Goal: Task Accomplishment & Management: Manage account settings

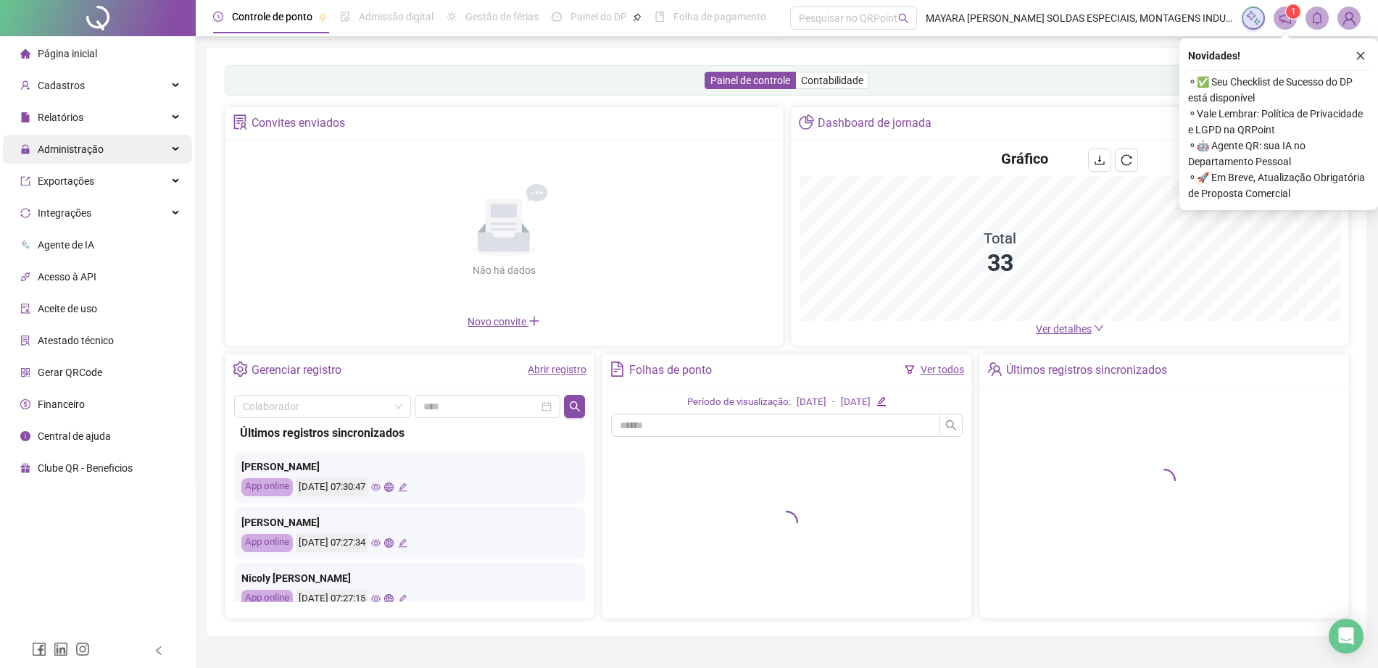
click at [84, 151] on span "Administração" at bounding box center [71, 149] width 66 height 12
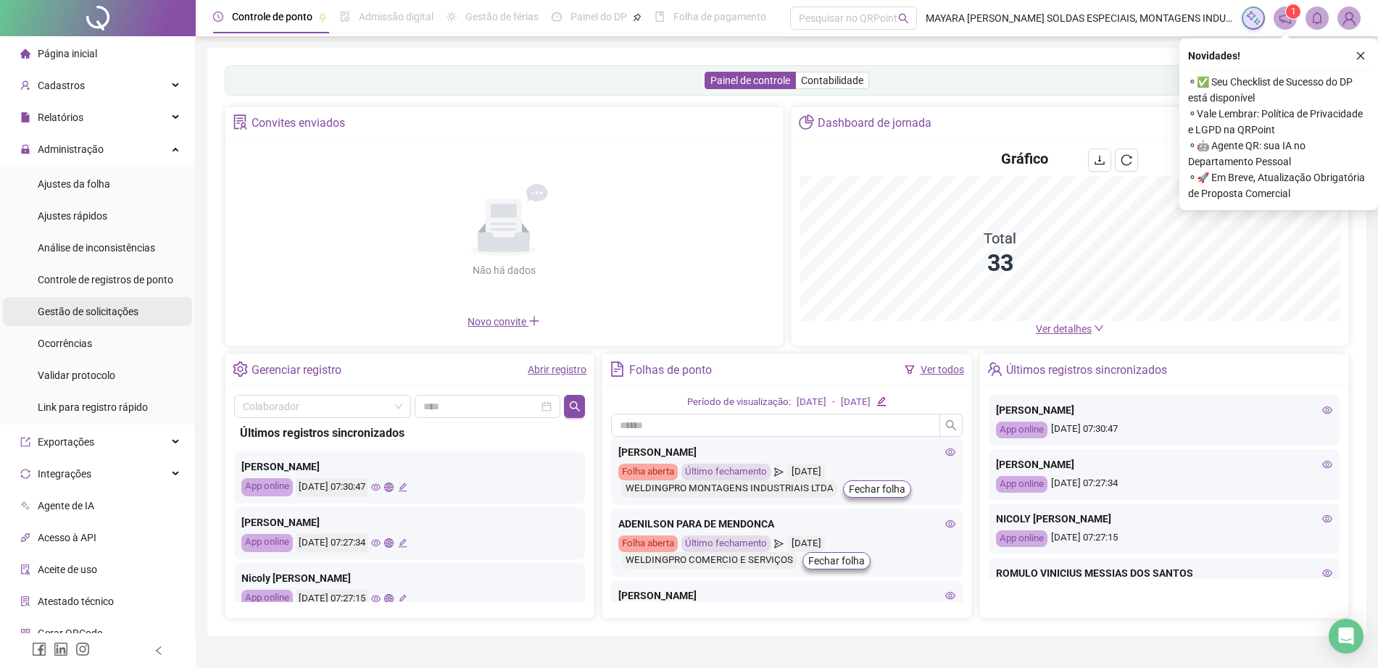
click at [120, 319] on div "Gestão de solicitações" at bounding box center [88, 311] width 101 height 29
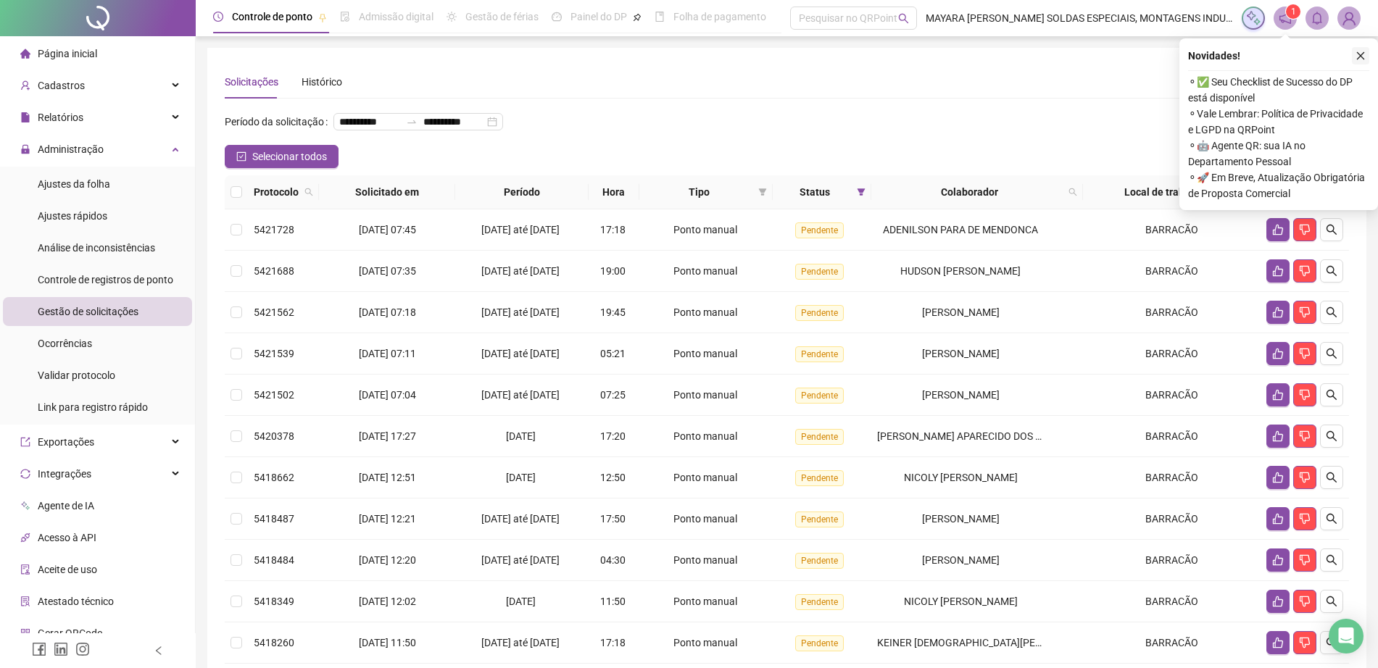
click at [1367, 56] on button "button" at bounding box center [1359, 55] width 17 height 17
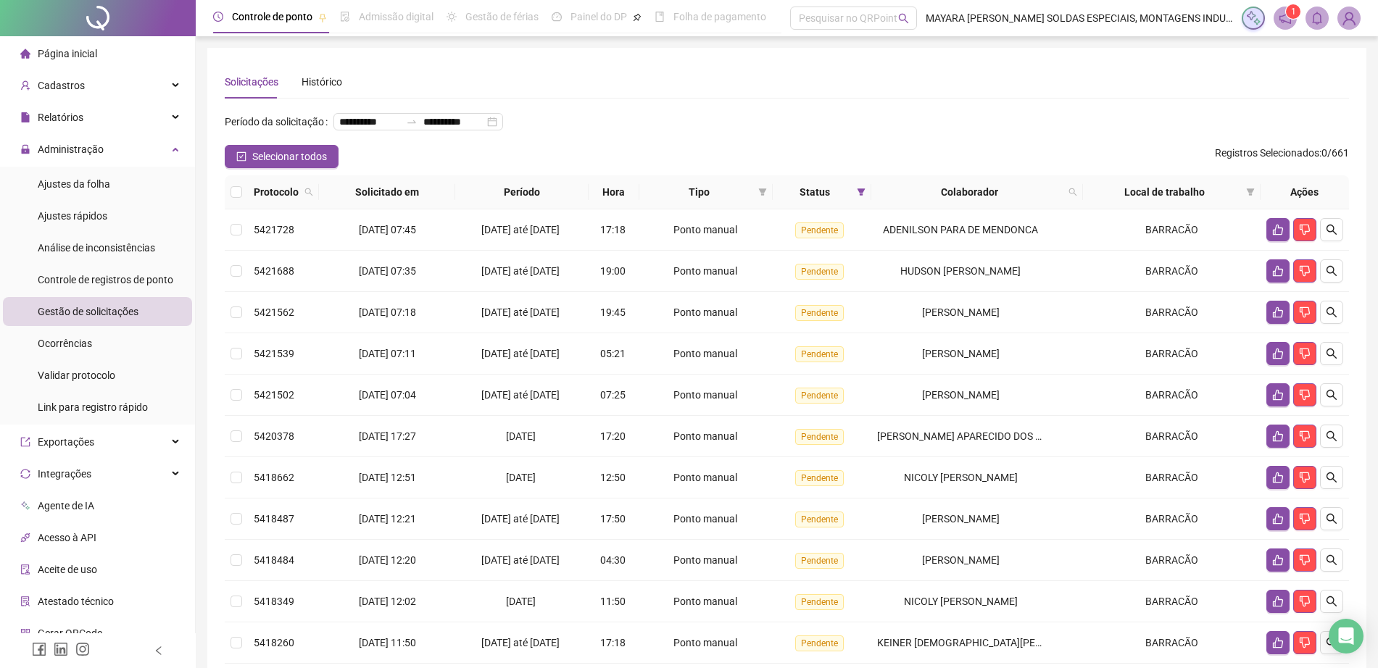
click at [245, 209] on th at bounding box center [236, 192] width 23 height 34
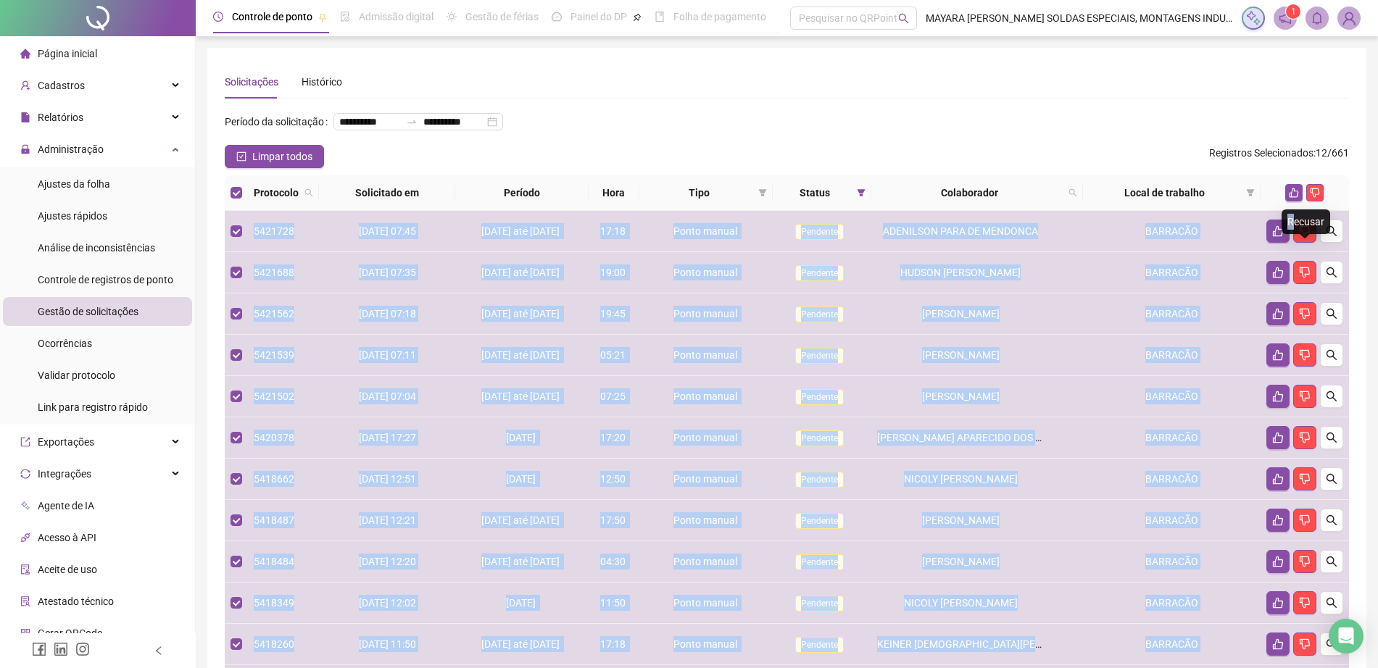
drag, startPoint x: 1293, startPoint y: 220, endPoint x: 1260, endPoint y: 203, distance: 36.6
click at [1260, 203] on body "**********" at bounding box center [689, 334] width 1378 height 668
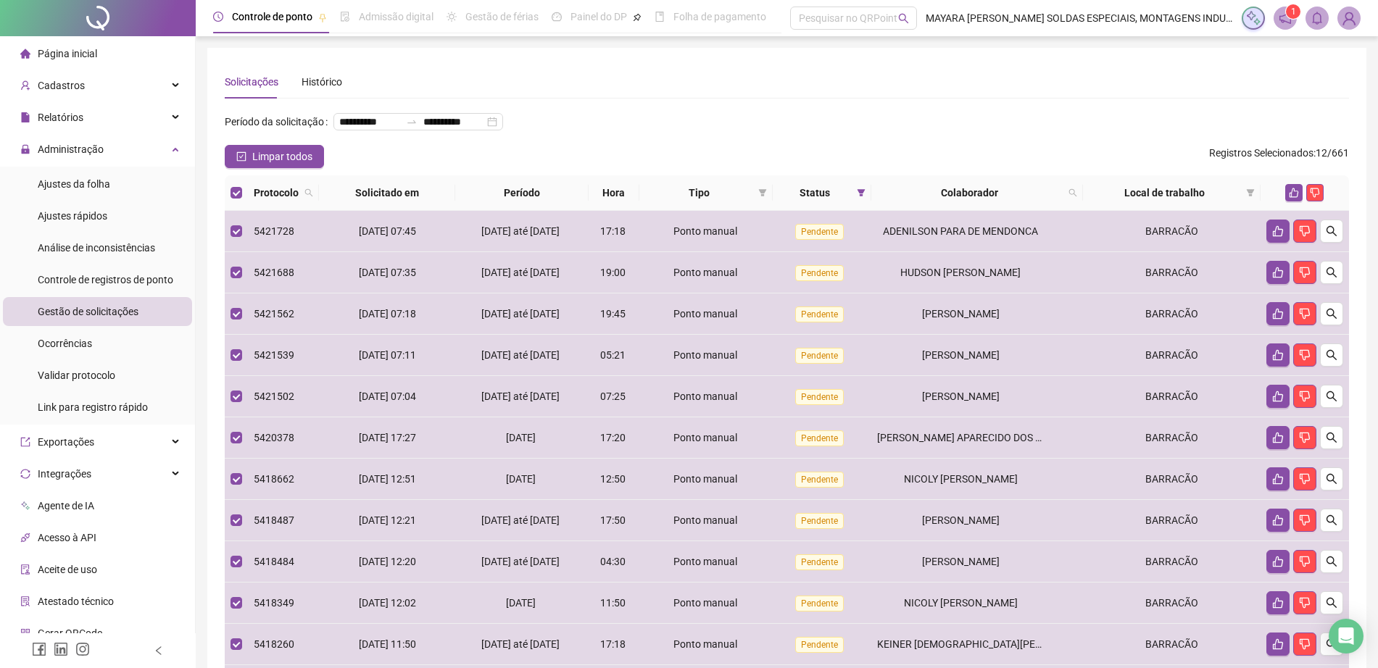
click at [1262, 211] on th at bounding box center [1304, 193] width 88 height 36
click at [1286, 201] on button "button" at bounding box center [1293, 192] width 17 height 17
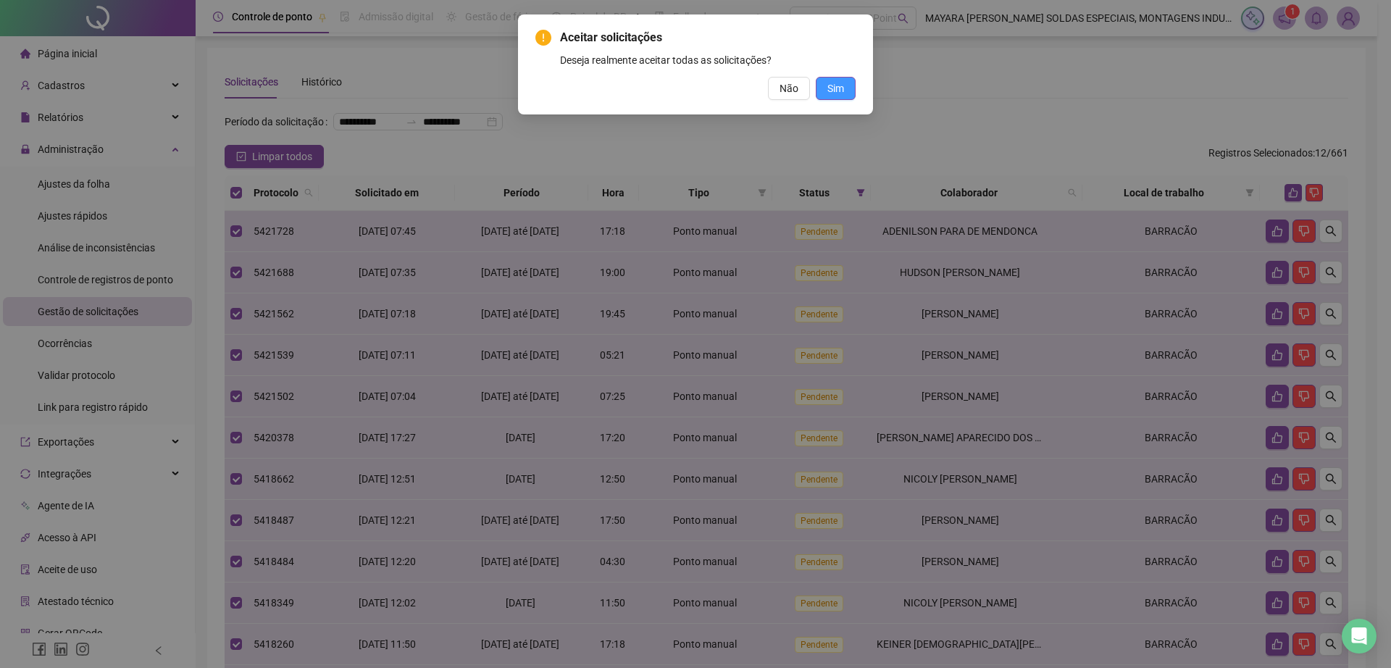
click at [827, 80] on button "Sim" at bounding box center [836, 88] width 40 height 23
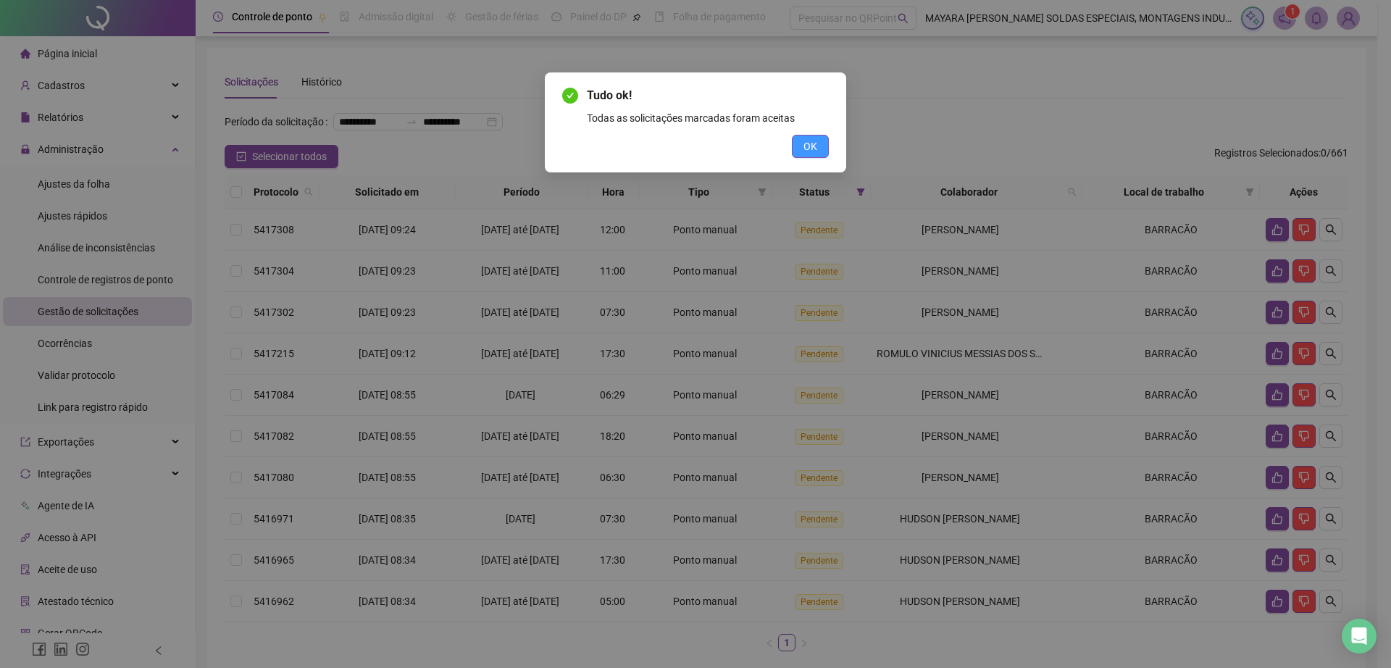
click at [810, 145] on span "OK" at bounding box center [811, 146] width 14 height 16
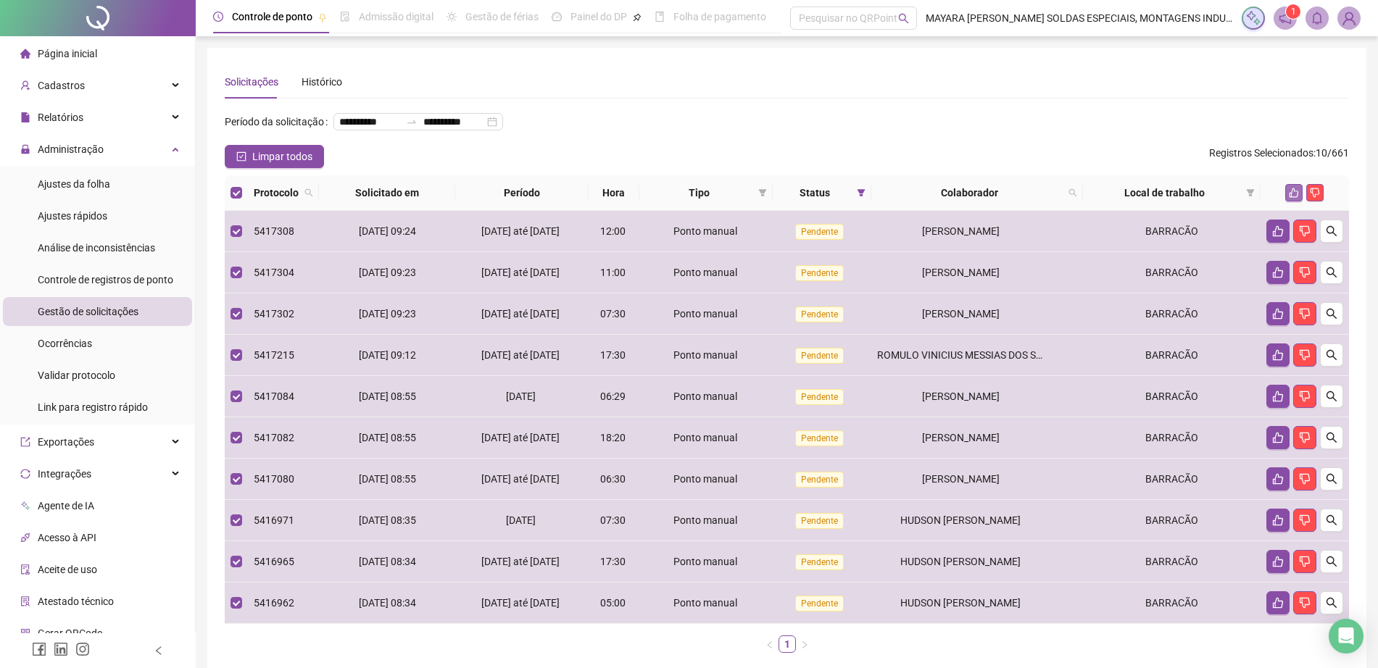
click at [1291, 198] on icon "like" at bounding box center [1293, 192] width 9 height 9
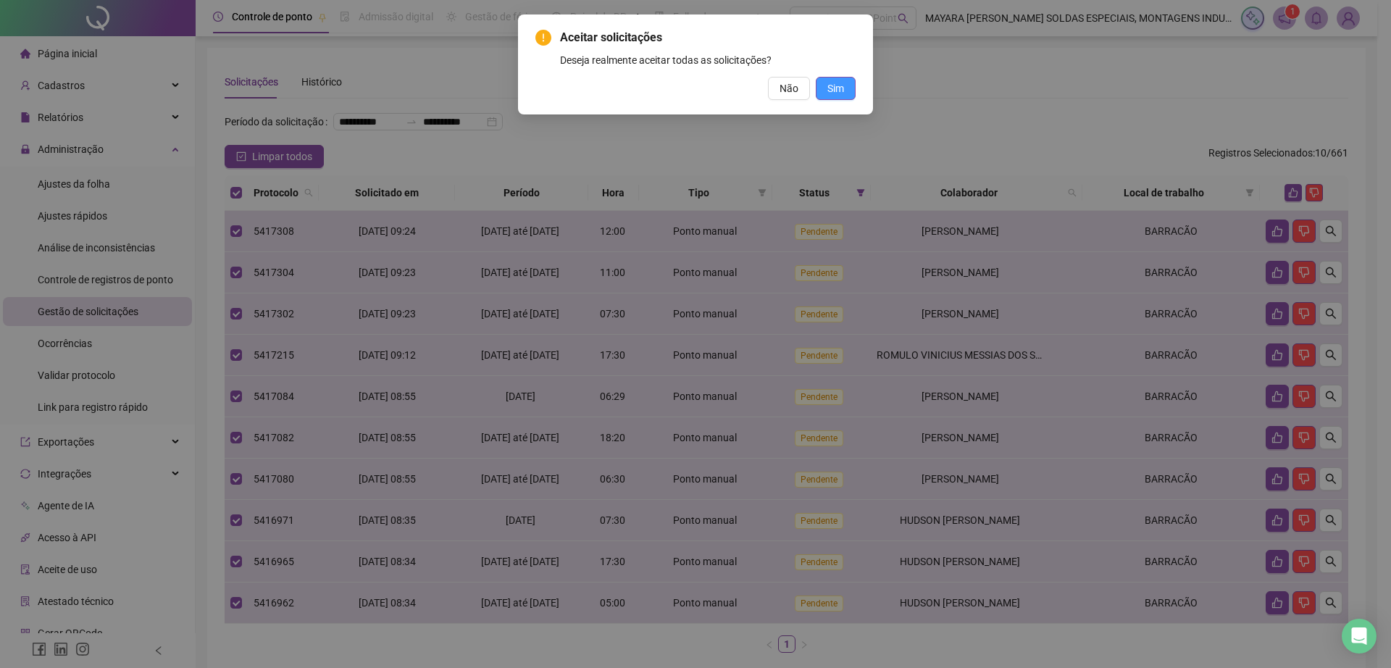
click at [836, 81] on span "Sim" at bounding box center [836, 88] width 17 height 16
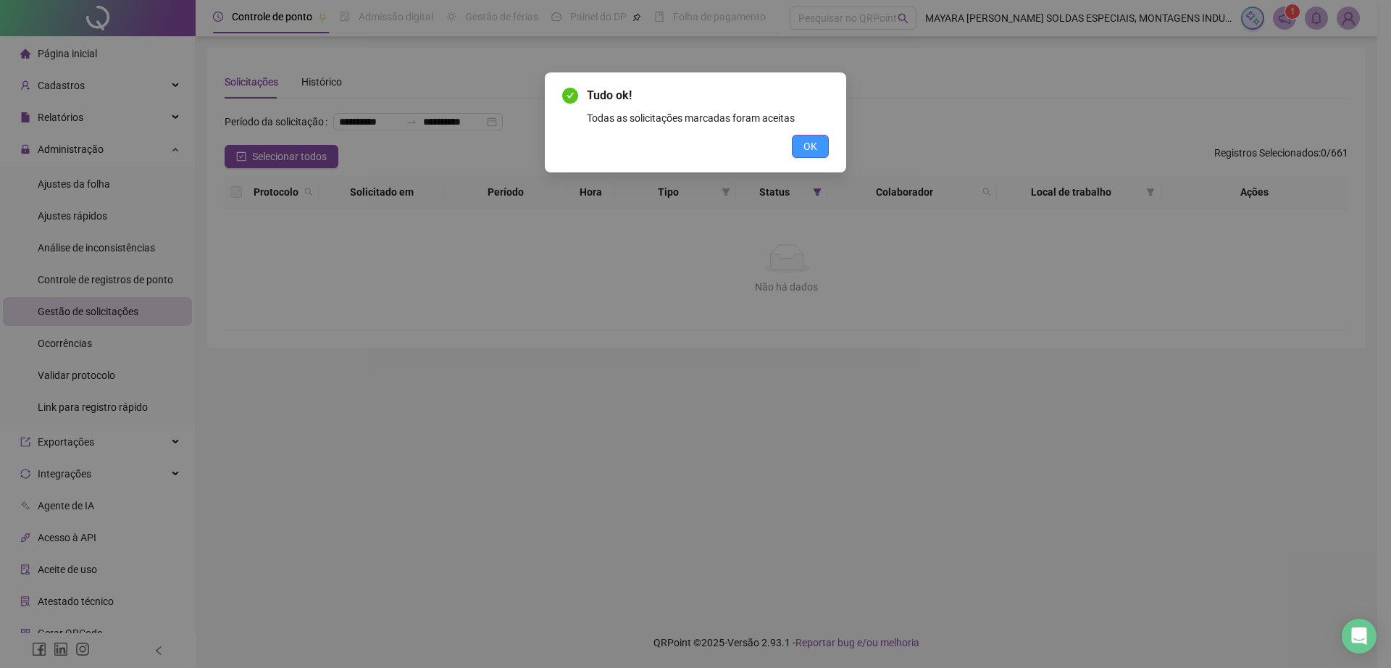
click at [813, 151] on span "OK" at bounding box center [811, 146] width 14 height 16
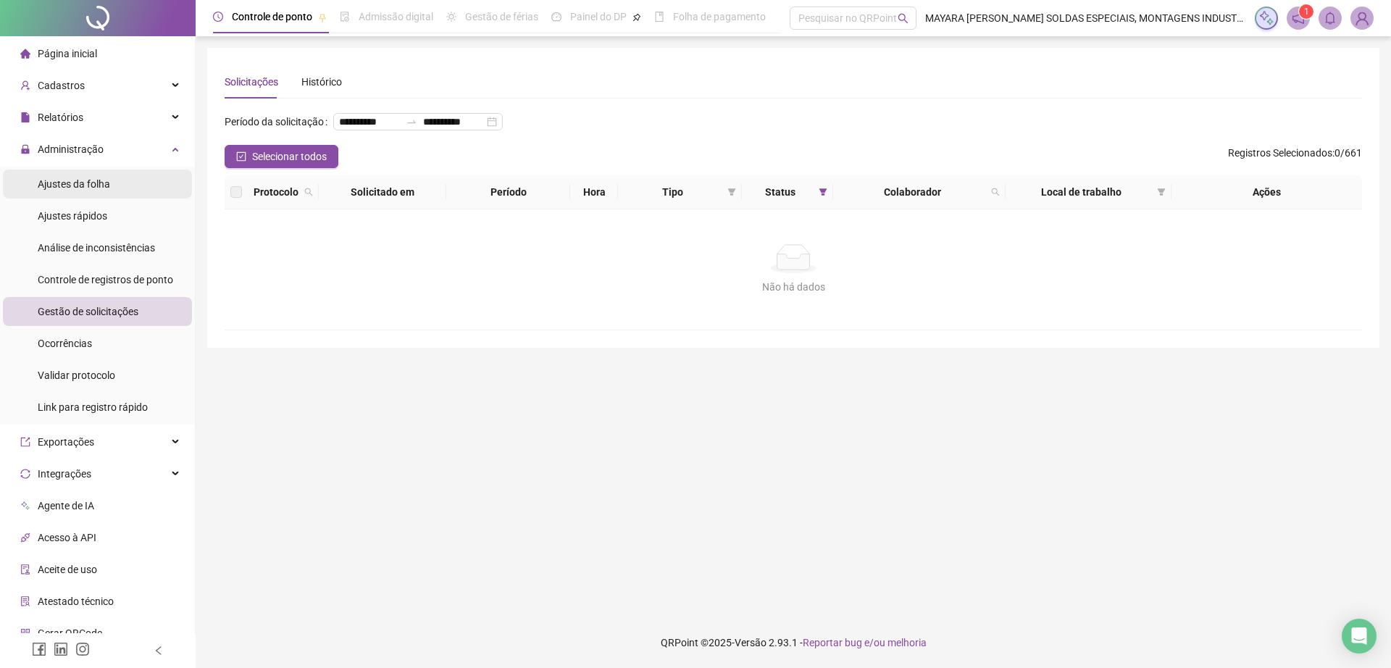
click at [96, 185] on span "Ajustes da folha" at bounding box center [74, 184] width 72 height 12
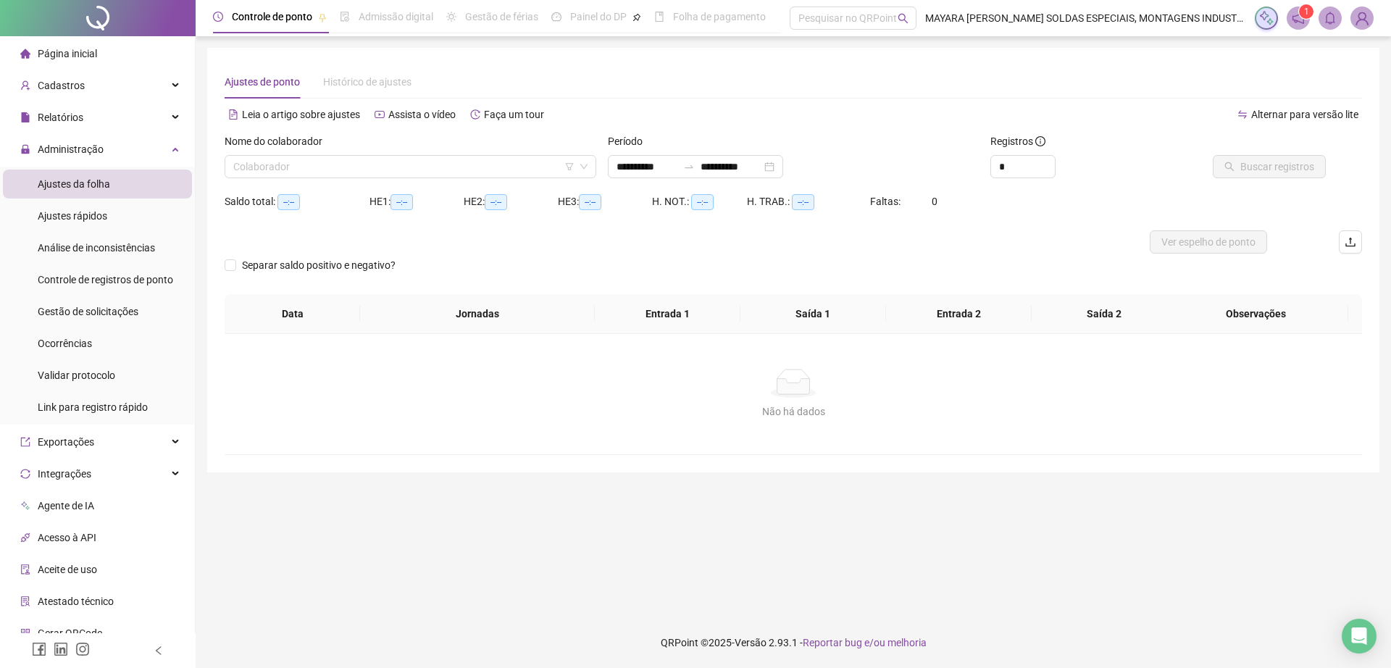
type input "**********"
click at [309, 164] on input "search" at bounding box center [403, 167] width 341 height 22
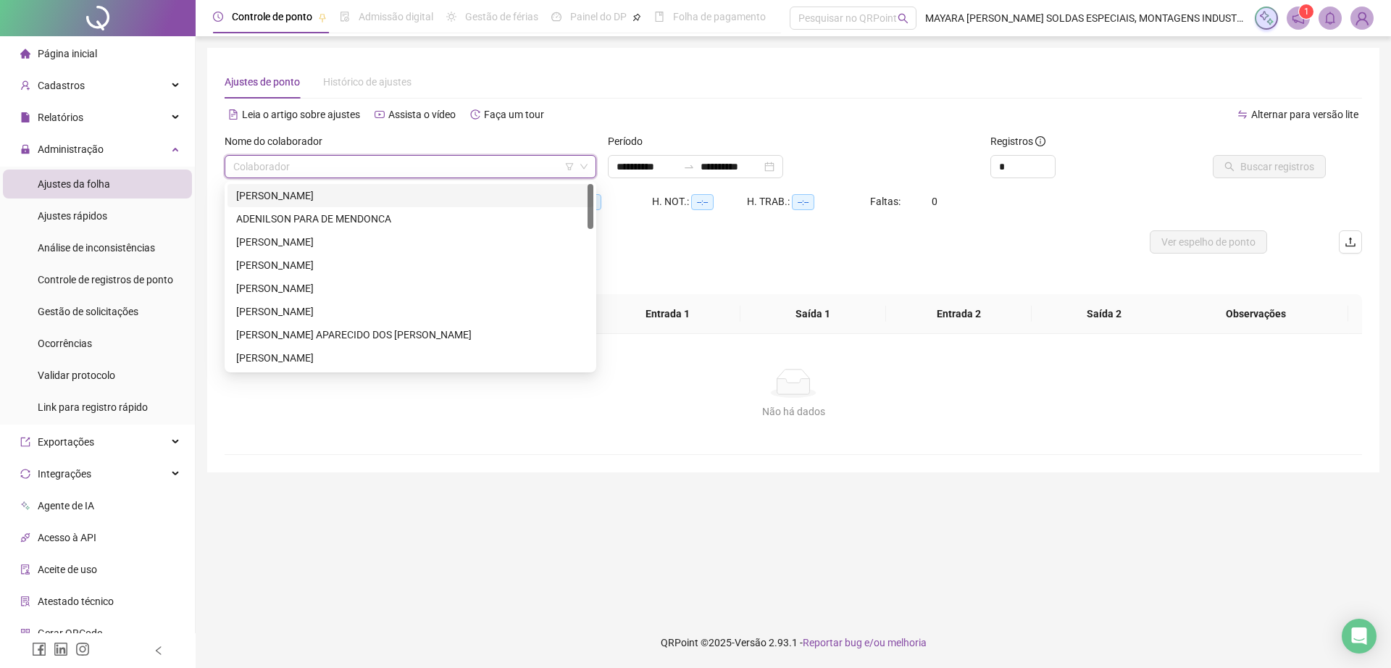
click at [338, 193] on div "[PERSON_NAME]" at bounding box center [410, 196] width 349 height 16
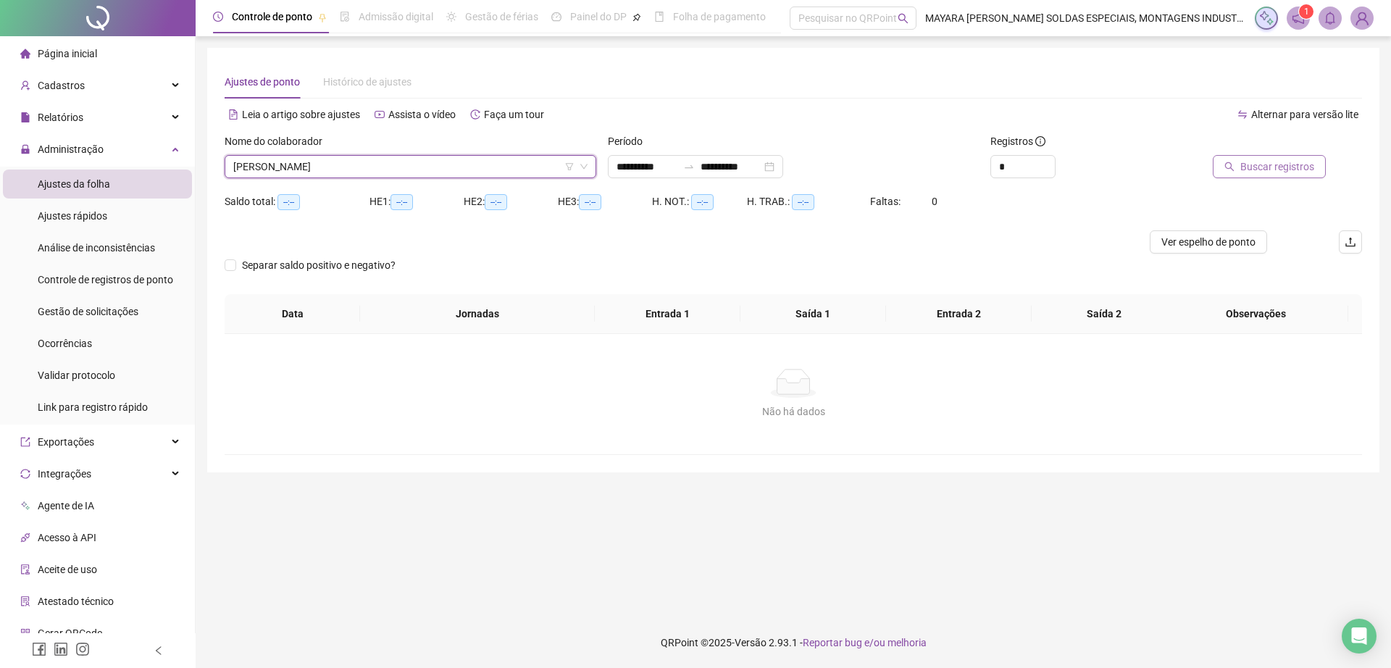
click at [1245, 171] on span "Buscar registros" at bounding box center [1278, 167] width 74 height 16
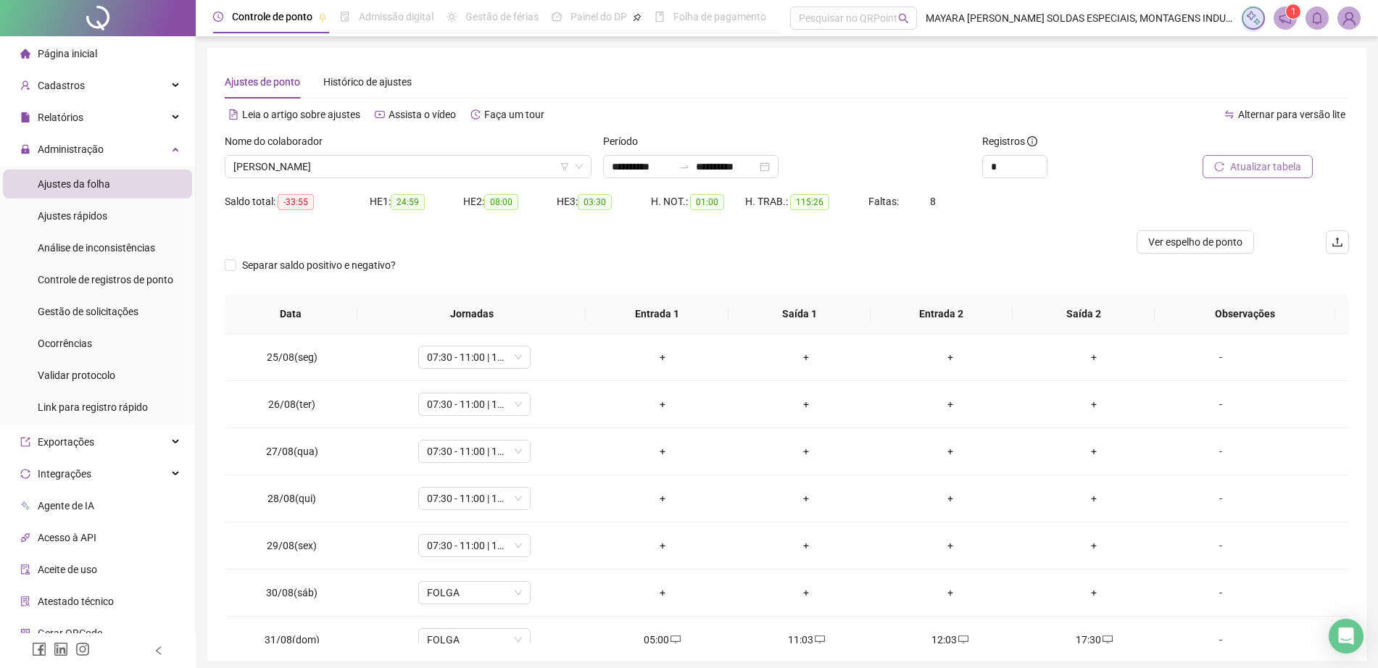
click at [448, 178] on div "Nome do colaborador [PERSON_NAME]" at bounding box center [408, 161] width 378 height 57
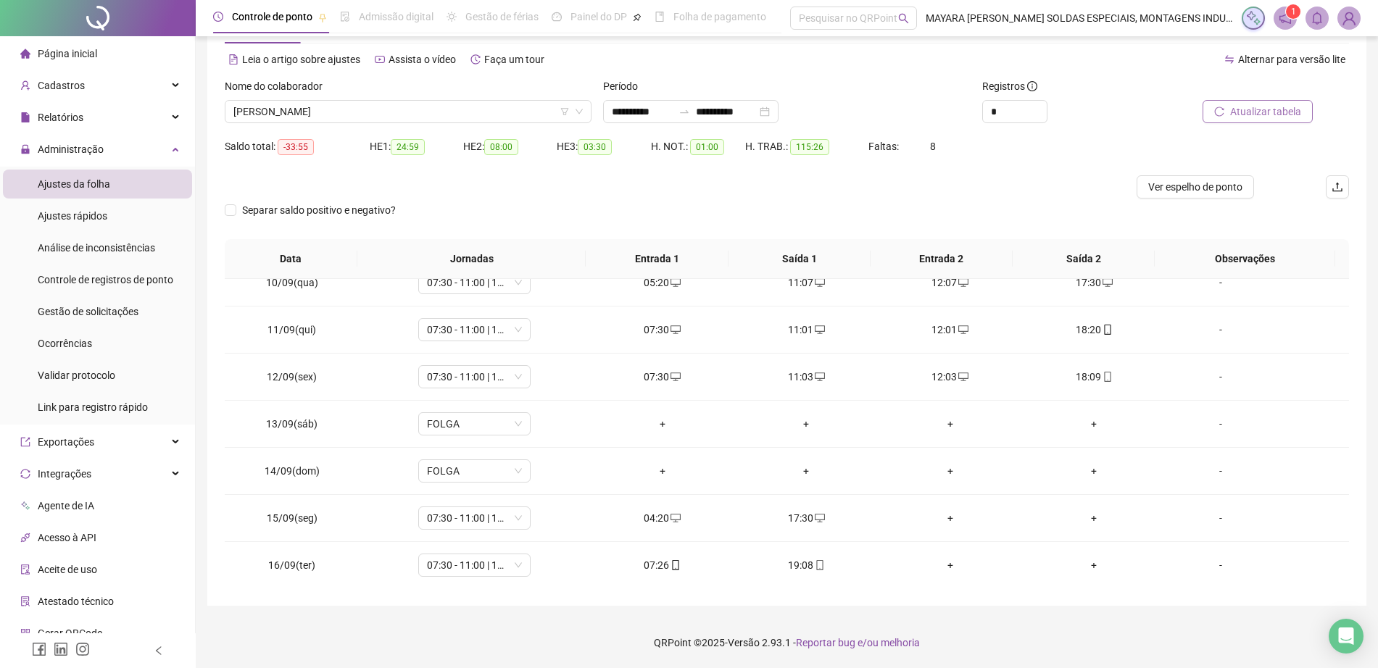
scroll to position [774, 0]
click at [944, 513] on div "+" at bounding box center [950, 517] width 121 height 16
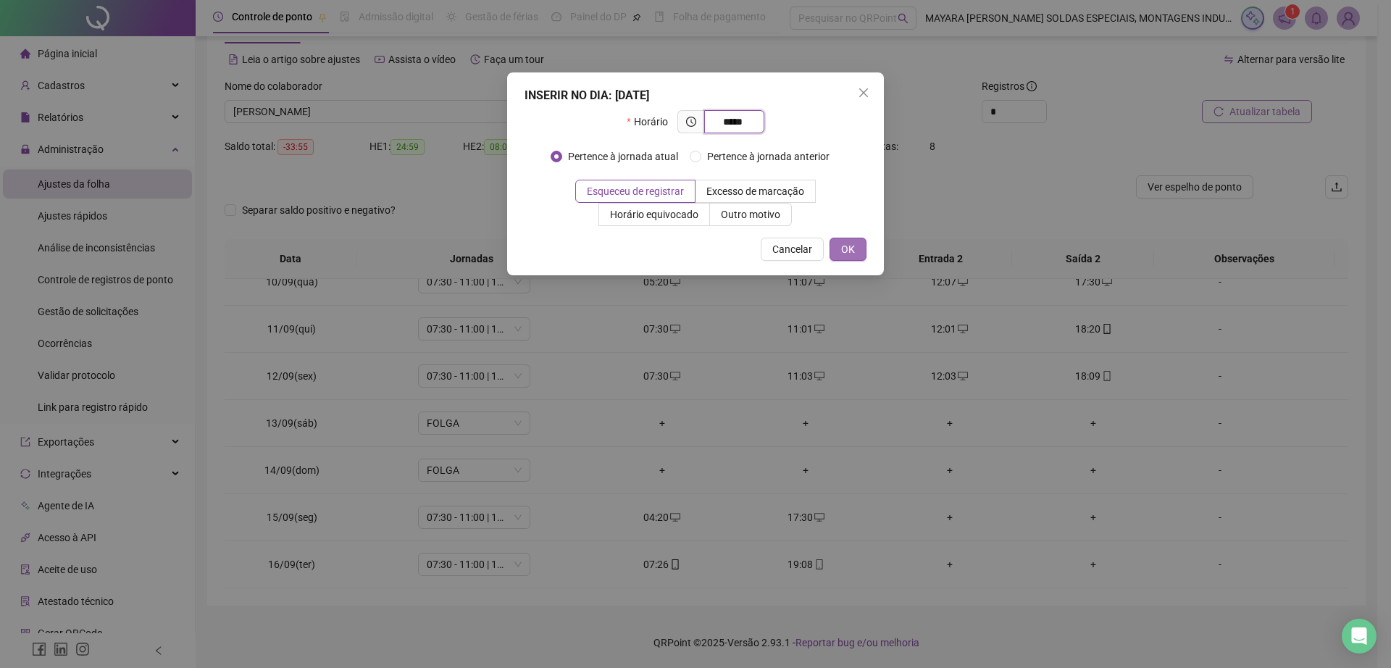
type input "*****"
click at [847, 241] on span "OK" at bounding box center [848, 249] width 14 height 16
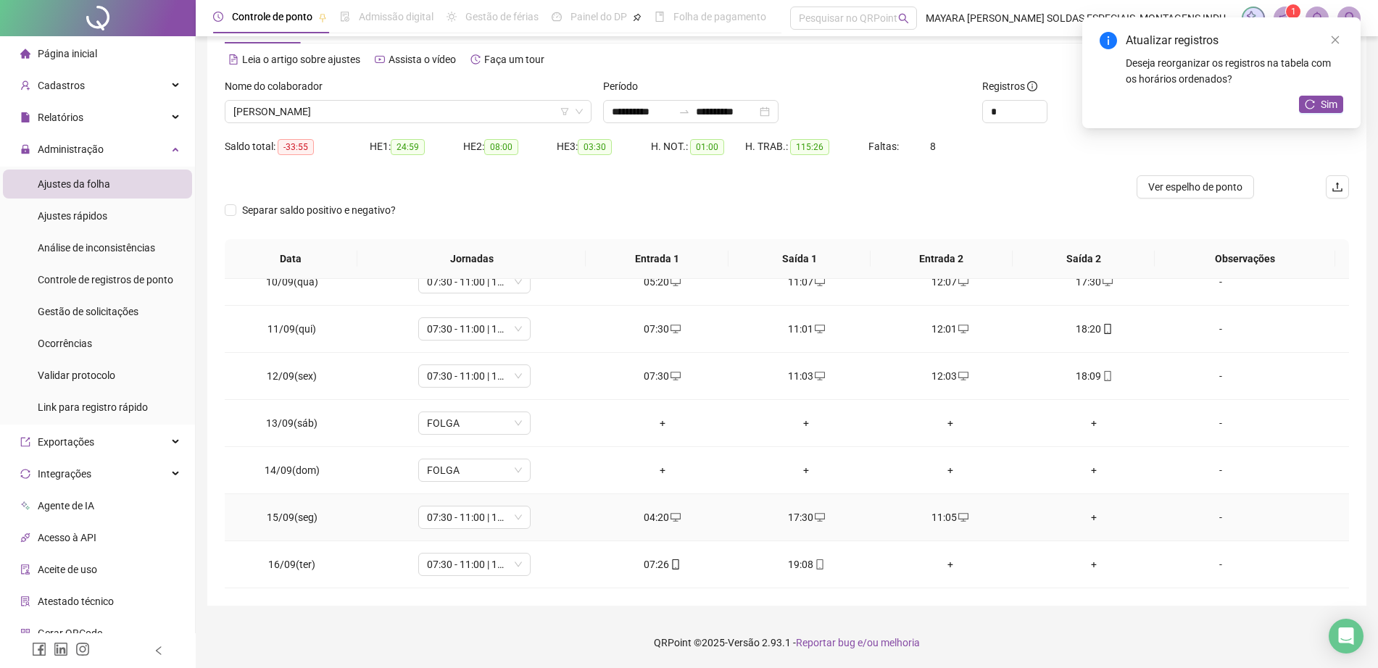
click at [1082, 515] on div "+" at bounding box center [1093, 517] width 121 height 16
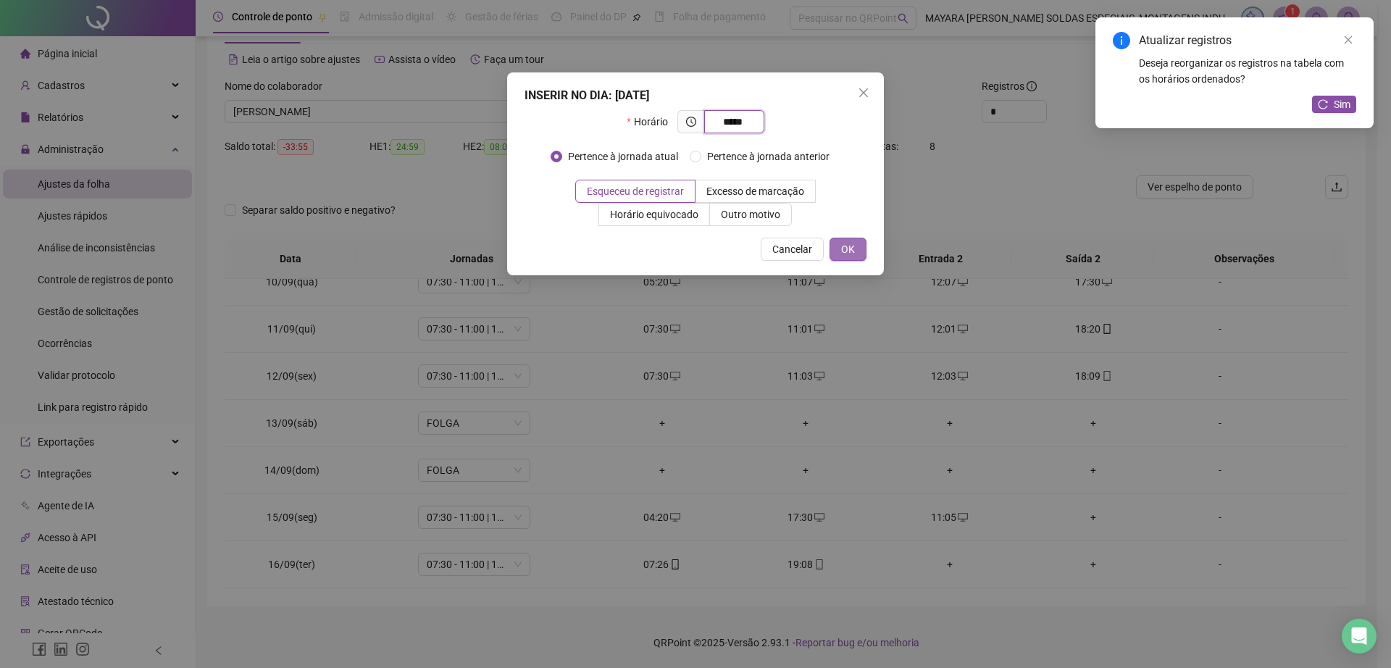
type input "*****"
click at [852, 248] on span "OK" at bounding box center [848, 249] width 14 height 16
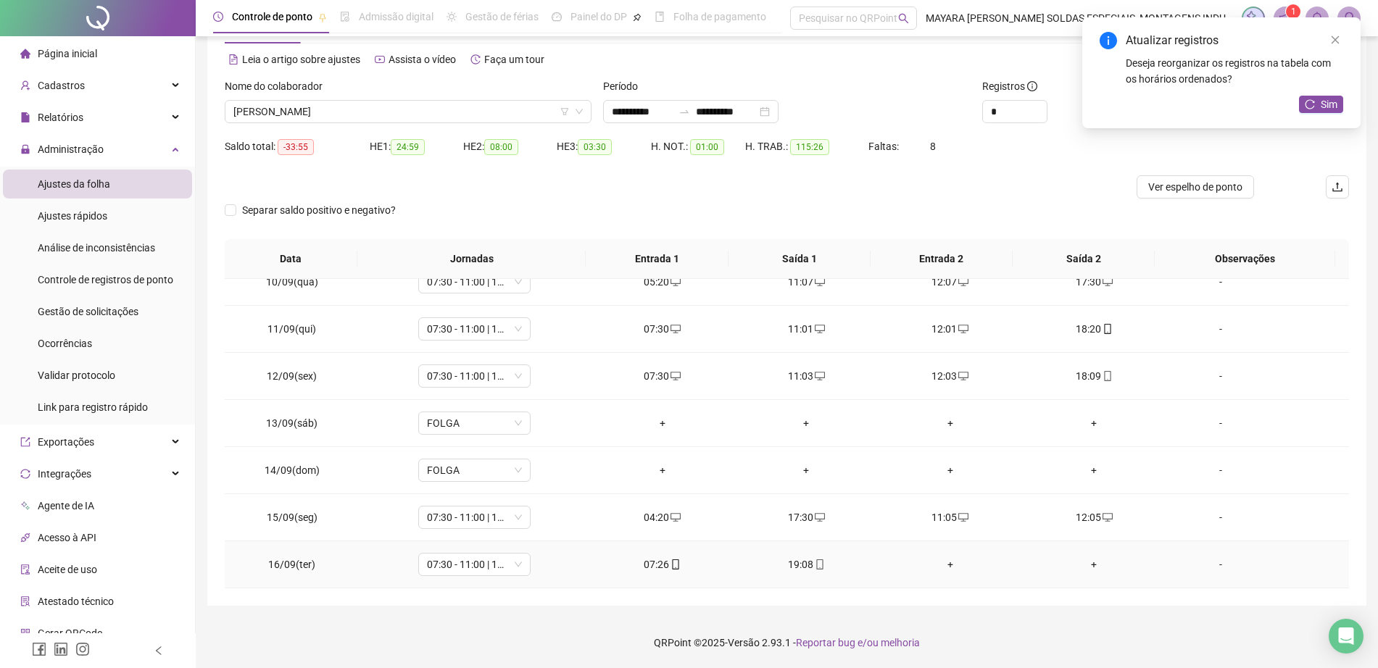
click at [937, 570] on div "+" at bounding box center [950, 565] width 121 height 16
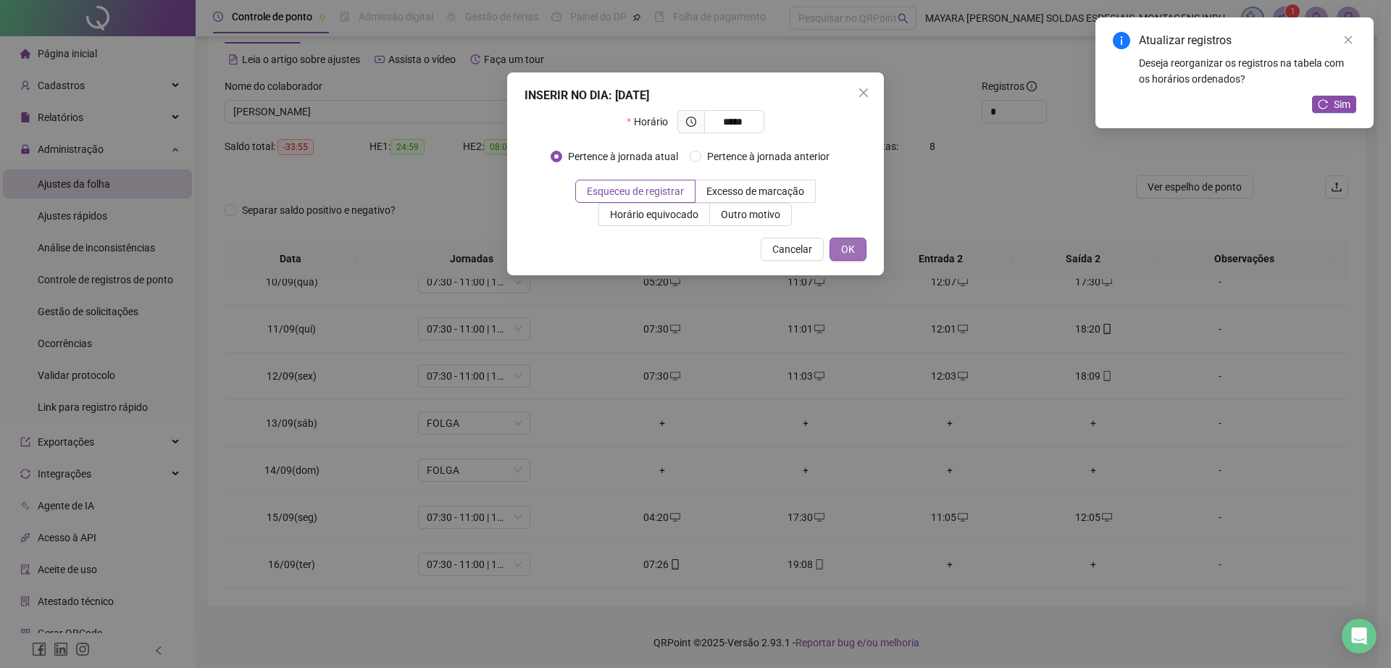
type input "*****"
click at [847, 247] on span "OK" at bounding box center [848, 249] width 14 height 16
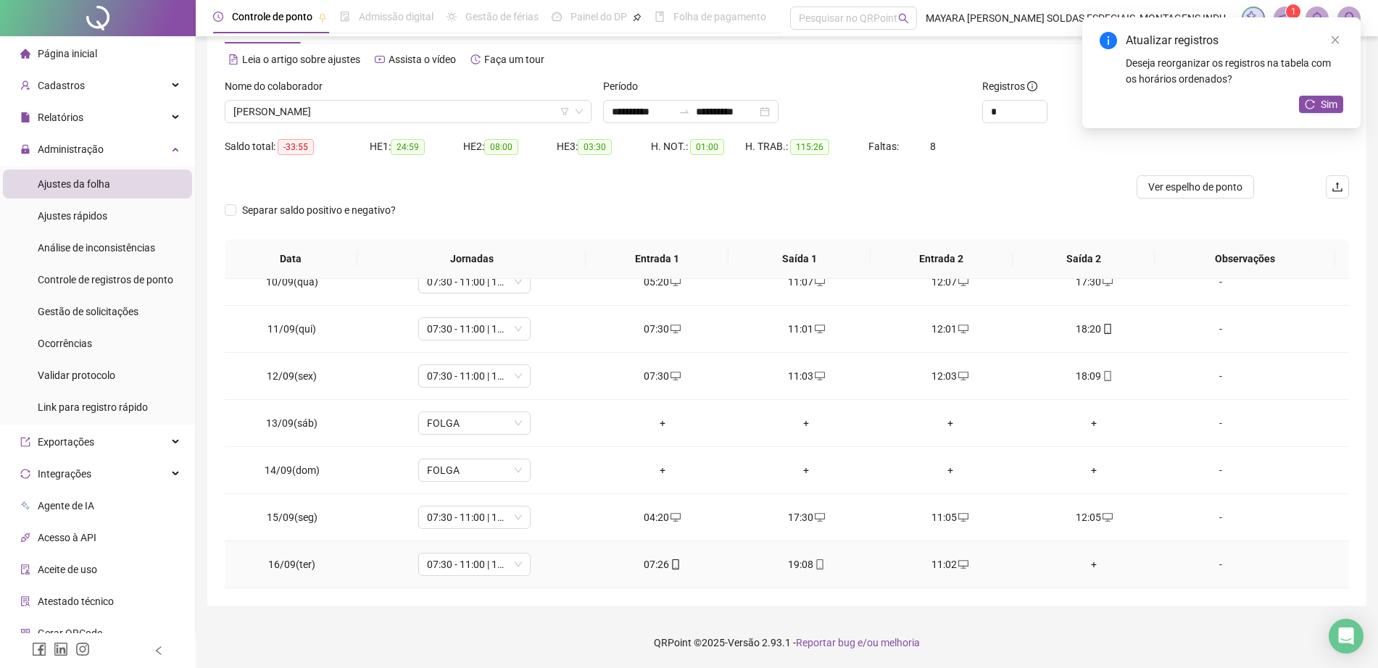
click at [1078, 567] on div "+" at bounding box center [1093, 565] width 121 height 16
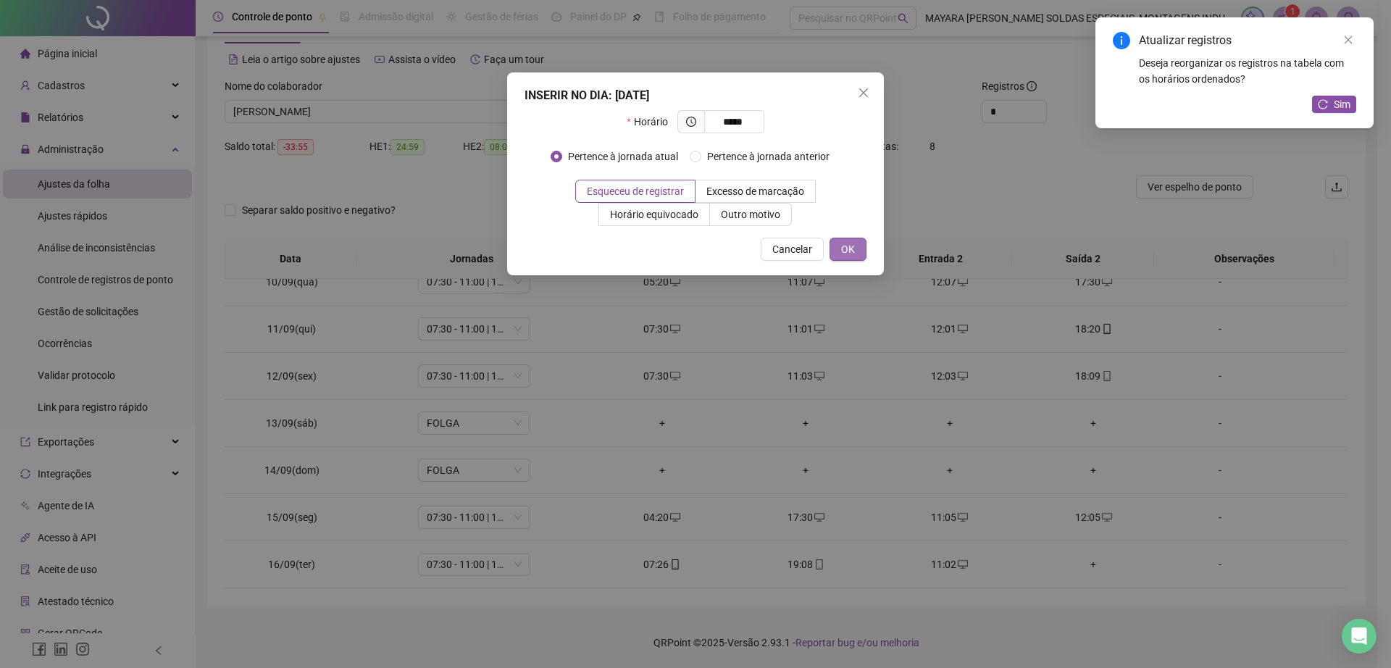
type input "*****"
click at [856, 254] on button "OK" at bounding box center [848, 249] width 37 height 23
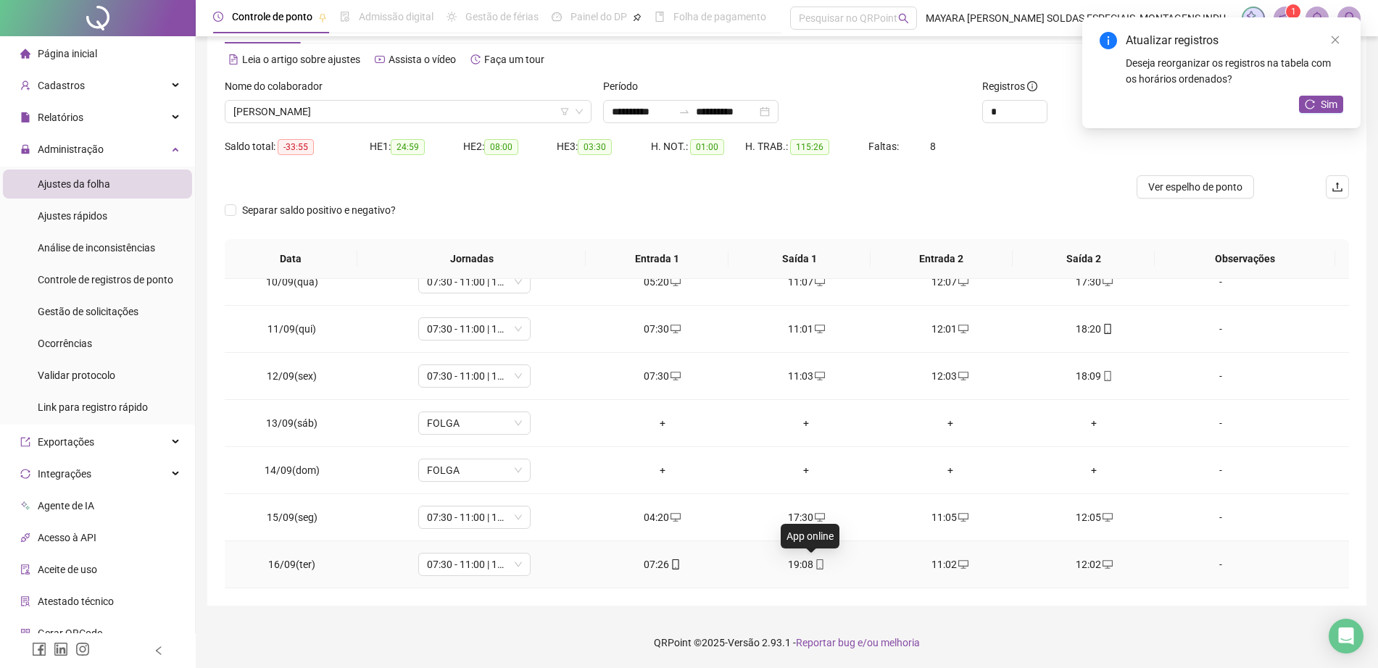
click at [814, 562] on icon "mobile" at bounding box center [819, 564] width 10 height 10
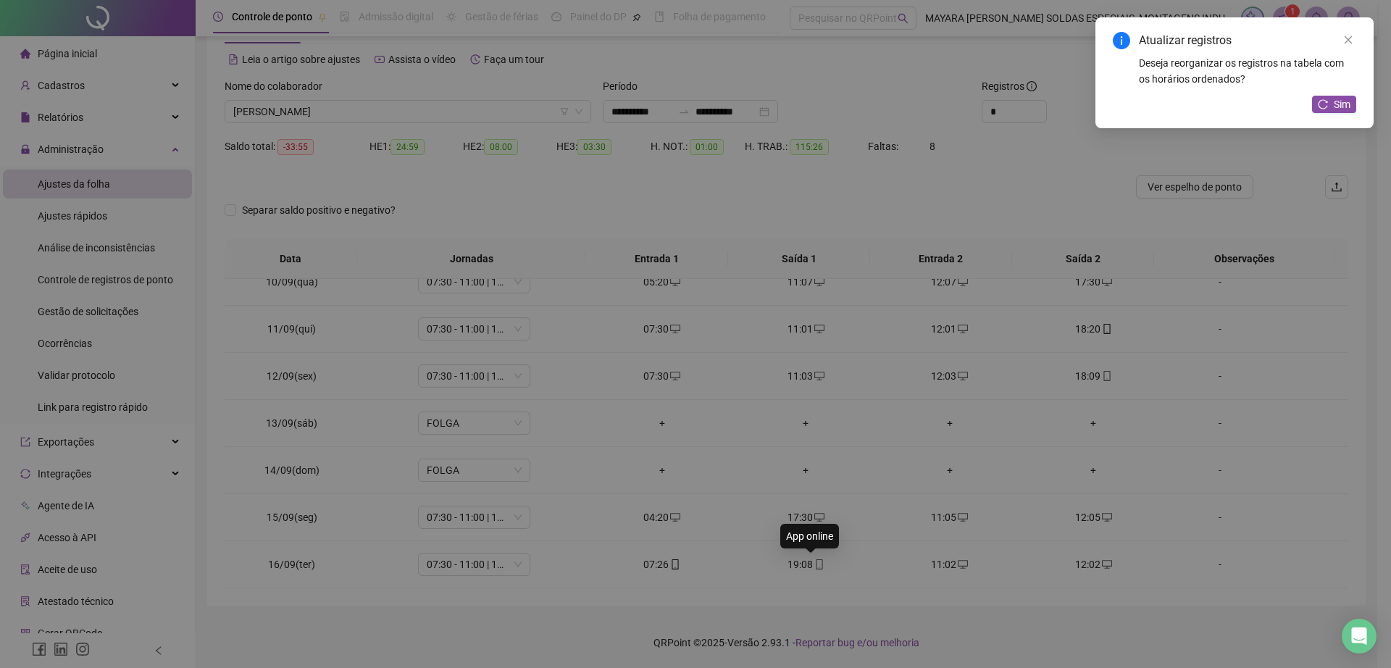
type input "**********"
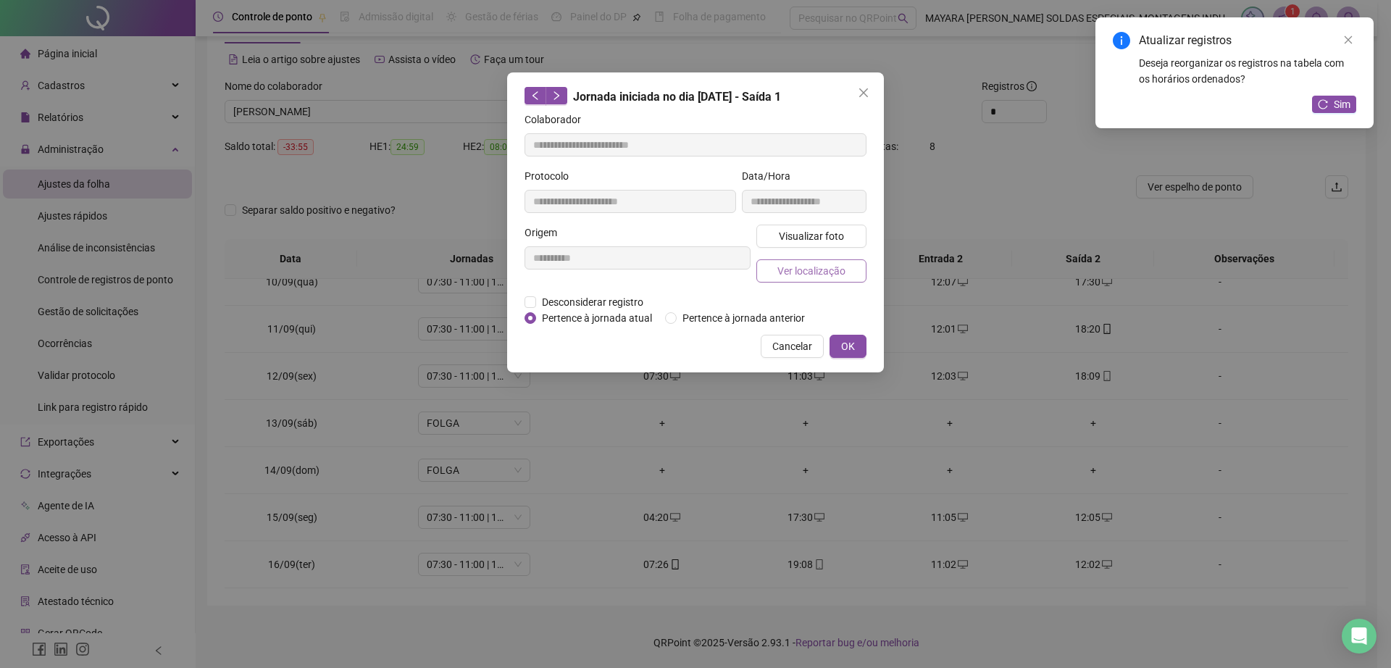
click at [821, 267] on span "Ver localização" at bounding box center [812, 271] width 68 height 16
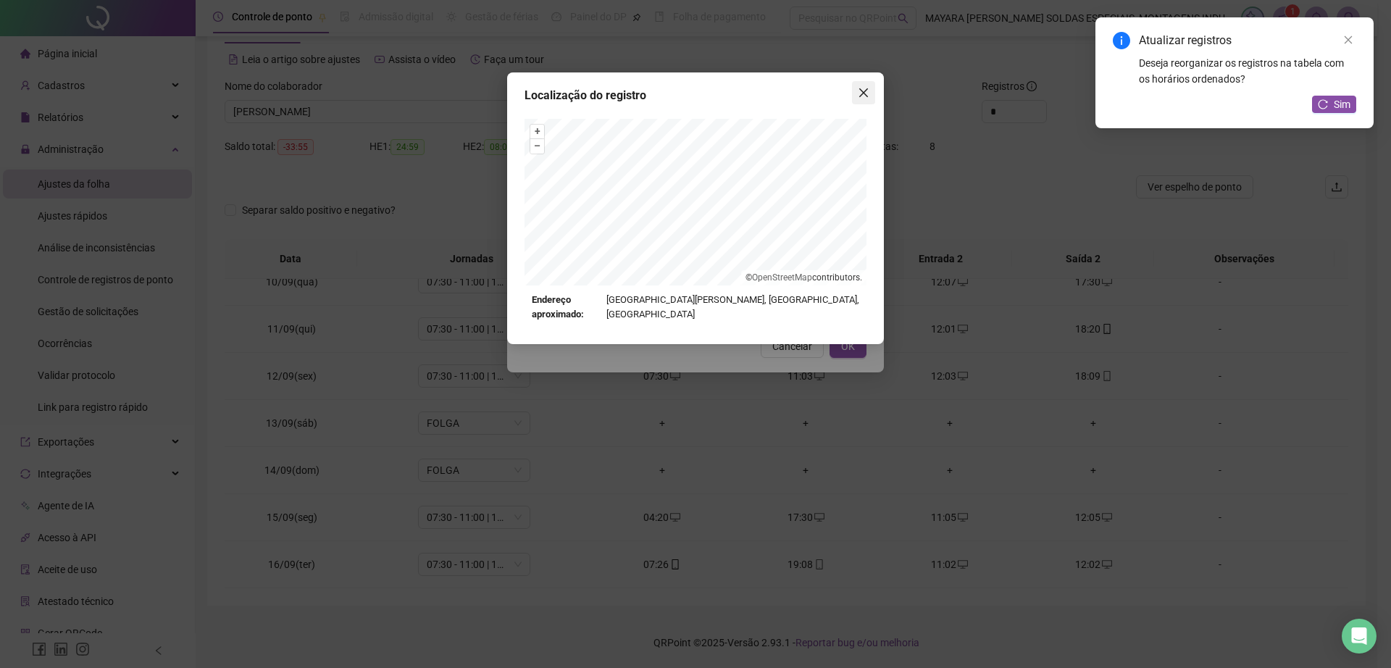
click at [863, 88] on icon "close" at bounding box center [864, 93] width 12 height 12
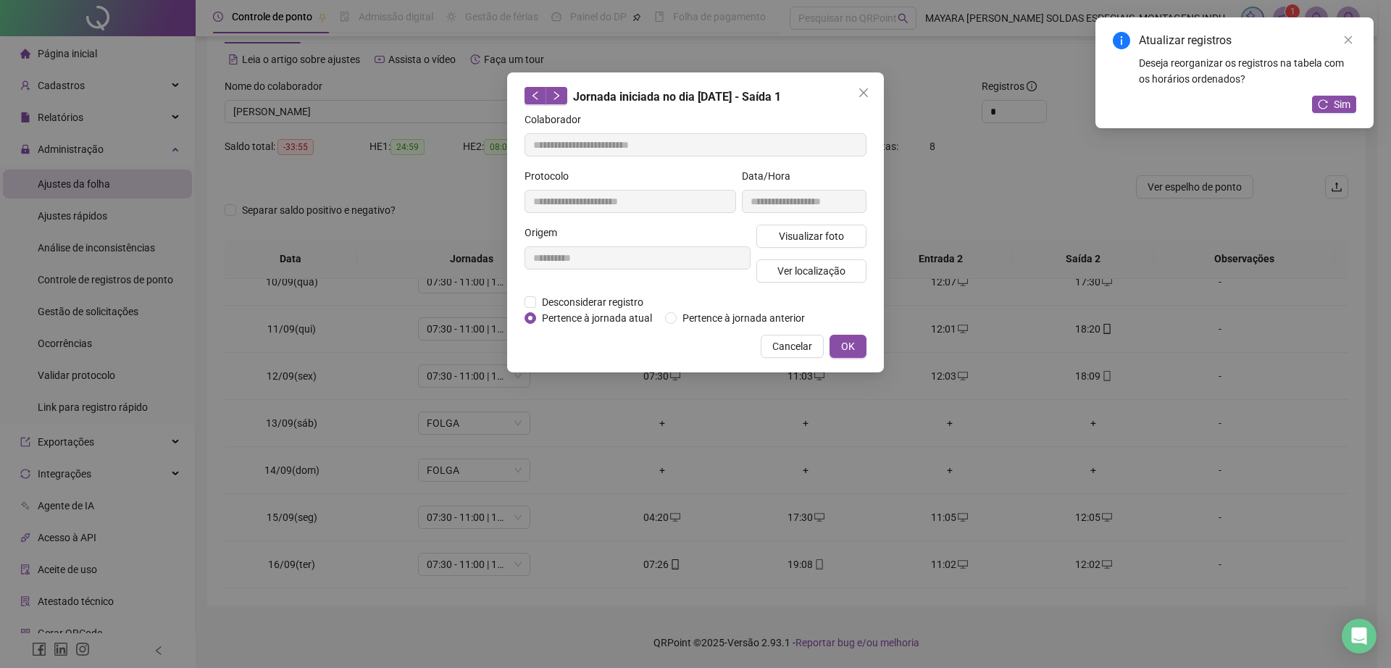
click at [863, 88] on icon "close" at bounding box center [864, 93] width 12 height 12
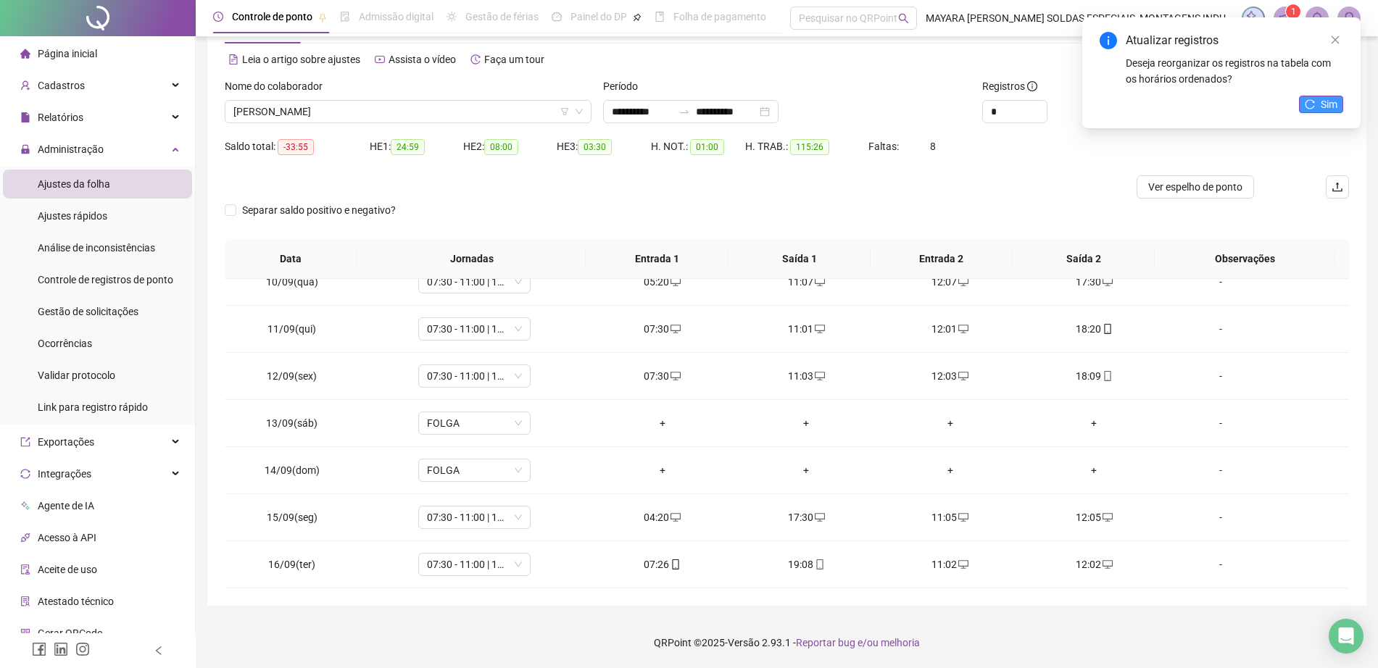
click at [1335, 96] on span "Sim" at bounding box center [1328, 104] width 17 height 16
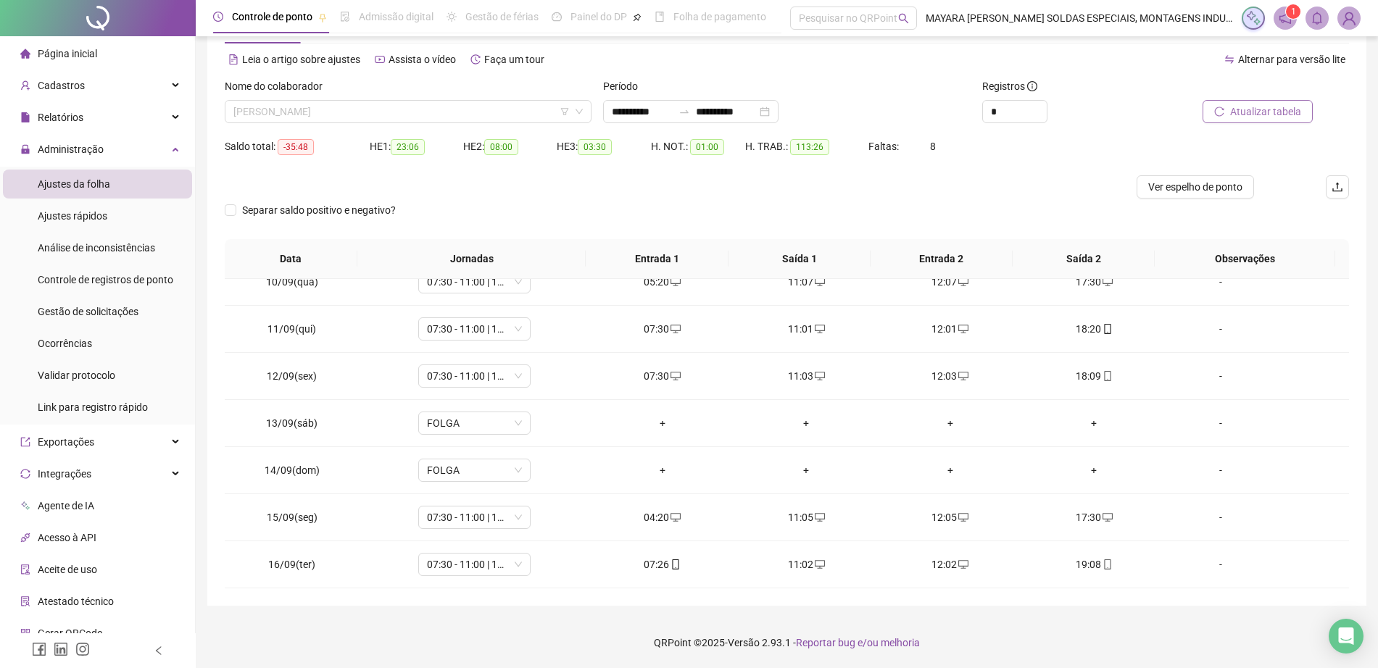
click at [333, 119] on span "[PERSON_NAME]" at bounding box center [407, 112] width 349 height 22
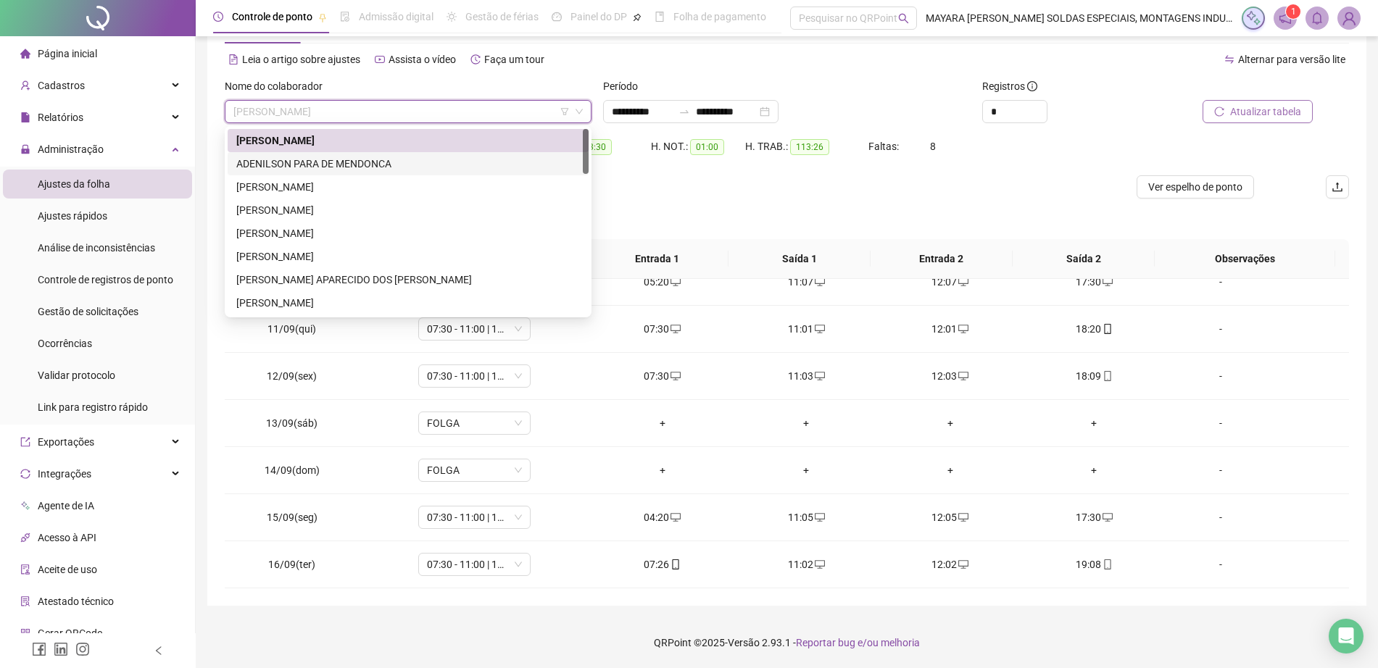
click at [336, 162] on div "ADENILSON PARA DE MENDONCA" at bounding box center [407, 164] width 343 height 16
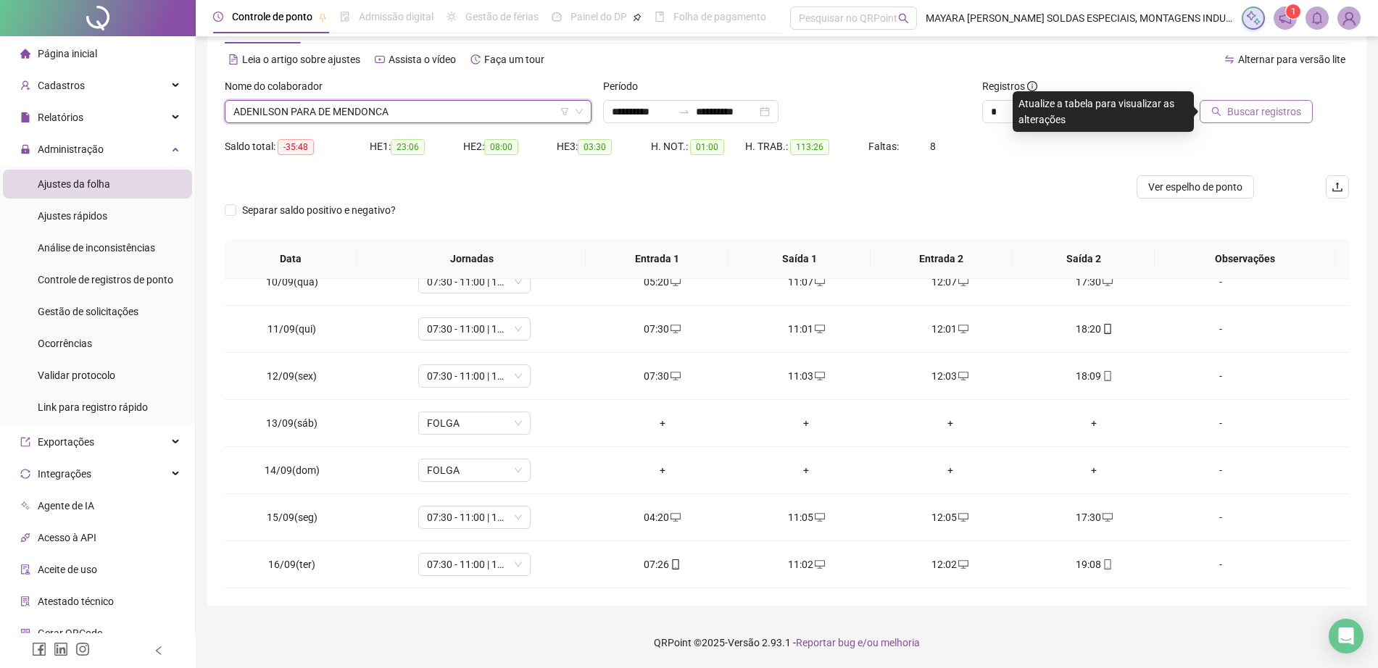
click at [1272, 113] on span "Buscar registros" at bounding box center [1264, 112] width 74 height 16
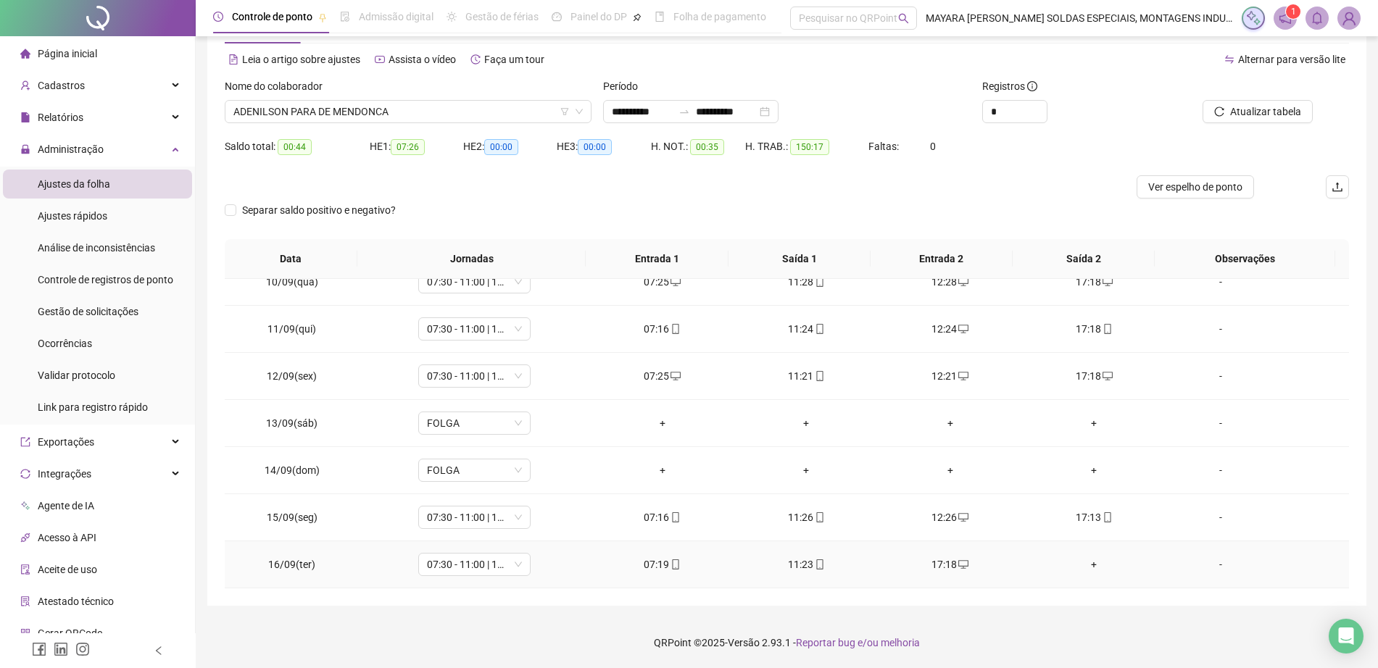
click at [1083, 564] on div "+" at bounding box center [1093, 565] width 121 height 16
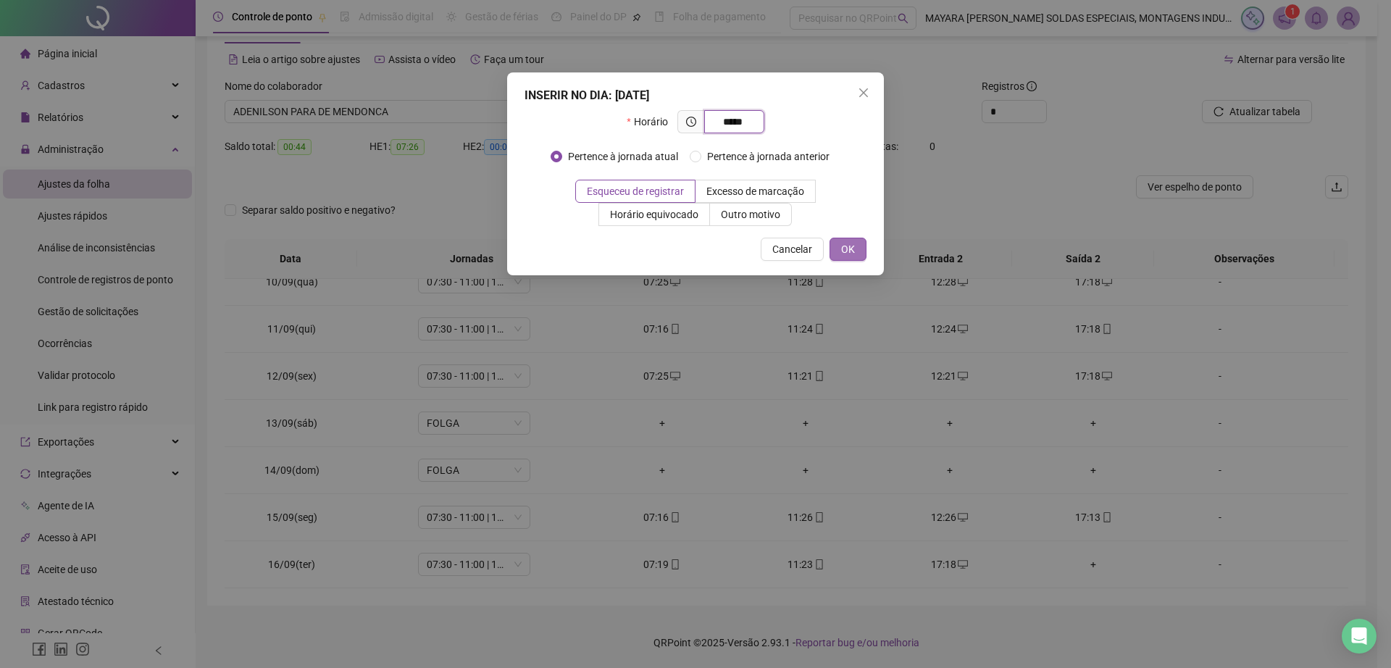
type input "*****"
click at [853, 257] on button "OK" at bounding box center [848, 249] width 37 height 23
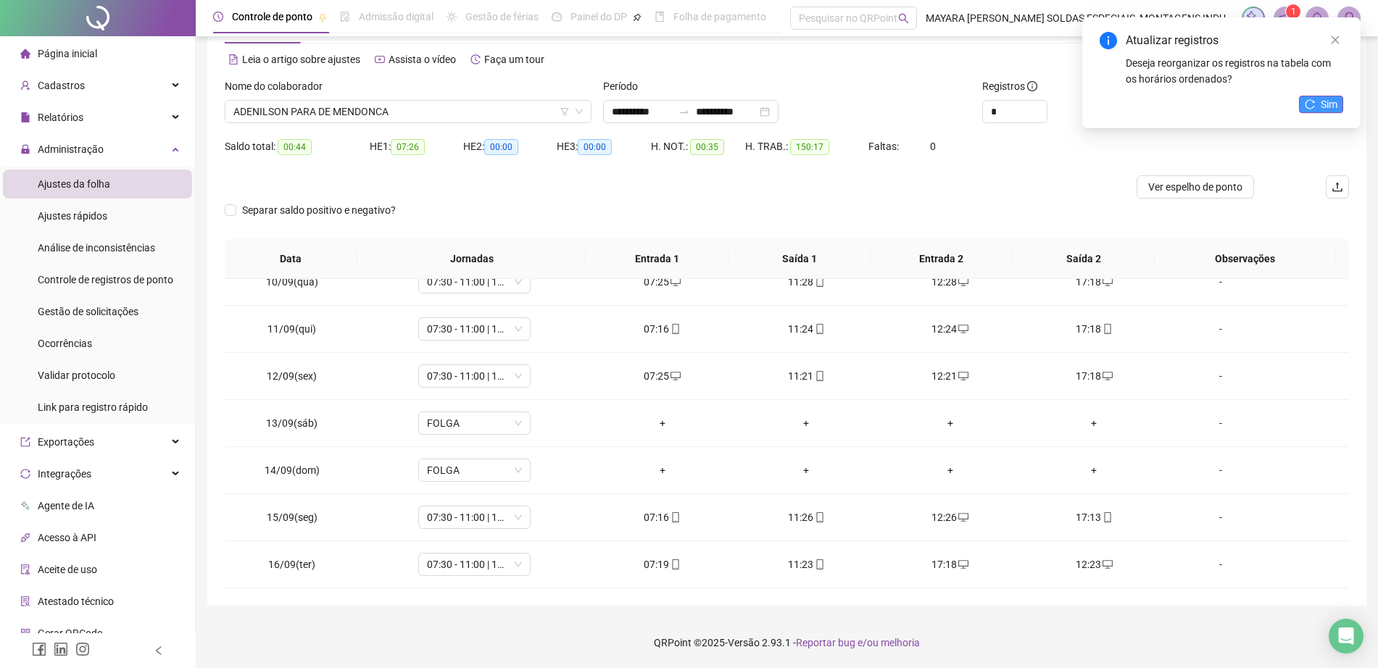
click at [1327, 109] on span "Sim" at bounding box center [1328, 104] width 17 height 16
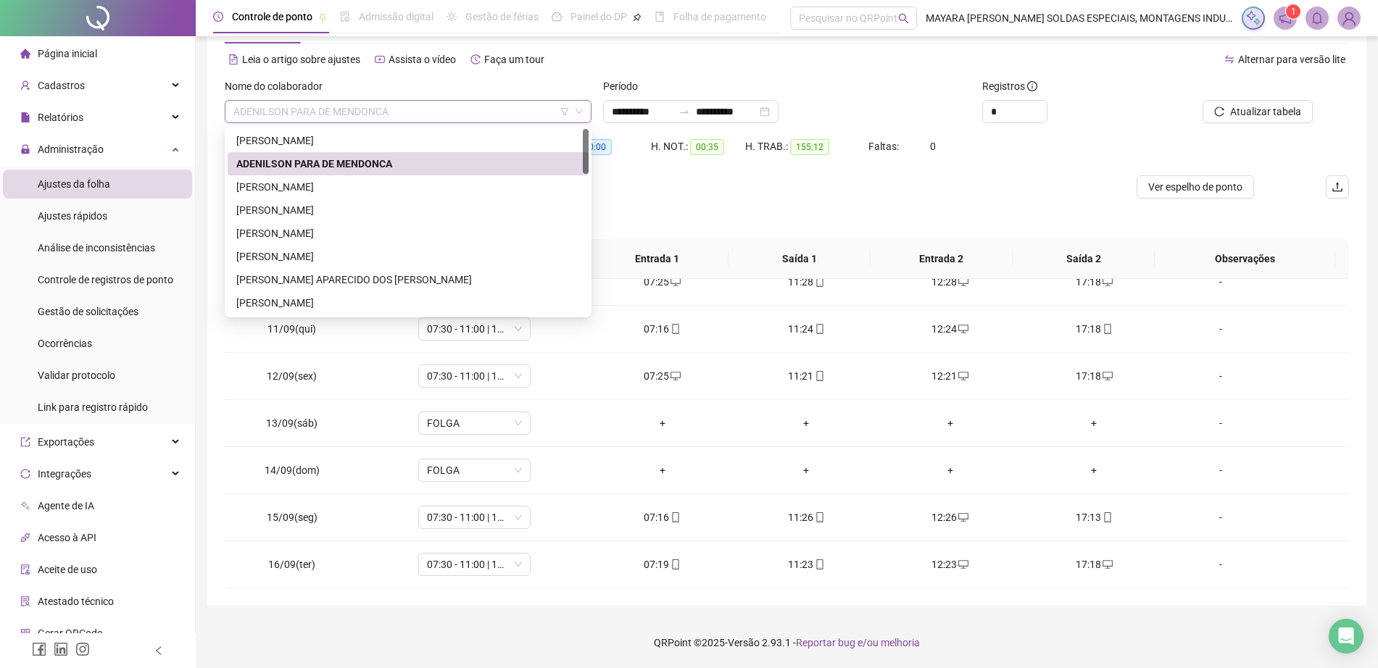
click at [403, 114] on span "ADENILSON PARA DE MENDONCA" at bounding box center [407, 112] width 349 height 22
click at [397, 191] on div "[PERSON_NAME]" at bounding box center [407, 187] width 343 height 16
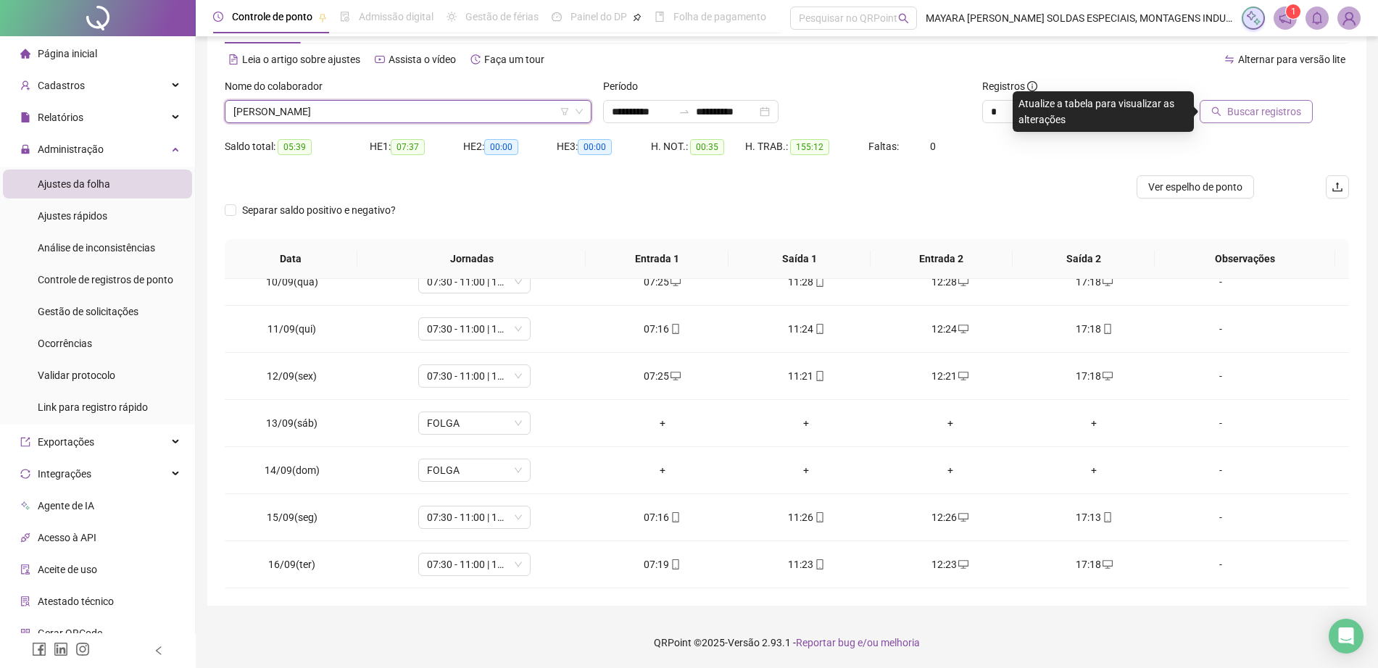
click at [1277, 112] on span "Buscar registros" at bounding box center [1264, 112] width 74 height 16
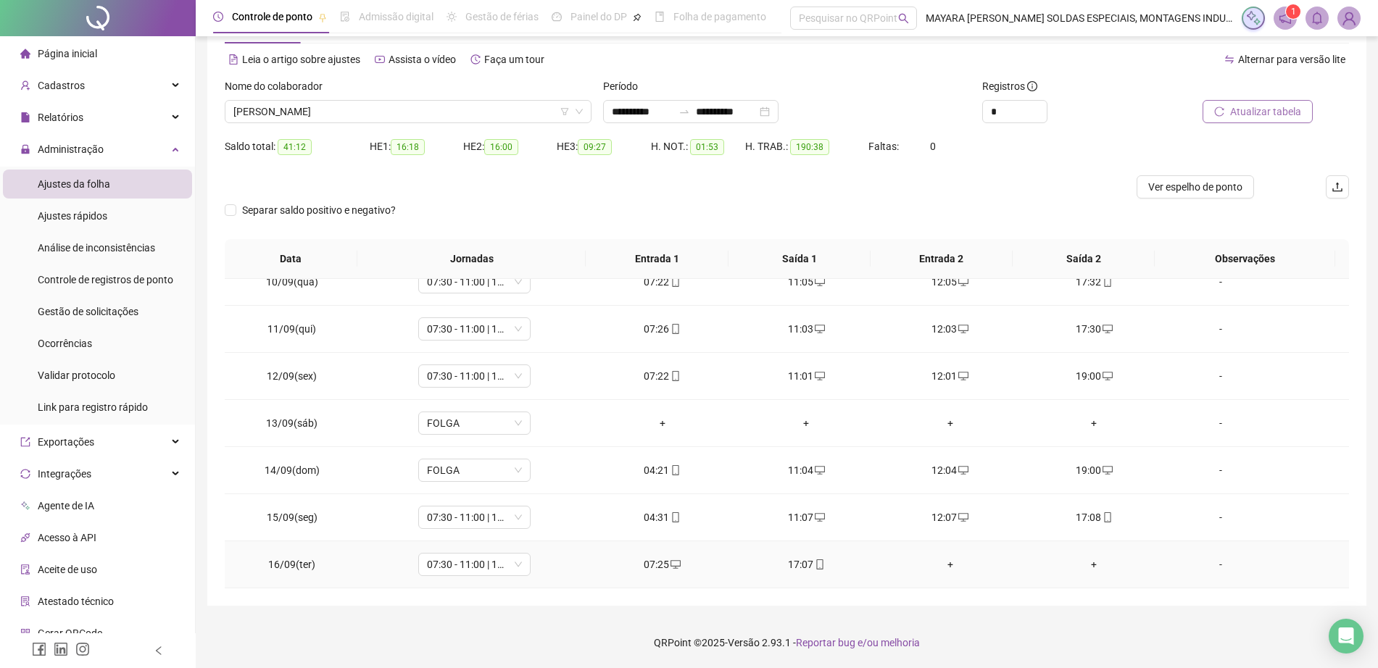
click at [938, 562] on div "+" at bounding box center [950, 565] width 121 height 16
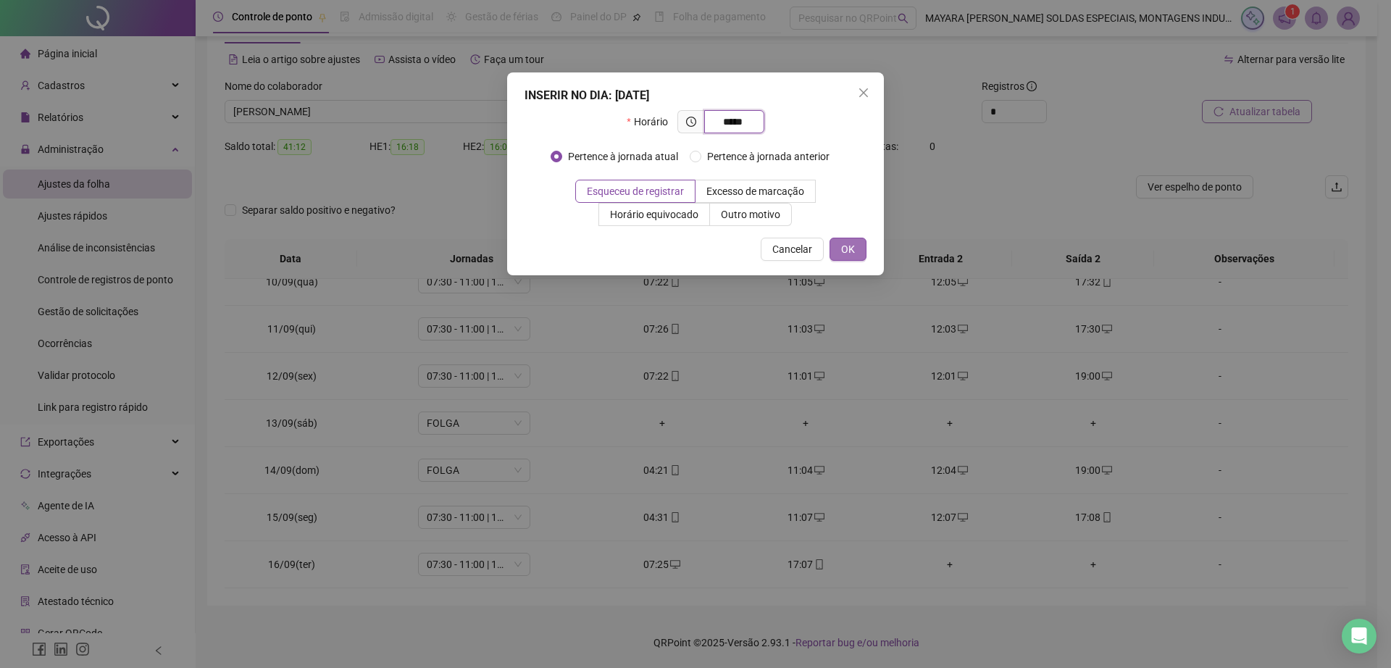
type input "*****"
click at [852, 255] on span "OK" at bounding box center [848, 249] width 14 height 16
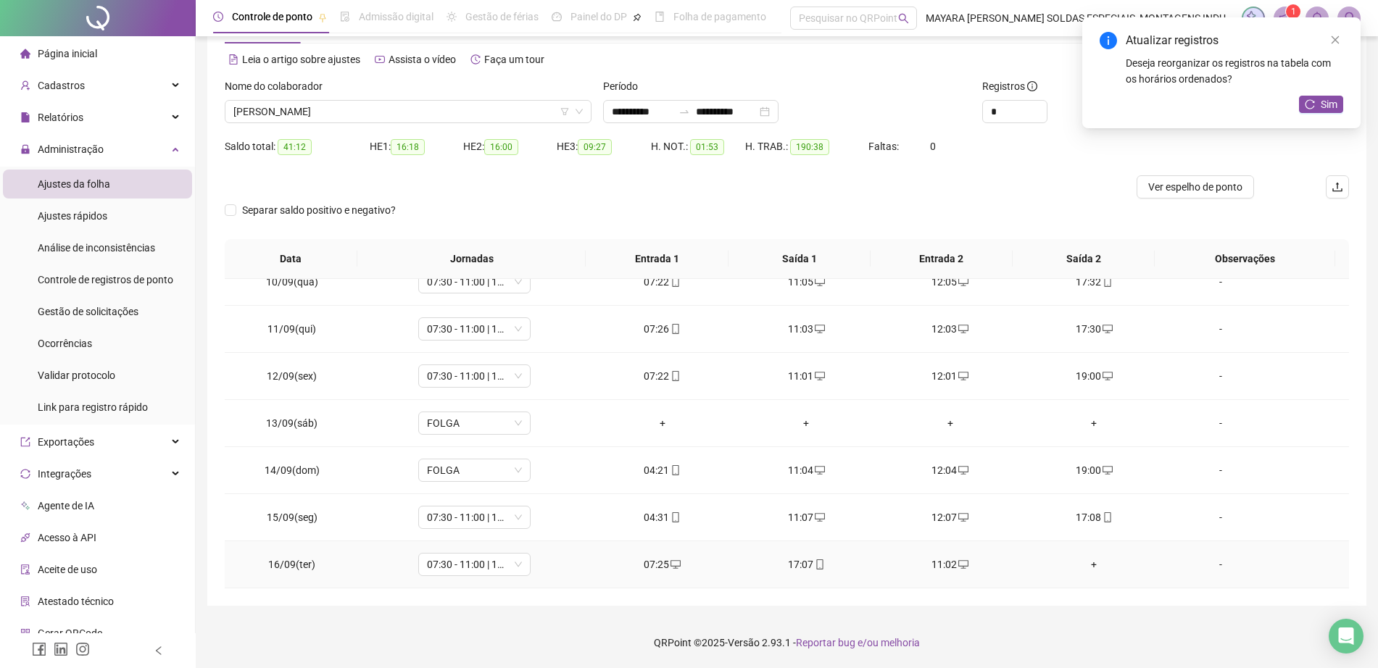
click at [1077, 572] on div "+" at bounding box center [1093, 565] width 121 height 16
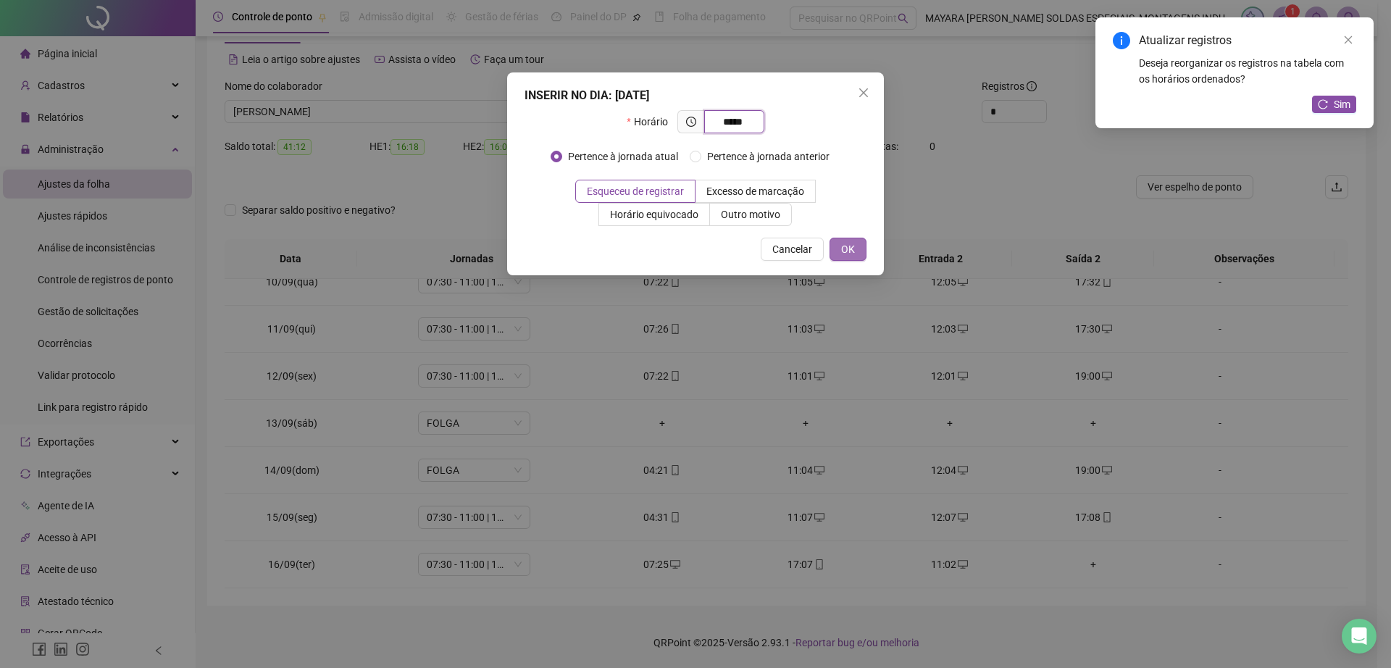
type input "*****"
click at [854, 260] on button "OK" at bounding box center [848, 249] width 37 height 23
click at [852, 249] on div "INSERIR NO DIA : [DATE] Horário ***** Pertence à jornada atual Pertence à jorna…" at bounding box center [695, 334] width 1391 height 668
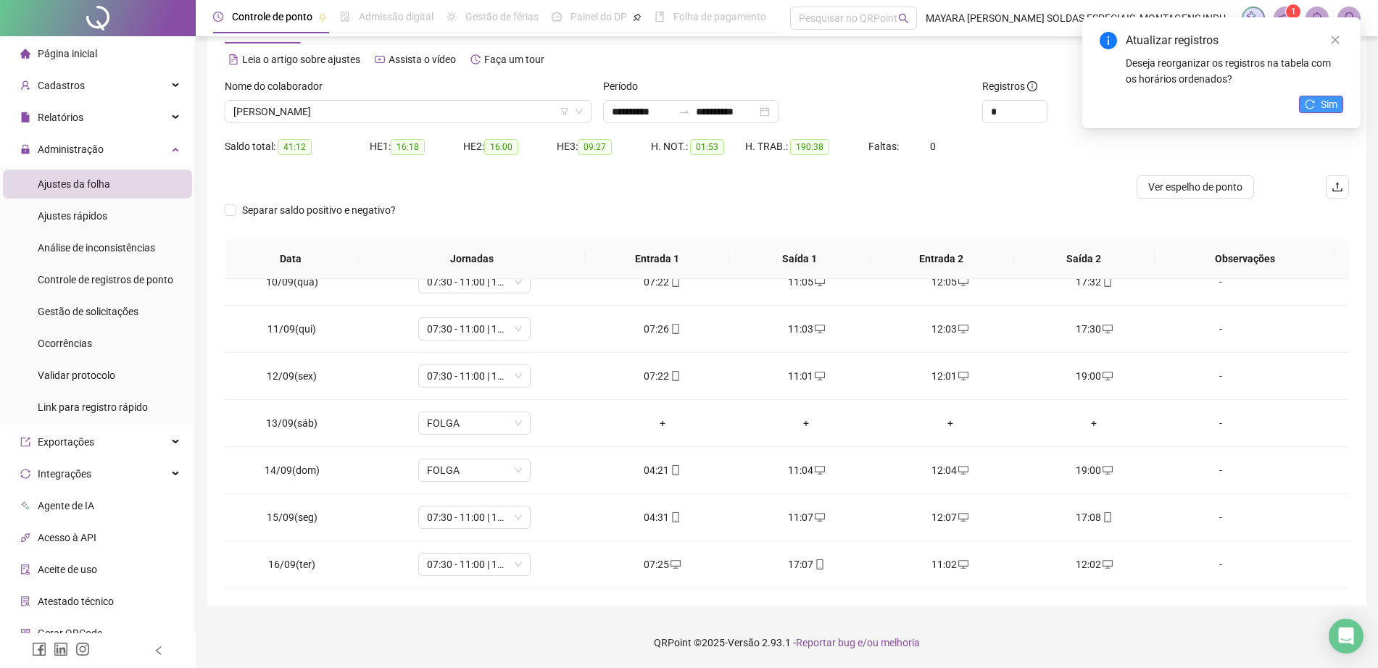
click at [1314, 101] on icon "reload" at bounding box center [1309, 104] width 10 height 10
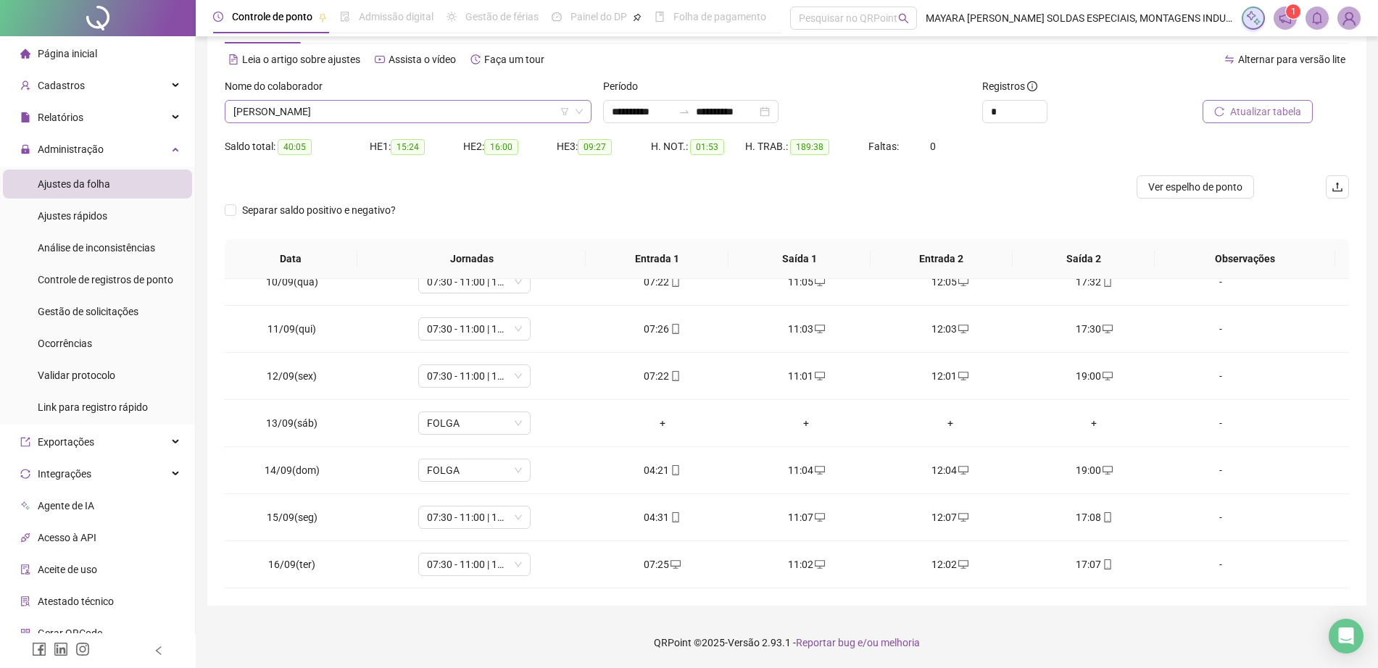
click at [391, 119] on span "[PERSON_NAME]" at bounding box center [407, 112] width 349 height 22
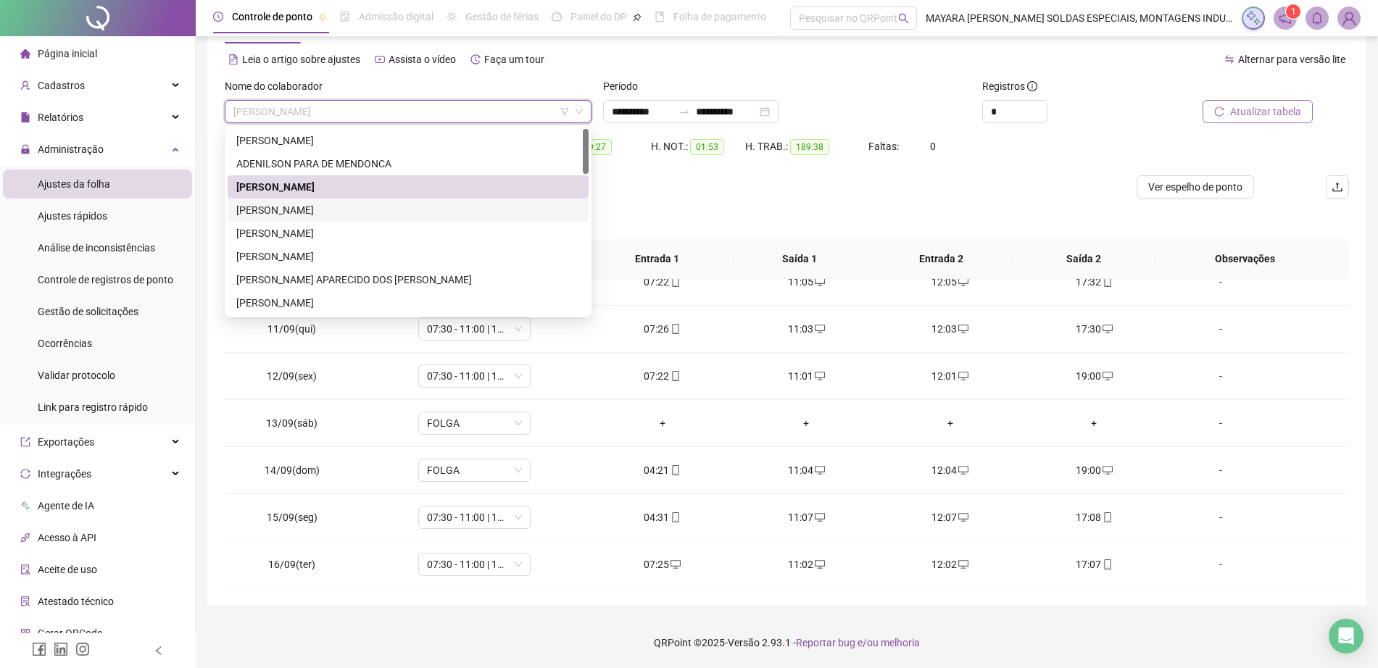
click at [393, 205] on div "[PERSON_NAME]" at bounding box center [407, 210] width 343 height 16
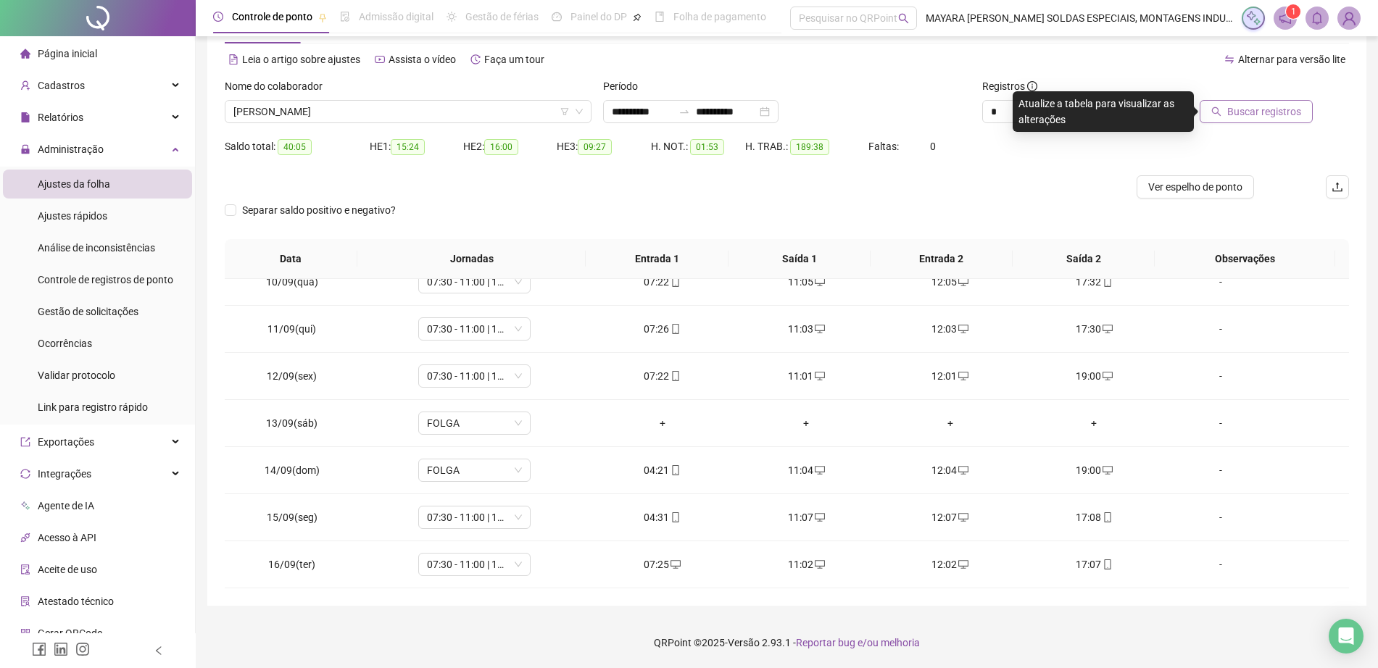
click at [1280, 117] on span "Buscar registros" at bounding box center [1264, 112] width 74 height 16
click at [933, 562] on div "+" at bounding box center [950, 565] width 121 height 16
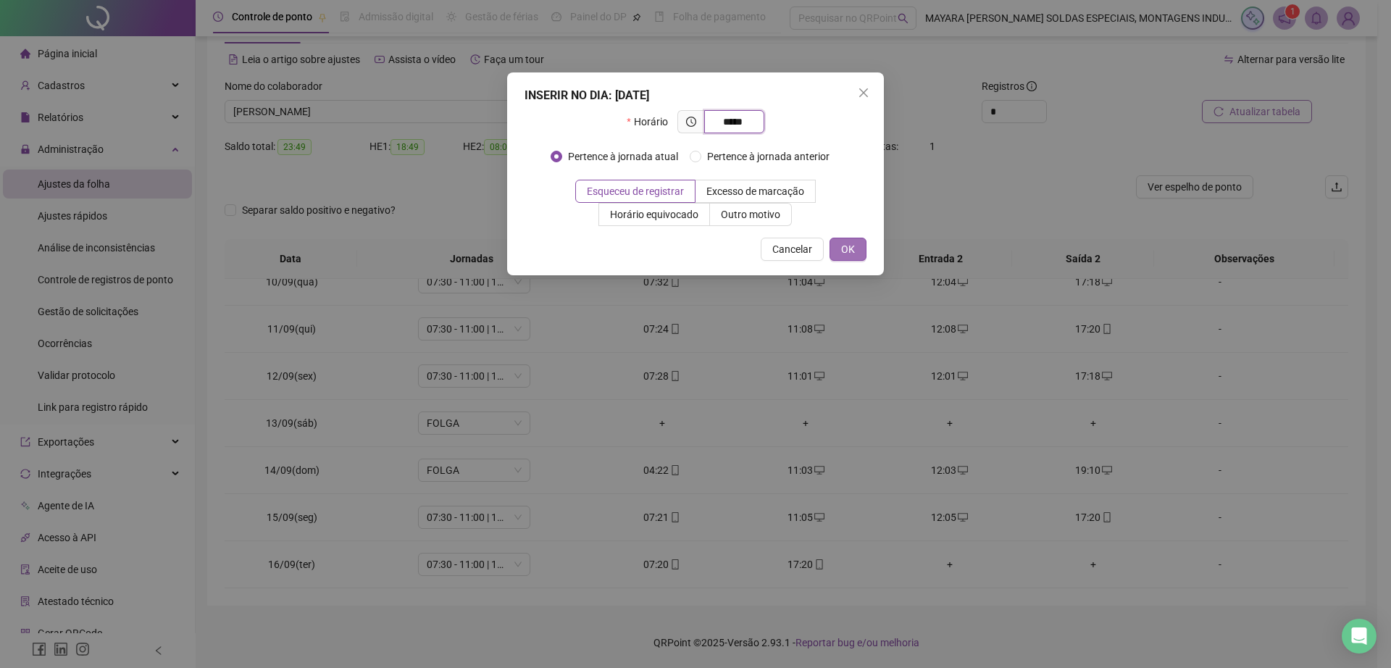
type input "*****"
click at [859, 251] on button "OK" at bounding box center [848, 249] width 37 height 23
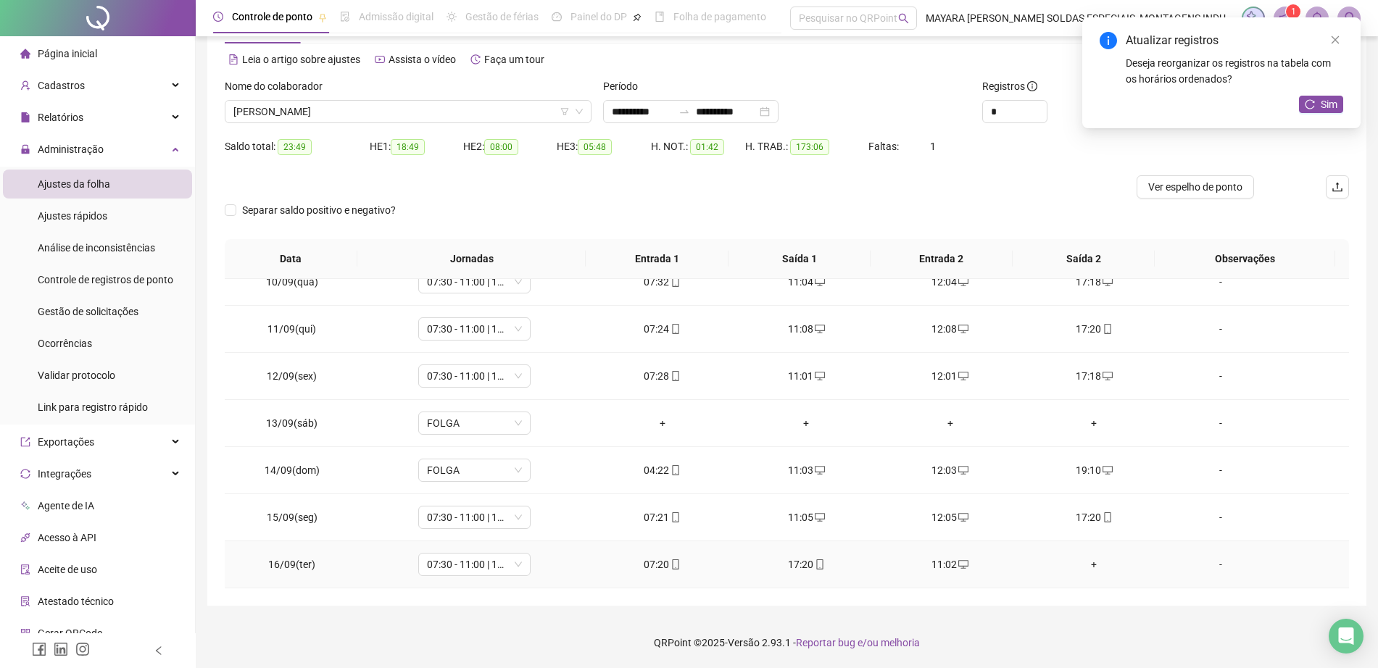
click at [1085, 565] on div "+" at bounding box center [1093, 565] width 121 height 16
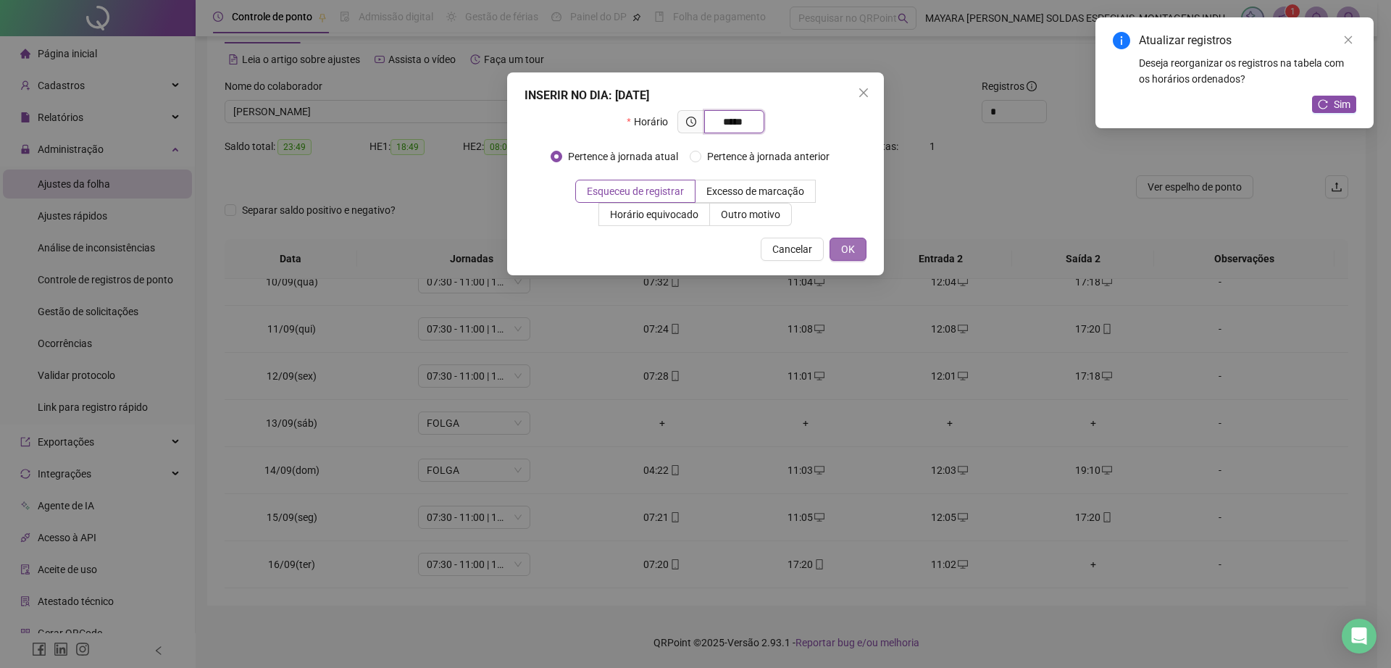
type input "*****"
click at [838, 256] on button "OK" at bounding box center [848, 249] width 37 height 23
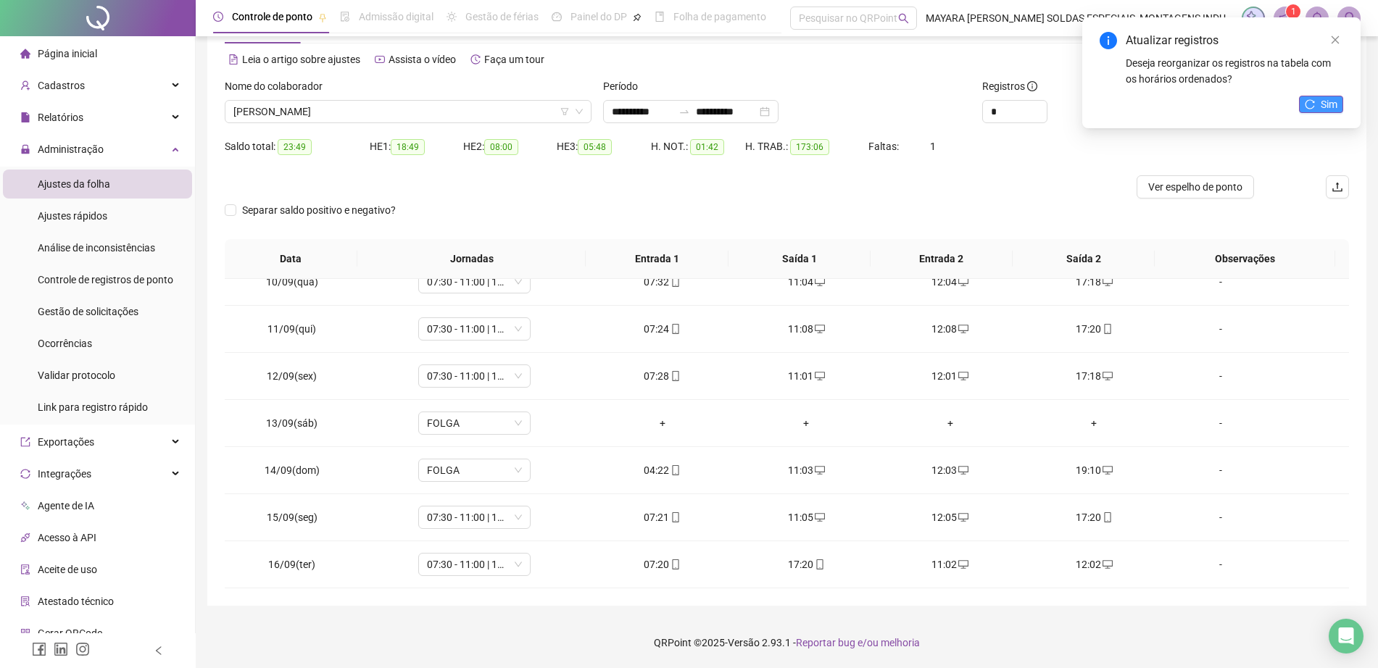
click at [1320, 109] on span "Sim" at bounding box center [1328, 104] width 17 height 16
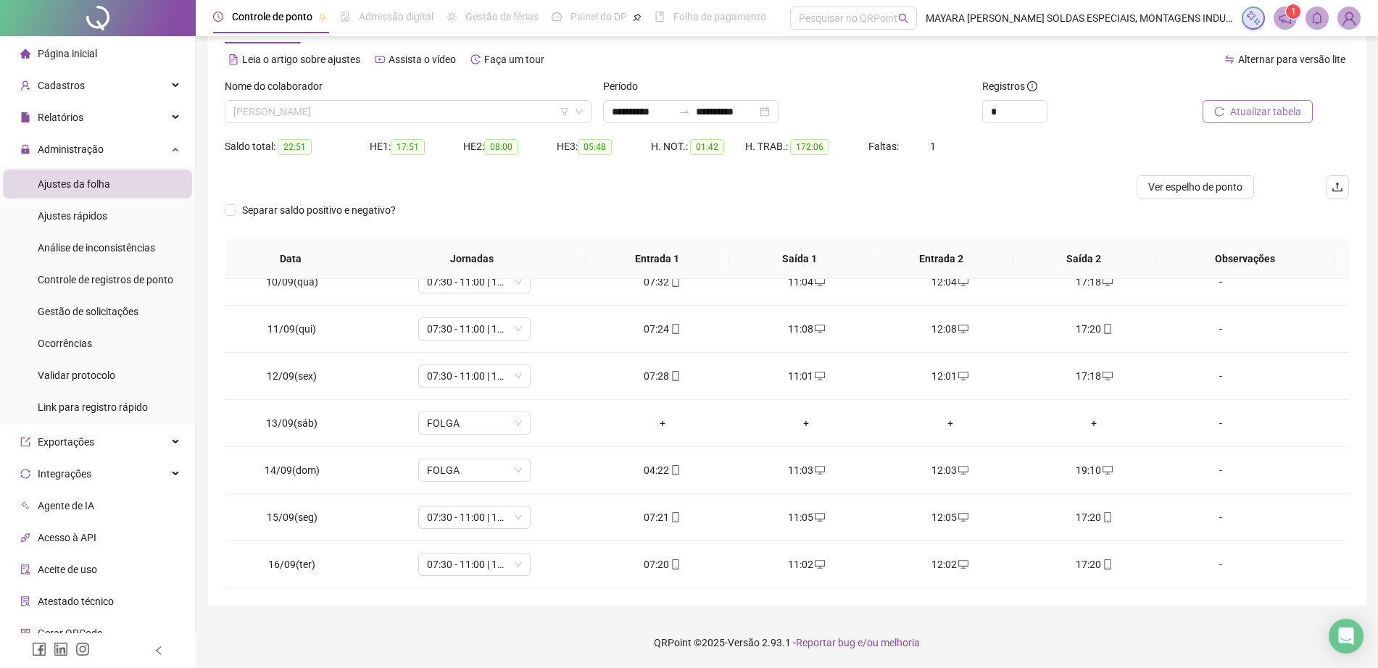
click at [424, 112] on span "[PERSON_NAME]" at bounding box center [407, 112] width 349 height 22
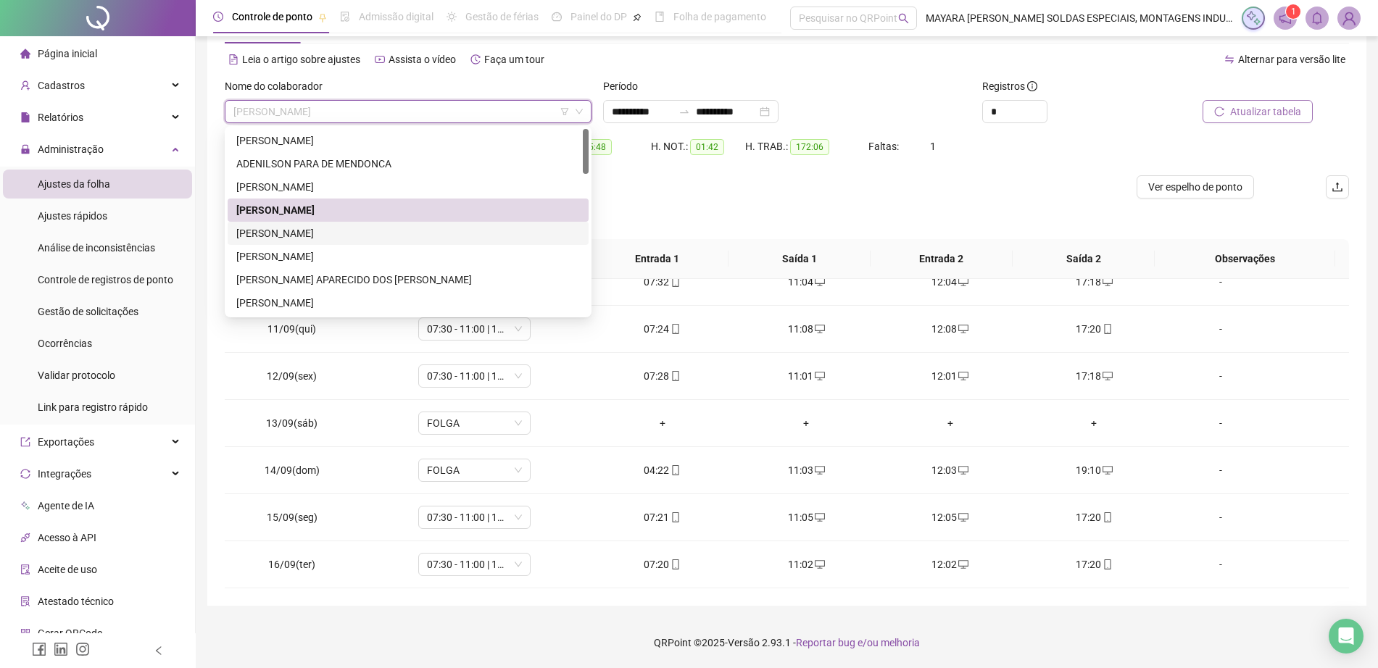
click at [417, 237] on div "[PERSON_NAME]" at bounding box center [407, 233] width 343 height 16
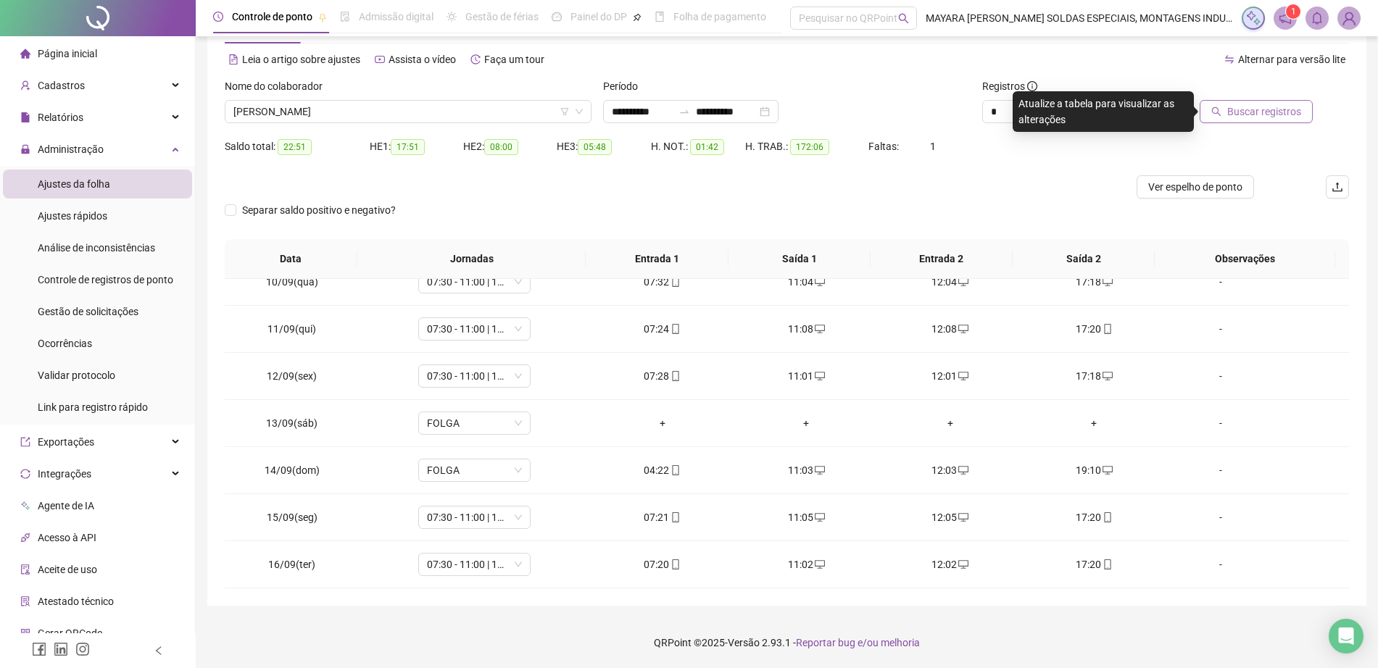
click at [1251, 96] on div at bounding box center [1241, 89] width 141 height 22
click at [1251, 104] on span "Buscar registros" at bounding box center [1264, 112] width 74 height 16
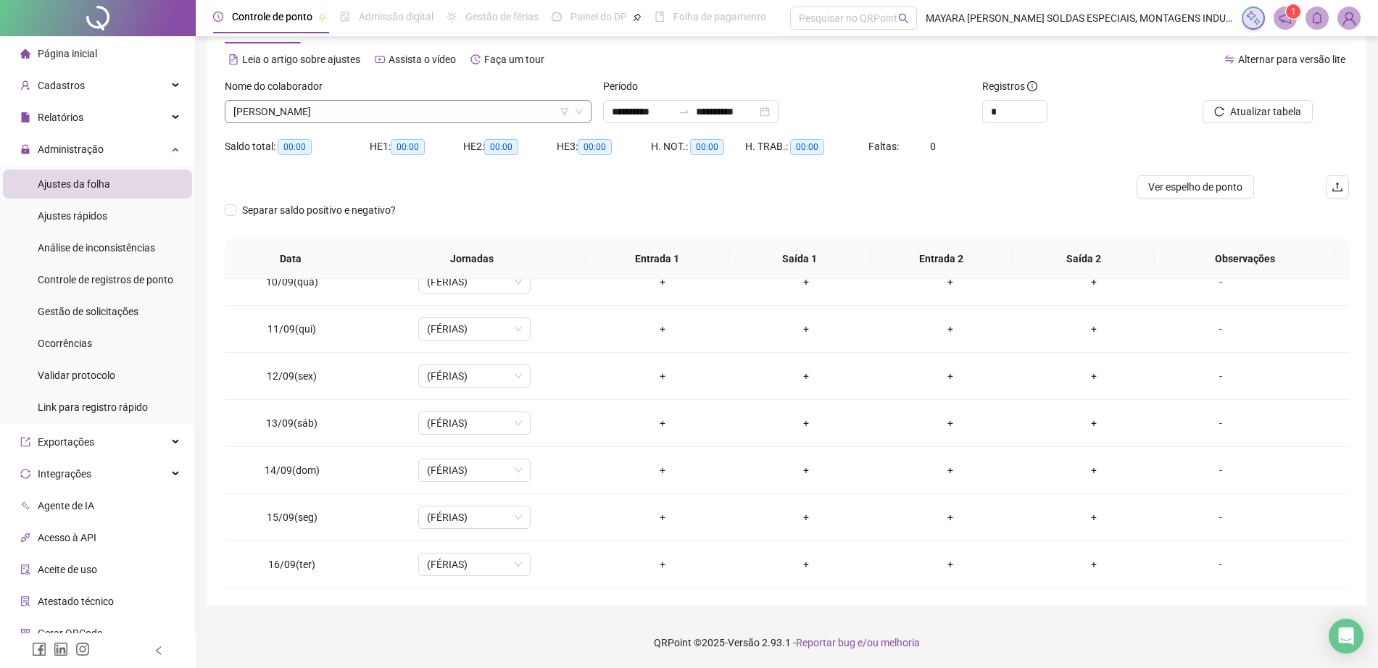
click at [401, 112] on span "[PERSON_NAME]" at bounding box center [407, 112] width 349 height 22
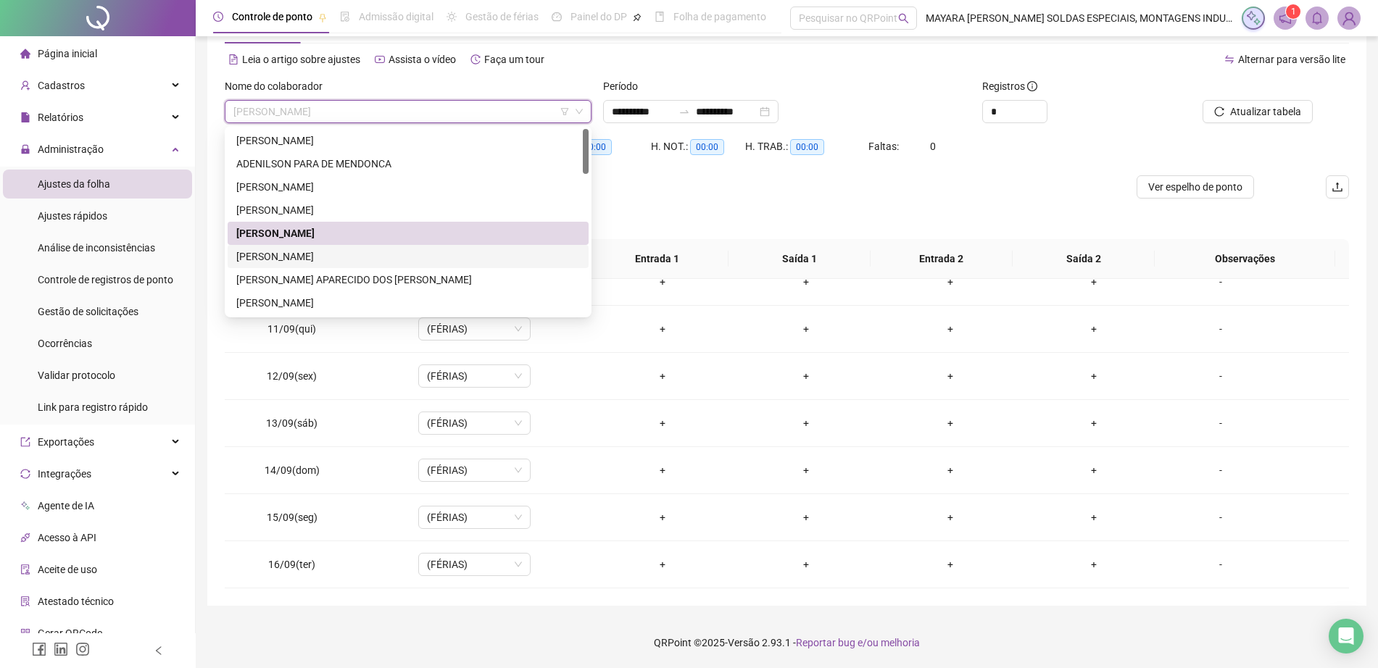
click at [434, 259] on div "[PERSON_NAME]" at bounding box center [407, 257] width 343 height 16
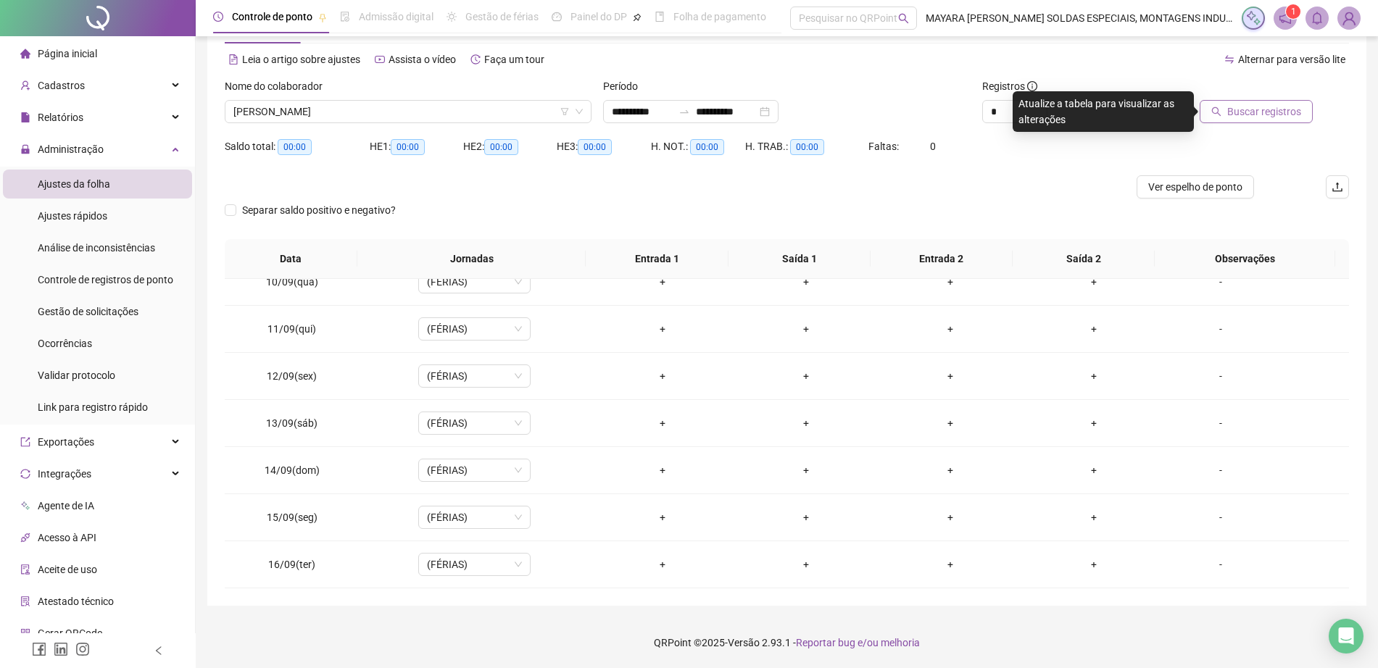
click at [1267, 109] on span "Buscar registros" at bounding box center [1264, 112] width 74 height 16
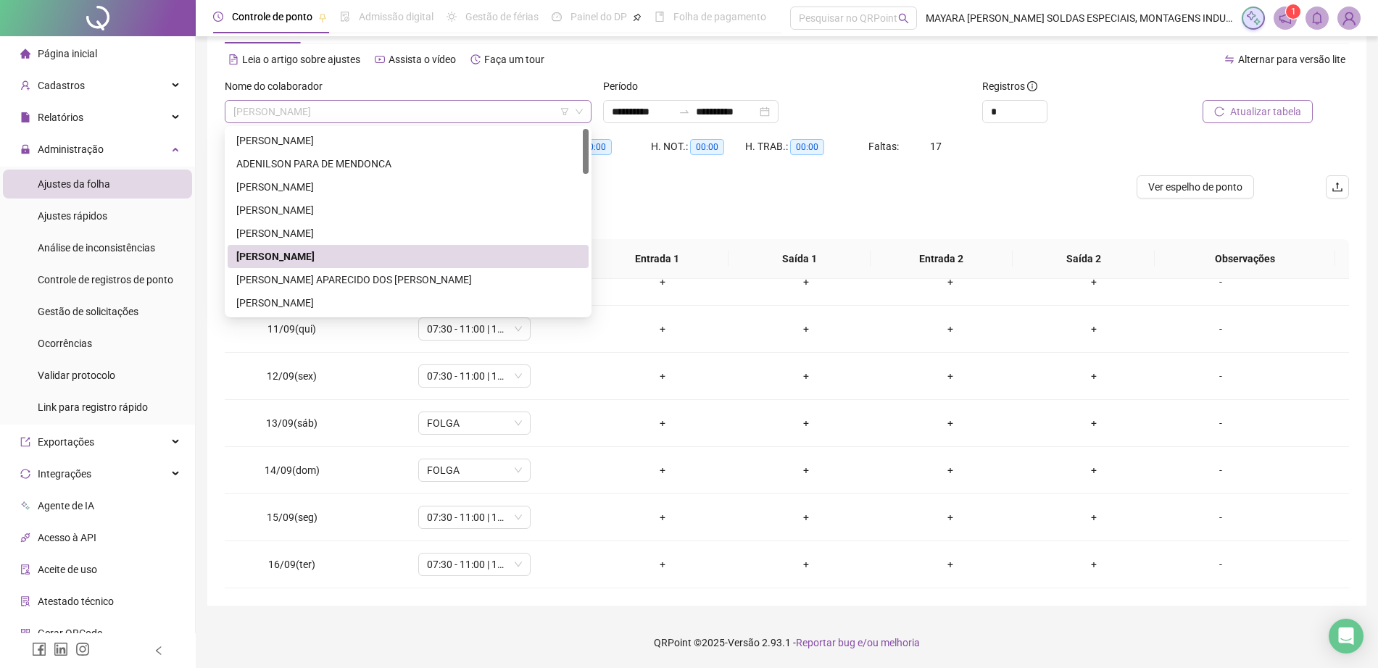
click at [487, 104] on span "[PERSON_NAME]" at bounding box center [407, 112] width 349 height 22
click at [414, 266] on div "[PERSON_NAME]" at bounding box center [408, 256] width 361 height 23
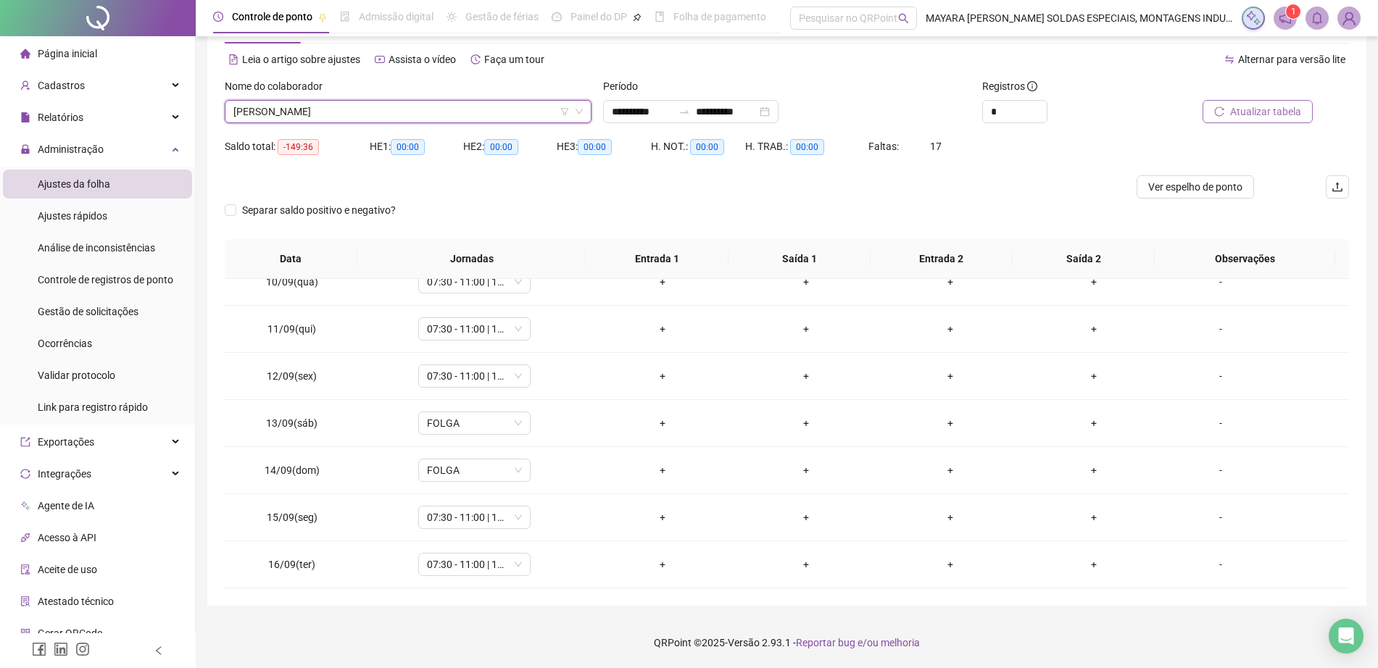
click at [1245, 108] on span "Atualizar tabela" at bounding box center [1265, 112] width 71 height 16
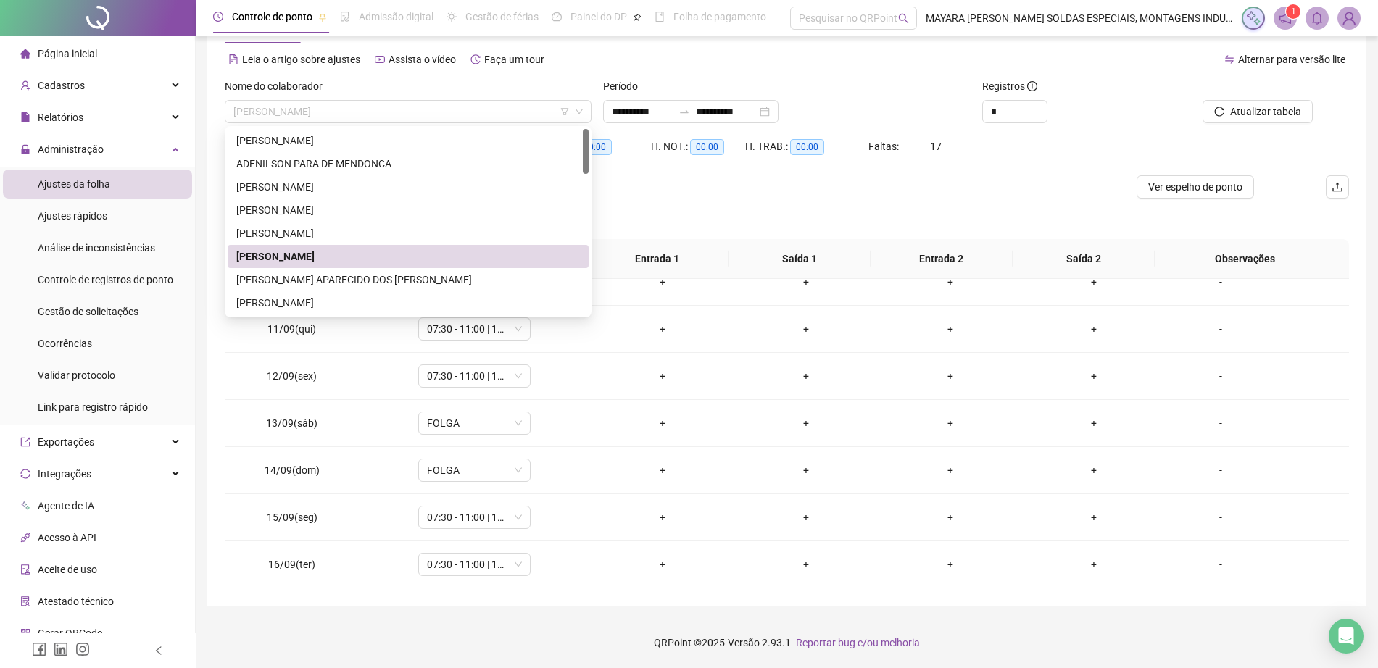
click at [486, 110] on span "[PERSON_NAME]" at bounding box center [407, 112] width 349 height 22
click at [383, 276] on div "[PERSON_NAME] APARECIDO DOS [PERSON_NAME]" at bounding box center [407, 280] width 343 height 16
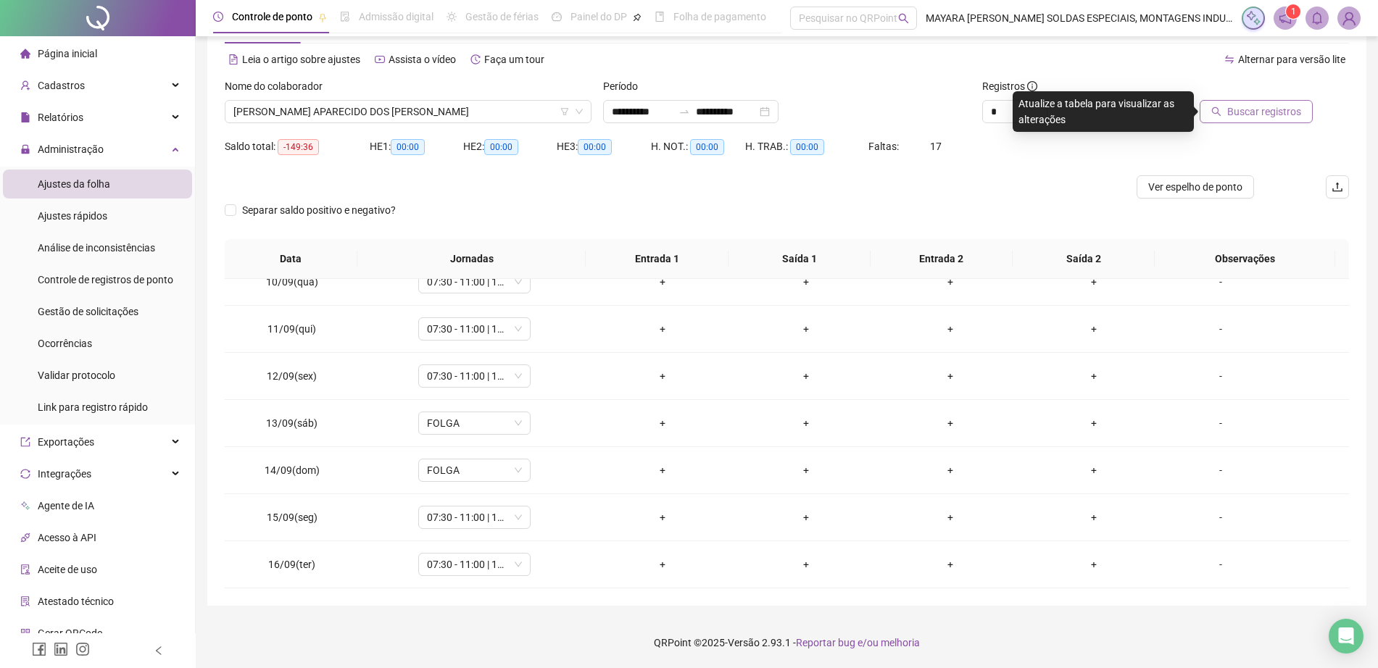
click at [1250, 109] on span "Buscar registros" at bounding box center [1264, 112] width 74 height 16
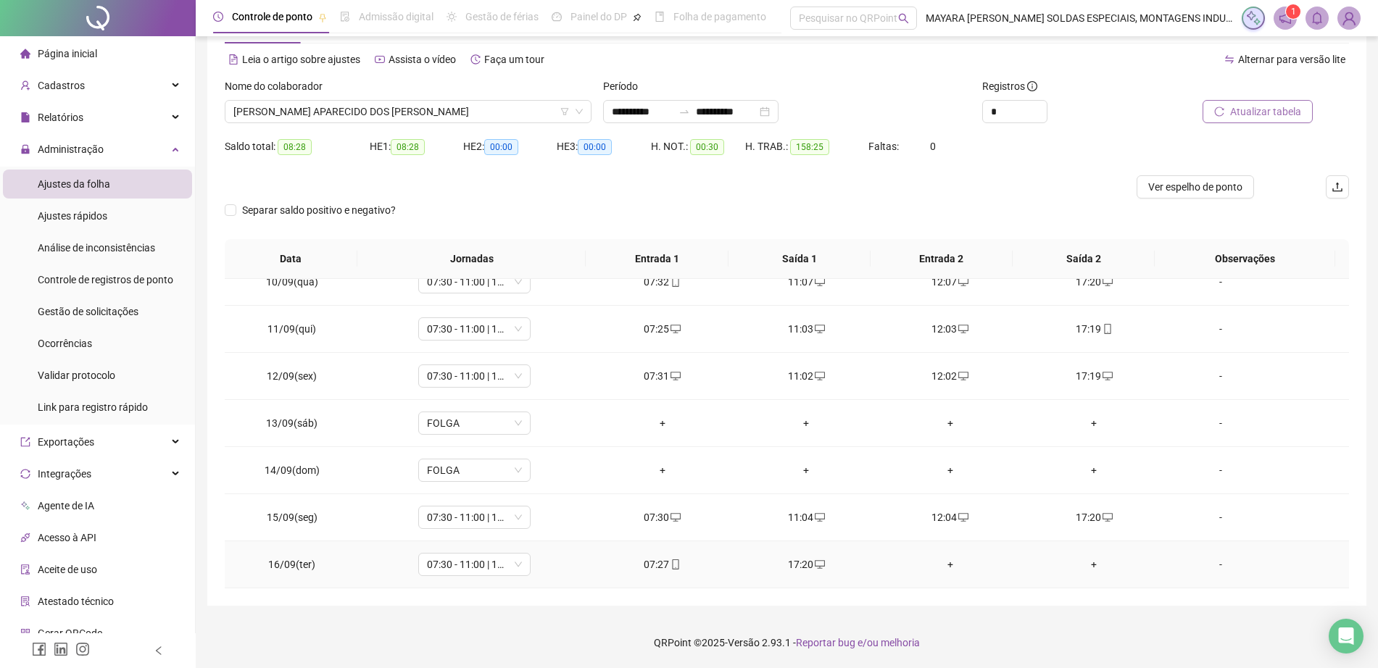
click at [949, 567] on div "+" at bounding box center [950, 565] width 121 height 16
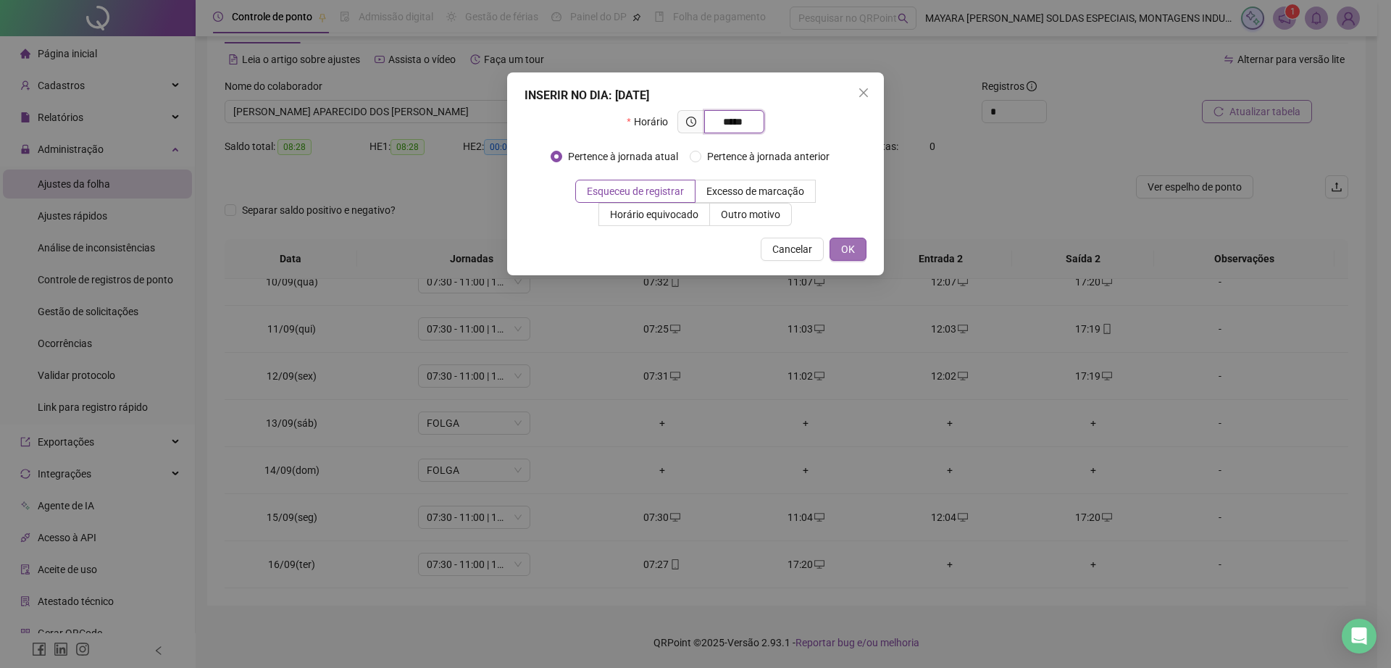
type input "*****"
click at [862, 251] on button "OK" at bounding box center [848, 249] width 37 height 23
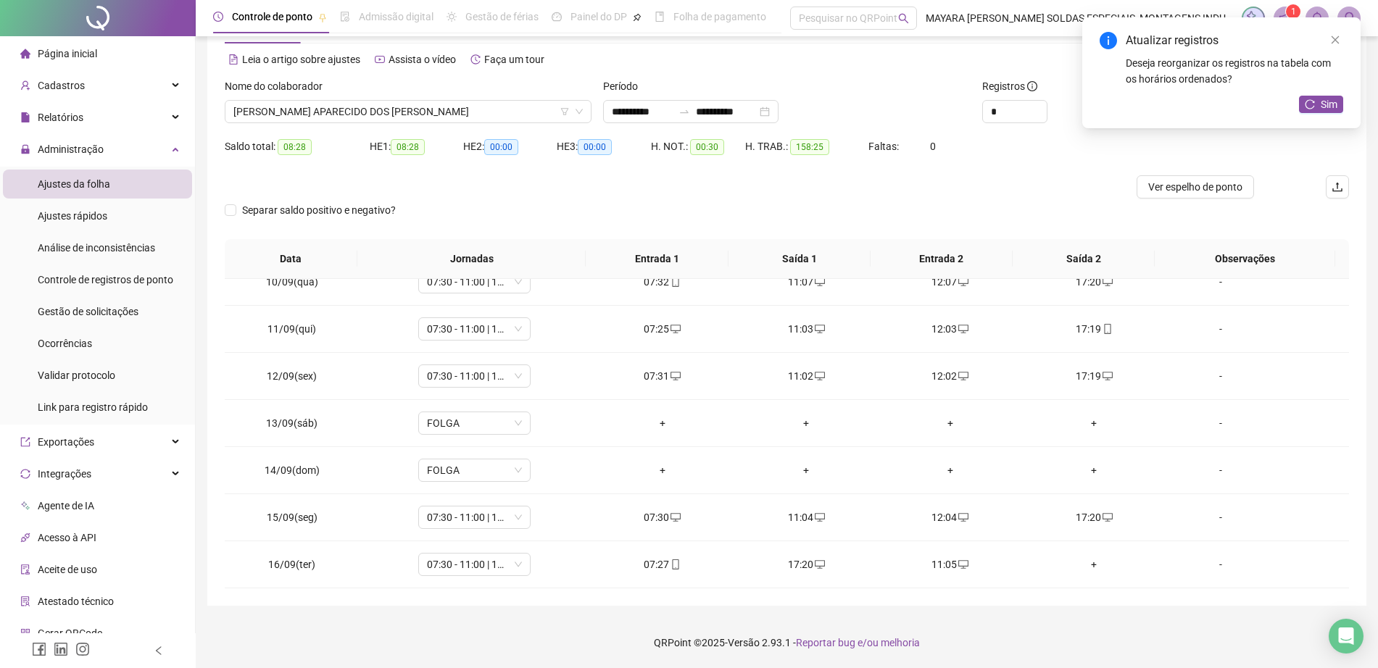
click at [1088, 572] on div "+" at bounding box center [1093, 565] width 121 height 16
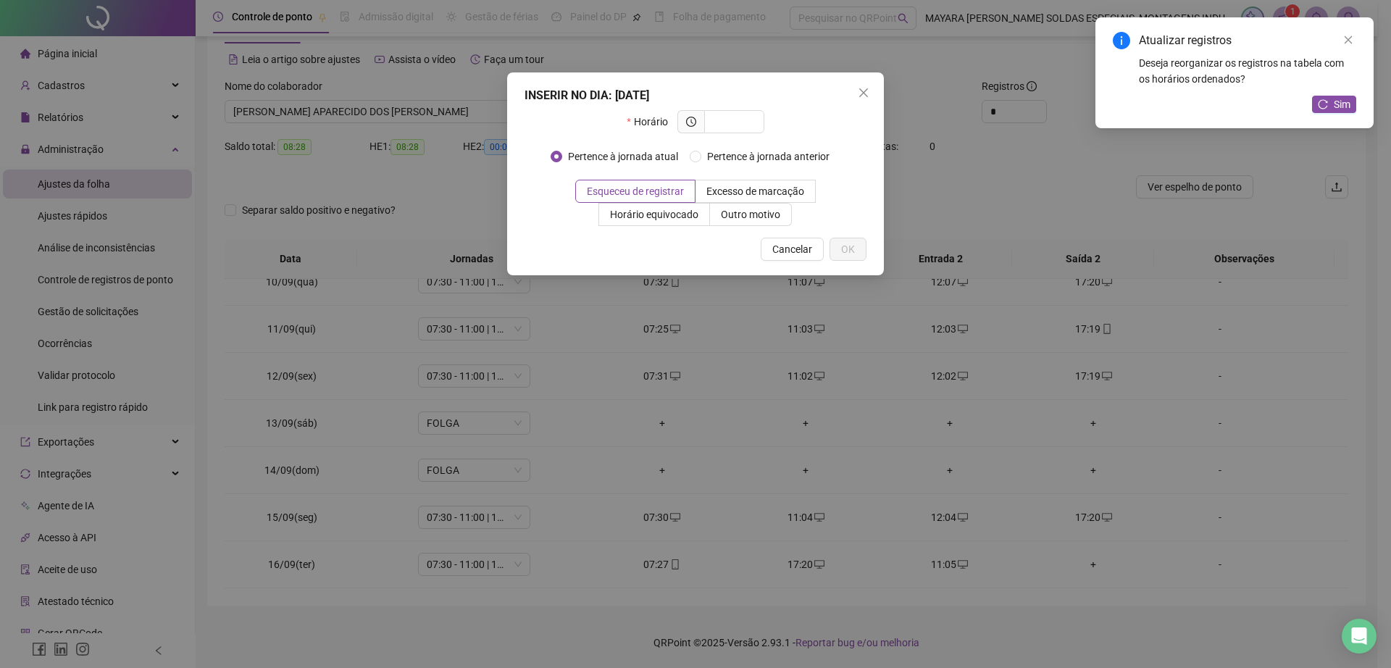
click at [1088, 572] on div "INSERIR NO DIA : [DATE] Horário Pertence à jornada atual Pertence à jornada ant…" at bounding box center [695, 334] width 1391 height 668
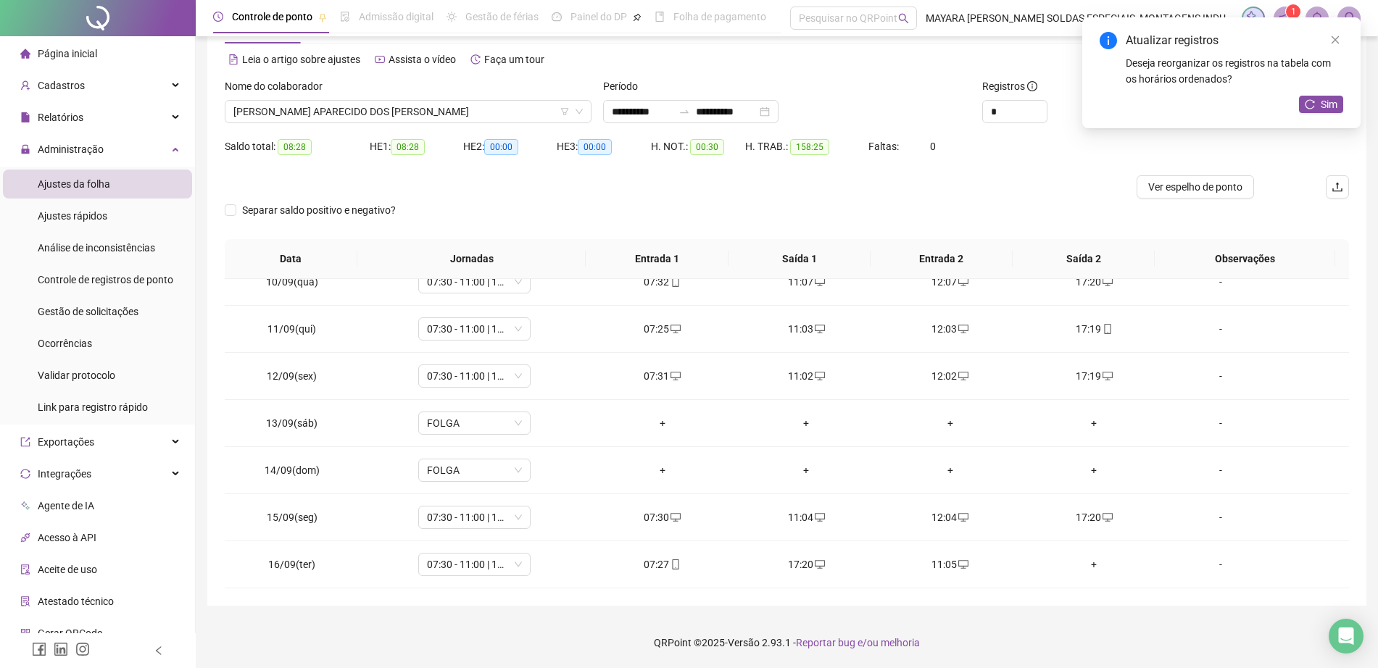
click at [1088, 572] on div "+" at bounding box center [1093, 565] width 121 height 16
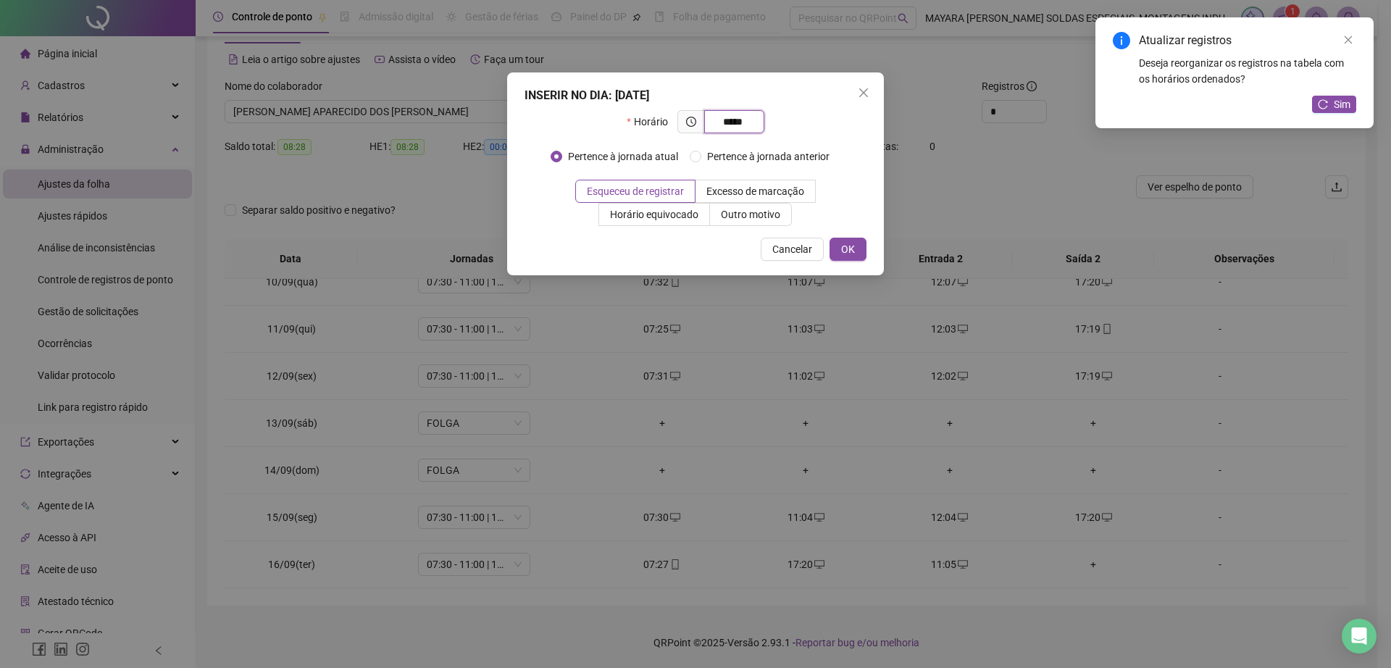
type input "*****"
click at [849, 234] on div "INSERIR NO DIA : [DATE] Horário ***** Pertence à jornada atual Pertence à jorna…" at bounding box center [695, 173] width 377 height 203
click at [842, 241] on span "OK" at bounding box center [848, 249] width 14 height 16
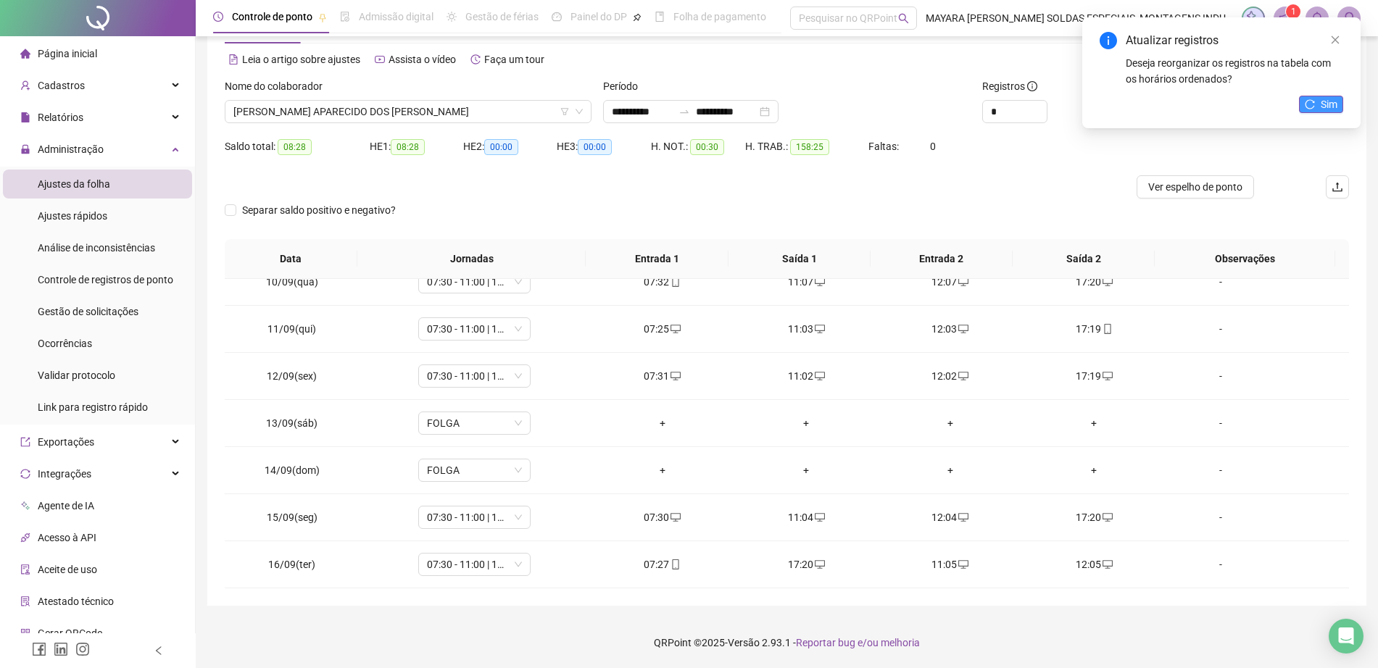
click at [1340, 108] on button "Sim" at bounding box center [1321, 104] width 44 height 17
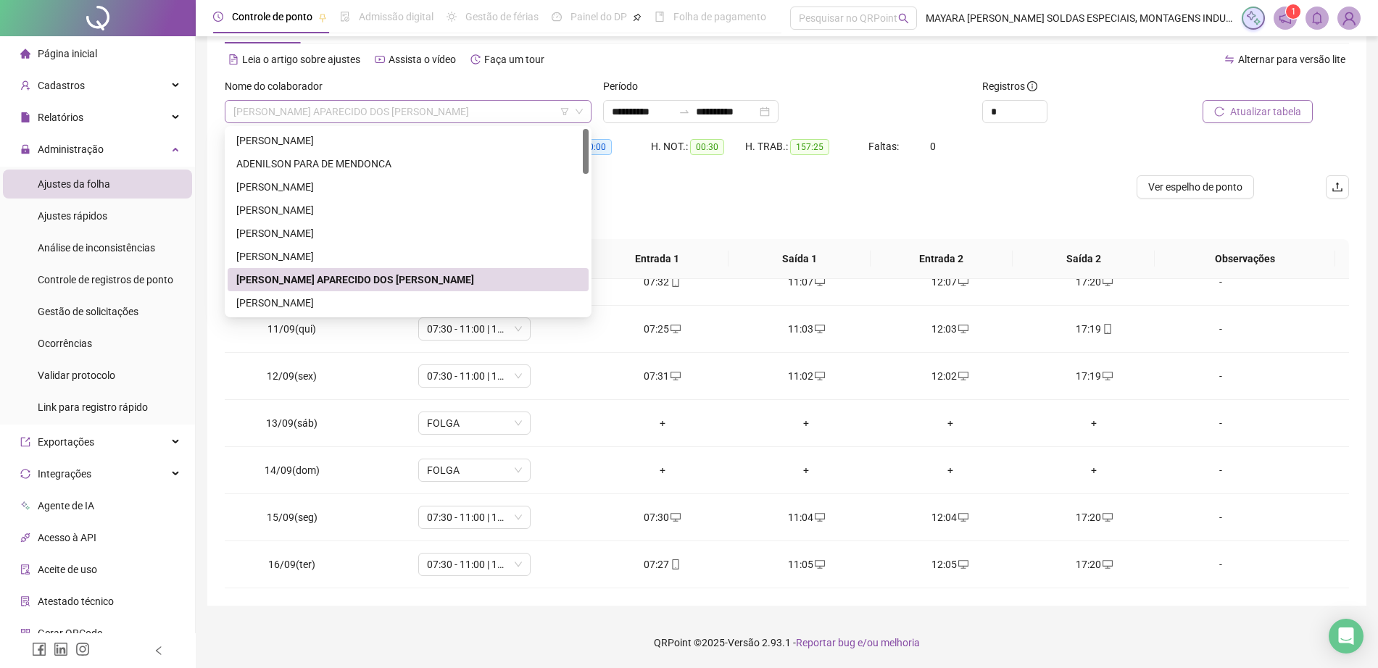
click at [436, 107] on span "[PERSON_NAME] APARECIDO DOS [PERSON_NAME]" at bounding box center [407, 112] width 349 height 22
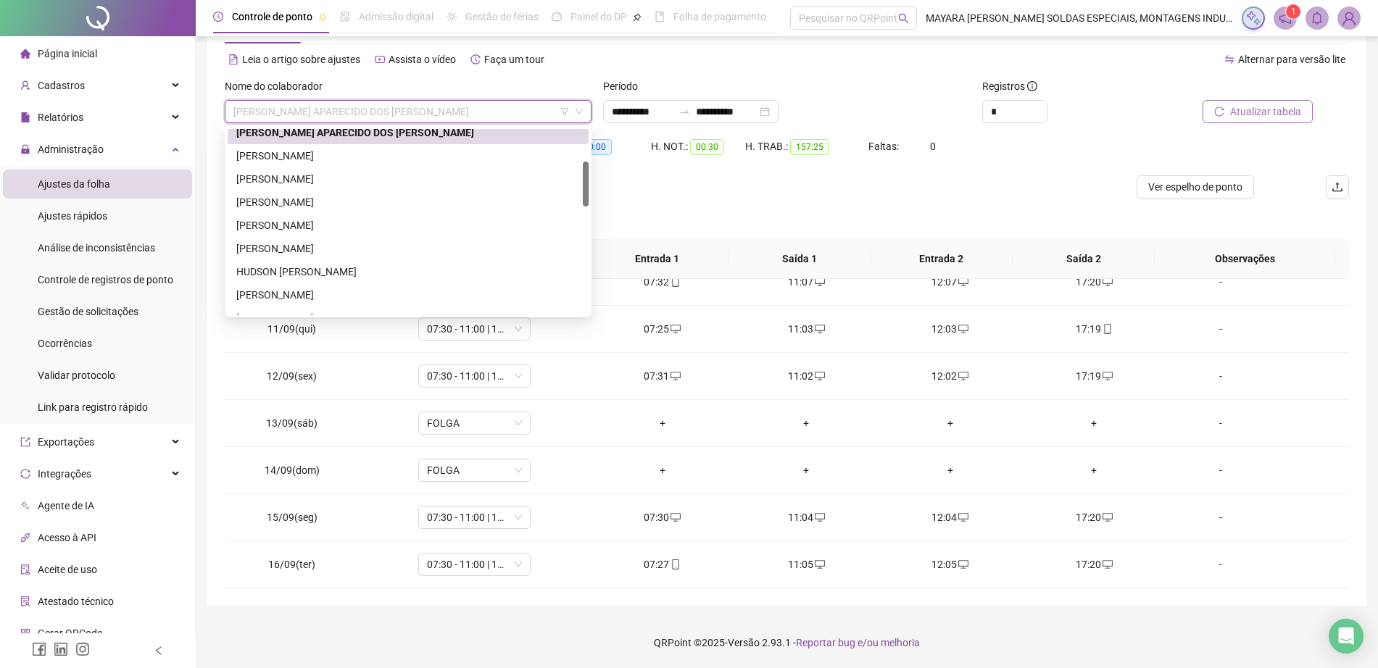
scroll to position [150, 0]
drag, startPoint x: 587, startPoint y: 154, endPoint x: 593, endPoint y: 191, distance: 36.7
click at [593, 191] on body "**********" at bounding box center [689, 279] width 1378 height 668
click at [437, 180] on div "[PERSON_NAME]" at bounding box center [407, 176] width 343 height 16
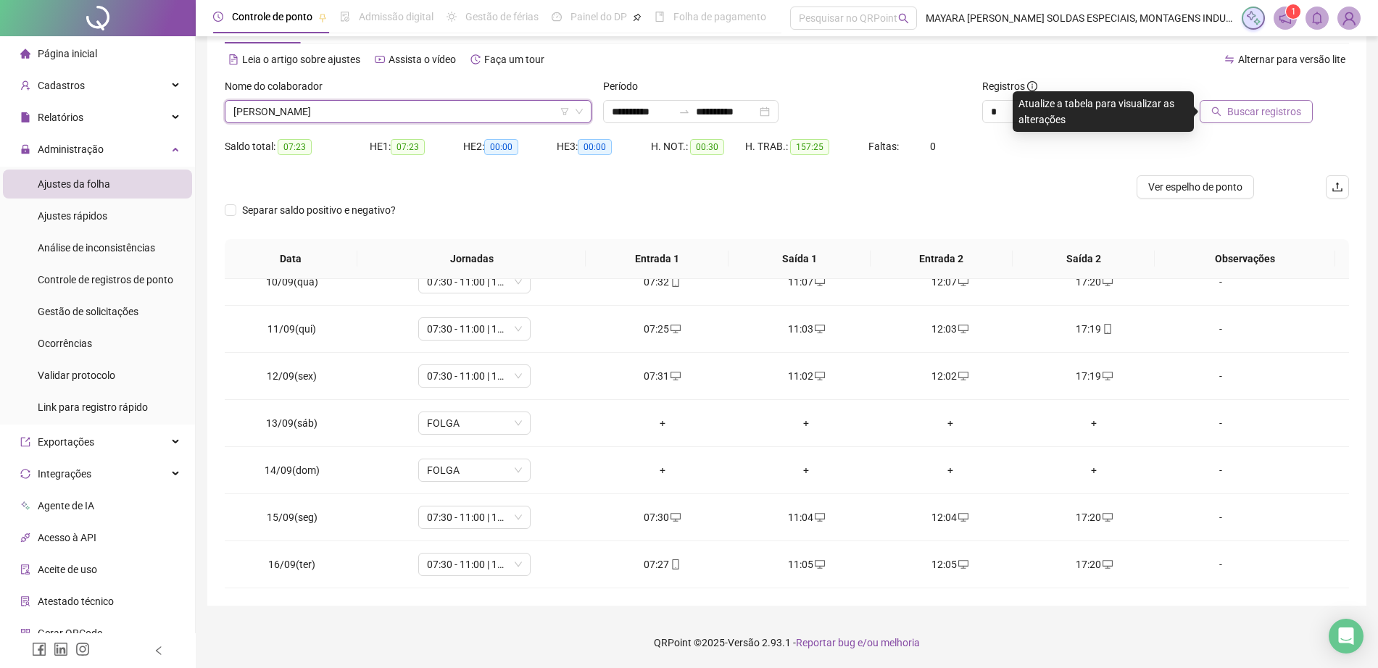
click at [1244, 115] on span "Buscar registros" at bounding box center [1264, 112] width 74 height 16
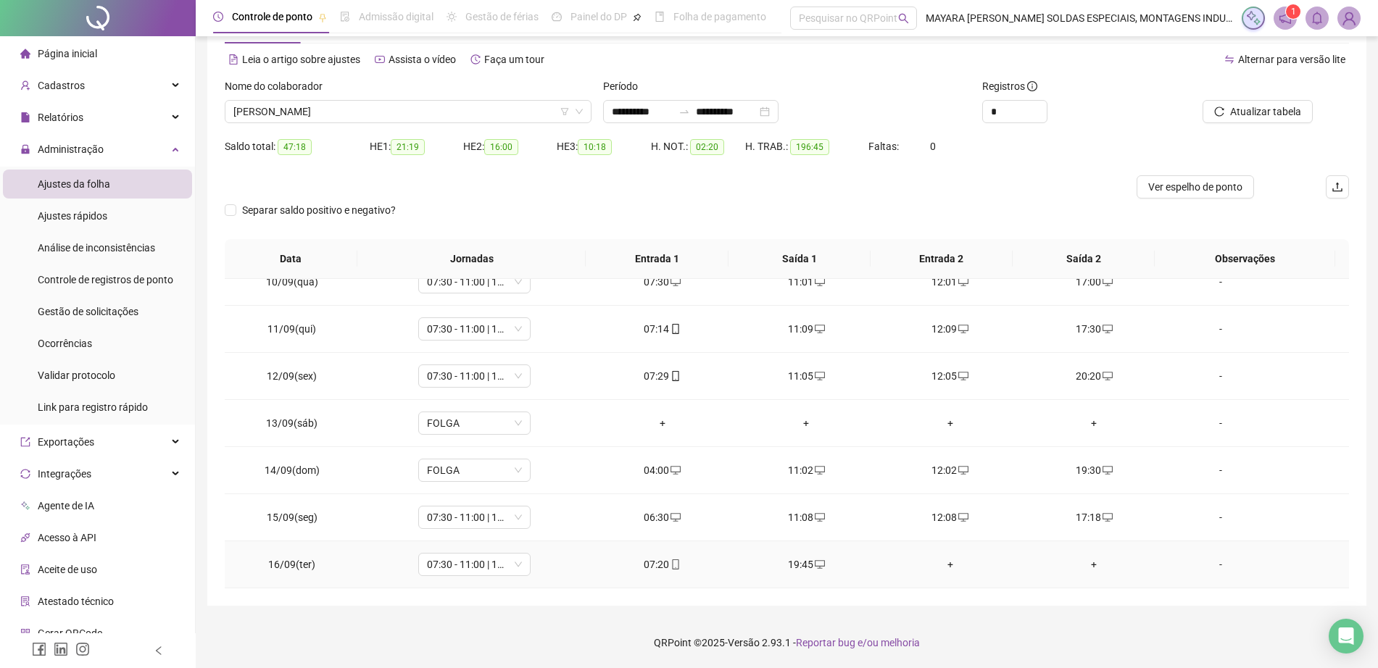
click at [932, 562] on div "+" at bounding box center [950, 565] width 121 height 16
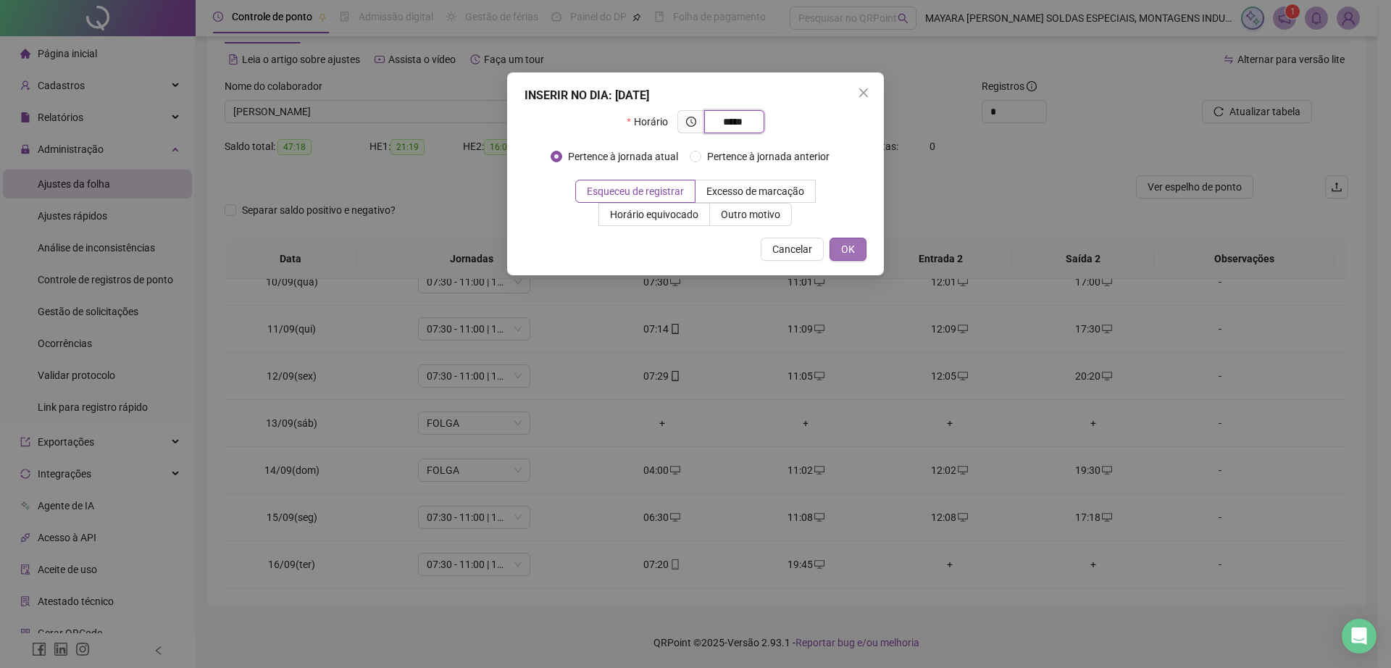
type input "*****"
click at [851, 253] on span "OK" at bounding box center [848, 249] width 14 height 16
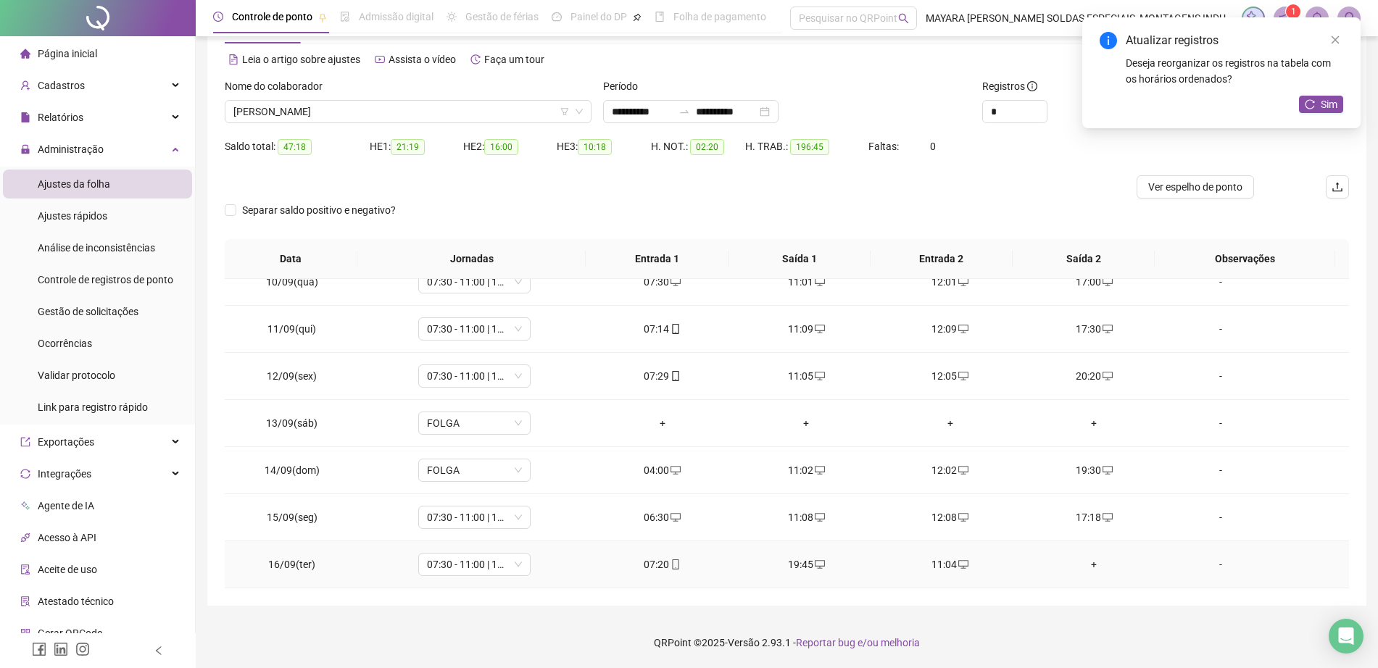
click at [1087, 564] on div "+" at bounding box center [1093, 565] width 121 height 16
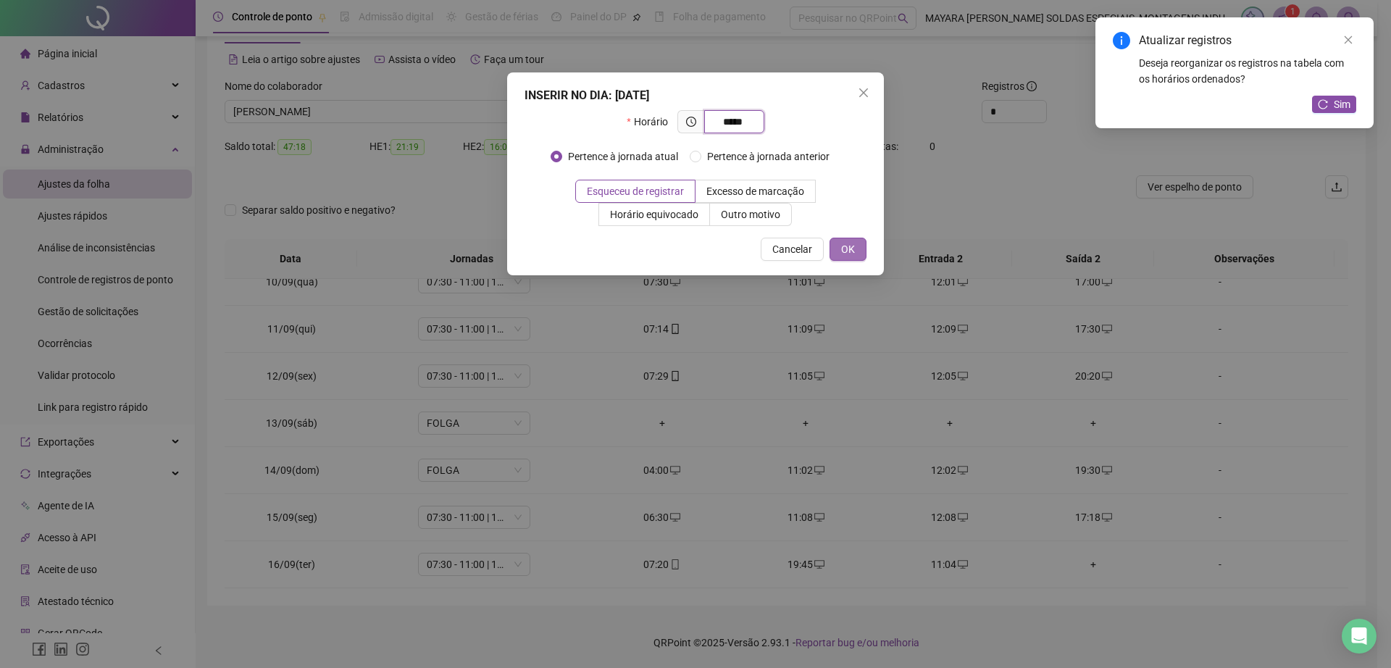
type input "*****"
click at [857, 243] on button "OK" at bounding box center [848, 249] width 37 height 23
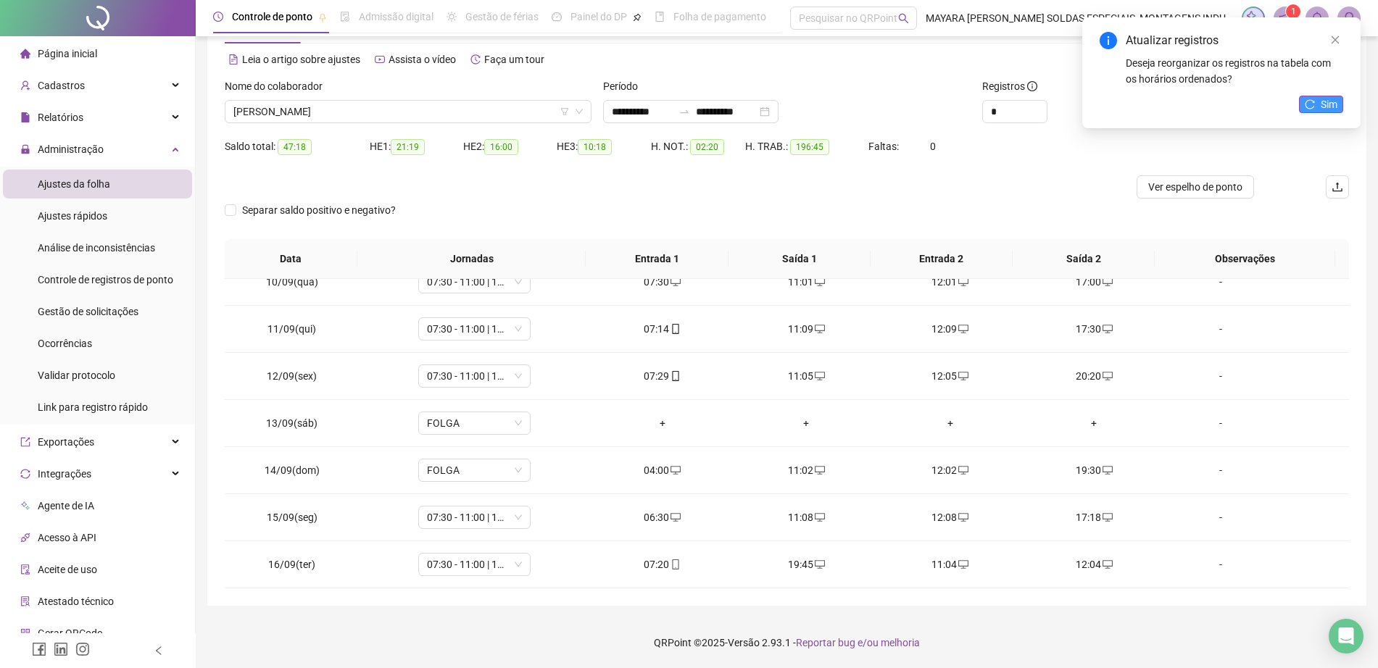
click at [1325, 106] on span "Sim" at bounding box center [1328, 104] width 17 height 16
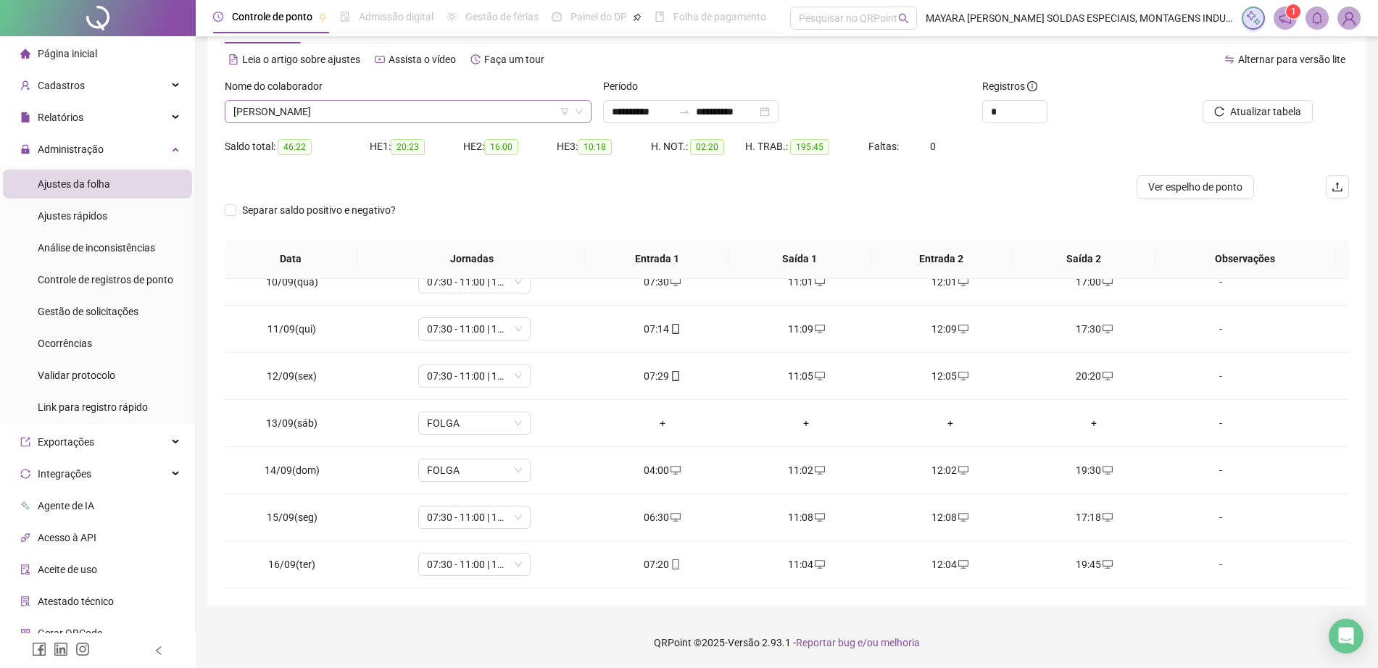
click at [359, 109] on span "[PERSON_NAME]" at bounding box center [407, 112] width 349 height 22
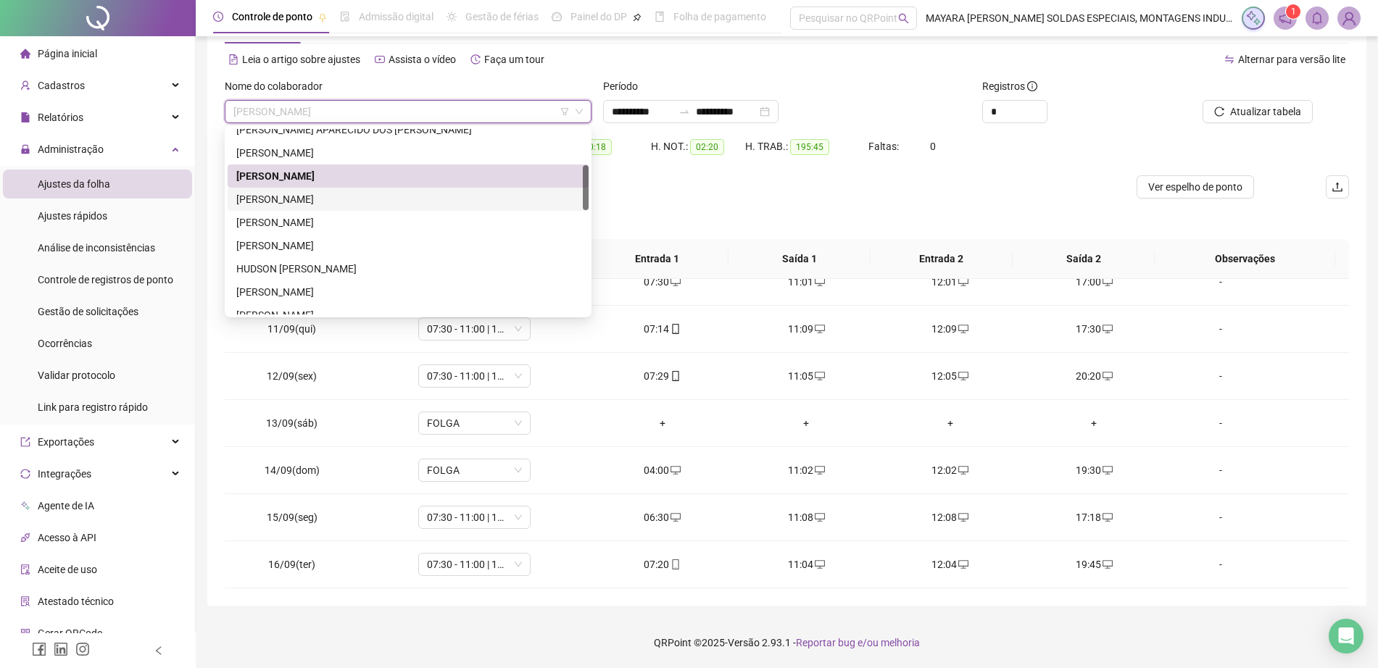
click at [382, 201] on div "[PERSON_NAME]" at bounding box center [407, 199] width 343 height 16
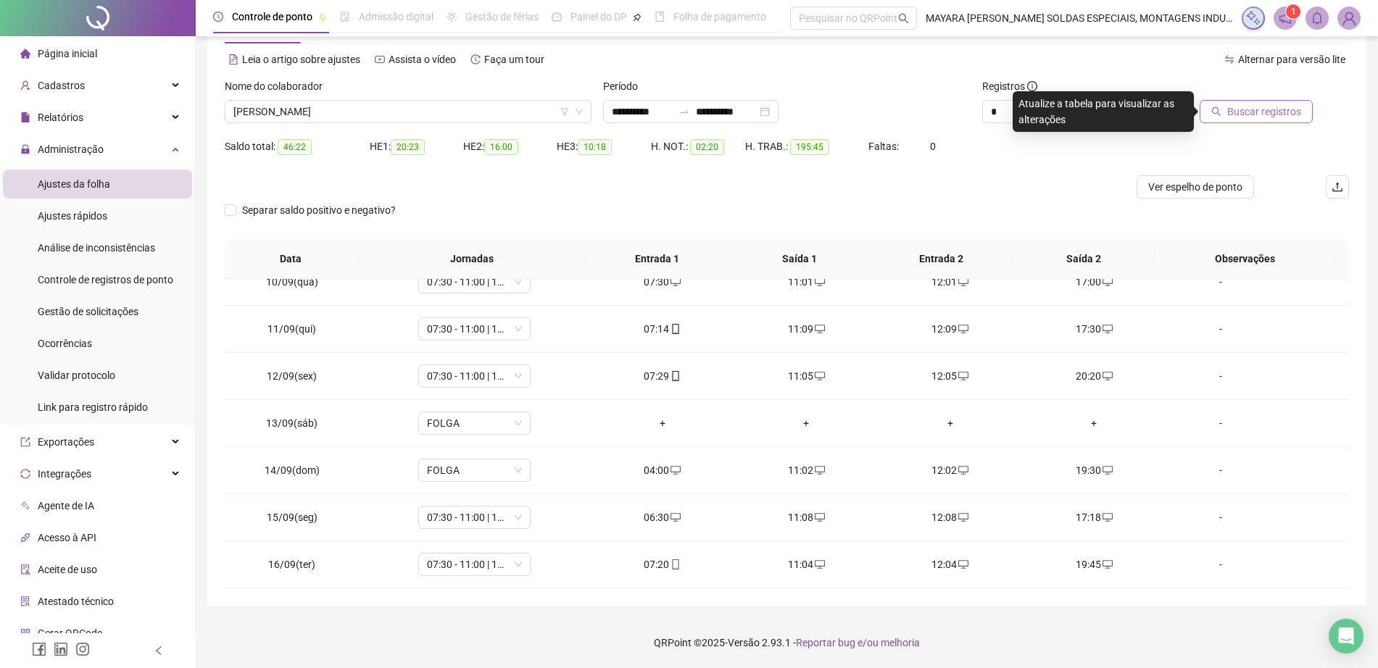
click at [1262, 102] on button "Buscar registros" at bounding box center [1255, 111] width 113 height 23
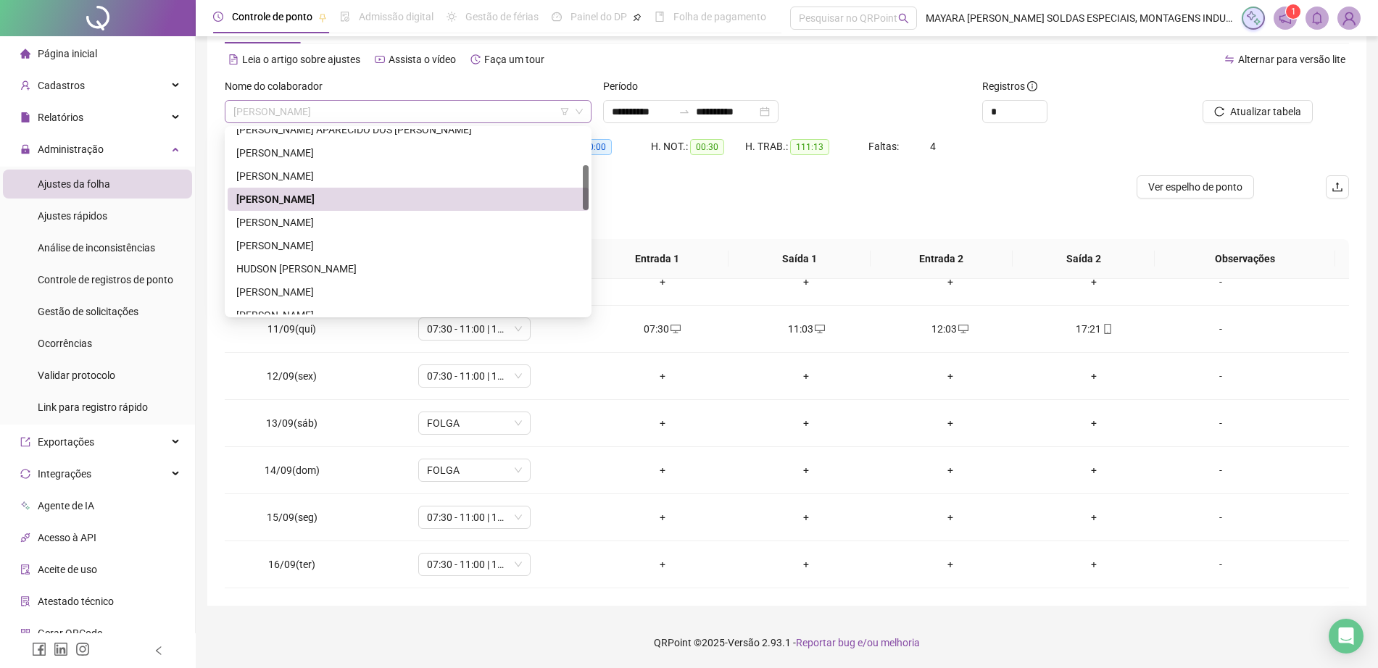
click at [389, 102] on span "[PERSON_NAME]" at bounding box center [407, 112] width 349 height 22
click at [380, 229] on div "[PERSON_NAME]" at bounding box center [407, 222] width 343 height 16
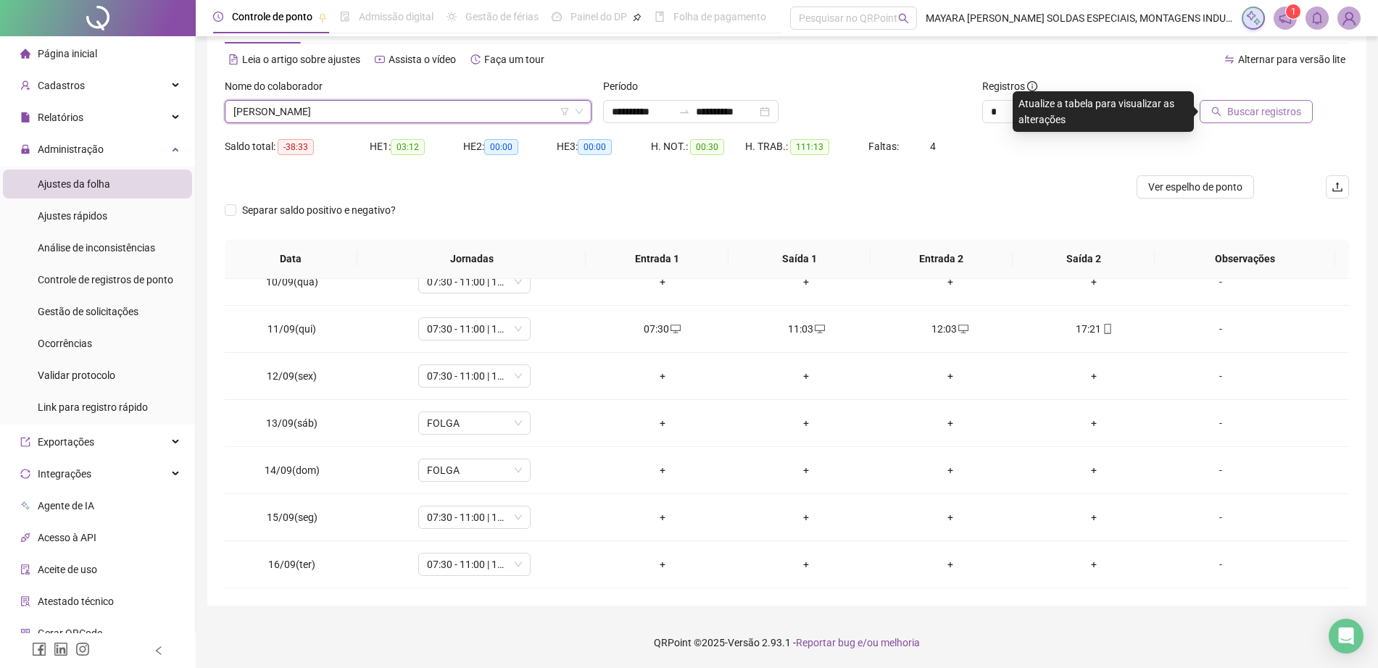
click at [1266, 109] on span "Buscar registros" at bounding box center [1264, 112] width 74 height 16
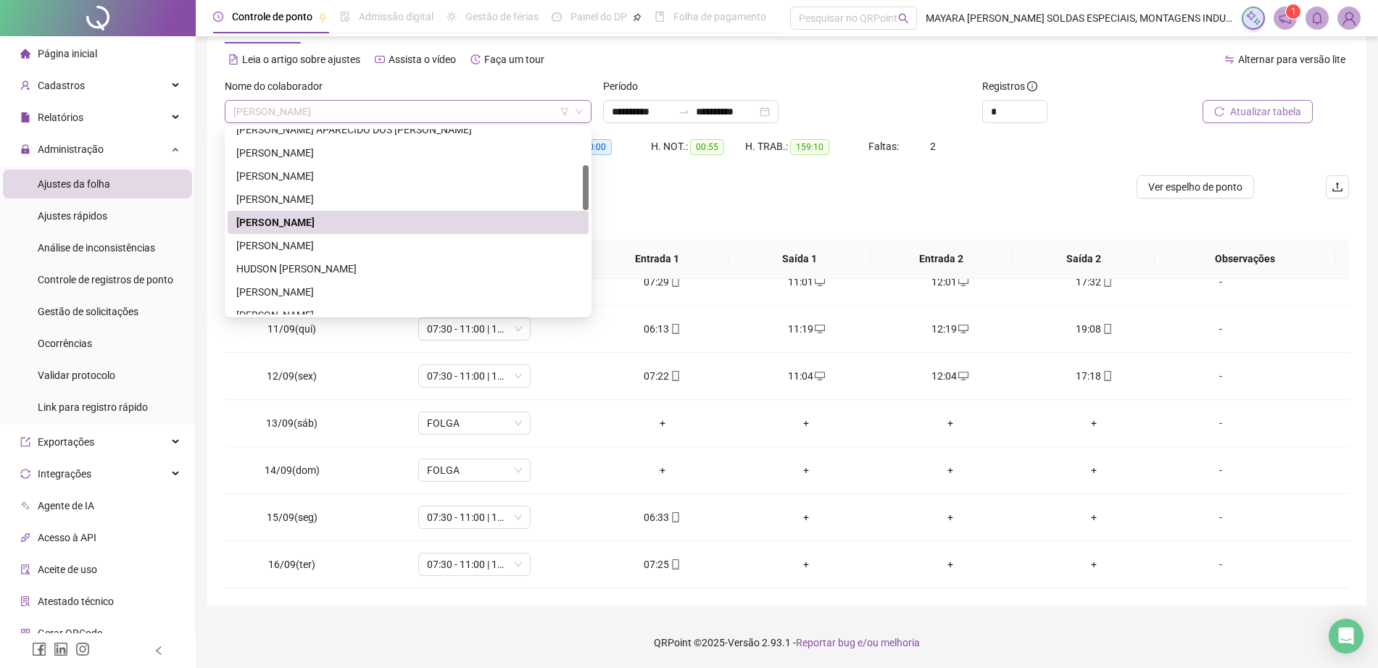
click at [433, 117] on span "[PERSON_NAME]" at bounding box center [407, 112] width 349 height 22
click at [379, 251] on div "[PERSON_NAME]" at bounding box center [407, 246] width 343 height 16
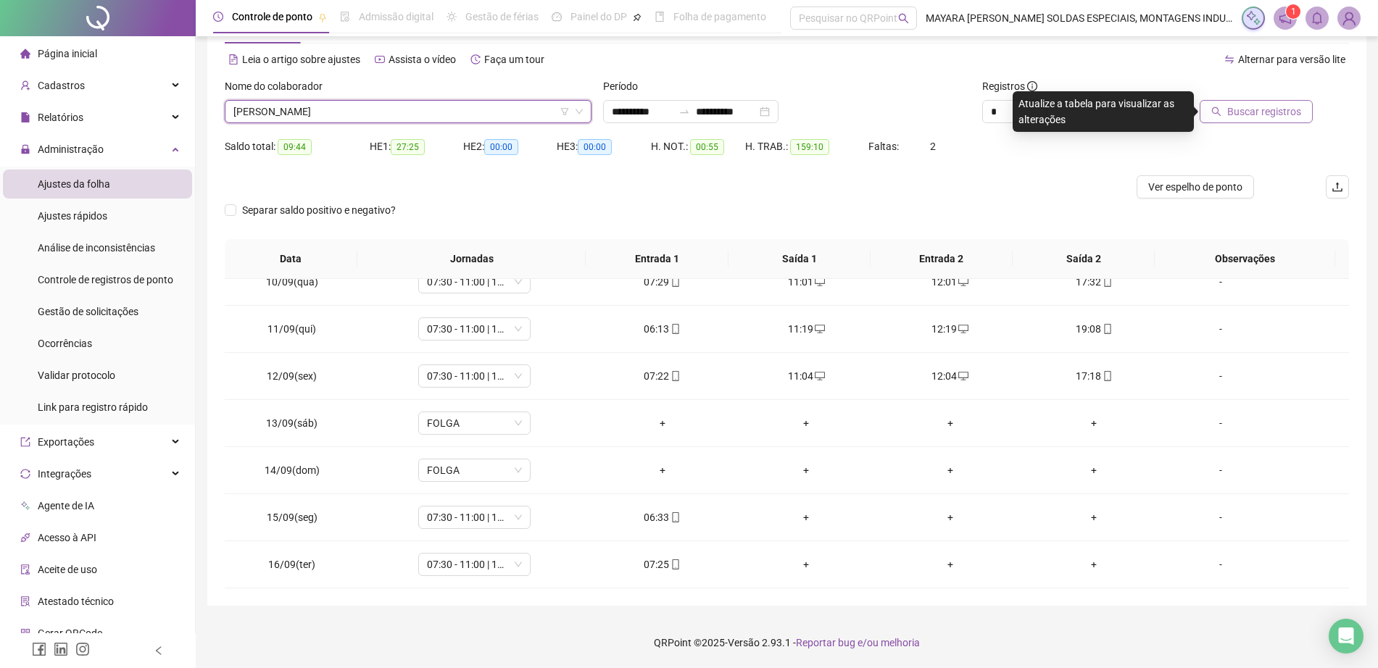
click at [1297, 111] on span "Buscar registros" at bounding box center [1264, 112] width 74 height 16
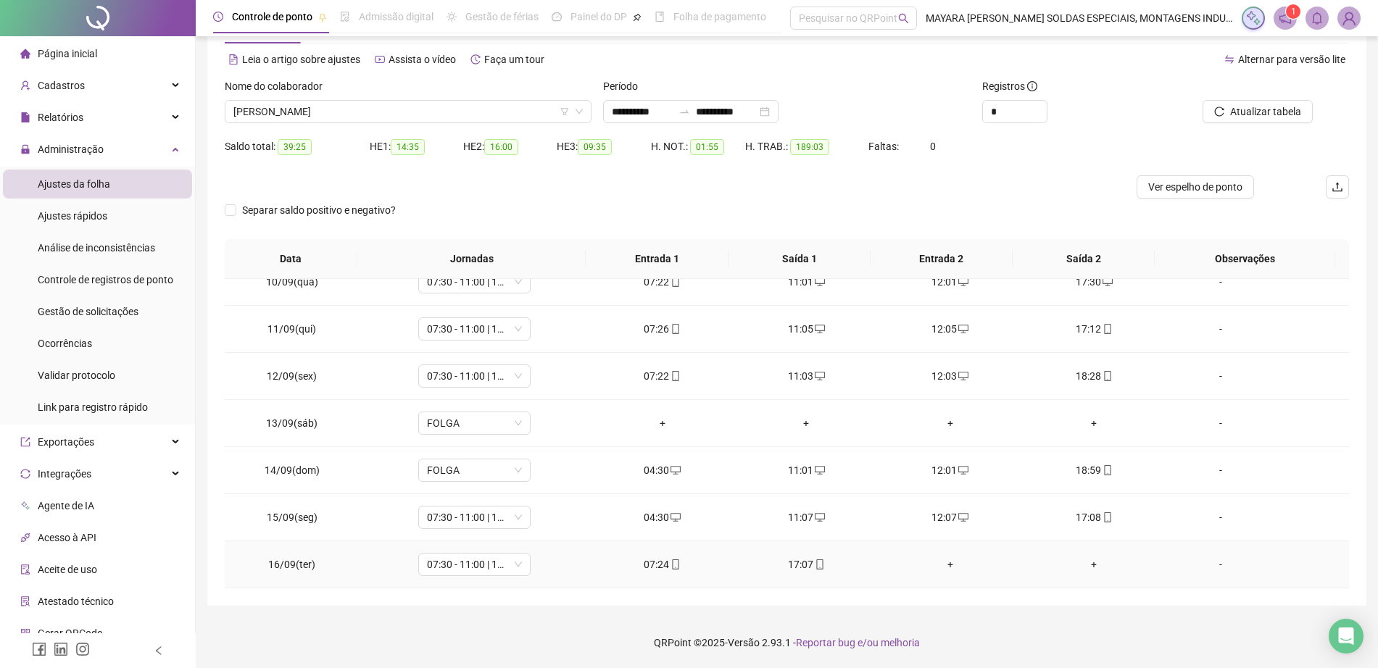
click at [938, 562] on div "+" at bounding box center [950, 565] width 121 height 16
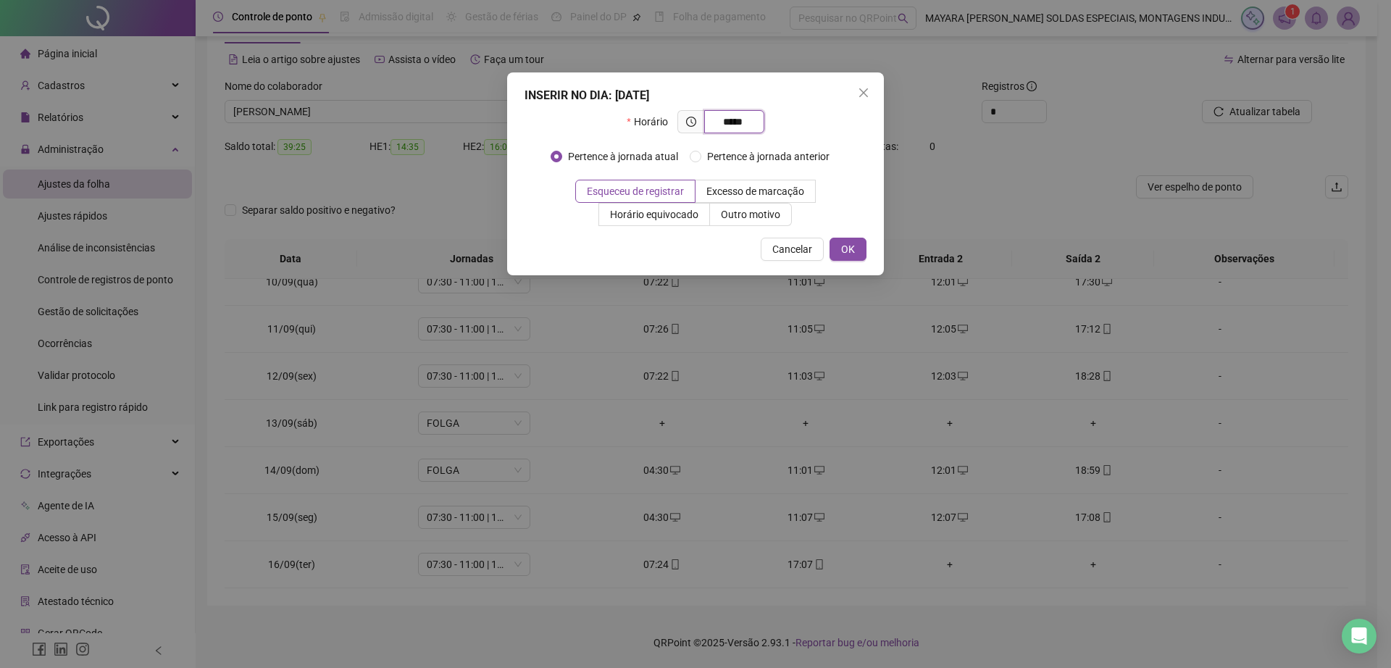
type input "*****"
click at [848, 234] on div "INSERIR NO DIA : [DATE] Horário ***** Pertence à jornada atual Pertence à jorna…" at bounding box center [695, 173] width 377 height 203
click at [852, 241] on span "OK" at bounding box center [848, 249] width 14 height 16
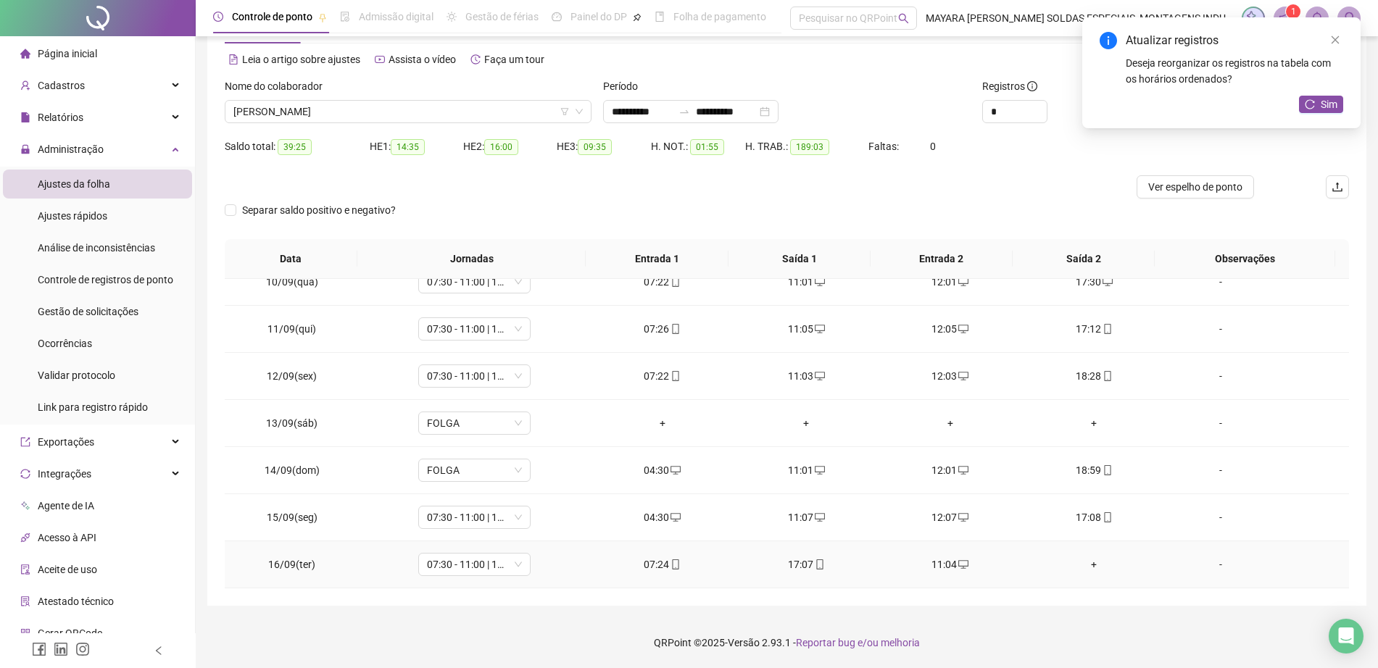
click at [1084, 562] on div "+" at bounding box center [1093, 565] width 121 height 16
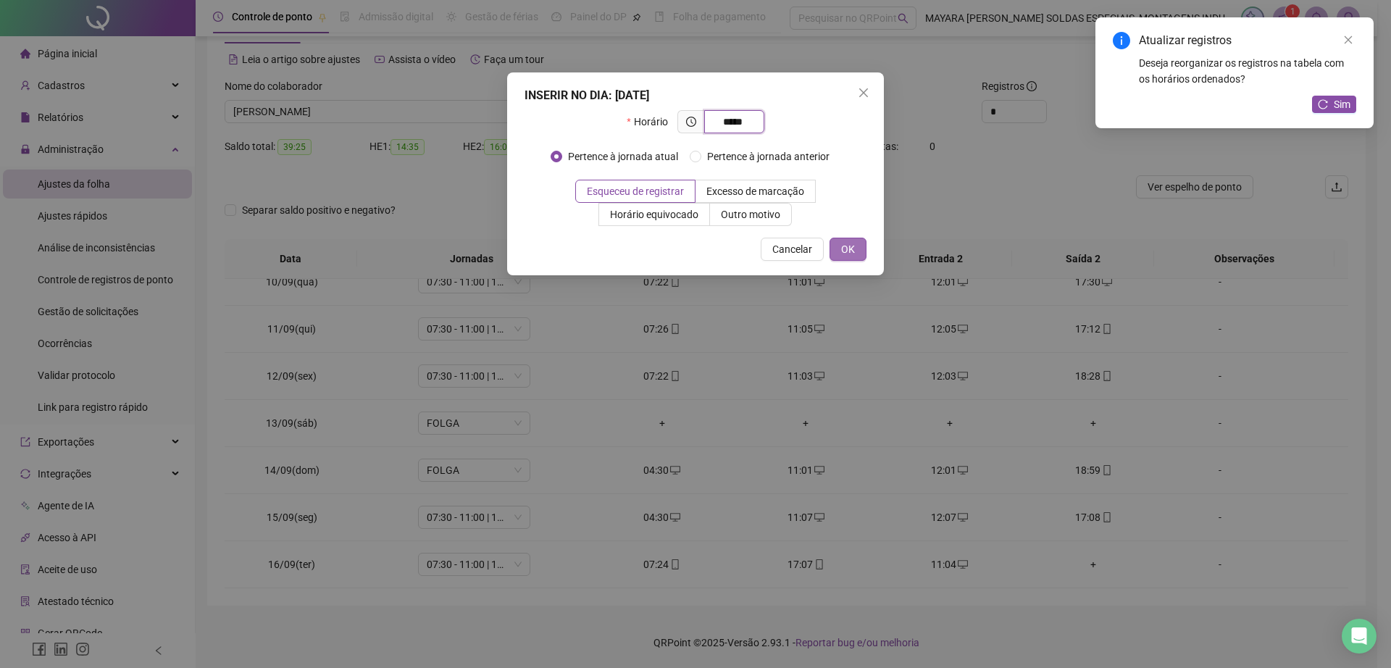
type input "*****"
click at [843, 257] on span "OK" at bounding box center [848, 249] width 14 height 16
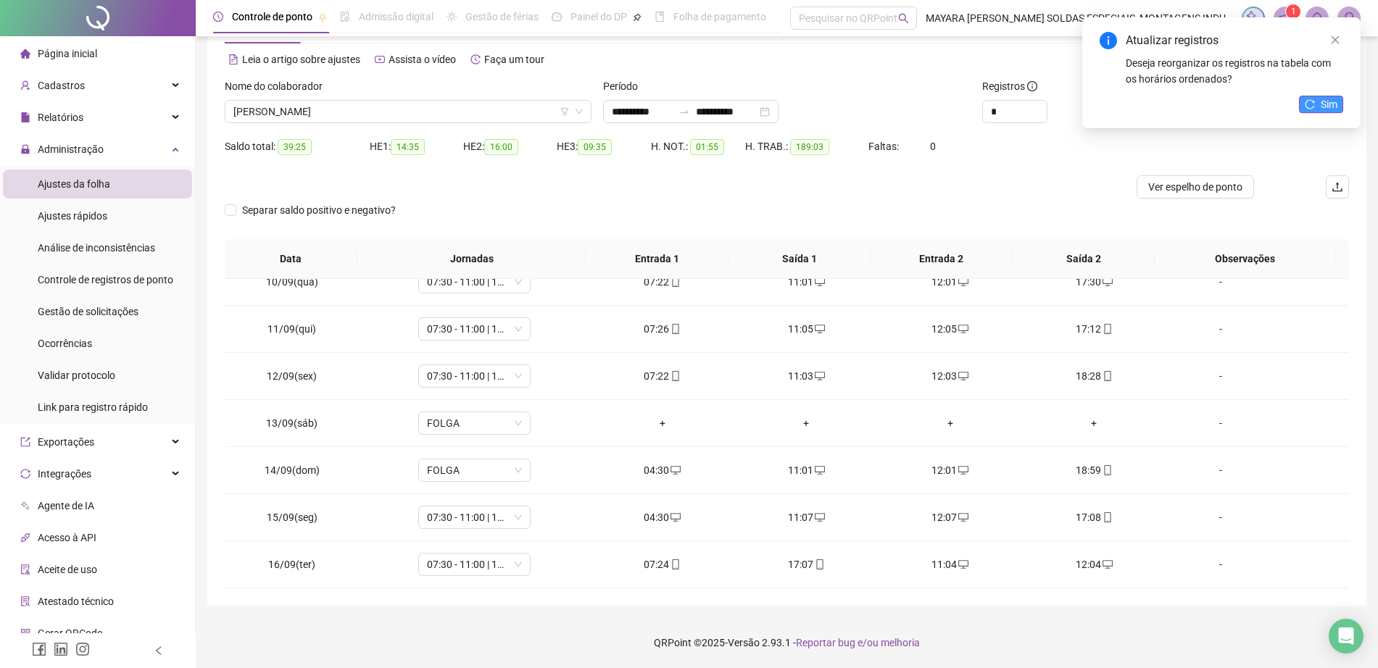
click at [1322, 98] on span "Sim" at bounding box center [1328, 104] width 17 height 16
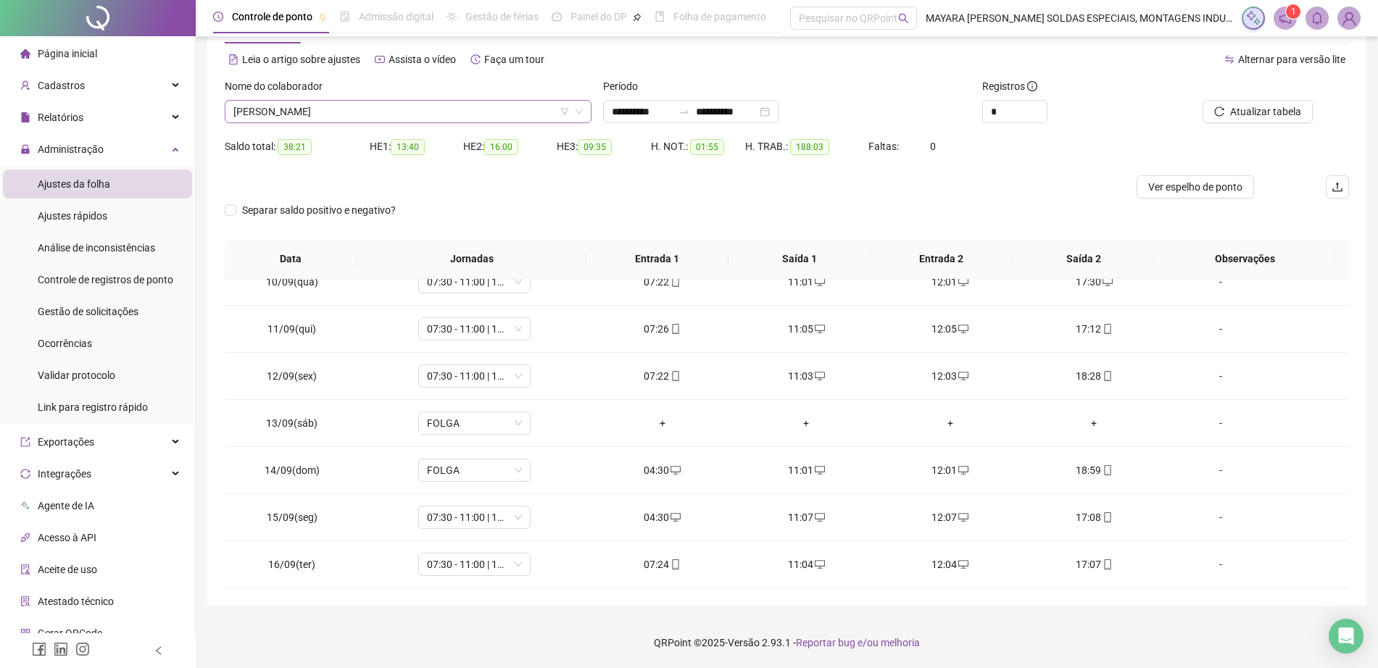
click at [424, 109] on span "[PERSON_NAME]" at bounding box center [407, 112] width 349 height 22
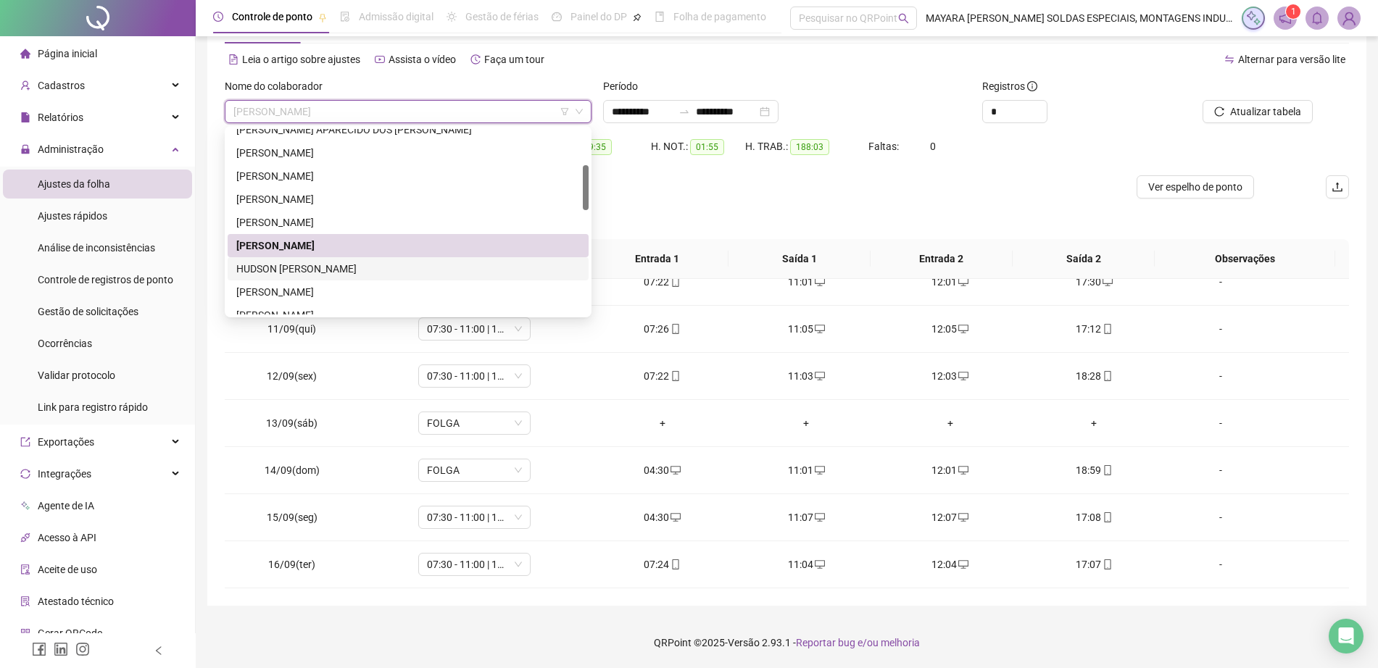
click at [414, 270] on div "HUDSON [PERSON_NAME]" at bounding box center [407, 269] width 343 height 16
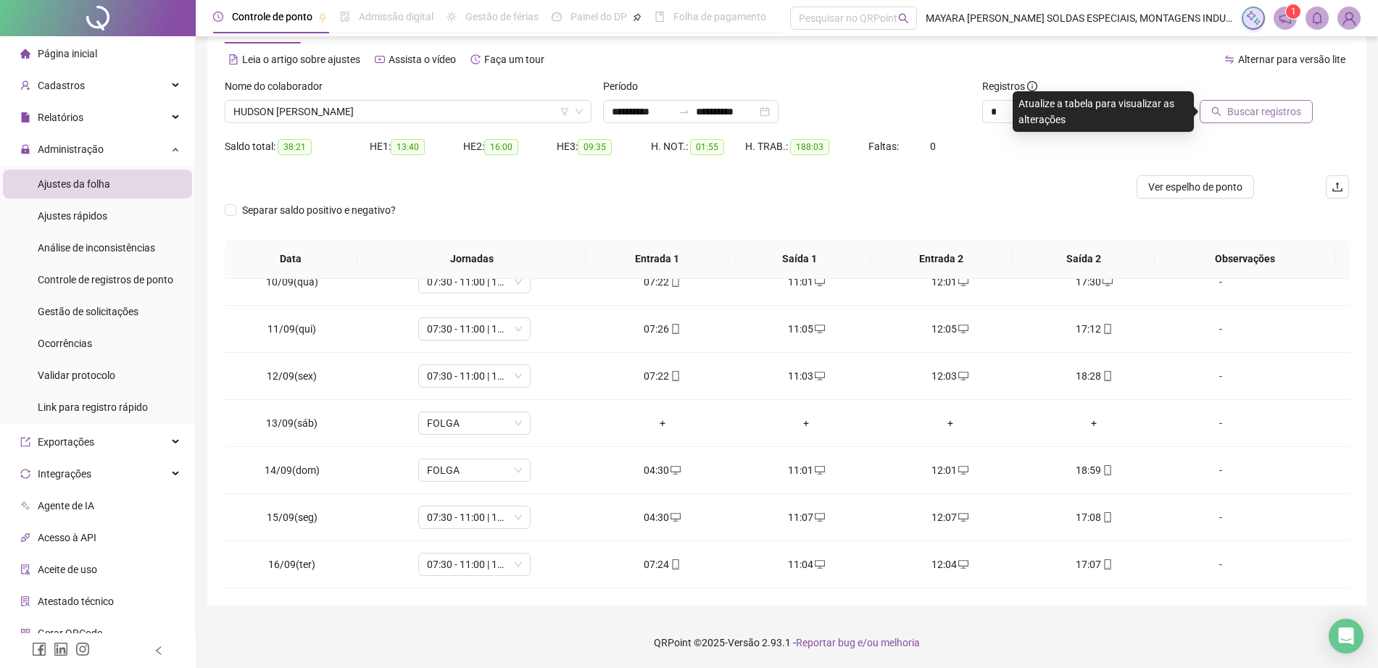
click at [1283, 108] on span "Buscar registros" at bounding box center [1264, 112] width 74 height 16
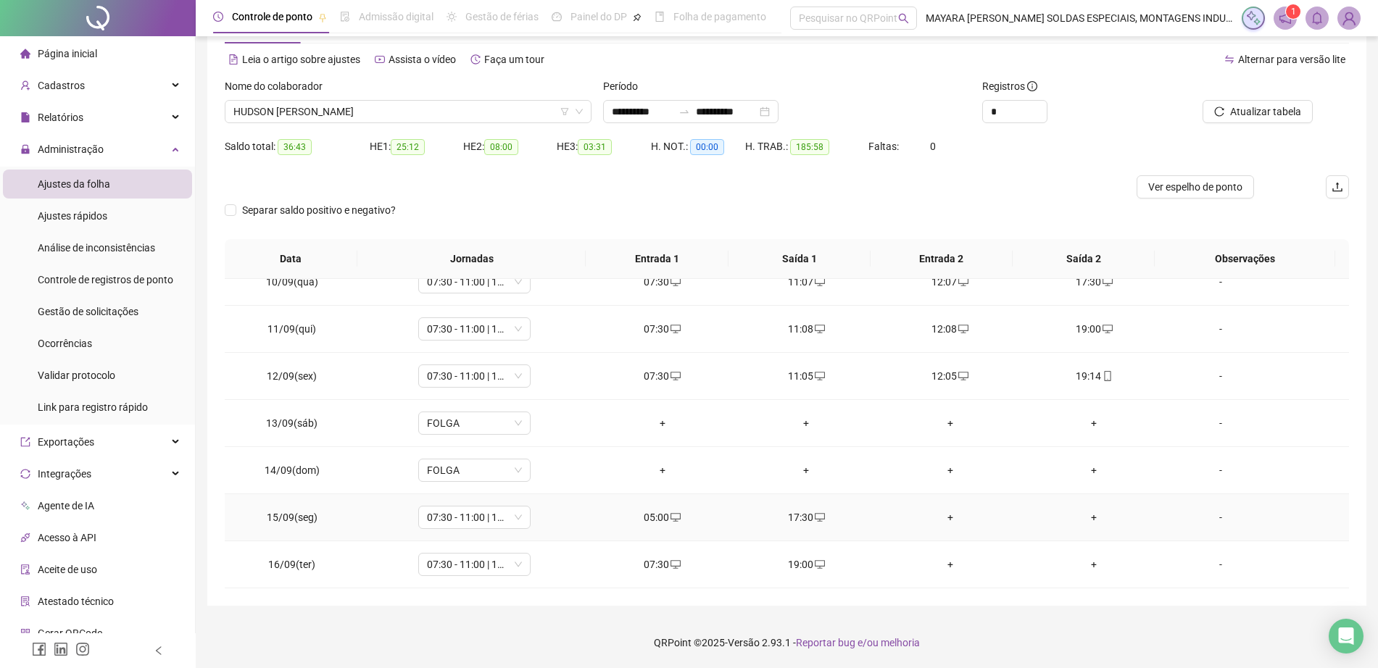
click at [934, 524] on div "+" at bounding box center [950, 517] width 121 height 16
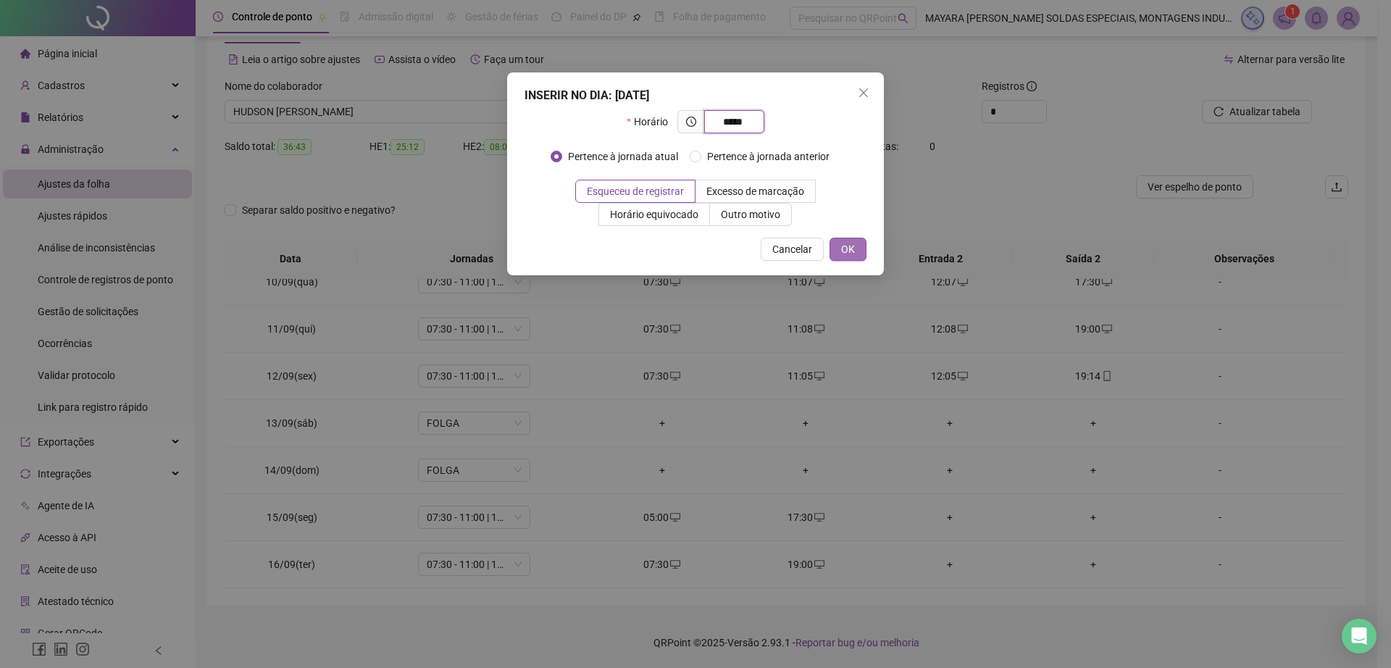
type input "*****"
click at [855, 249] on button "OK" at bounding box center [848, 249] width 37 height 23
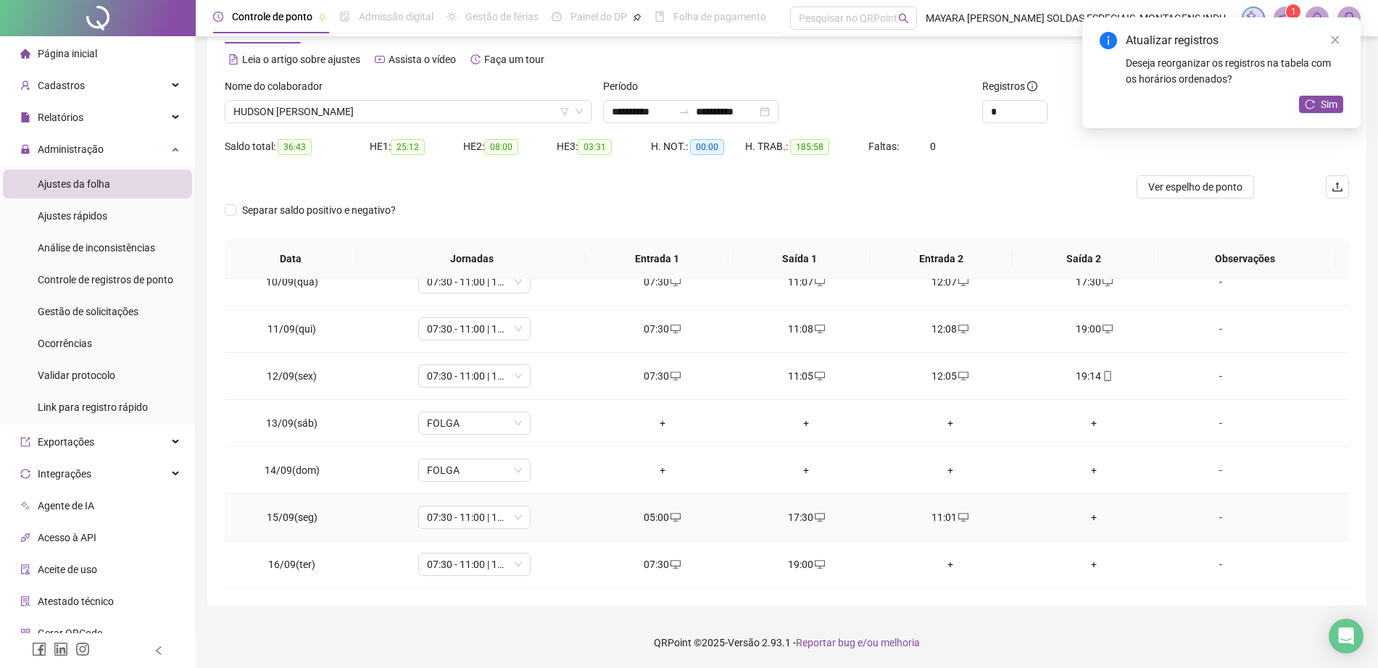
click at [1090, 522] on div "+" at bounding box center [1093, 517] width 121 height 16
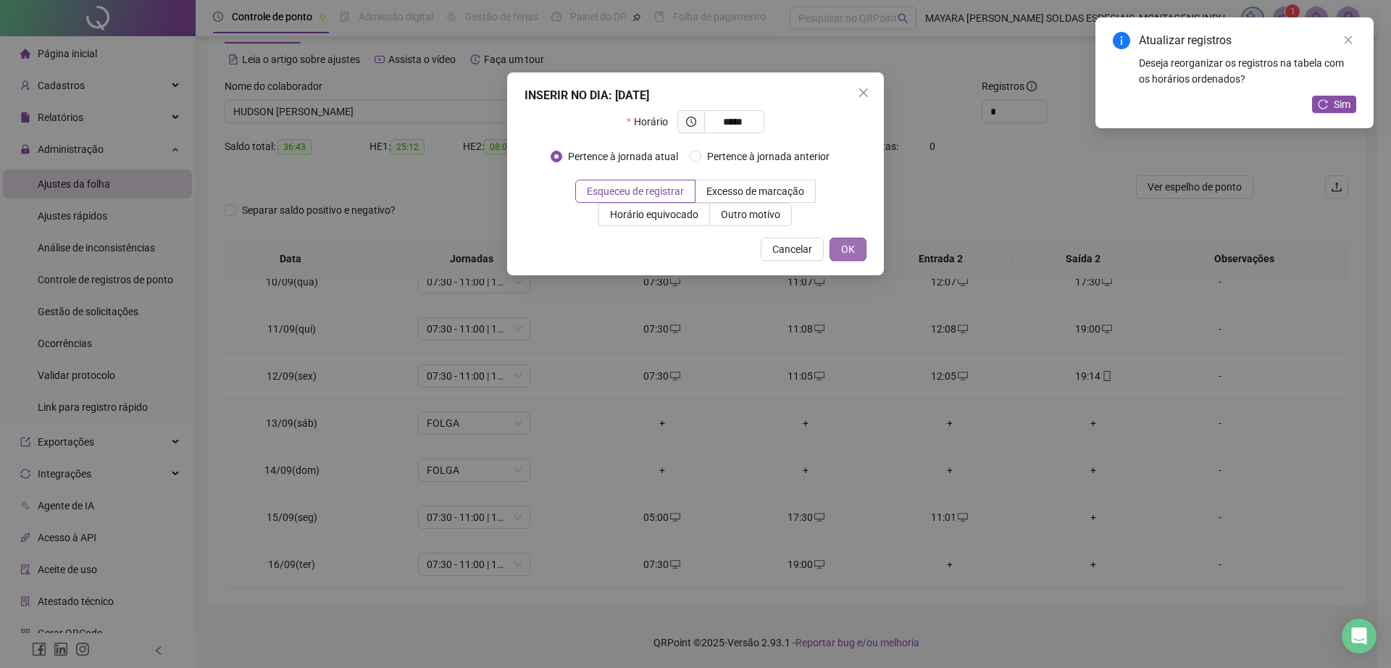
type input "*****"
click at [846, 249] on span "OK" at bounding box center [848, 249] width 14 height 16
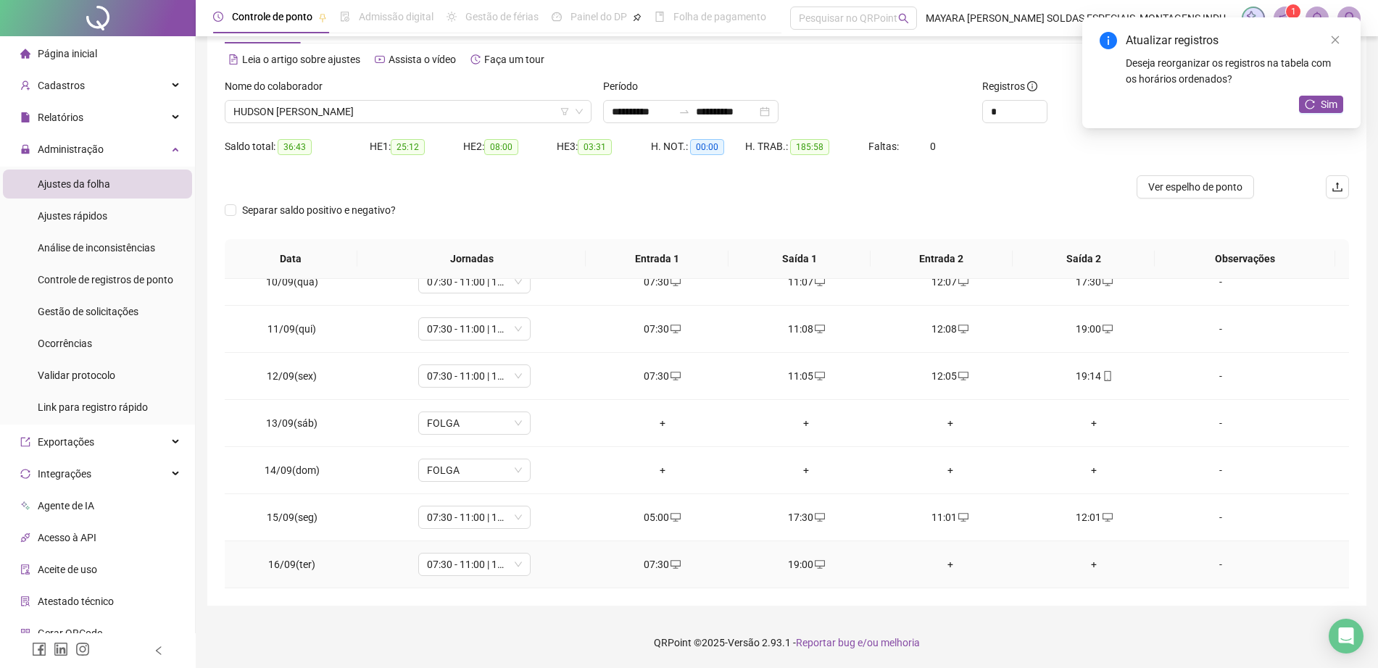
click at [941, 564] on div "+" at bounding box center [950, 565] width 121 height 16
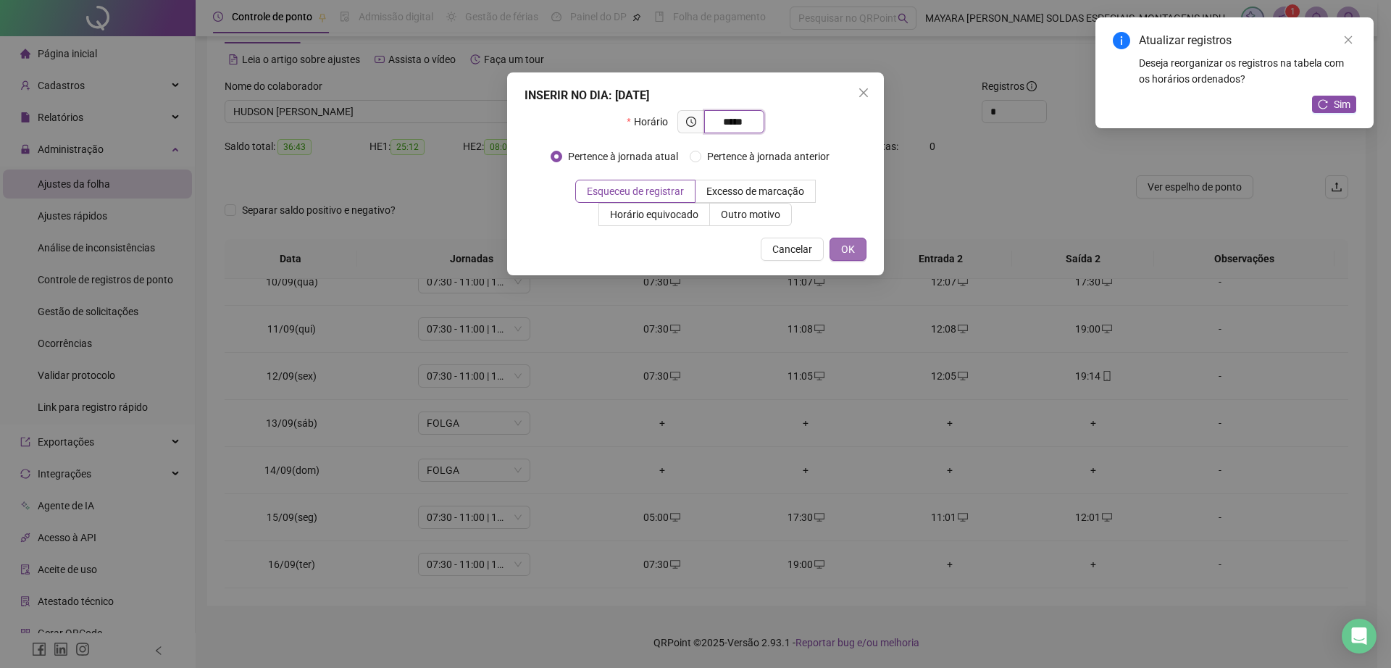
type input "*****"
click at [854, 259] on button "OK" at bounding box center [848, 249] width 37 height 23
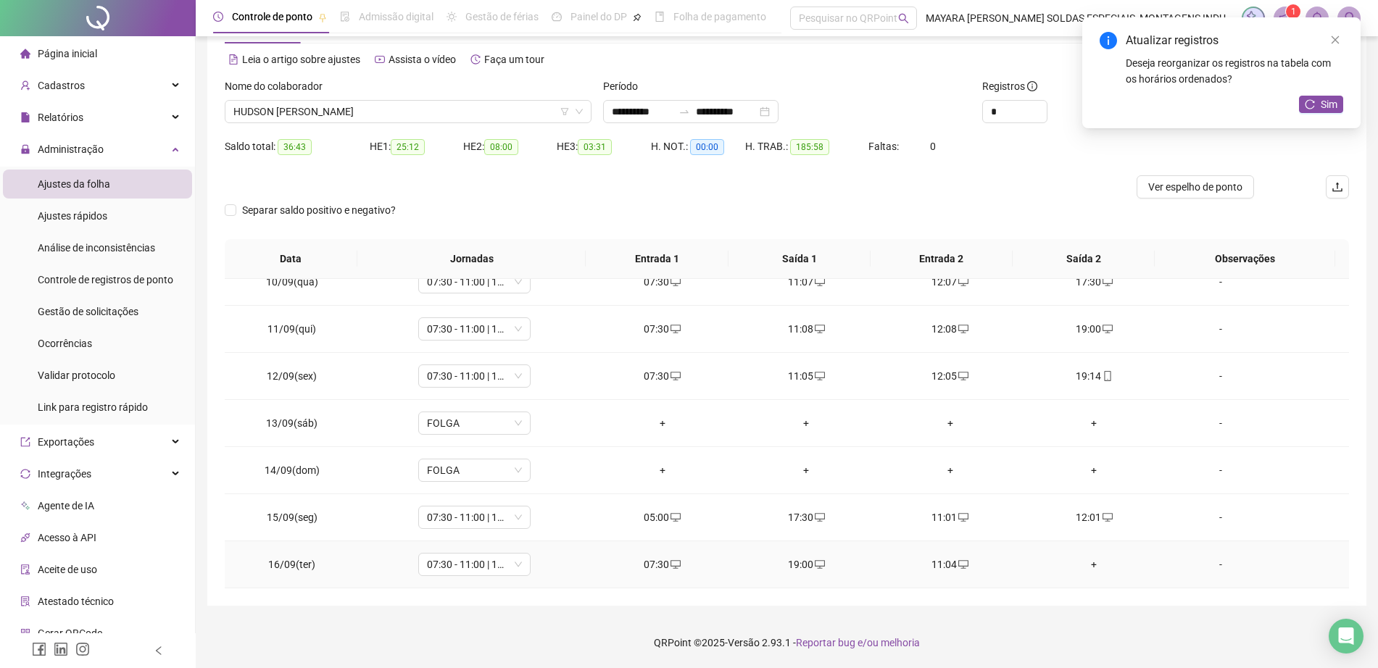
click at [1078, 559] on div "+" at bounding box center [1093, 565] width 121 height 16
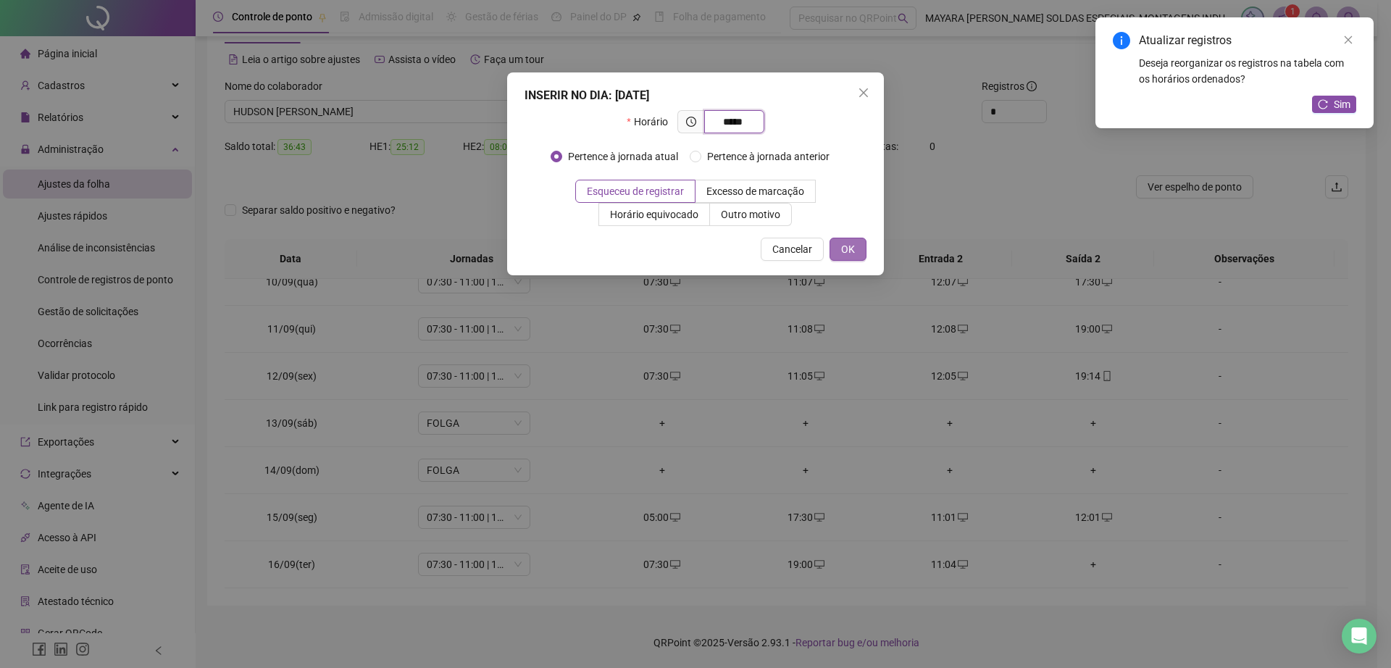
type input "*****"
click at [838, 249] on button "OK" at bounding box center [848, 249] width 37 height 23
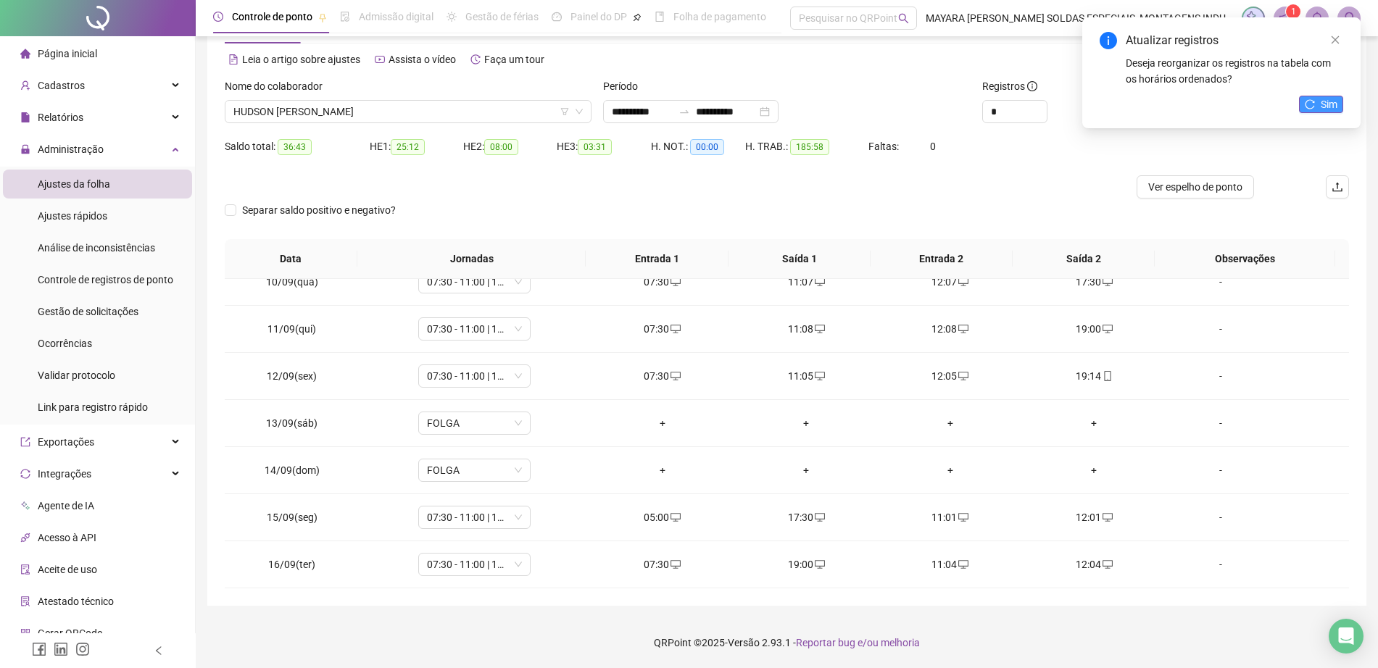
click at [1342, 112] on button "Sim" at bounding box center [1321, 104] width 44 height 17
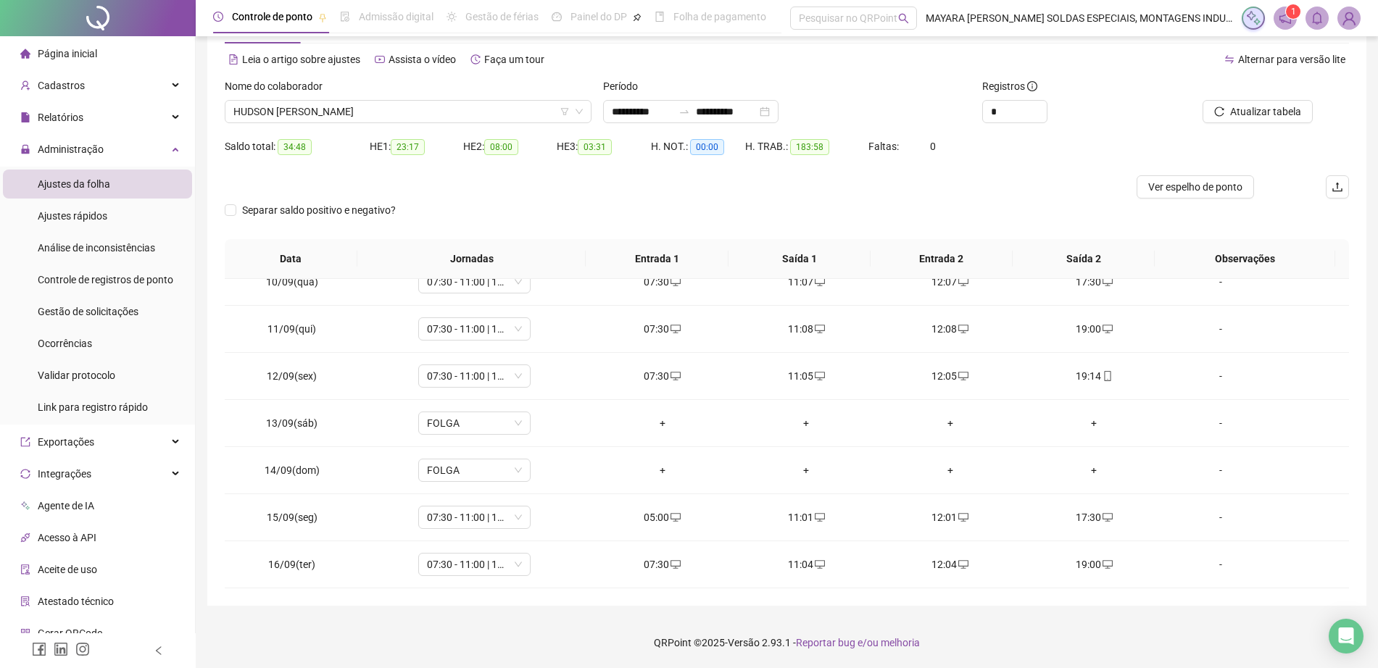
click at [364, 95] on div "Nome do colaborador" at bounding box center [408, 89] width 367 height 22
click at [362, 107] on span "HUDSON [PERSON_NAME]" at bounding box center [407, 112] width 349 height 22
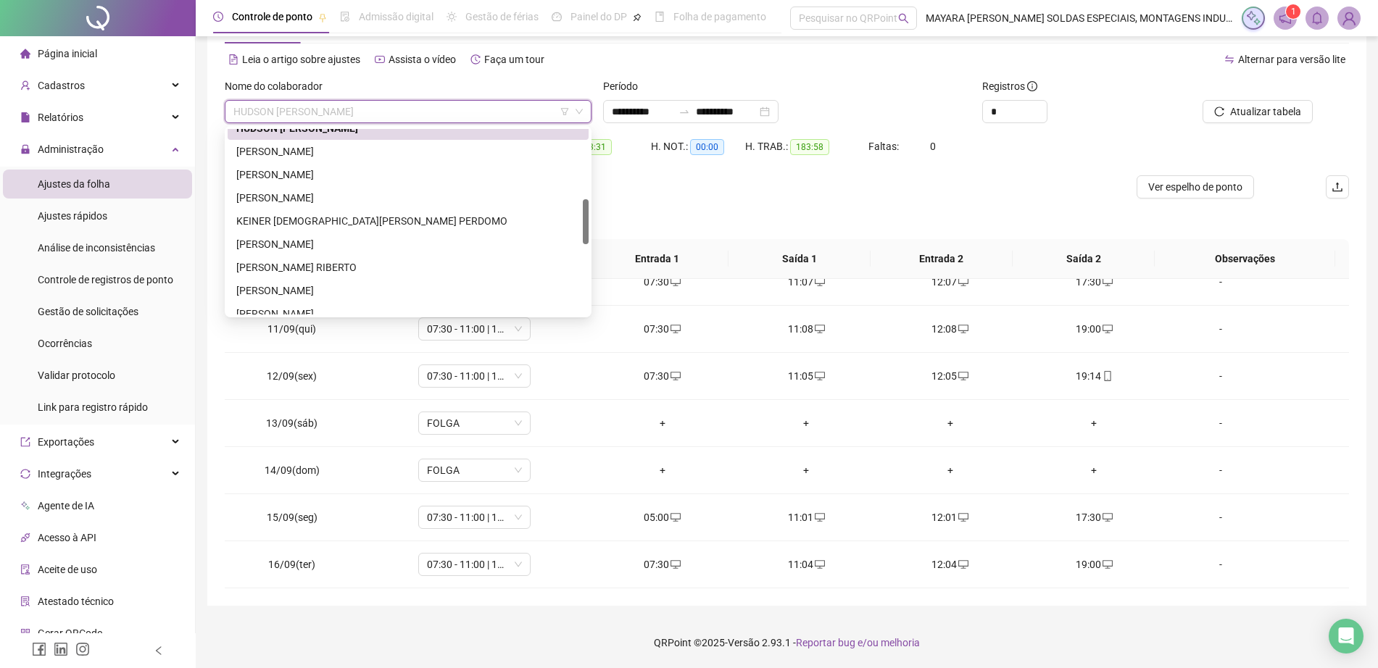
scroll to position [293, 0]
drag, startPoint x: 583, startPoint y: 185, endPoint x: 588, endPoint y: 220, distance: 35.2
click at [588, 220] on div at bounding box center [586, 222] width 6 height 45
click at [457, 166] on div "[PERSON_NAME]" at bounding box center [407, 172] width 343 height 16
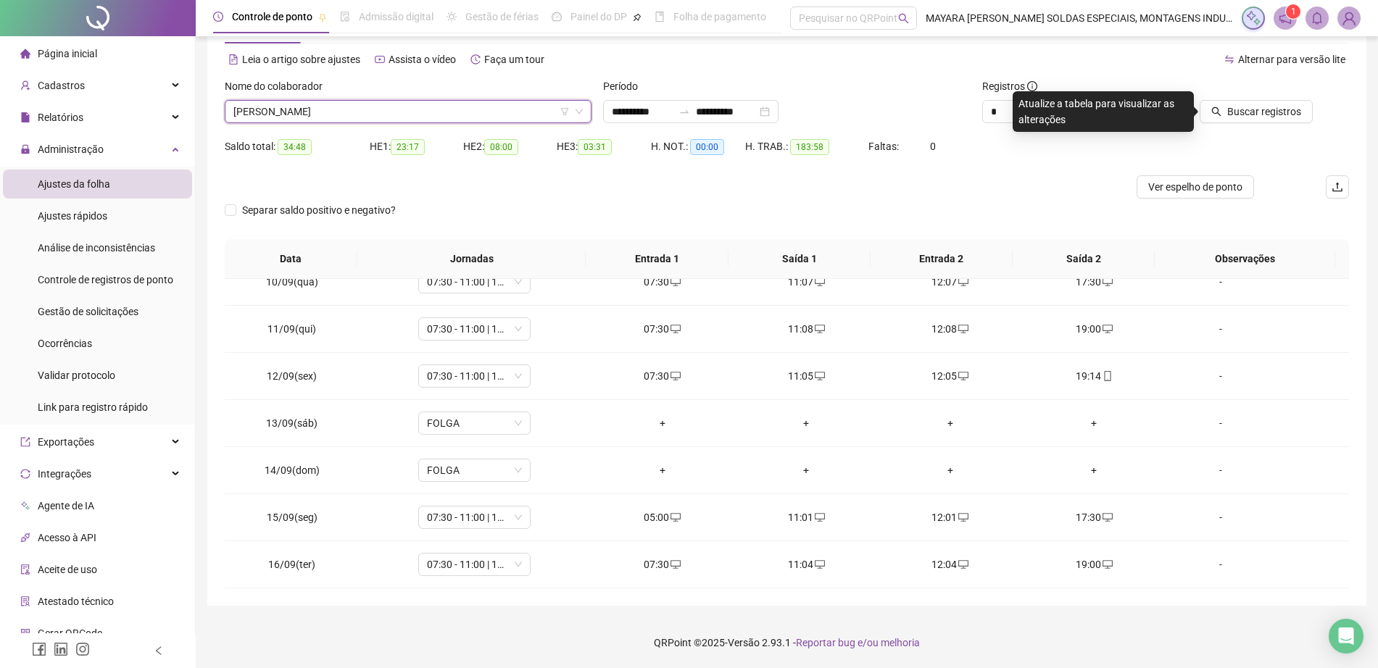
click at [389, 125] on div "Nome do colaborador [PERSON_NAME] [PERSON_NAME]" at bounding box center [408, 106] width 378 height 57
click at [383, 113] on span "[PERSON_NAME]" at bounding box center [407, 112] width 349 height 22
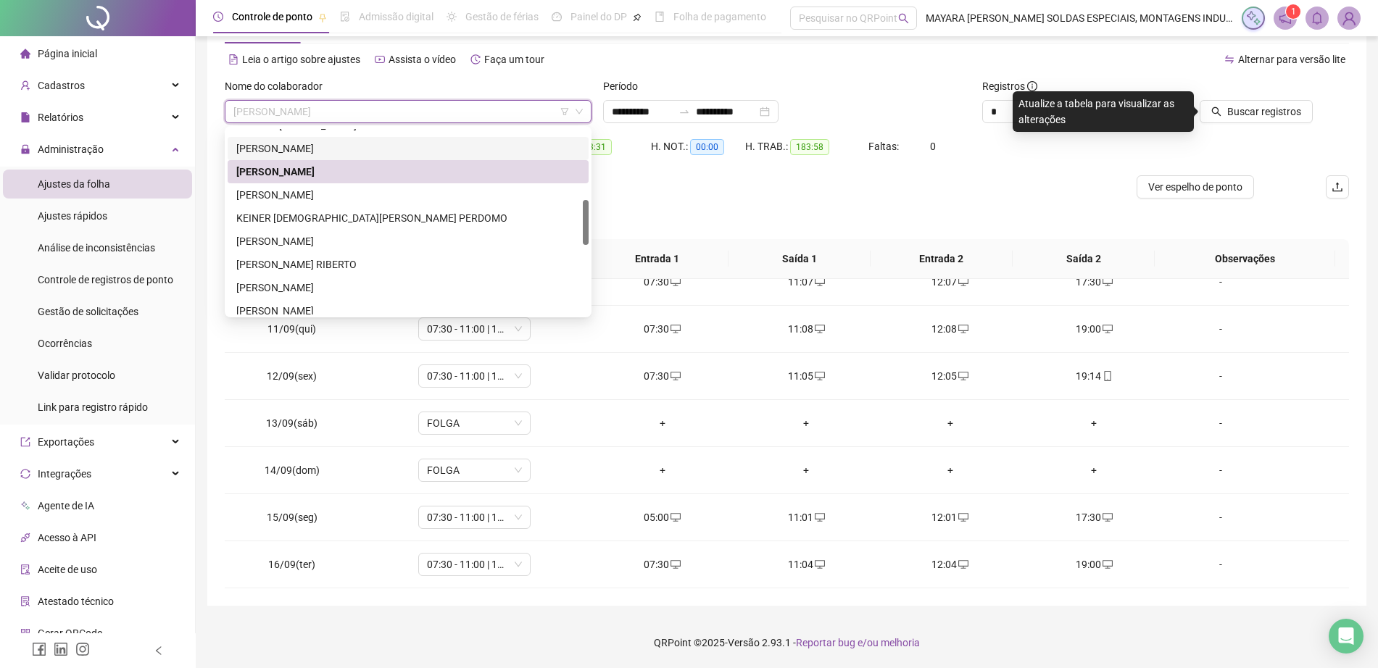
click at [396, 143] on div "[PERSON_NAME]" at bounding box center [407, 149] width 343 height 16
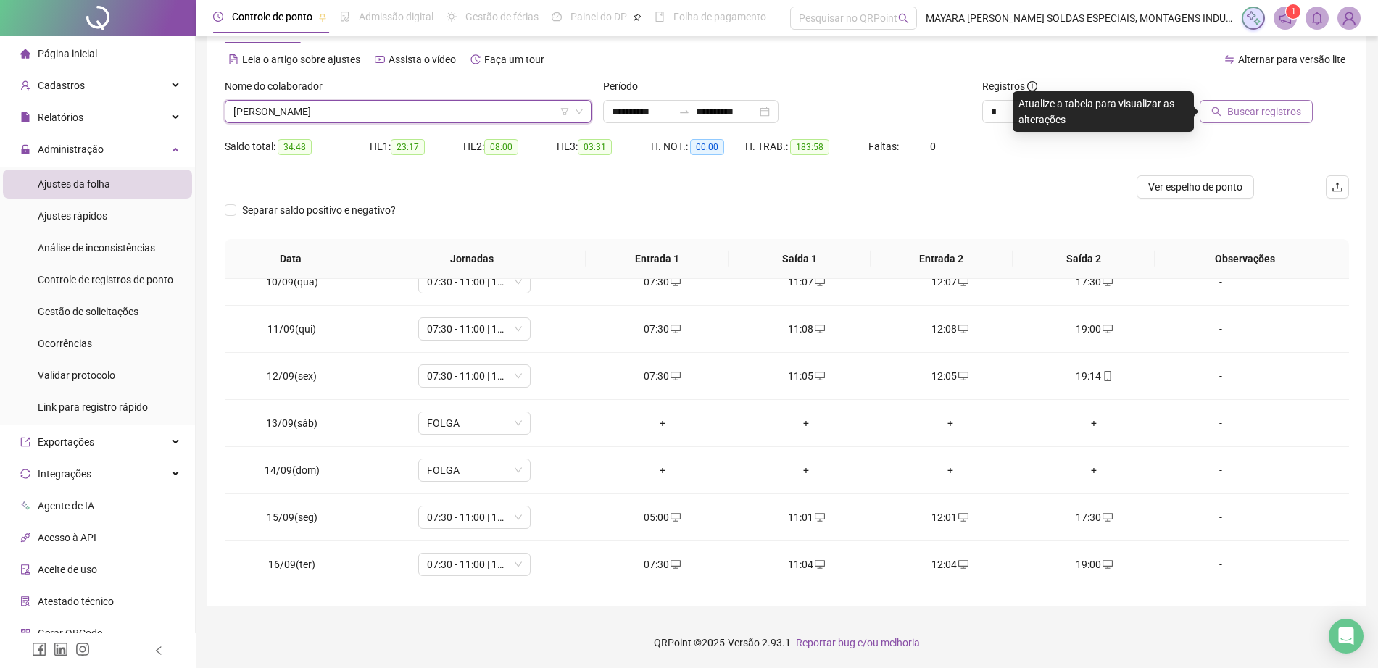
click at [1230, 108] on span "Buscar registros" at bounding box center [1264, 112] width 74 height 16
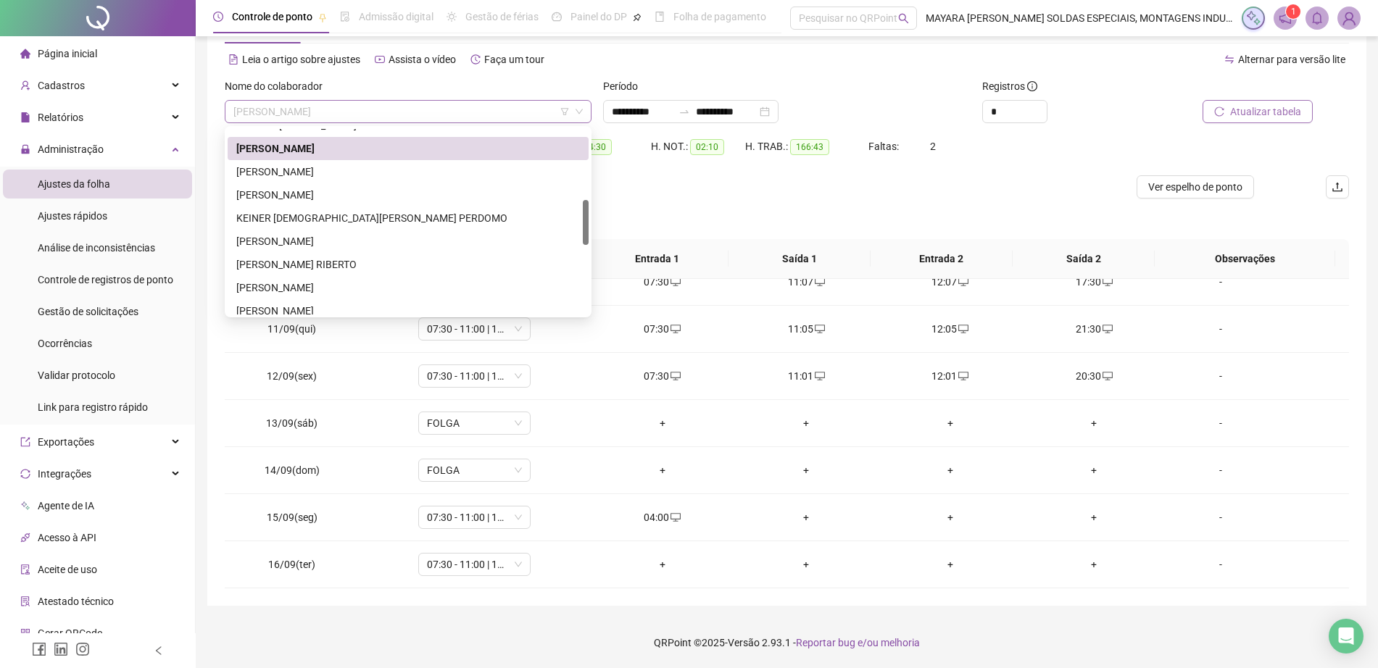
click at [363, 102] on span "[PERSON_NAME]" at bounding box center [407, 112] width 349 height 22
click at [396, 180] on div "[PERSON_NAME]" at bounding box center [408, 171] width 361 height 23
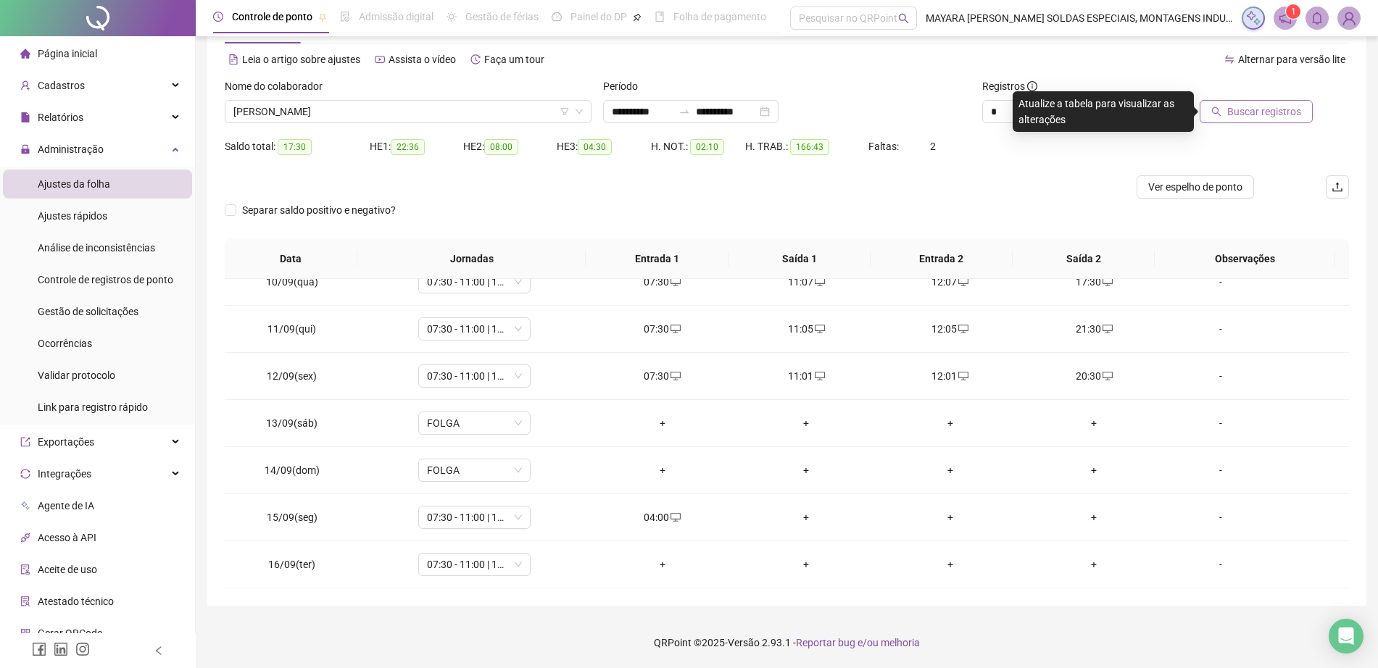
click at [1278, 118] on span "Buscar registros" at bounding box center [1264, 112] width 74 height 16
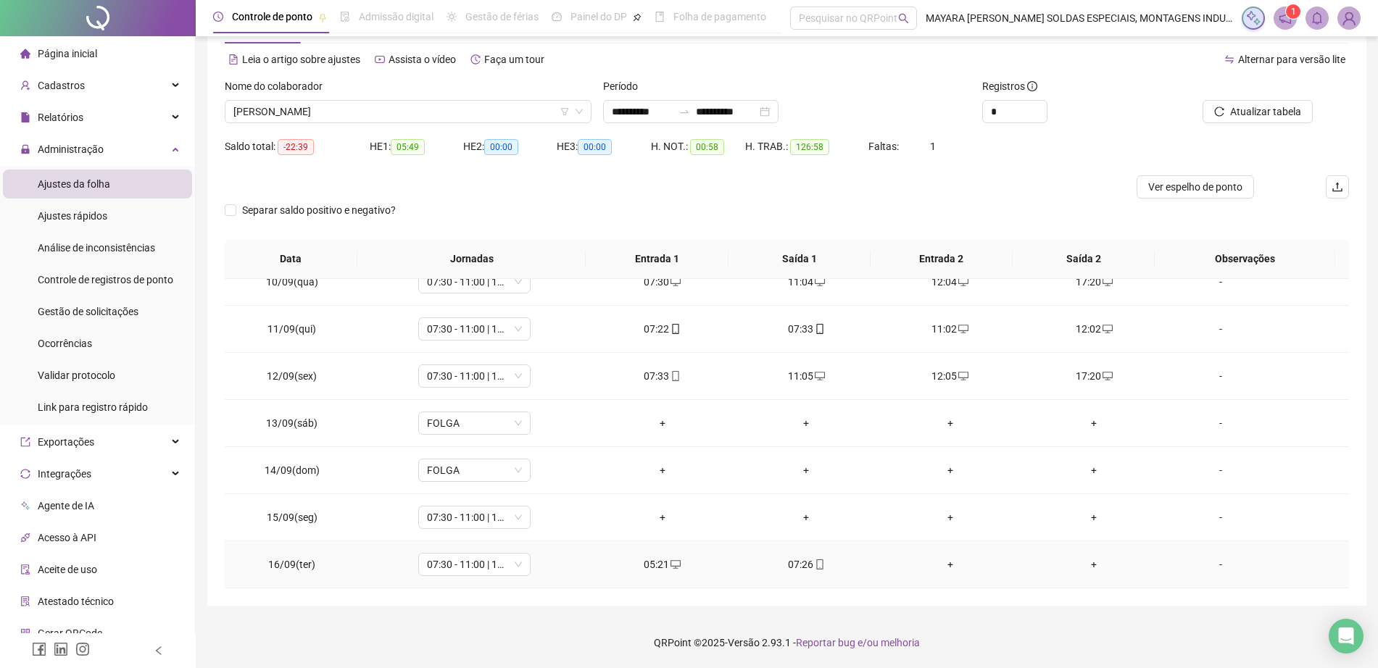
click at [938, 562] on div "+" at bounding box center [950, 565] width 121 height 16
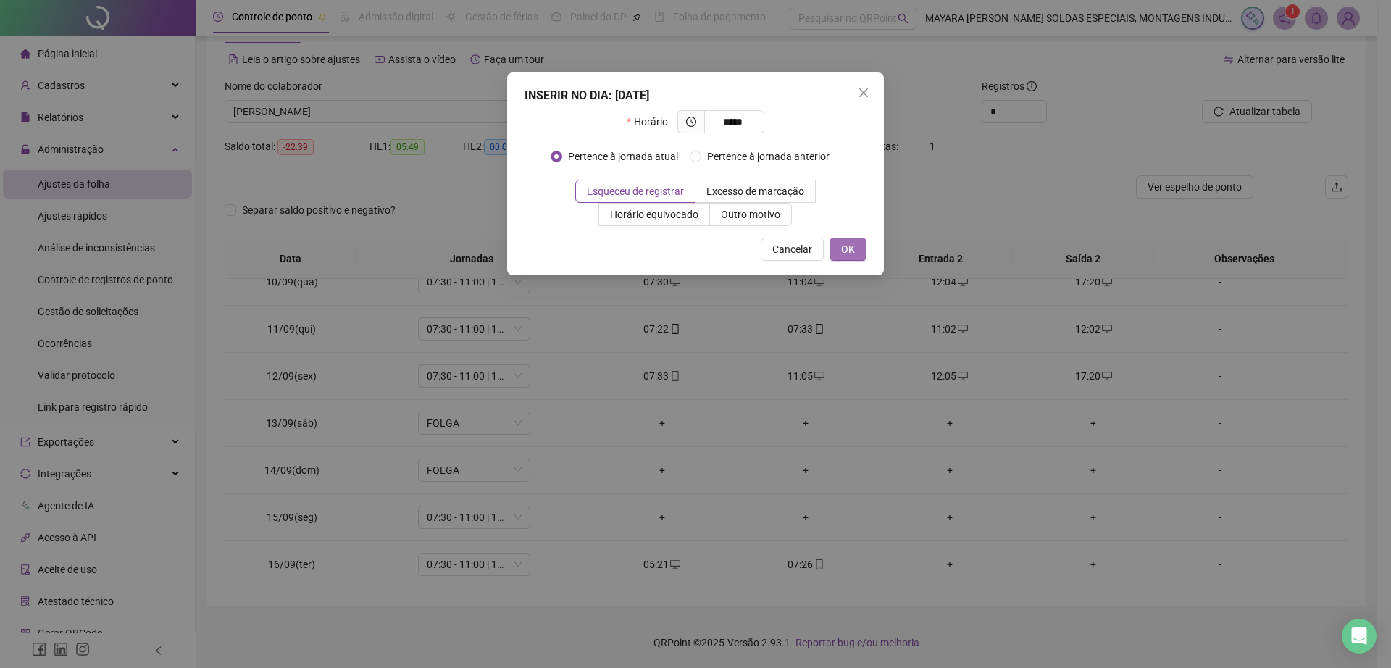
type input "*****"
click at [842, 253] on span "OK" at bounding box center [848, 249] width 14 height 16
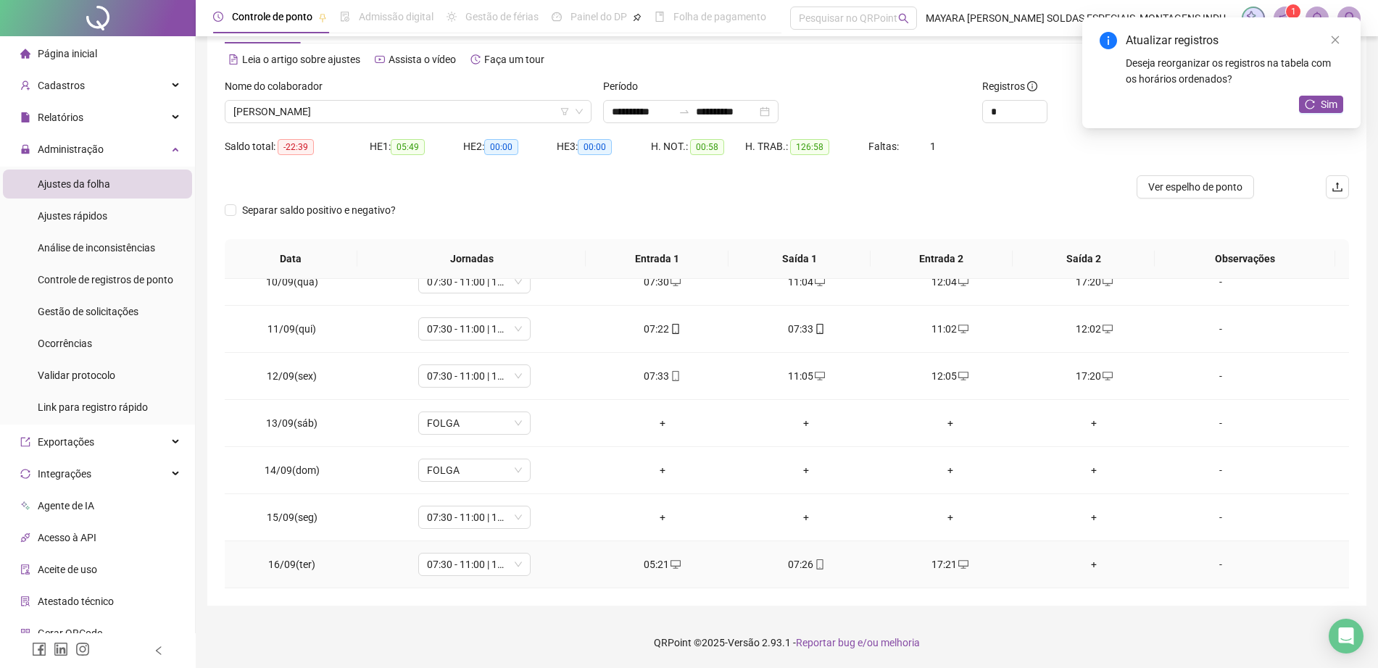
click at [655, 555] on td "05:21" at bounding box center [663, 564] width 144 height 47
click at [659, 562] on div "05:21" at bounding box center [662, 565] width 121 height 16
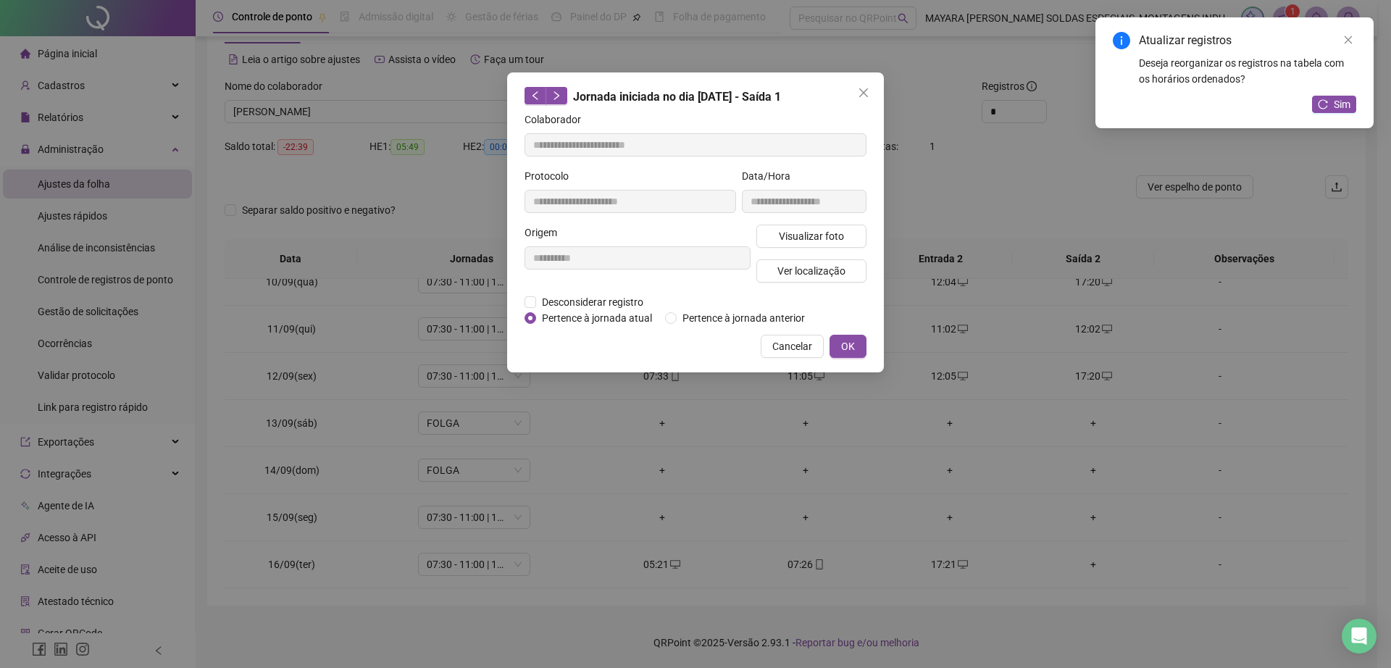
type input "**********"
click at [590, 301] on span "Desconsiderar registro" at bounding box center [592, 302] width 113 height 16
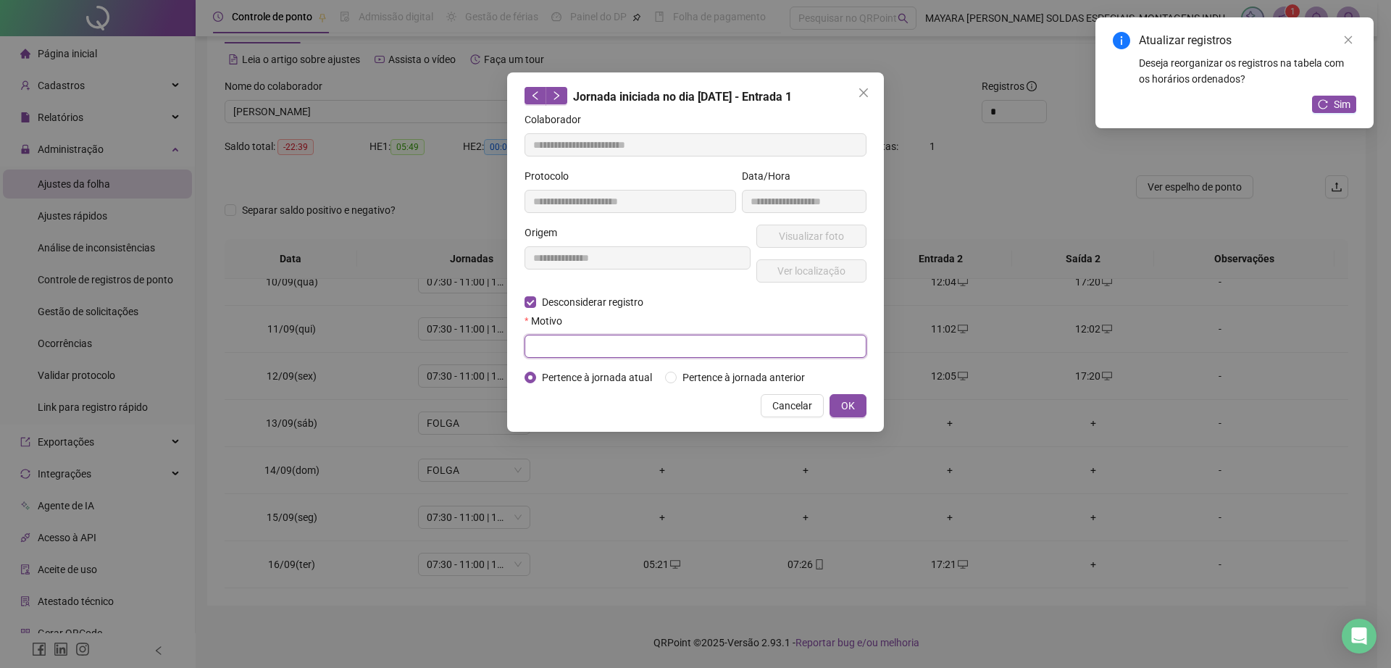
click at [606, 351] on input "text" at bounding box center [696, 346] width 342 height 23
type input "******"
click at [853, 408] on span "OK" at bounding box center [848, 406] width 14 height 16
click at [852, 404] on span "OK" at bounding box center [848, 406] width 14 height 16
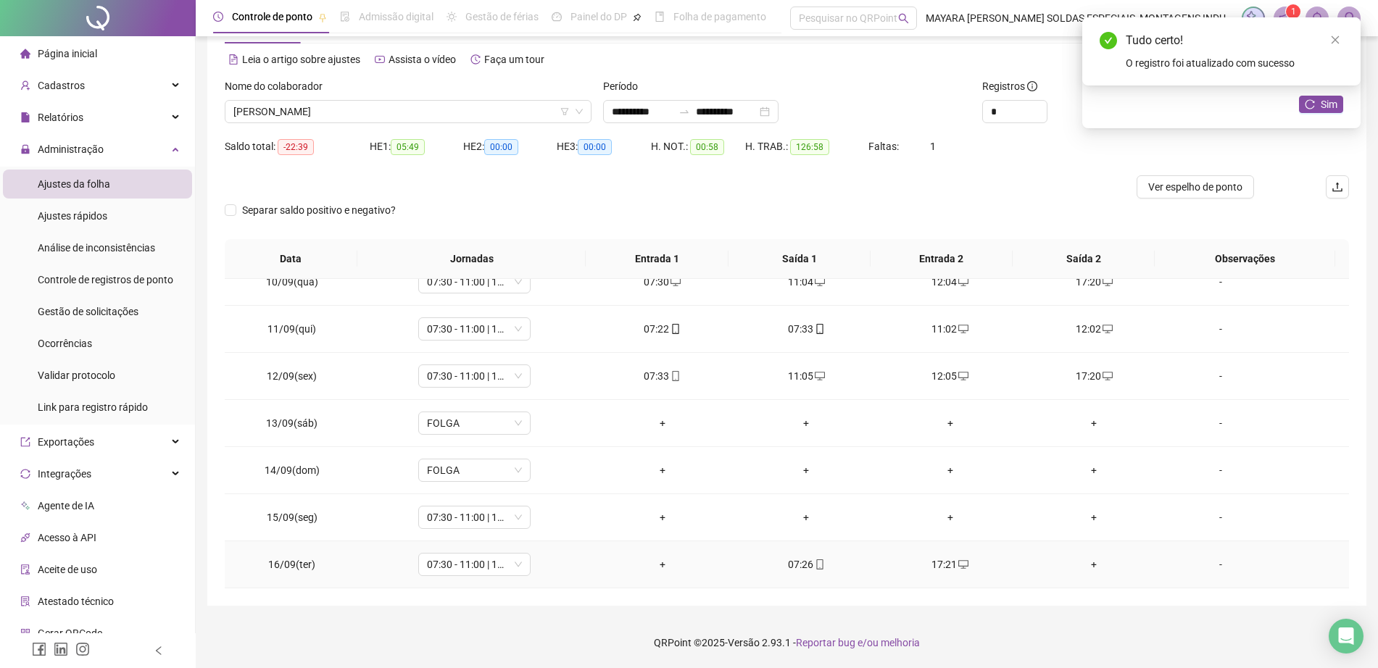
click at [652, 570] on div "+" at bounding box center [662, 565] width 121 height 16
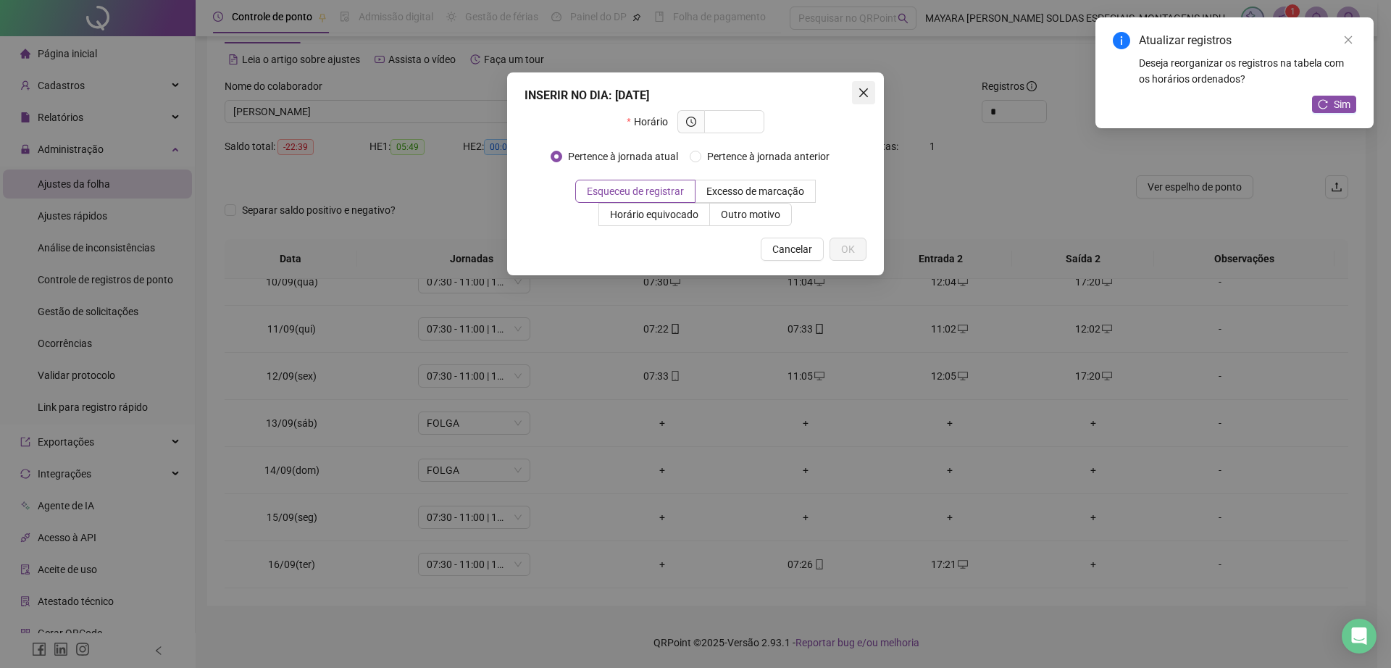
click at [856, 86] on button "Close" at bounding box center [863, 92] width 23 height 23
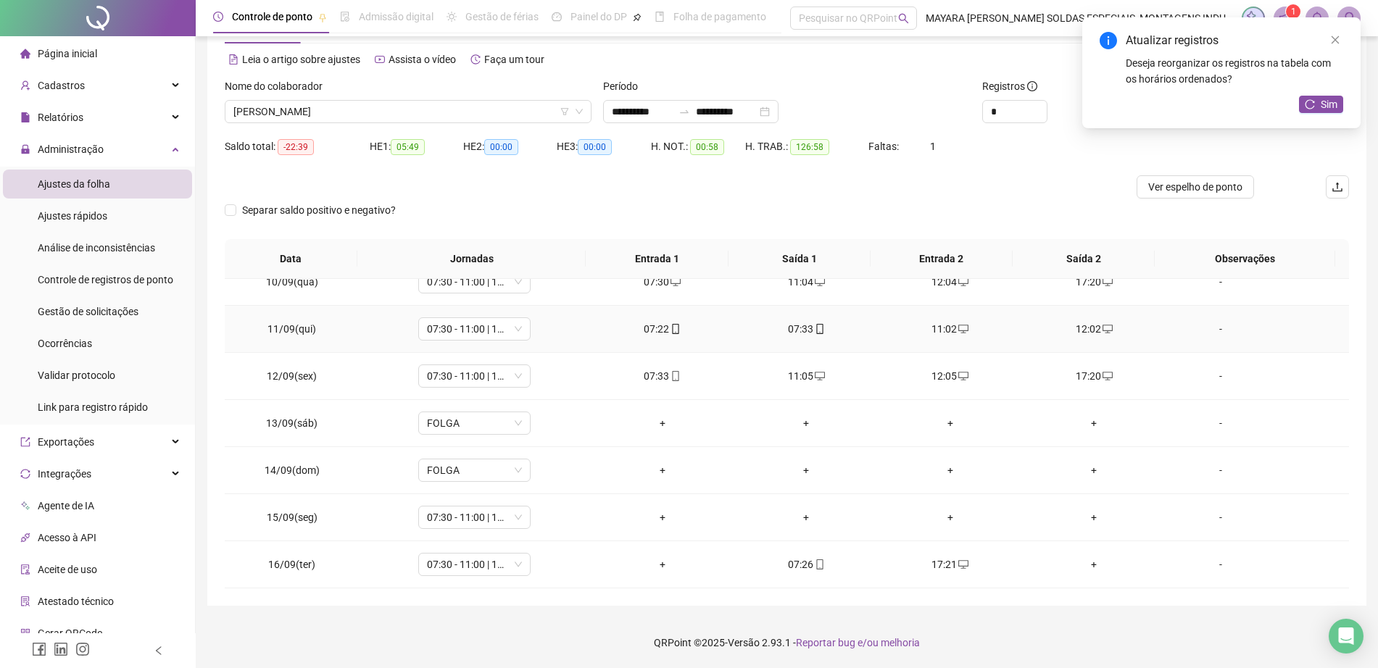
click at [670, 329] on icon "mobile" at bounding box center [675, 329] width 10 height 10
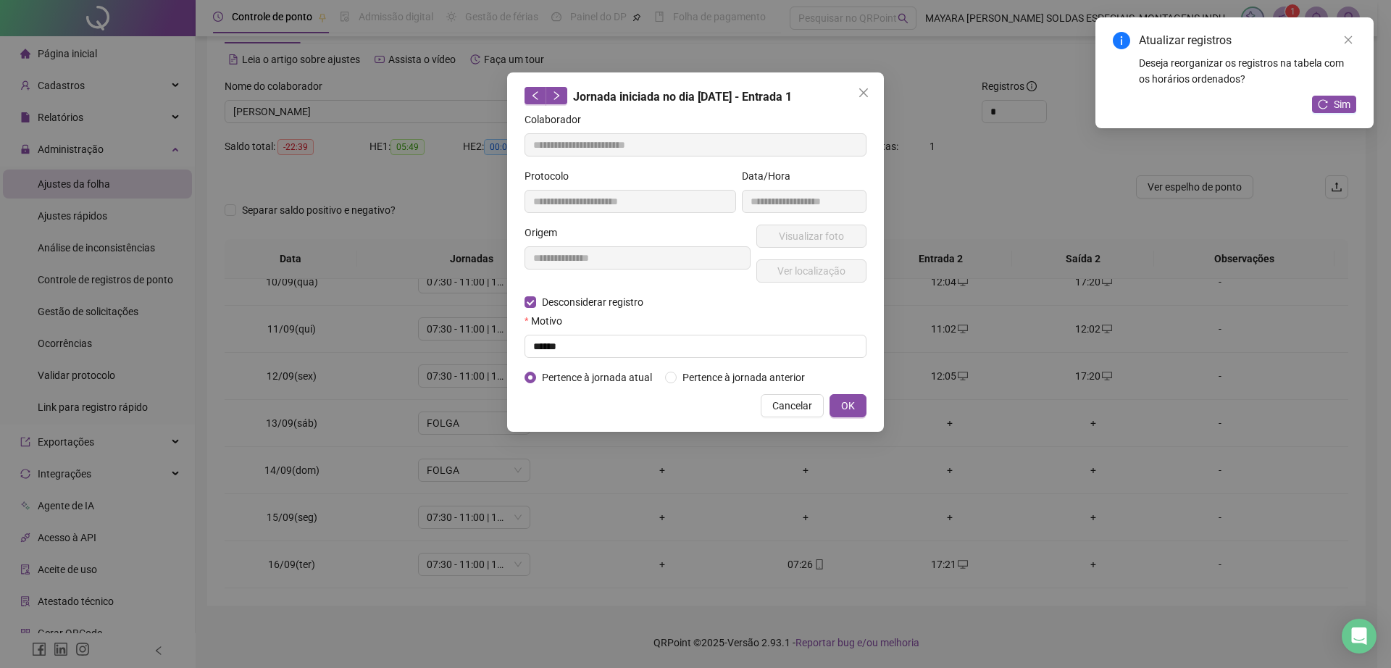
type input "**********"
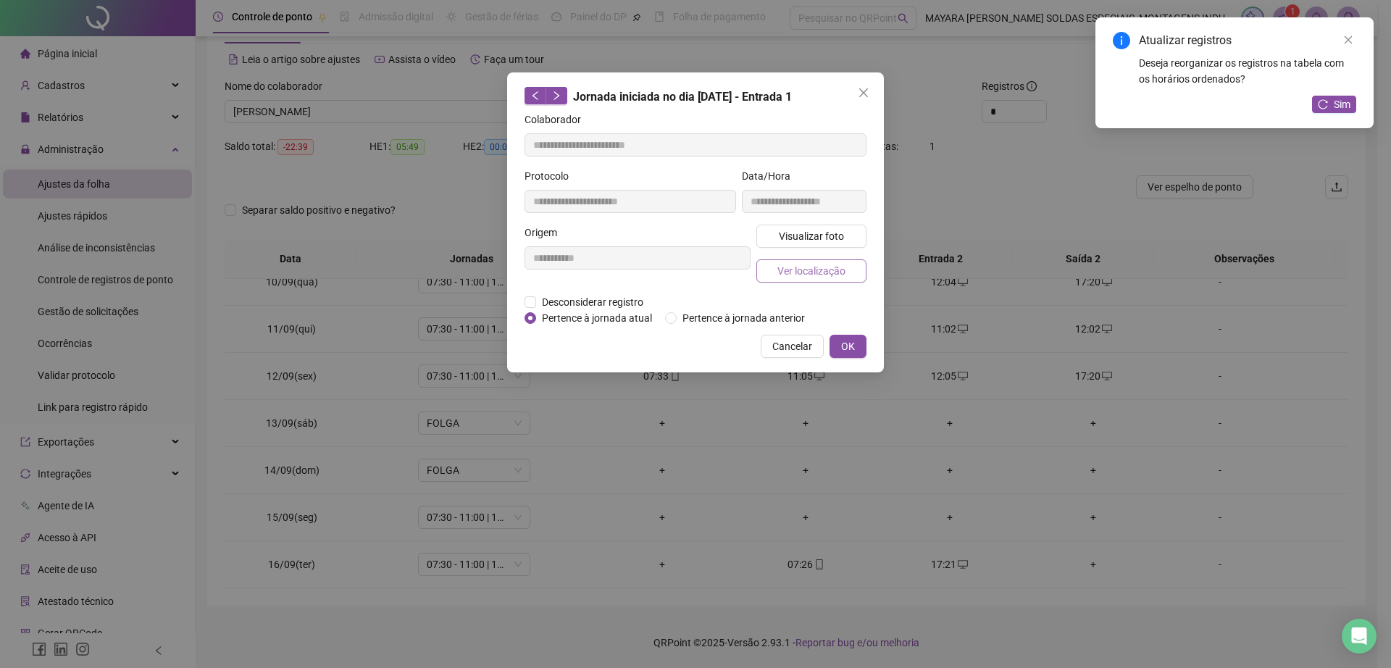
click at [806, 272] on span "Ver localização" at bounding box center [812, 271] width 68 height 16
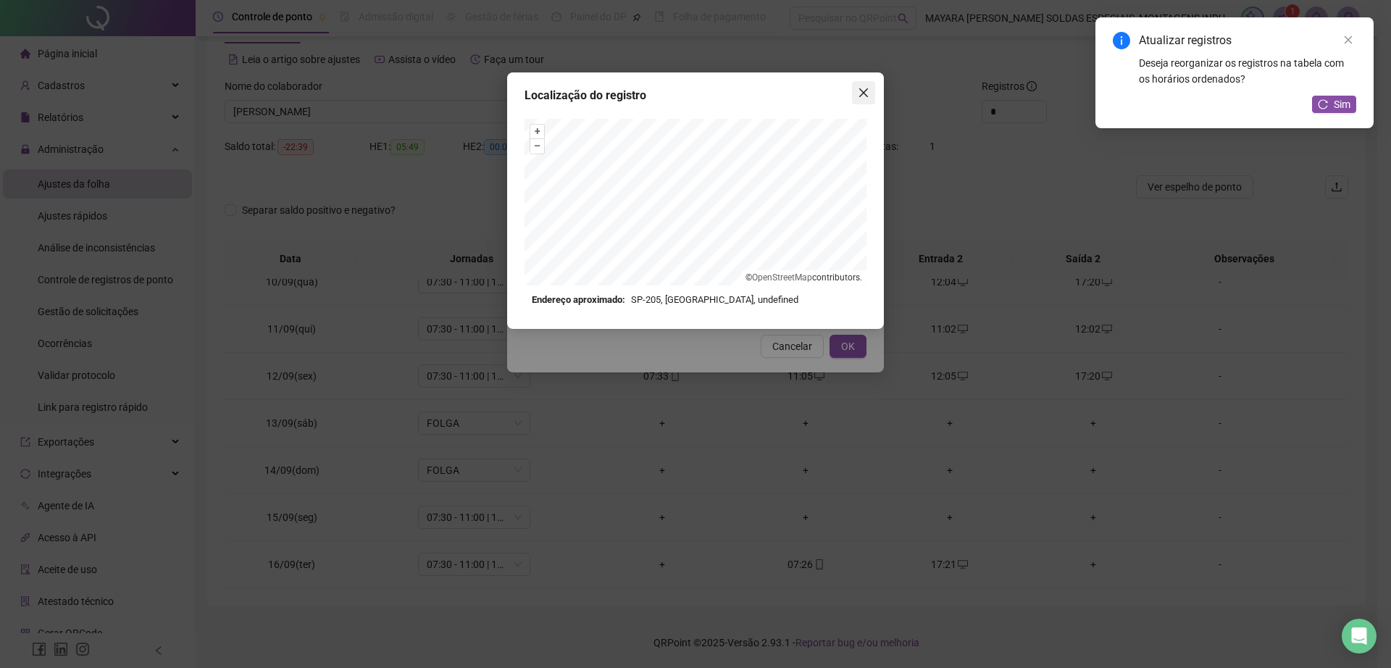
click at [859, 91] on icon "close" at bounding box center [864, 93] width 12 height 12
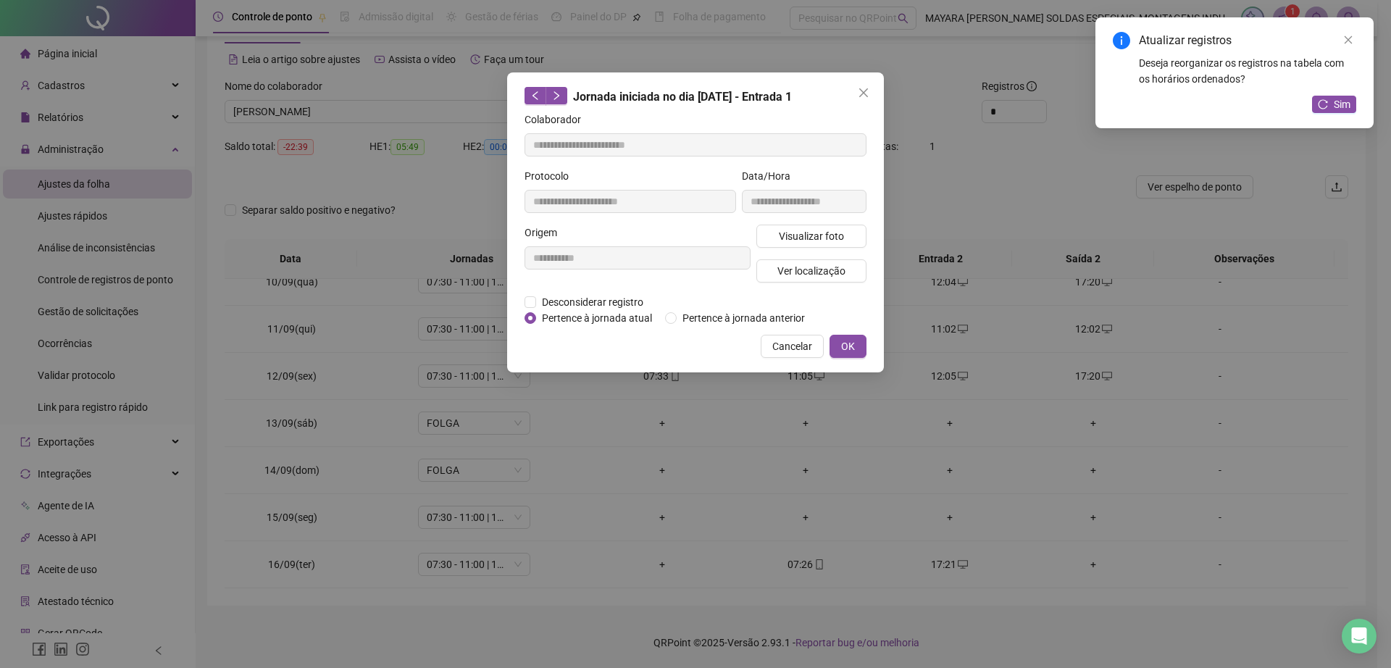
click at [859, 91] on icon "close" at bounding box center [864, 93] width 12 height 12
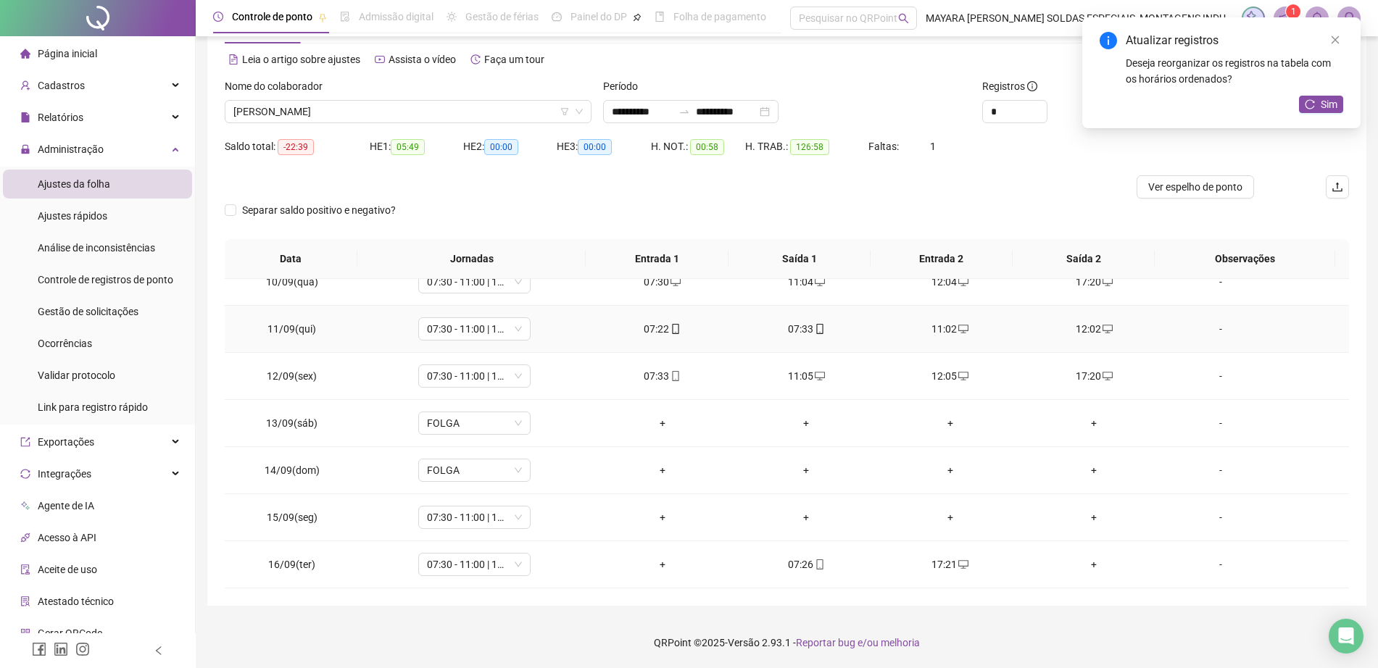
click at [672, 325] on icon "mobile" at bounding box center [675, 329] width 7 height 10
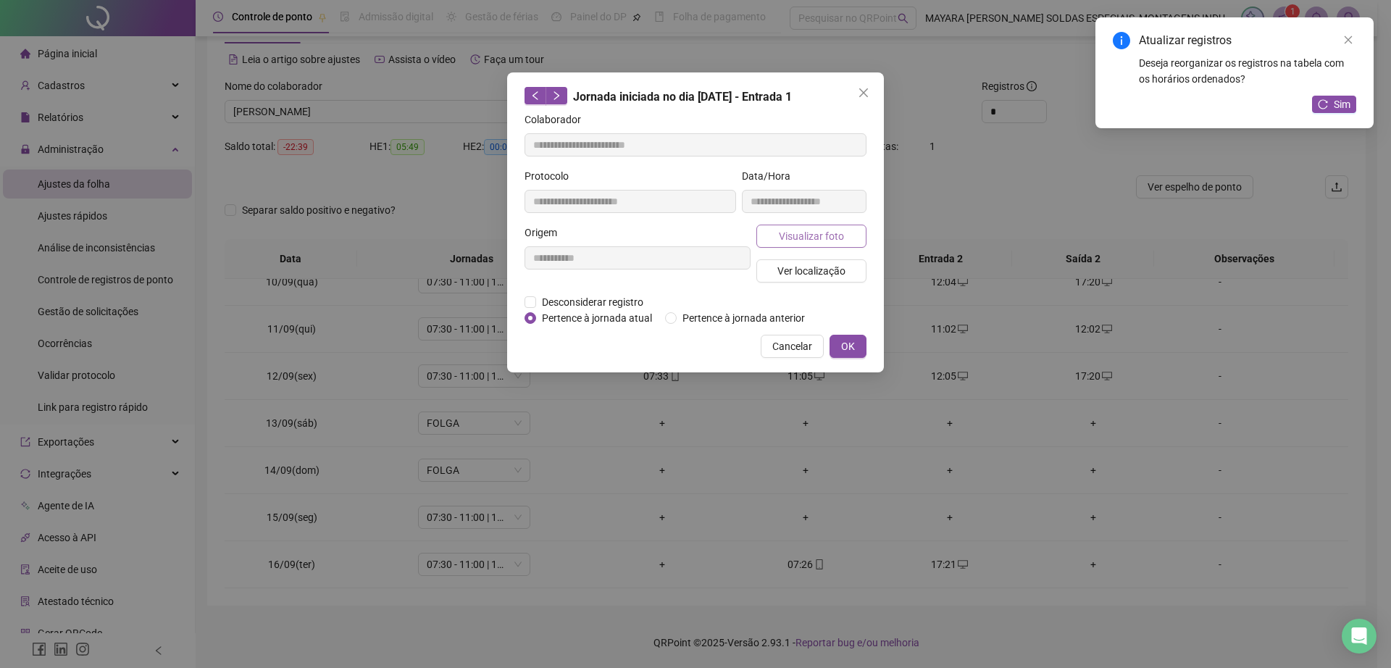
click at [801, 236] on span "Visualizar foto" at bounding box center [811, 236] width 65 height 16
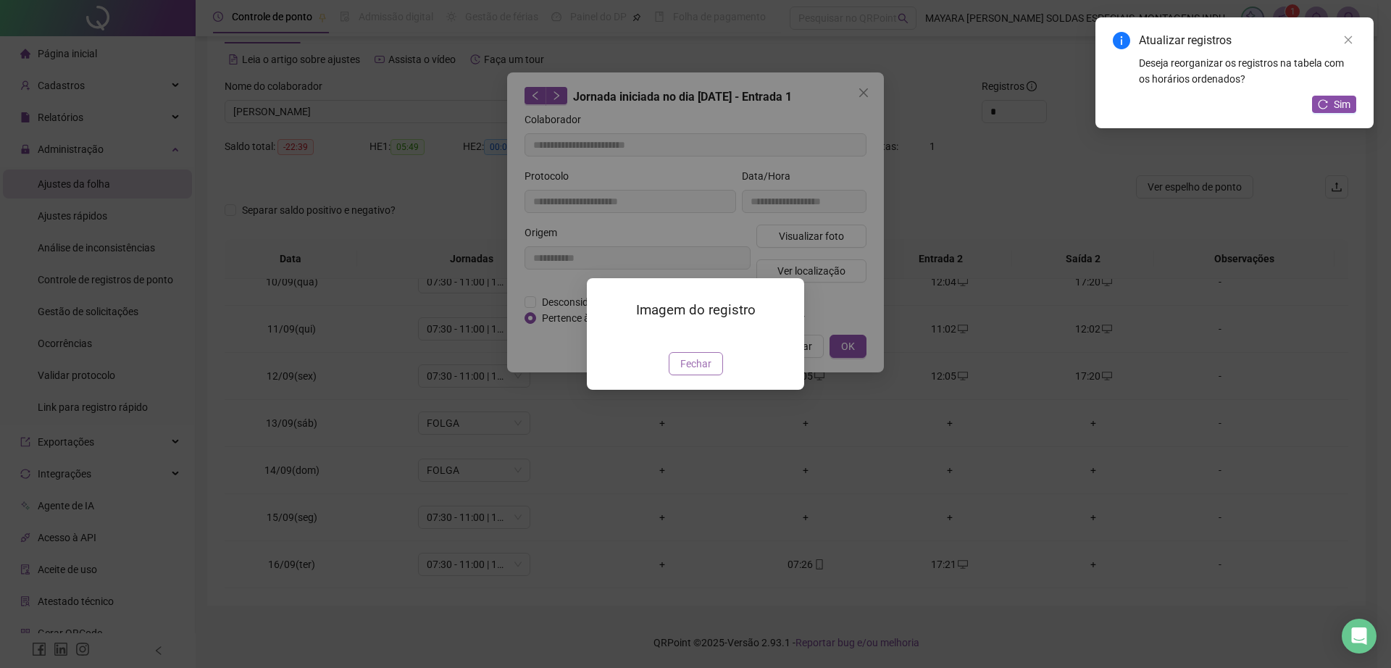
click at [700, 359] on span "Fechar" at bounding box center [695, 364] width 31 height 16
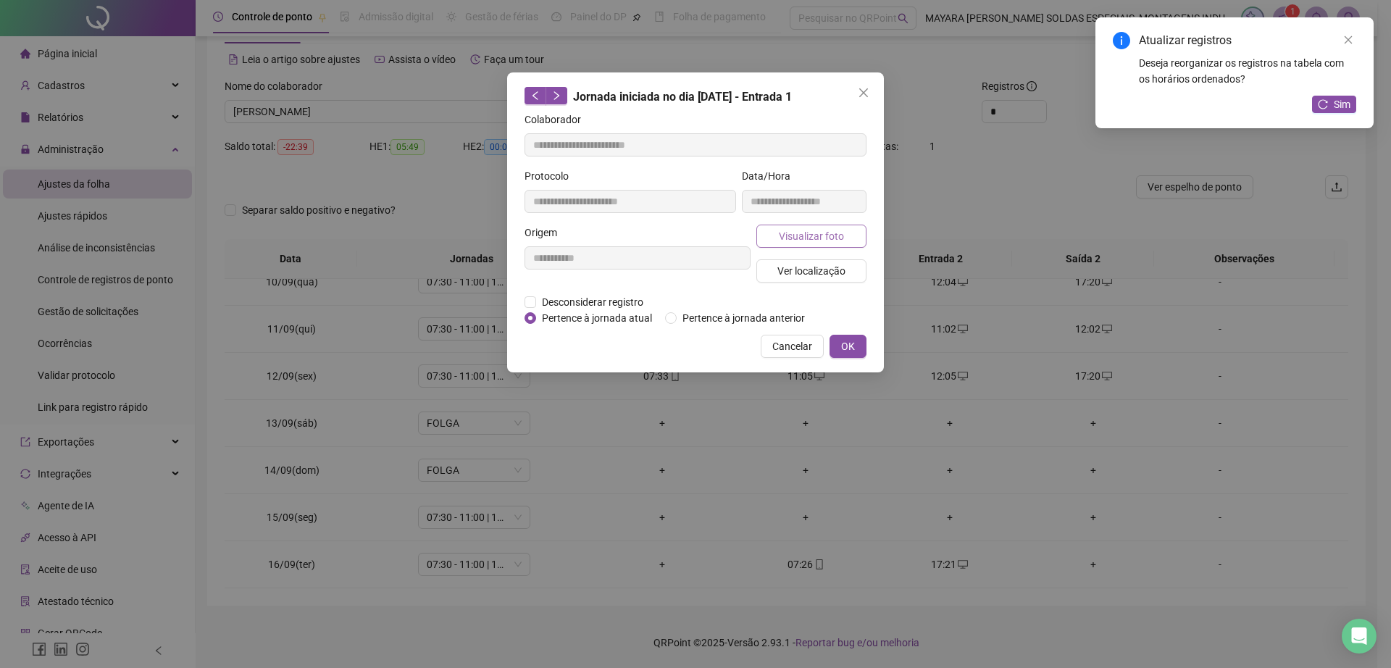
click at [783, 228] on span "Visualizar foto" at bounding box center [811, 236] width 65 height 16
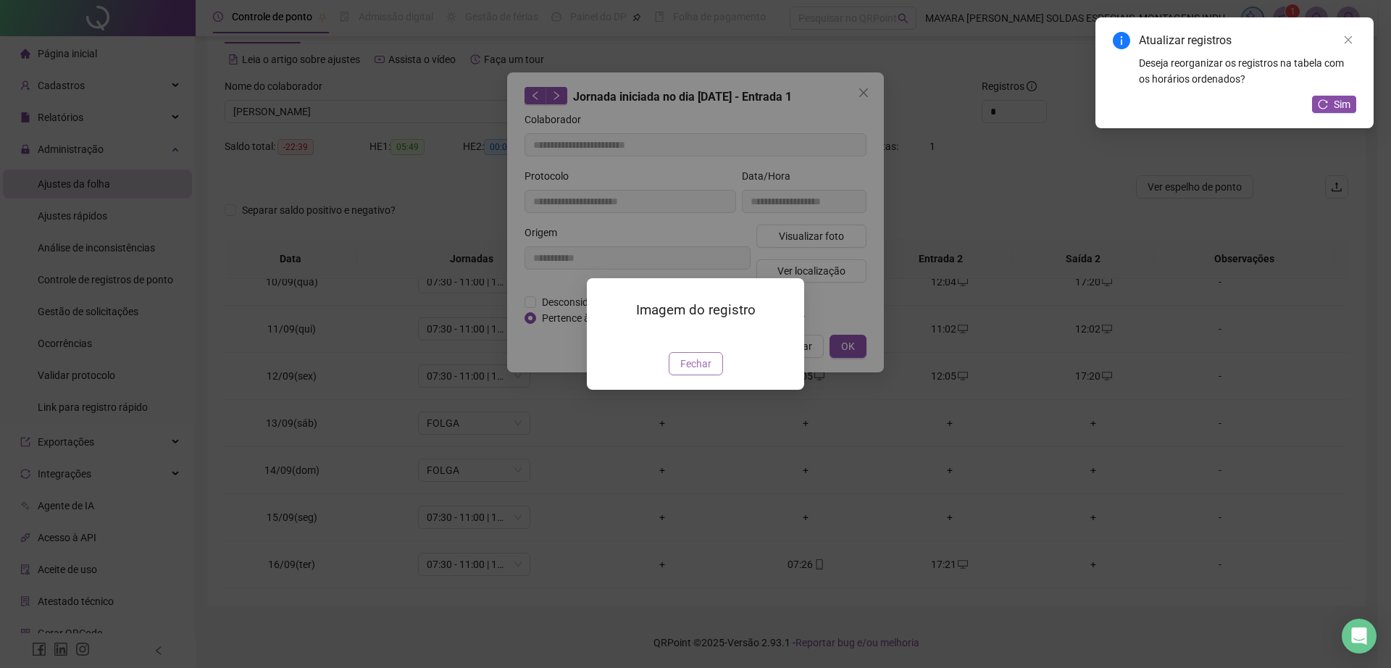
click at [693, 372] on span "Fechar" at bounding box center [695, 364] width 31 height 16
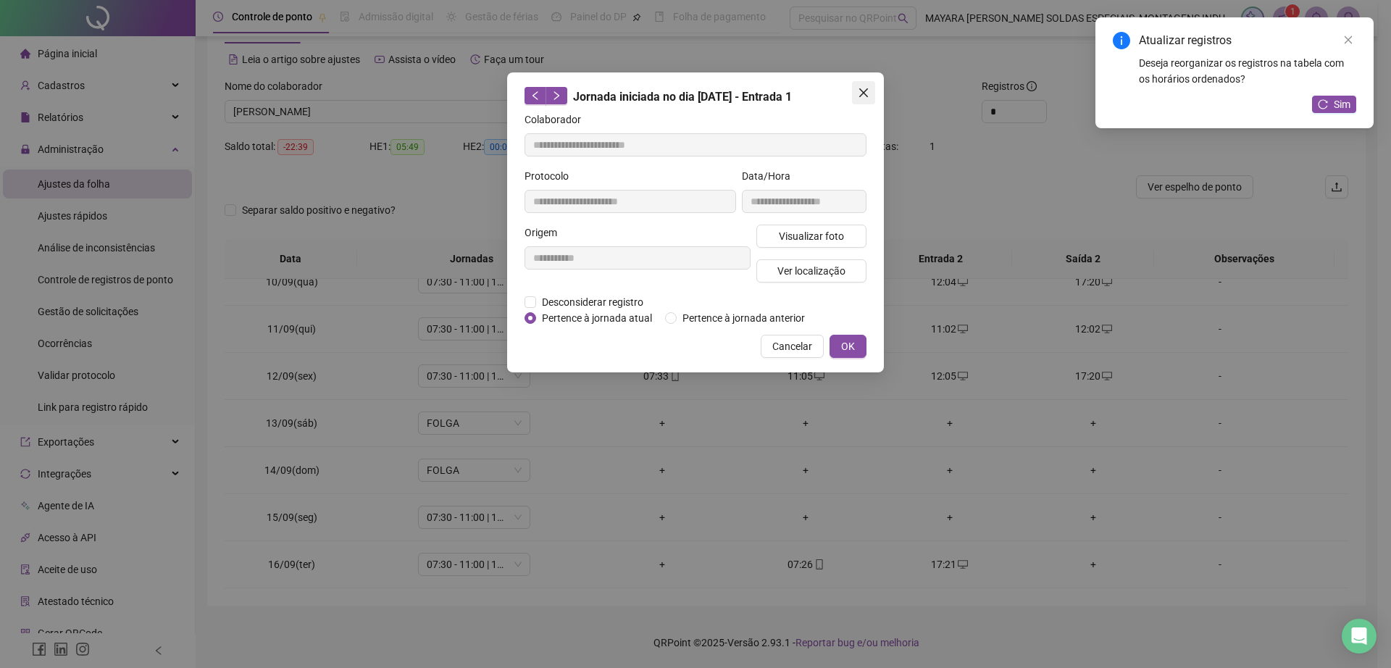
click at [874, 88] on span "Close" at bounding box center [863, 93] width 23 height 12
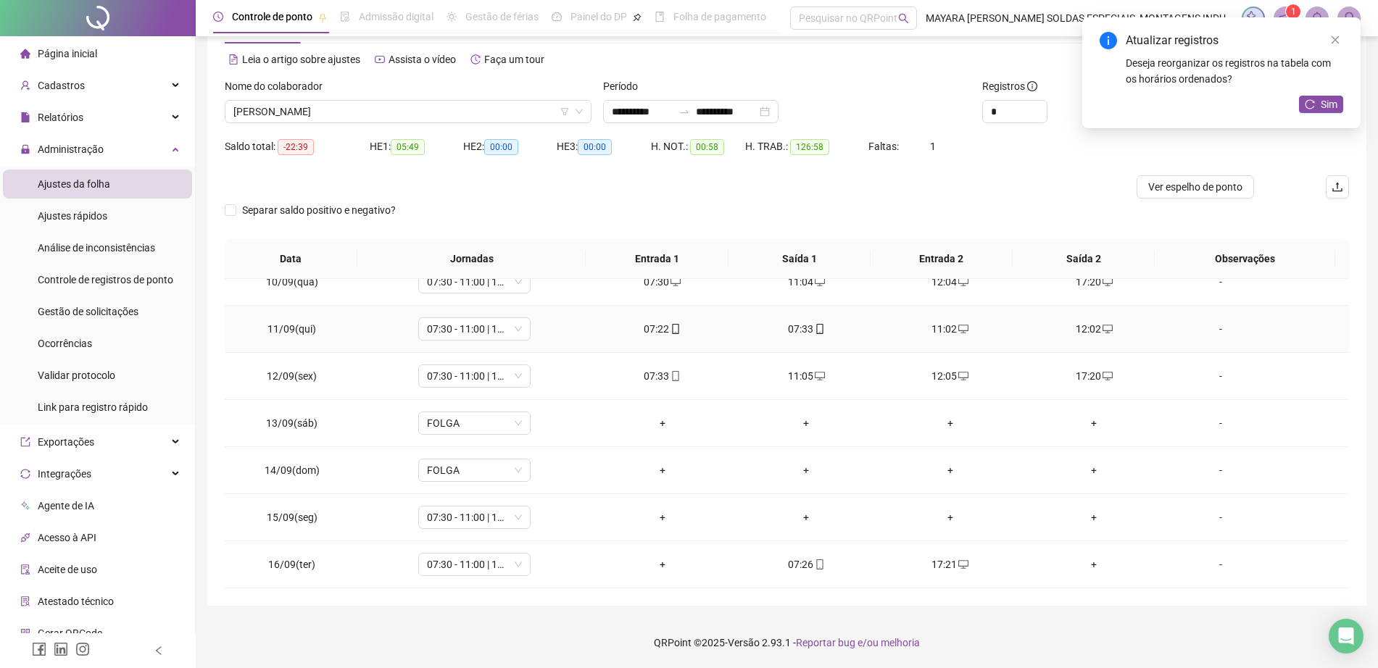
click at [791, 325] on div "07:33" at bounding box center [806, 329] width 121 height 16
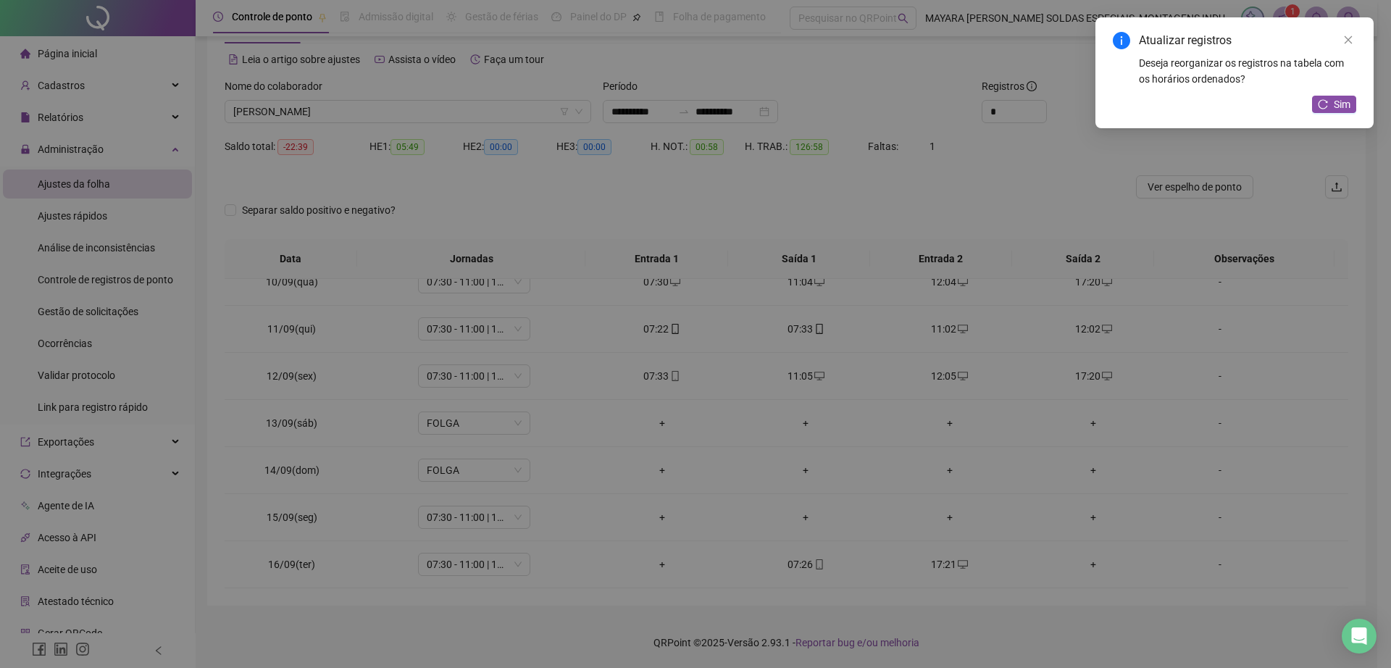
type input "**********"
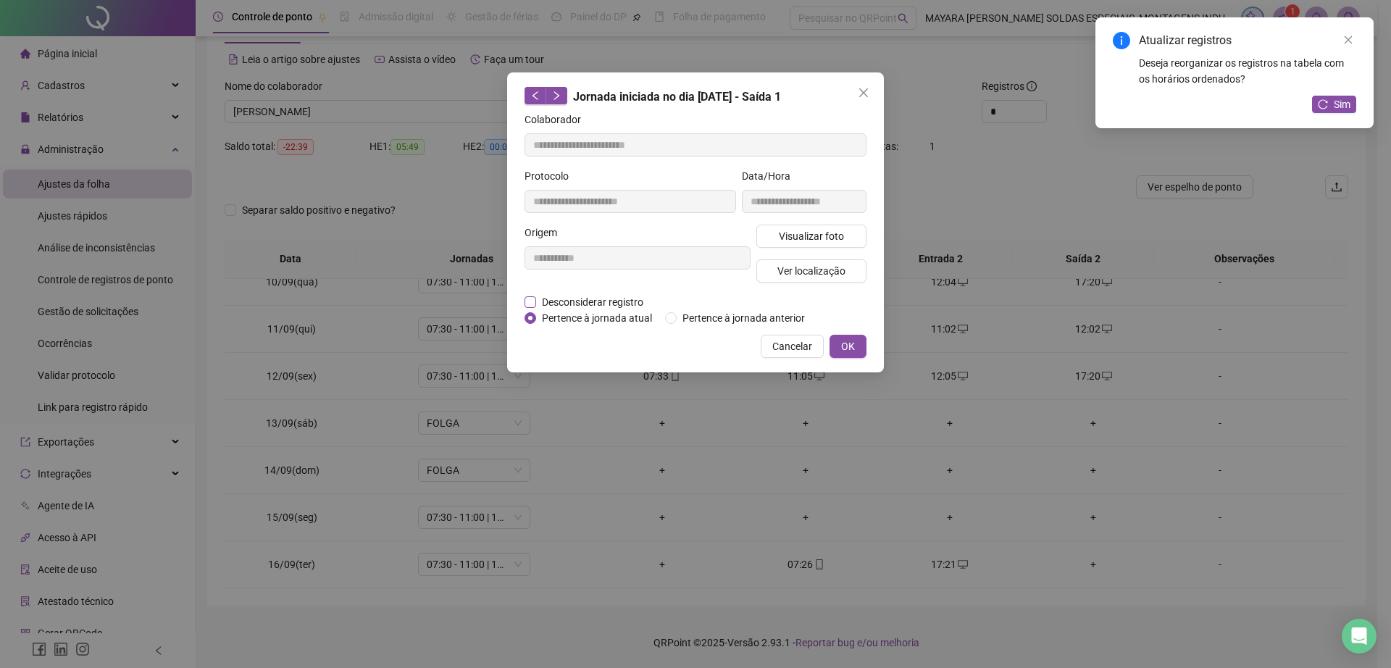
click at [592, 302] on span "Desconsiderar registro" at bounding box center [592, 302] width 113 height 16
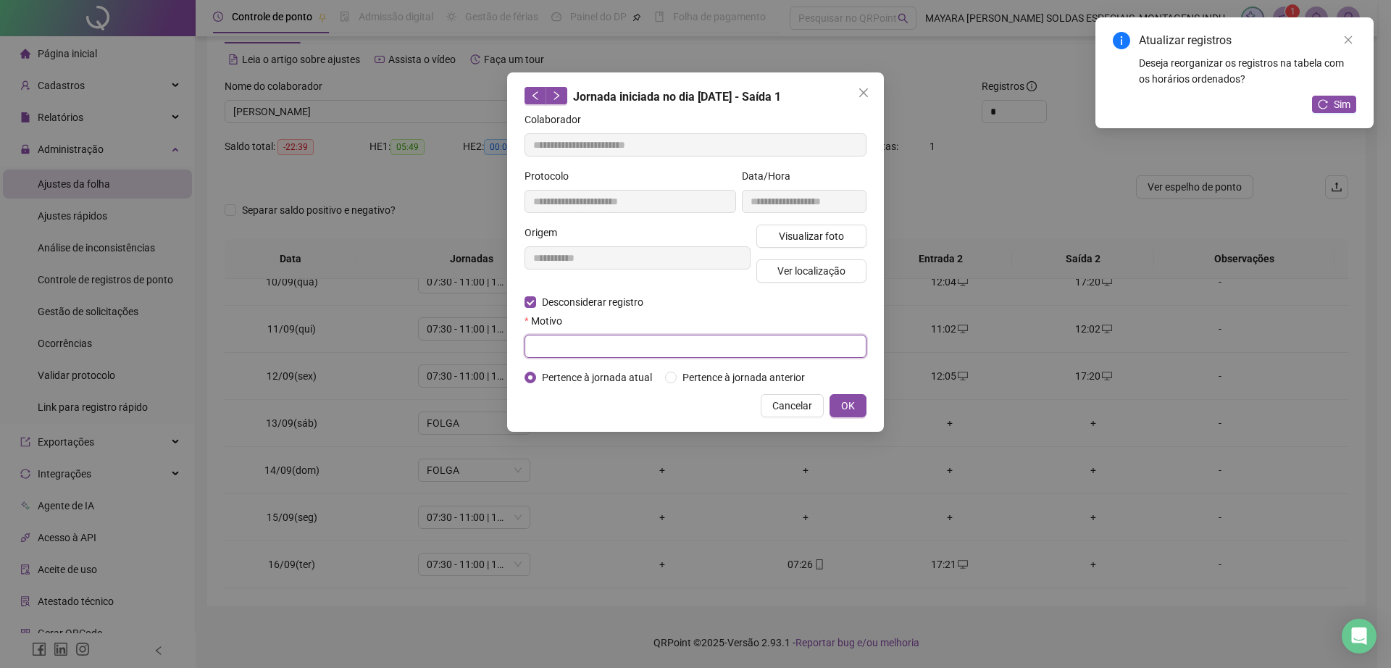
click at [600, 348] on input "text" at bounding box center [696, 346] width 342 height 23
type input "******"
click at [872, 409] on div "**********" at bounding box center [695, 251] width 377 height 359
click at [846, 404] on span "OK" at bounding box center [848, 406] width 14 height 16
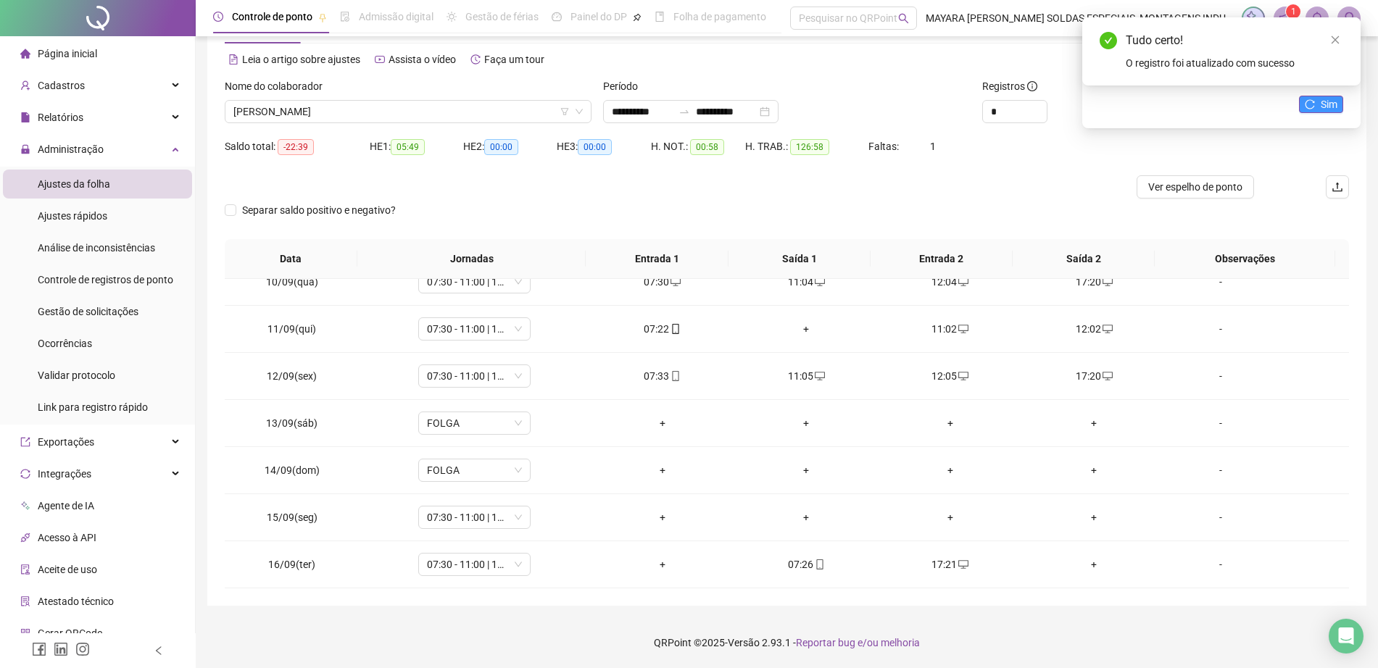
click at [1318, 99] on button "Sim" at bounding box center [1321, 104] width 44 height 17
click at [946, 570] on div "+" at bounding box center [950, 565] width 121 height 16
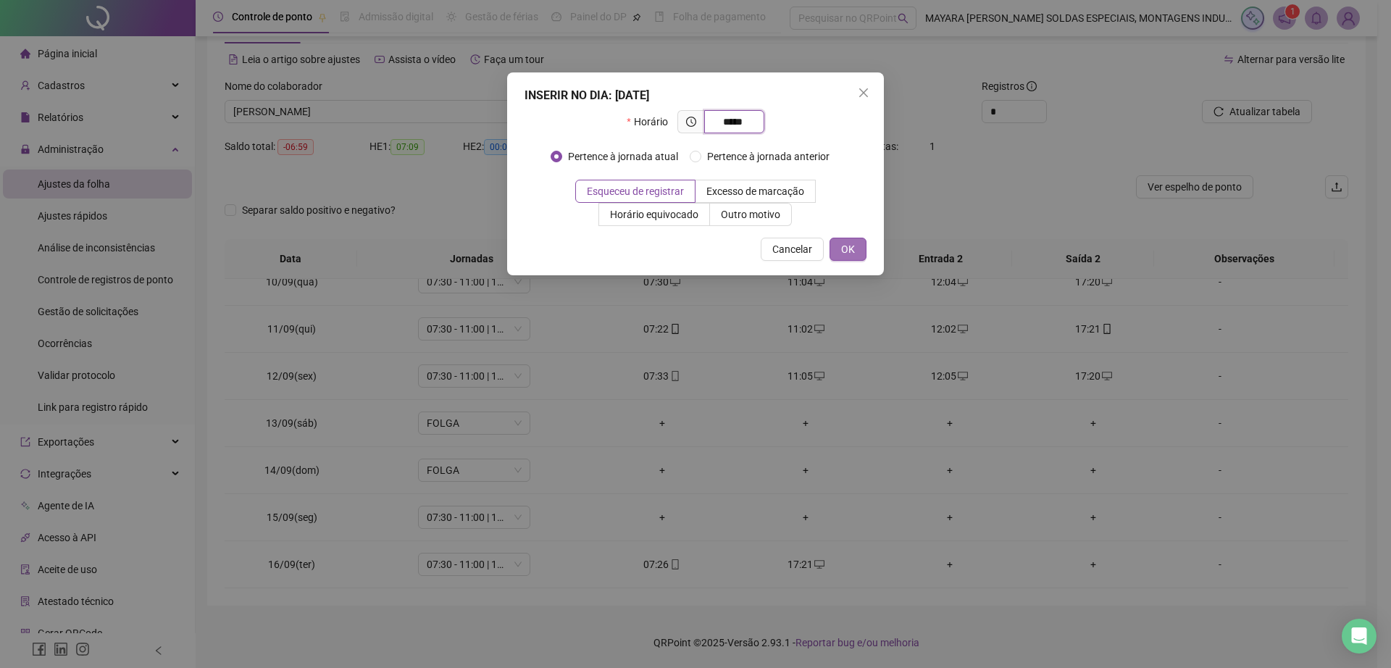
type input "*****"
click at [849, 246] on span "OK" at bounding box center [848, 249] width 14 height 16
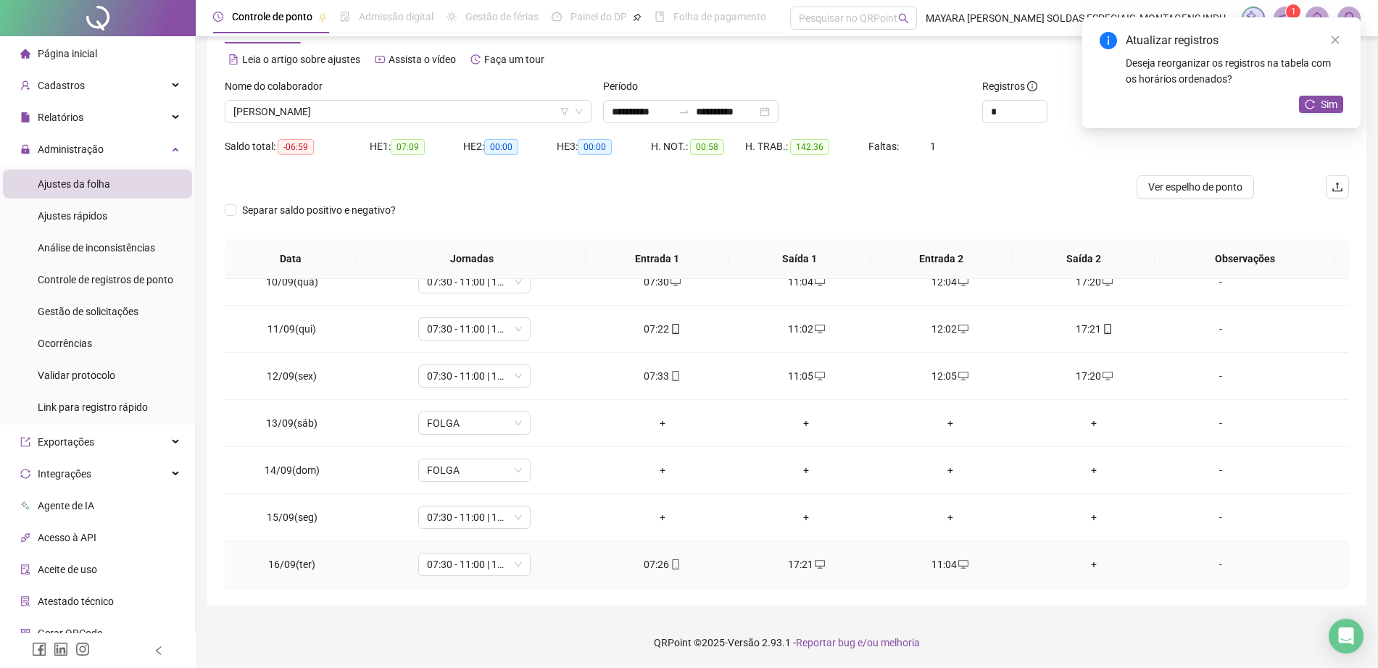
click at [1074, 552] on td "+" at bounding box center [1094, 564] width 144 height 47
click at [1087, 567] on div "+" at bounding box center [1093, 565] width 121 height 16
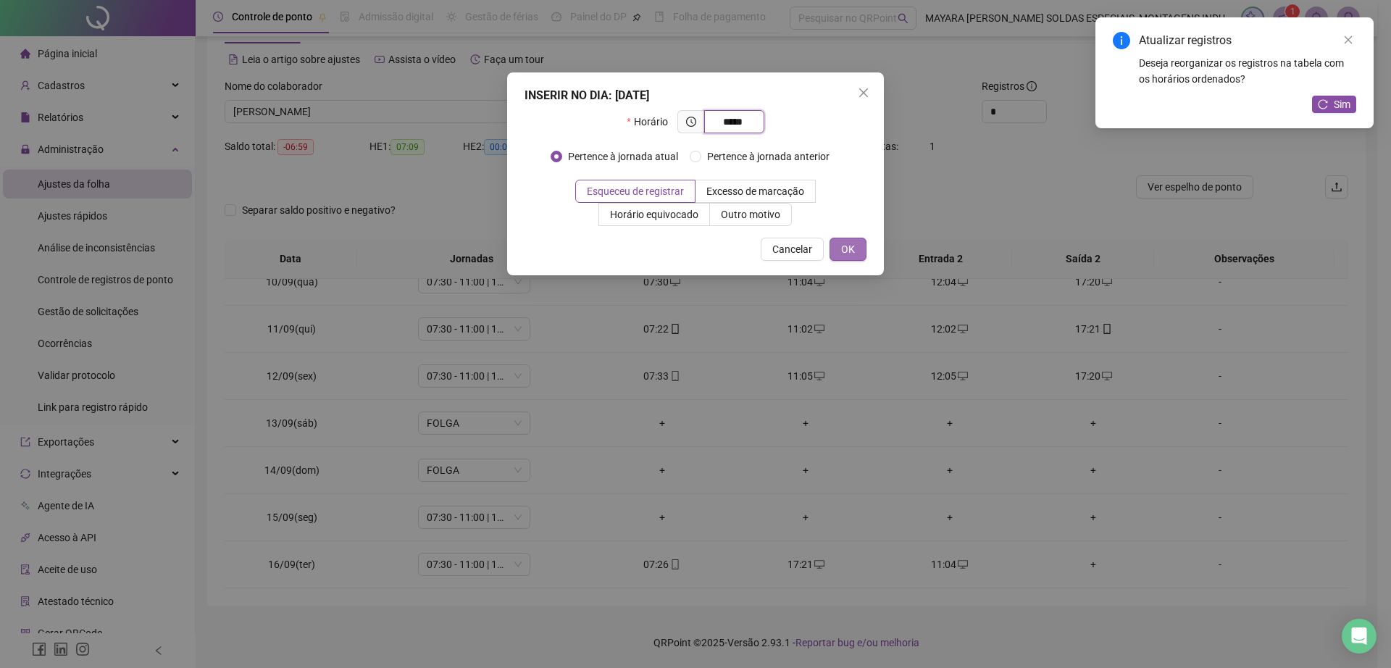
type input "*****"
click at [849, 252] on span "OK" at bounding box center [848, 249] width 14 height 16
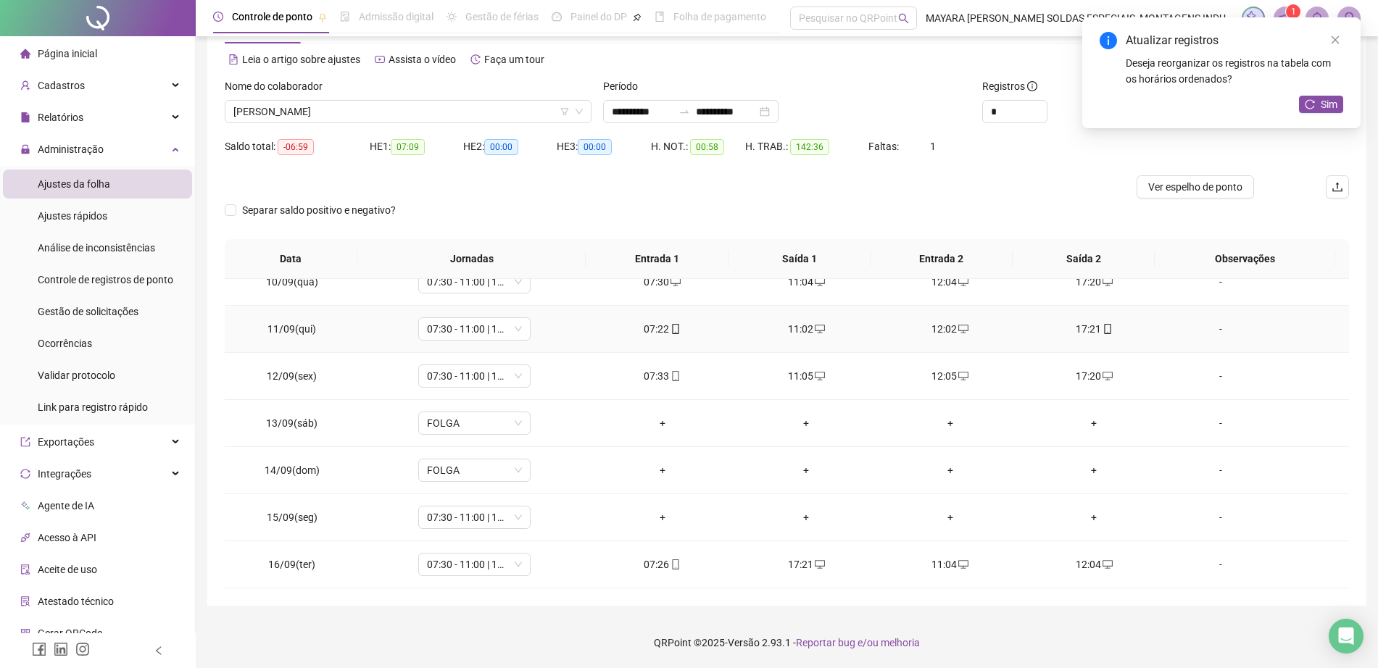
click at [1099, 321] on div "17:21" at bounding box center [1093, 329] width 121 height 16
click at [1102, 324] on icon "mobile" at bounding box center [1107, 329] width 10 height 10
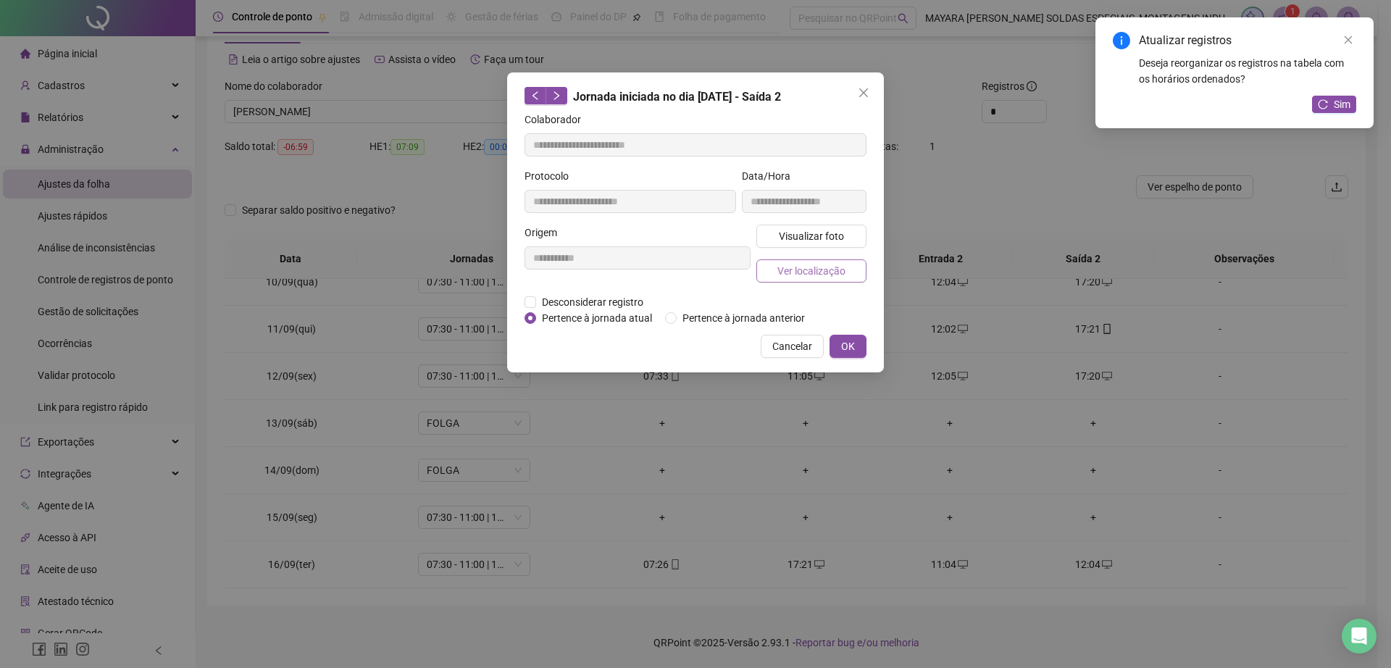
click at [843, 278] on span "Ver localização" at bounding box center [812, 271] width 68 height 16
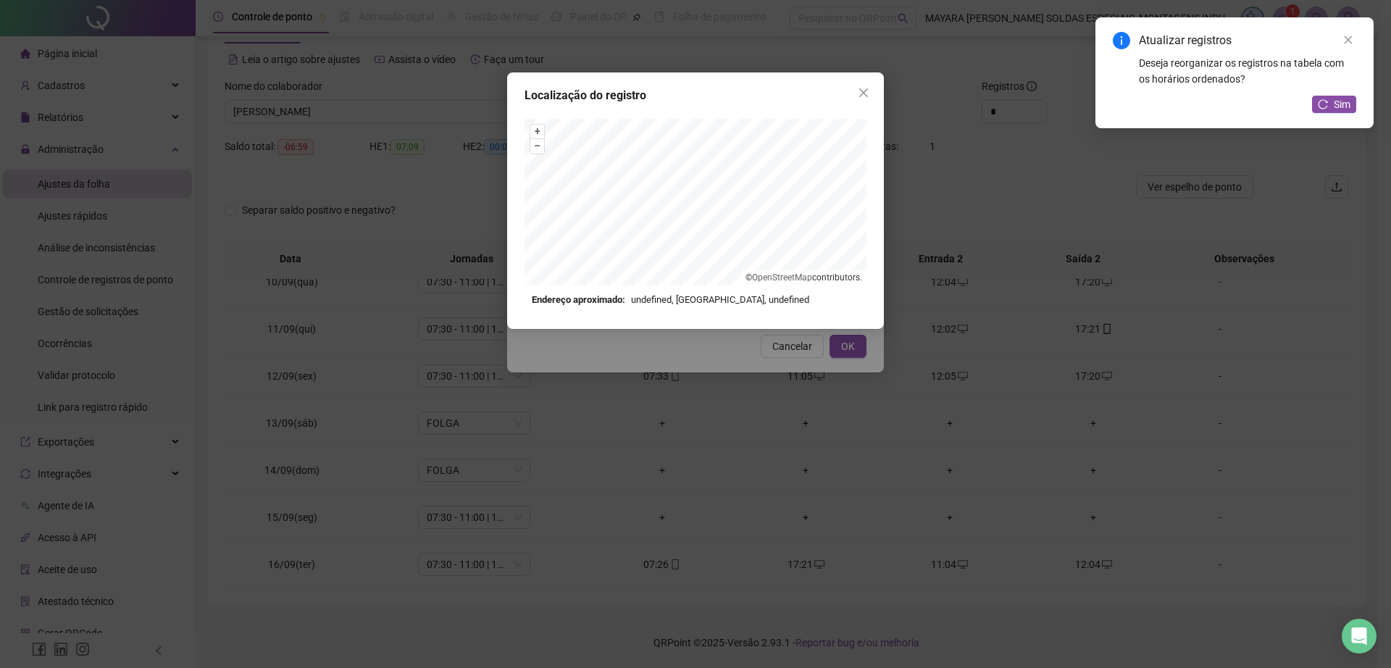
click at [850, 96] on div "Localização do registro" at bounding box center [696, 95] width 342 height 17
click at [864, 87] on icon "close" at bounding box center [864, 93] width 12 height 12
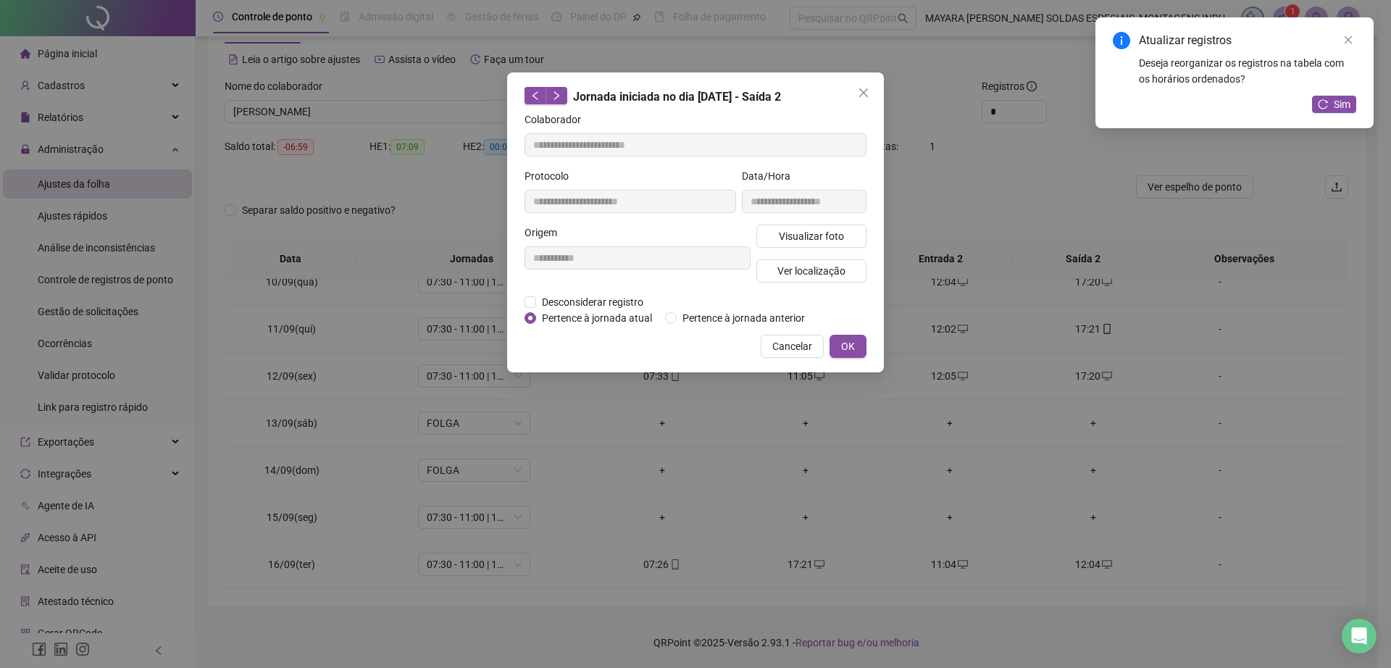
click at [864, 87] on icon "close" at bounding box center [864, 93] width 12 height 12
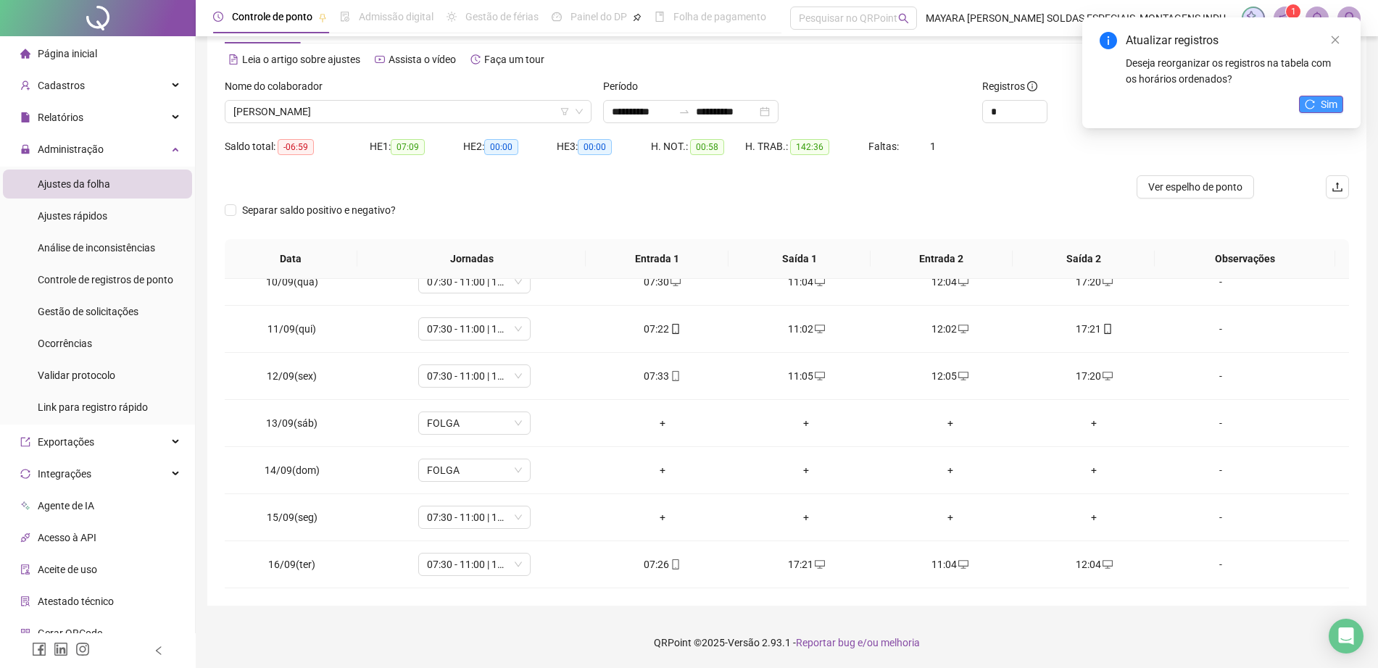
click at [1303, 104] on button "Sim" at bounding box center [1321, 104] width 44 height 17
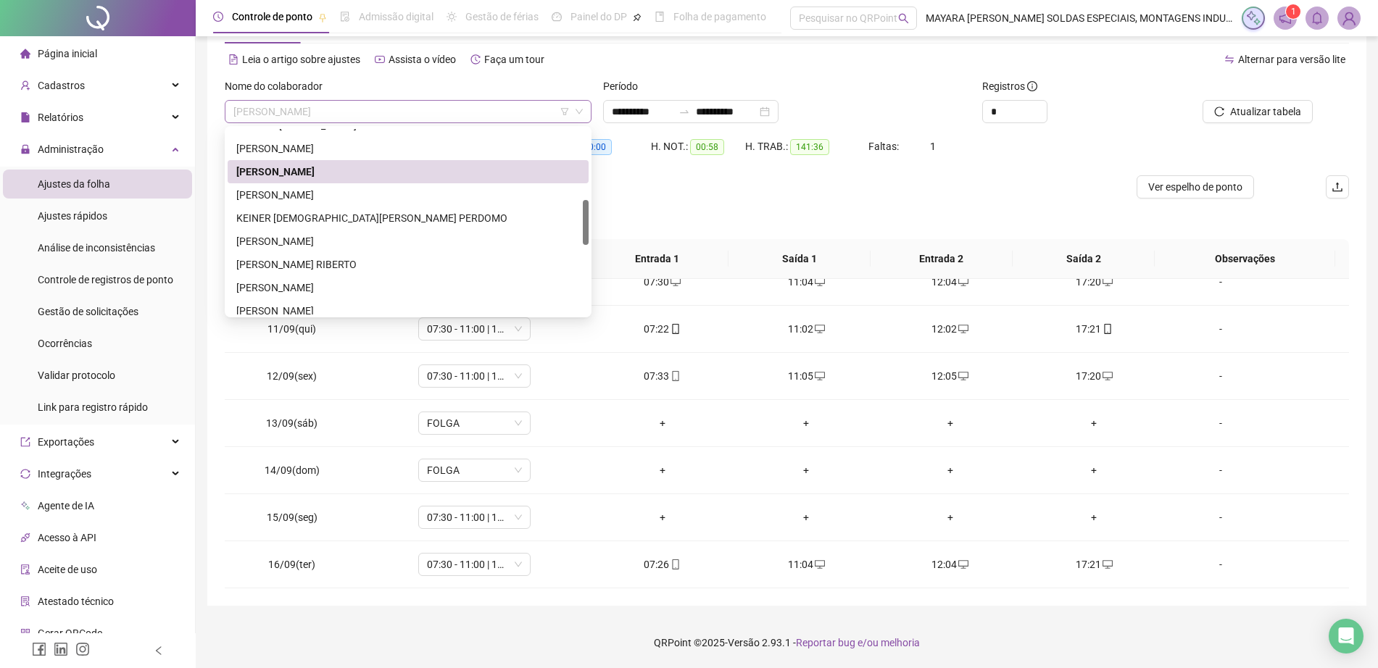
click at [385, 113] on span "[PERSON_NAME]" at bounding box center [407, 112] width 349 height 22
click at [370, 193] on div "[PERSON_NAME]" at bounding box center [407, 195] width 343 height 16
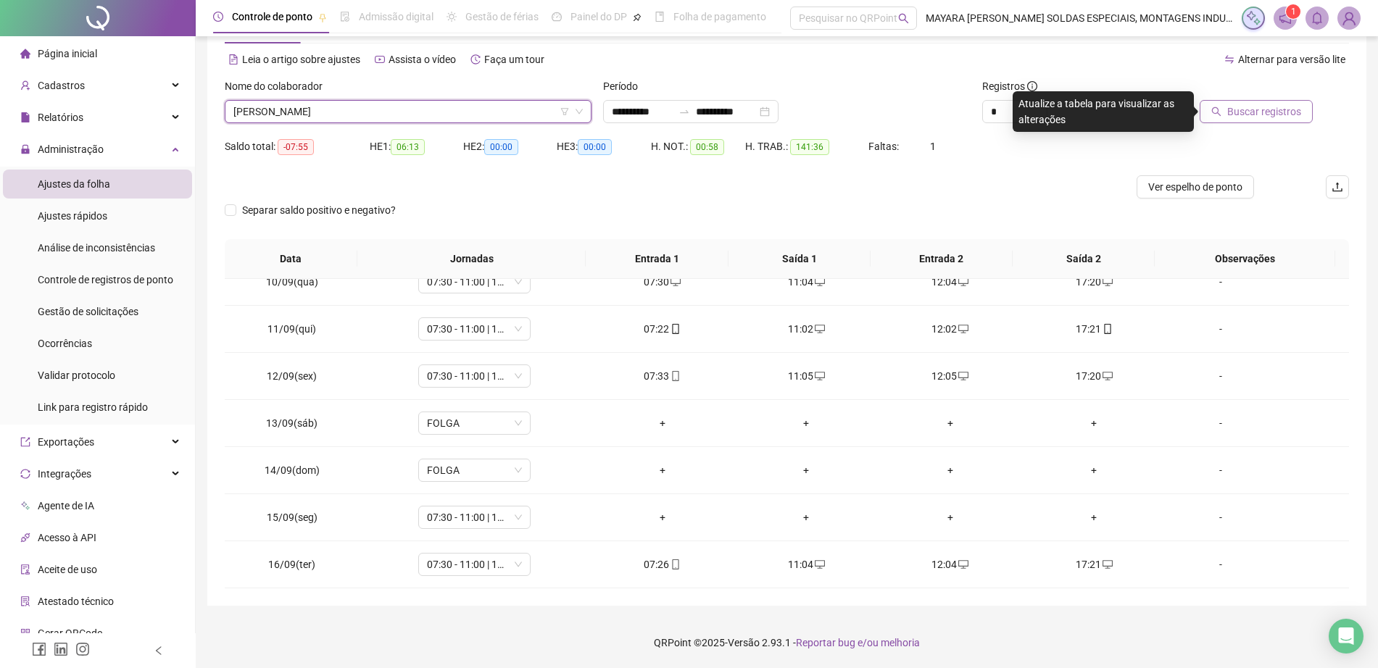
click at [1276, 105] on span "Buscar registros" at bounding box center [1264, 112] width 74 height 16
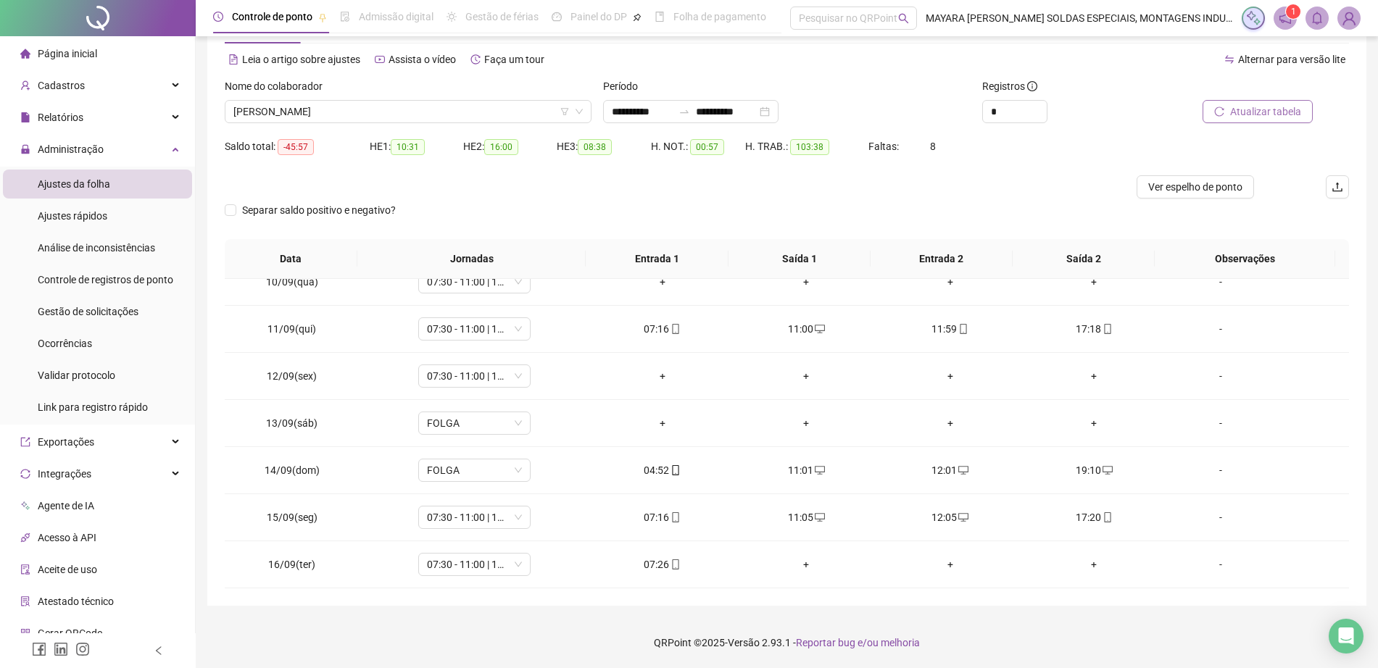
click at [443, 124] on div "Nome do colaborador [PERSON_NAME]" at bounding box center [408, 106] width 378 height 57
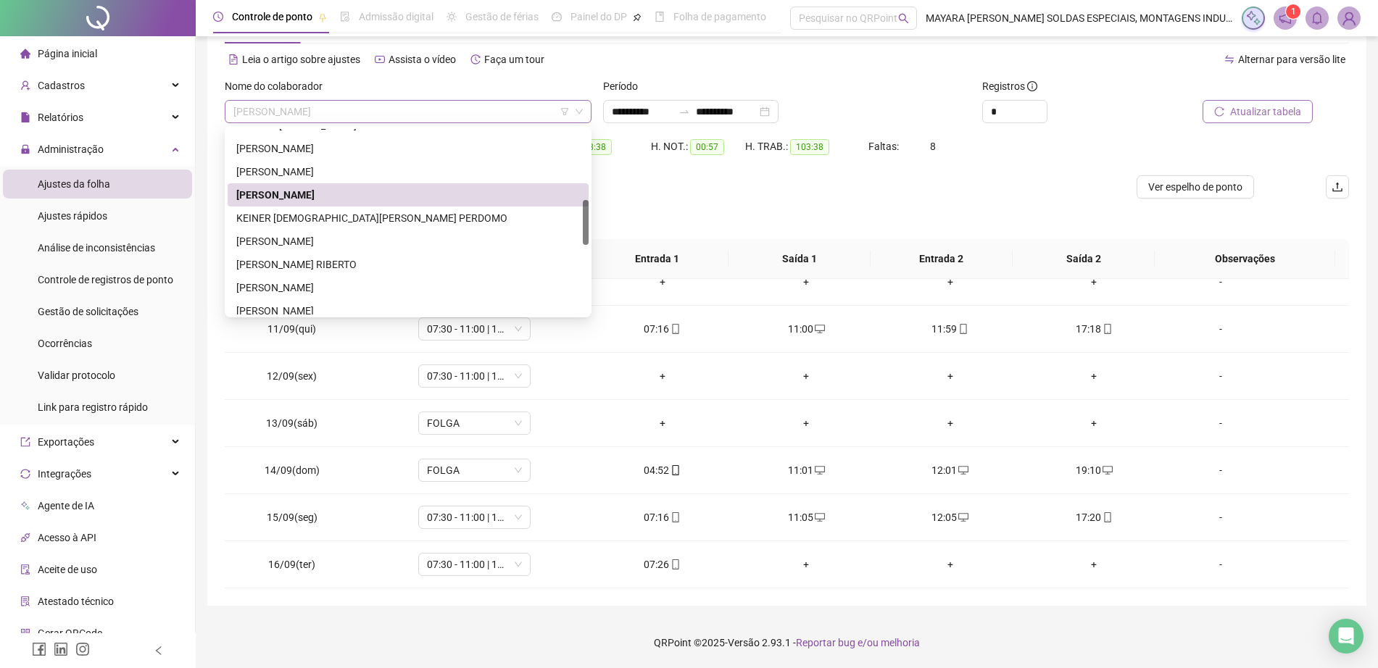
click at [440, 118] on span "[PERSON_NAME]" at bounding box center [407, 112] width 349 height 22
click at [418, 219] on div "KEINER [DEMOGRAPHIC_DATA][PERSON_NAME] PERDOMO" at bounding box center [407, 218] width 343 height 16
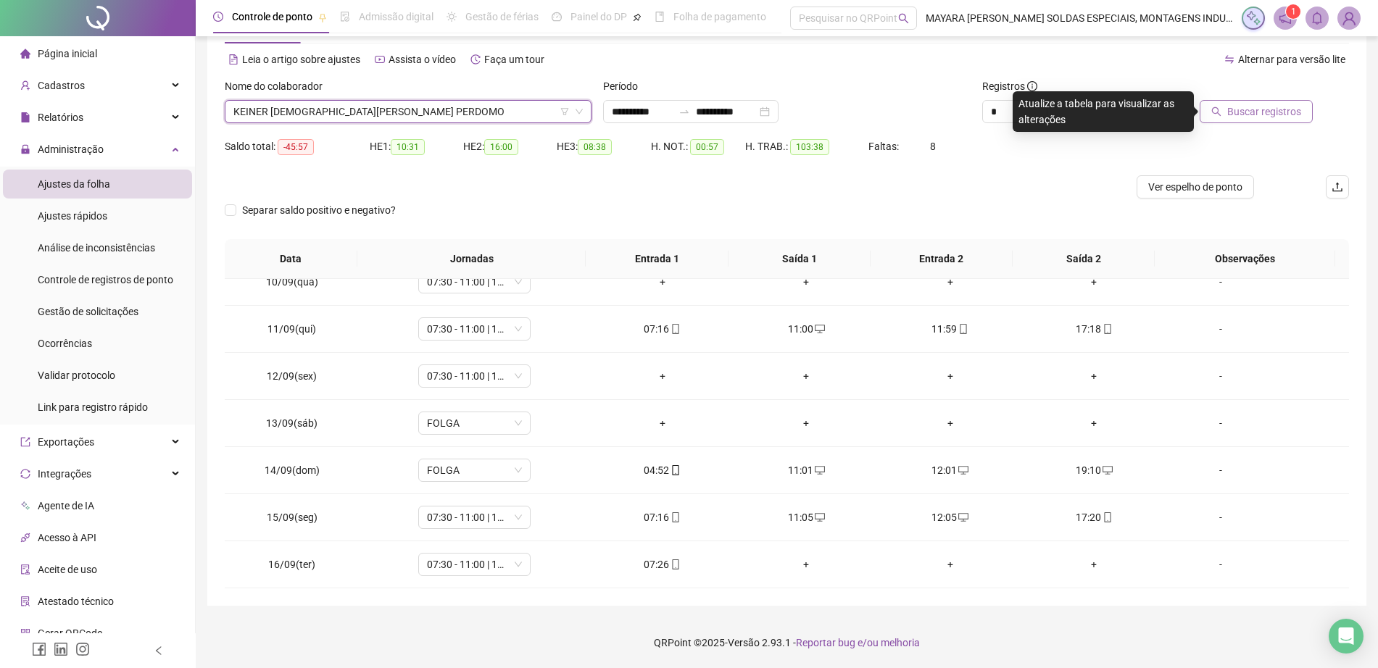
click at [1257, 117] on span "Buscar registros" at bounding box center [1264, 112] width 74 height 16
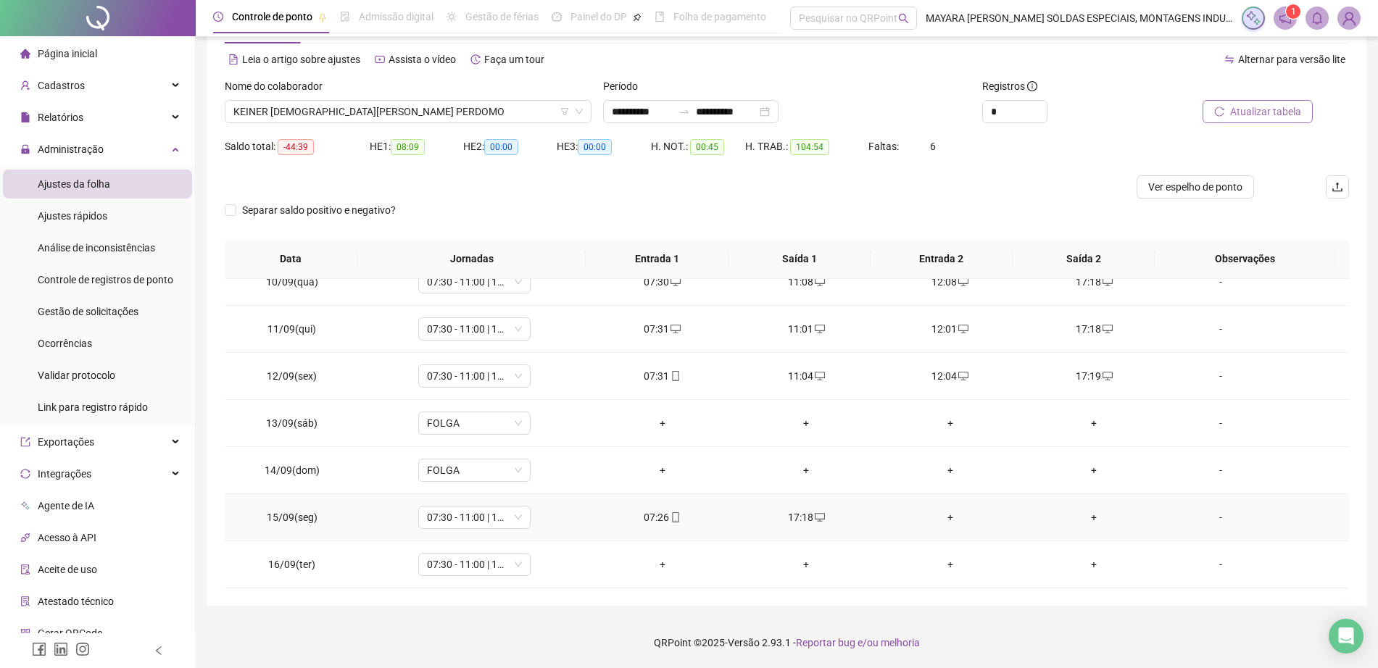
click at [936, 519] on div "+" at bounding box center [950, 517] width 121 height 16
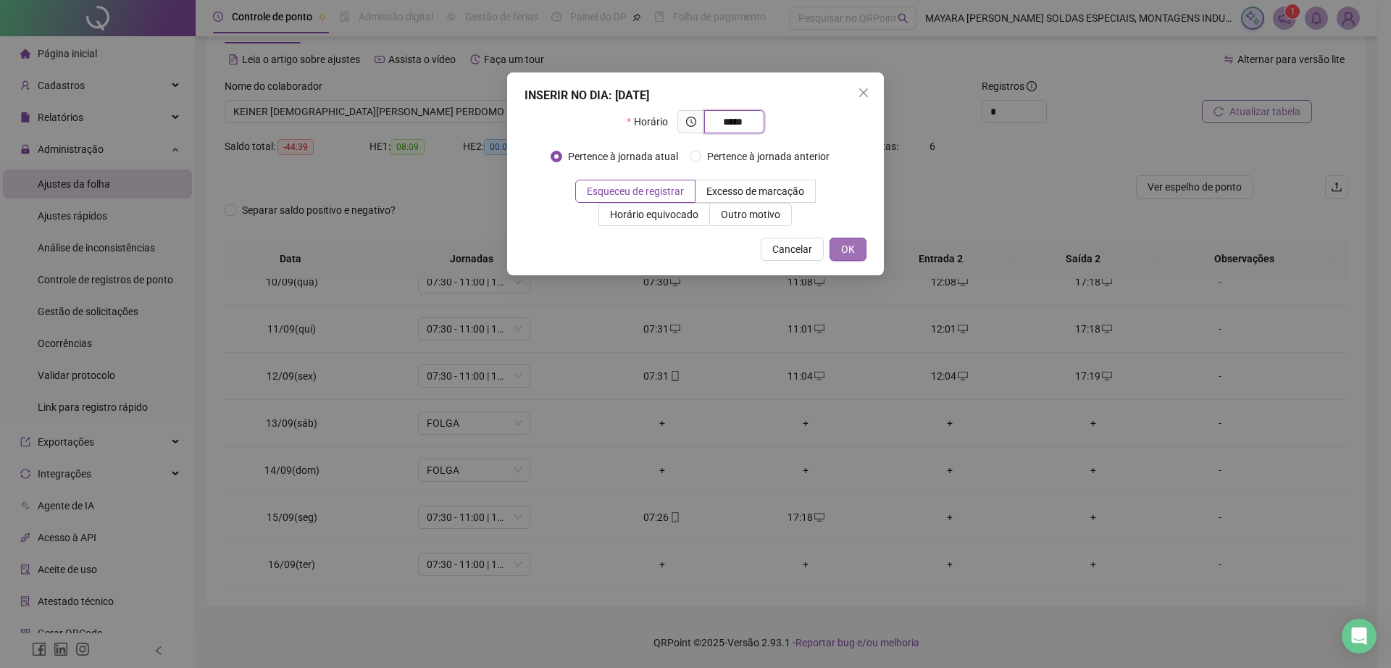
type input "*****"
click at [861, 254] on button "OK" at bounding box center [848, 249] width 37 height 23
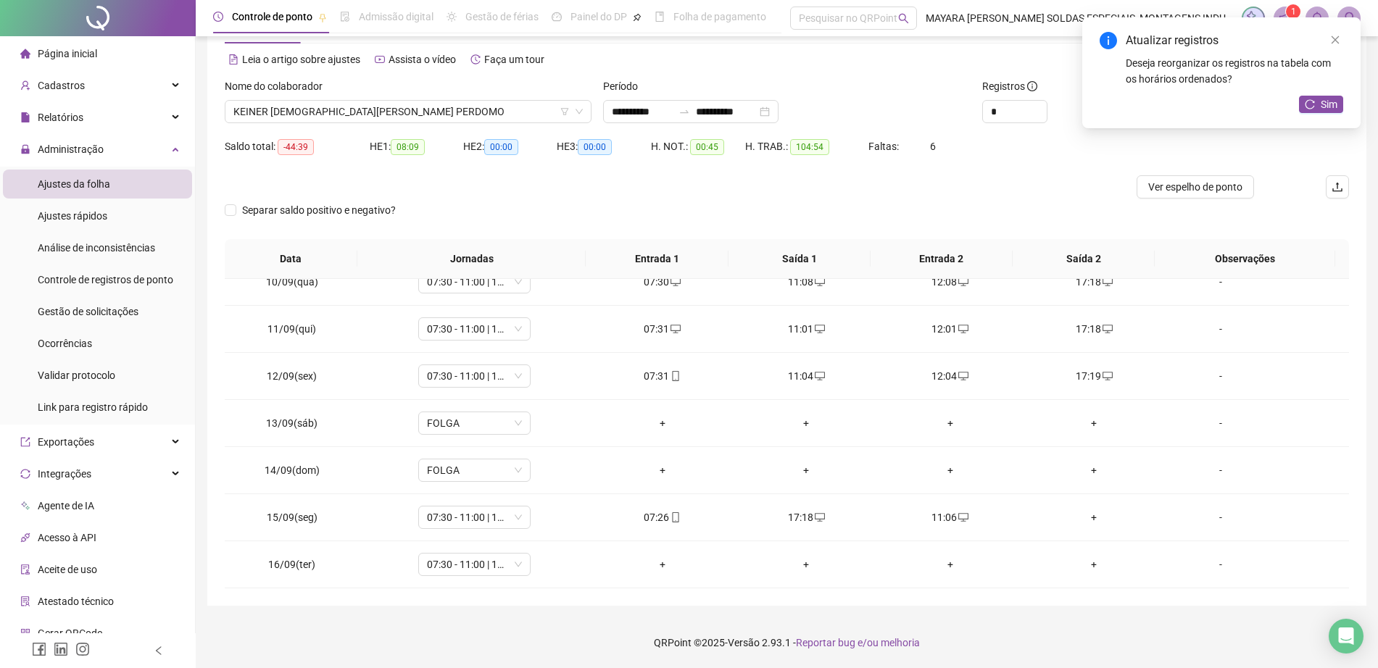
click at [1085, 515] on div "+" at bounding box center [1093, 517] width 121 height 16
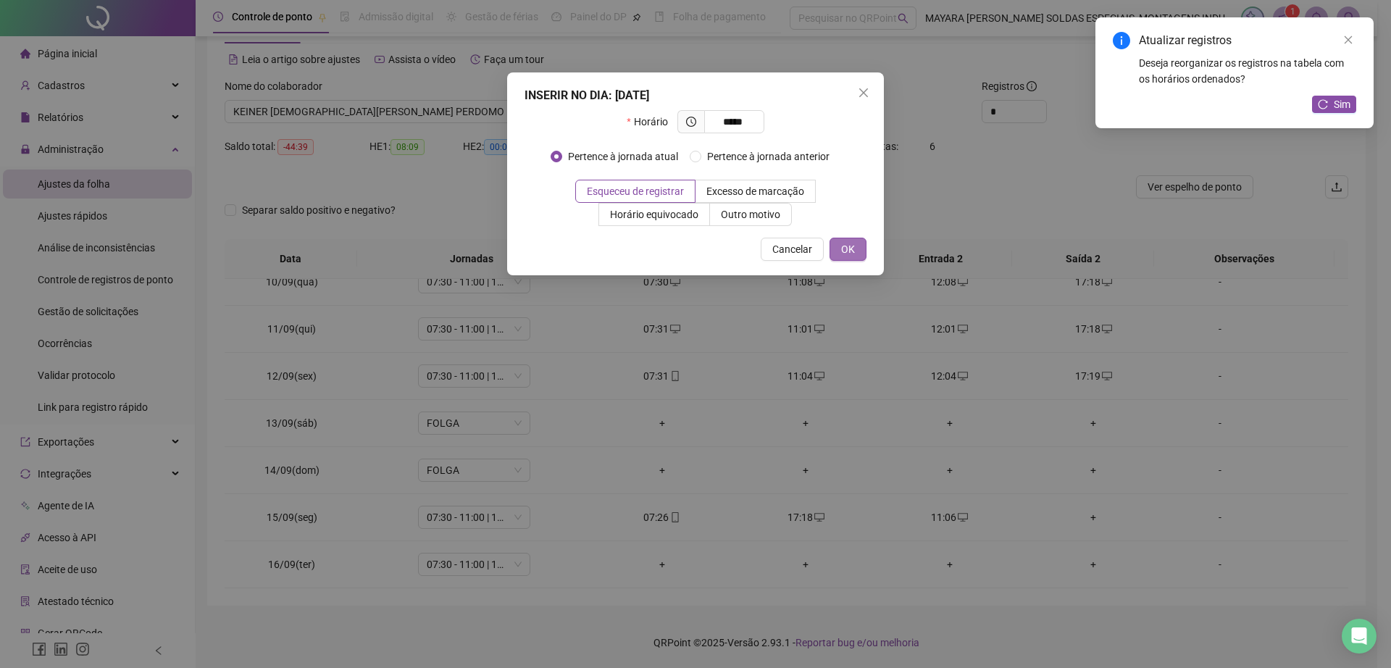
type input "*****"
click at [850, 241] on span "OK" at bounding box center [848, 249] width 14 height 16
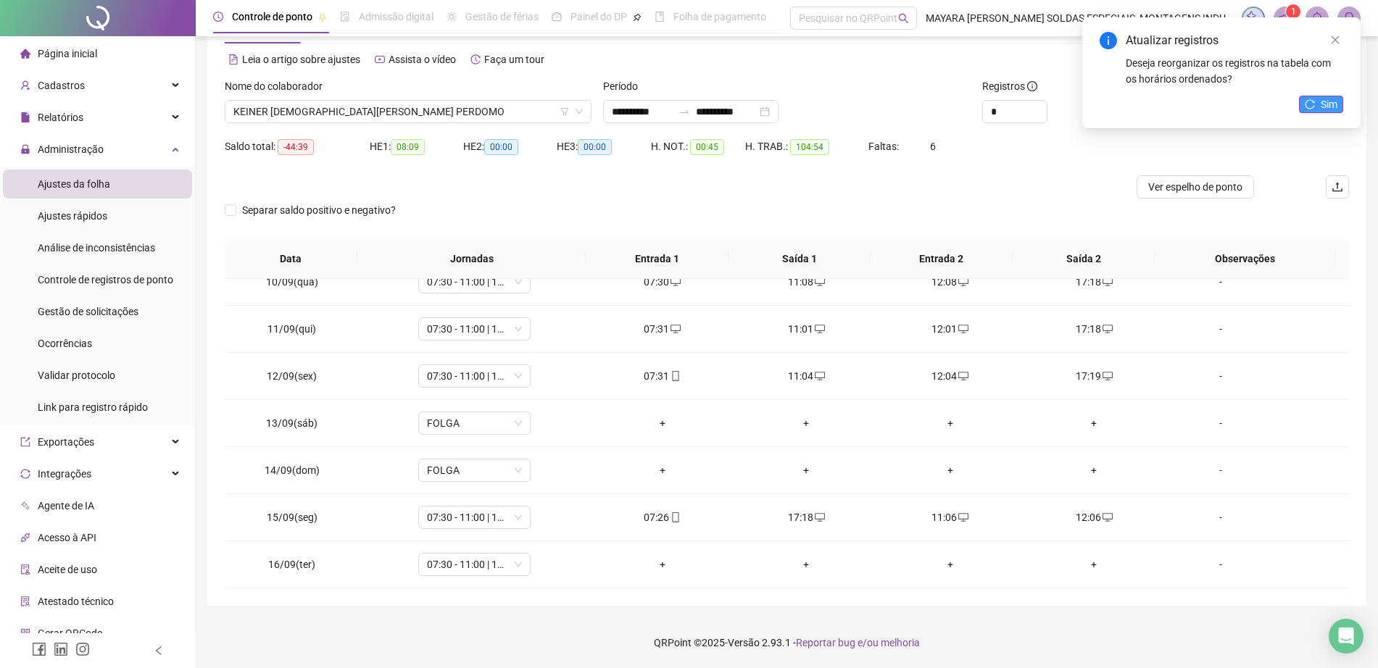
click at [1319, 104] on button "Sim" at bounding box center [1321, 104] width 44 height 17
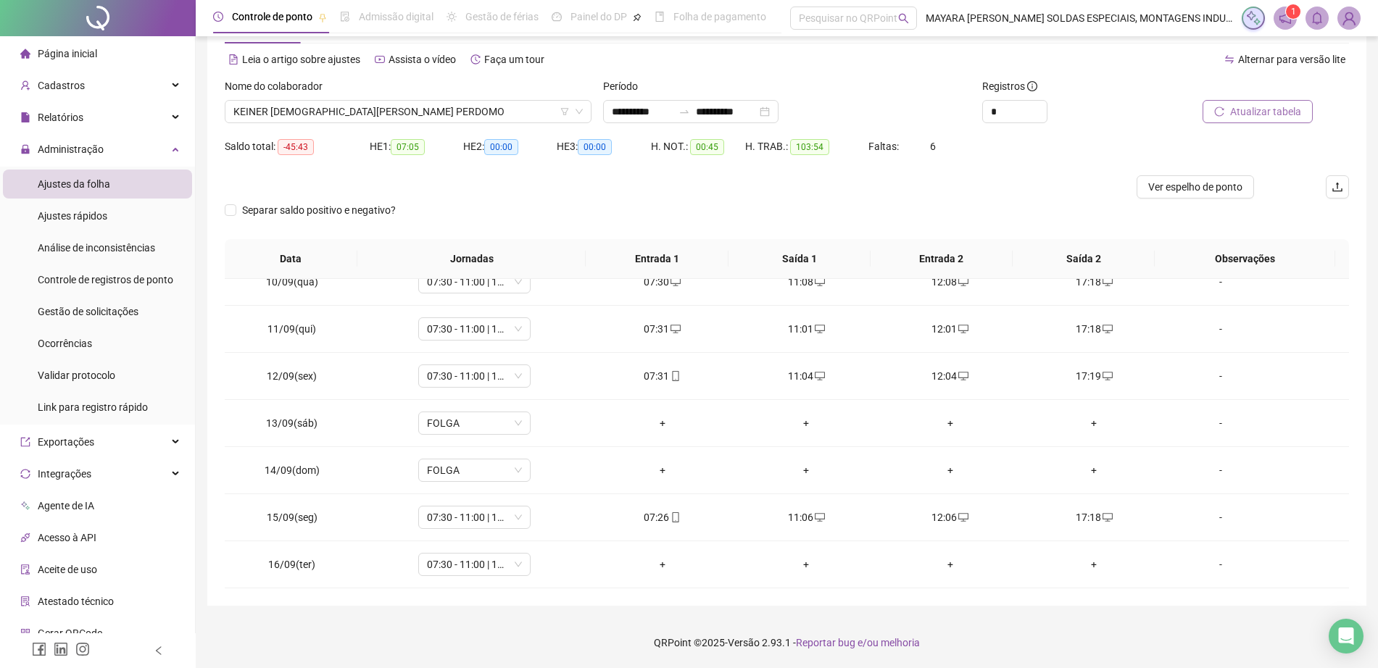
click at [363, 96] on div "Nome do colaborador" at bounding box center [408, 89] width 367 height 22
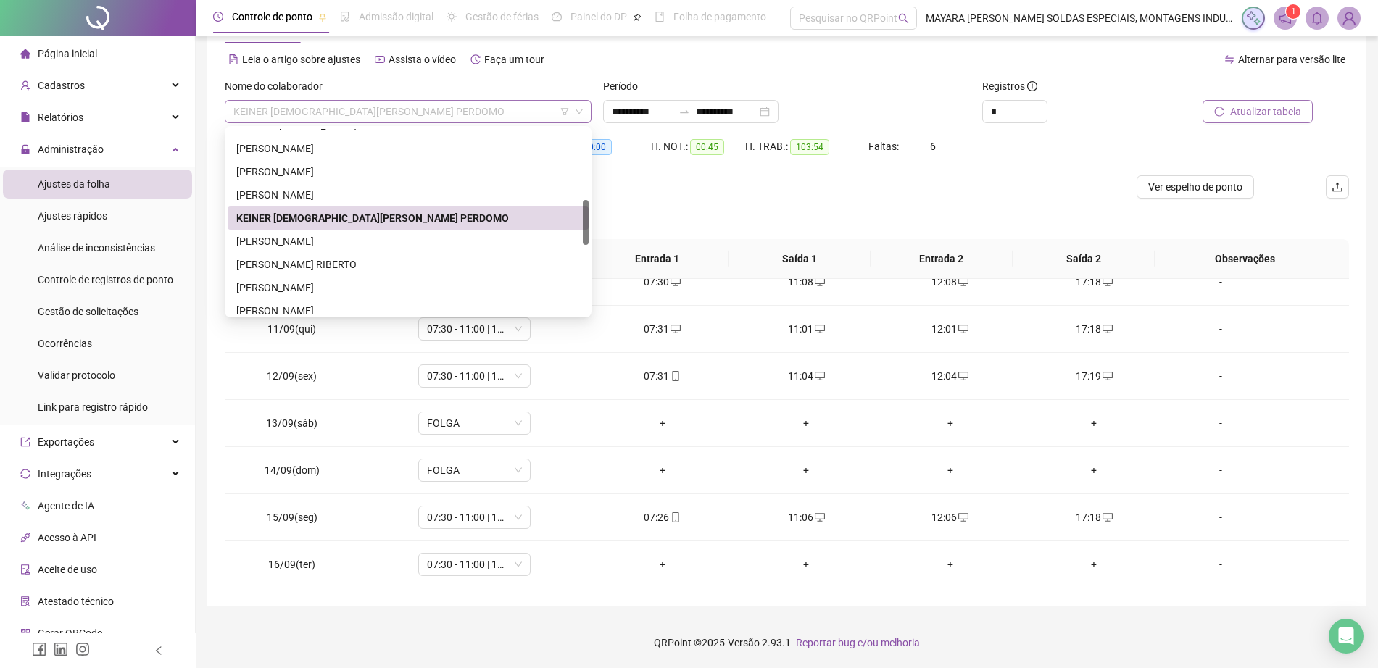
click at [372, 107] on span "KEINER [DEMOGRAPHIC_DATA][PERSON_NAME] PERDOMO" at bounding box center [407, 112] width 349 height 22
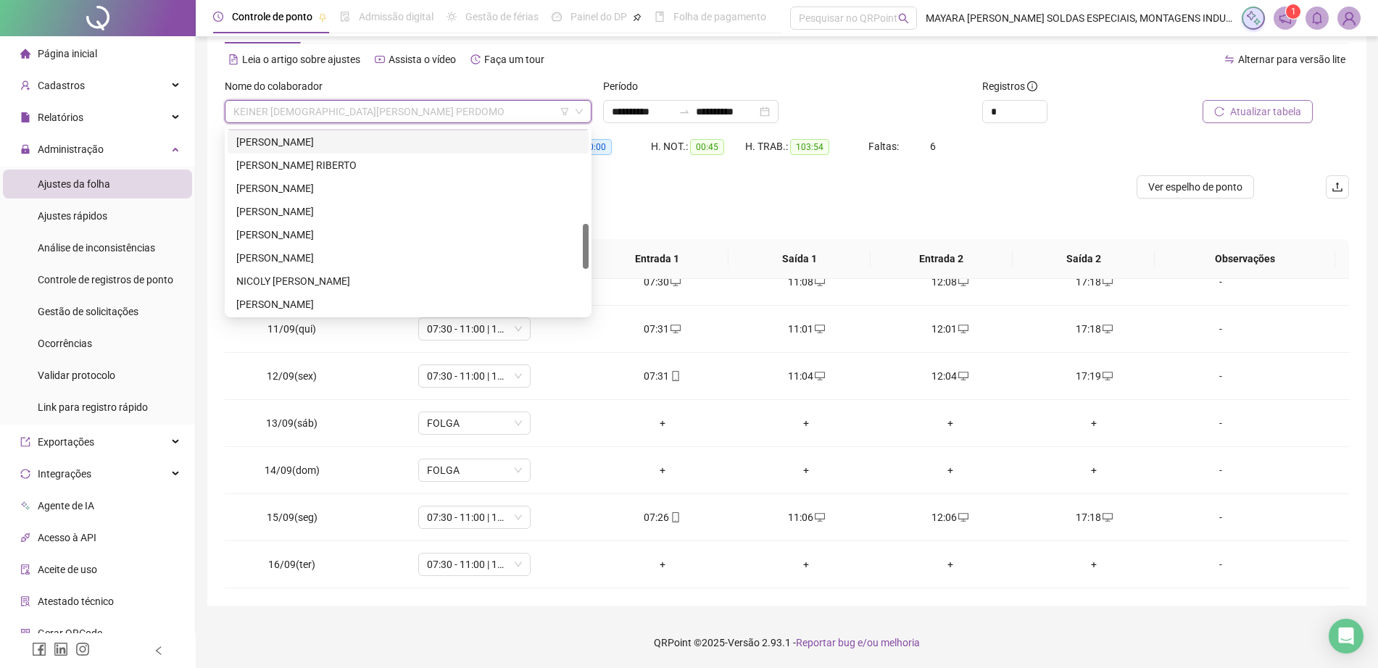
drag, startPoint x: 584, startPoint y: 214, endPoint x: 592, endPoint y: 240, distance: 26.6
click at [592, 240] on body "**********" at bounding box center [689, 279] width 1378 height 668
click at [434, 136] on div "[PERSON_NAME]" at bounding box center [407, 139] width 343 height 16
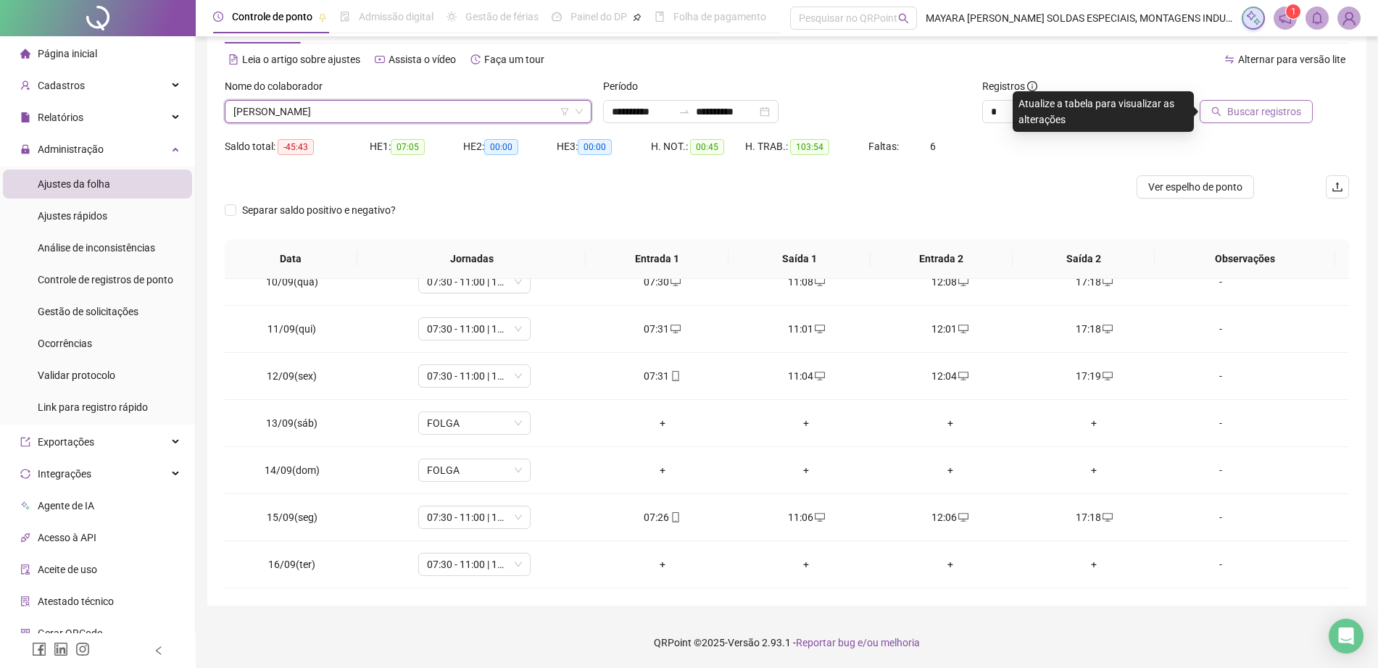
click at [1269, 109] on span "Buscar registros" at bounding box center [1264, 112] width 74 height 16
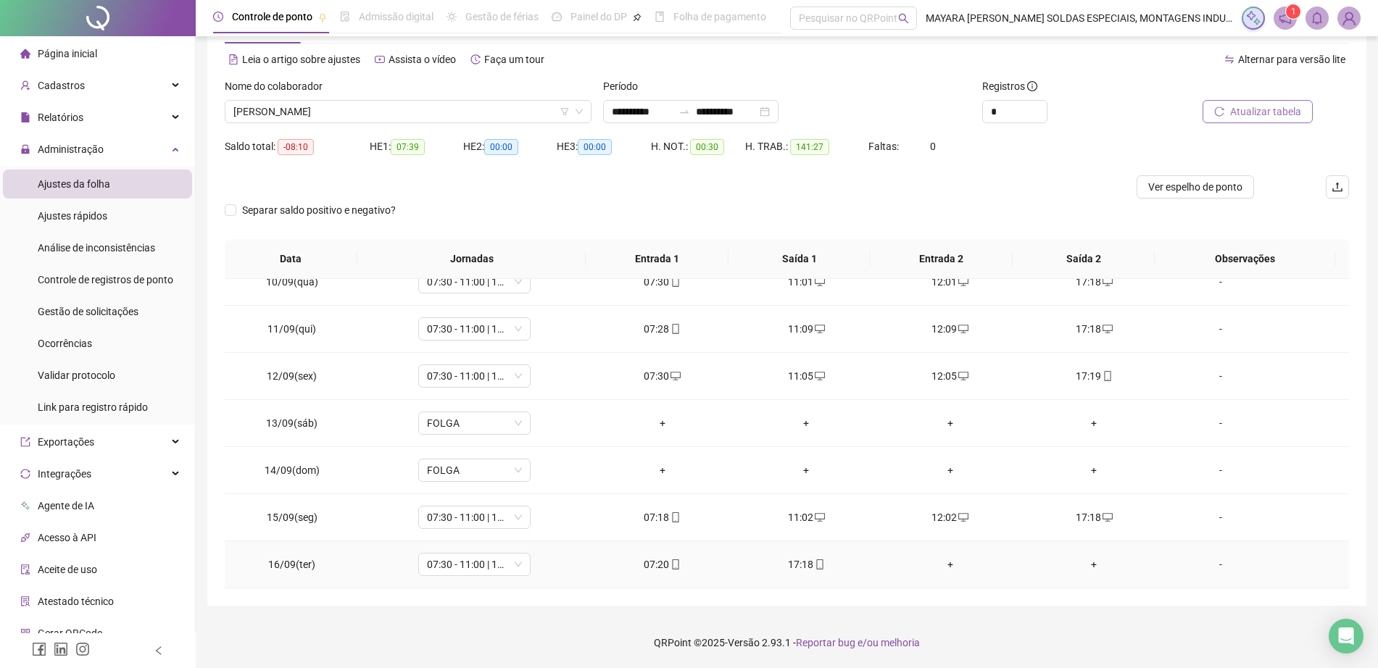
click at [939, 559] on div "+" at bounding box center [950, 565] width 121 height 16
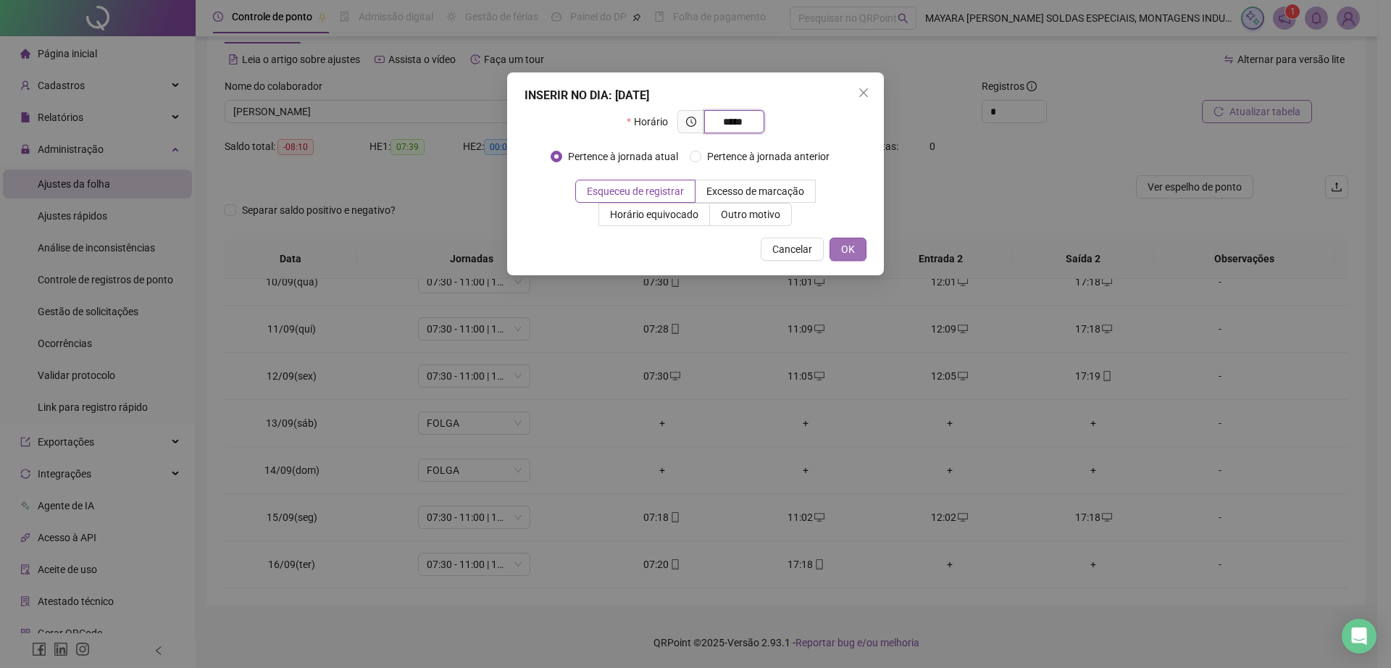
type input "*****"
click at [850, 248] on span "OK" at bounding box center [848, 249] width 14 height 16
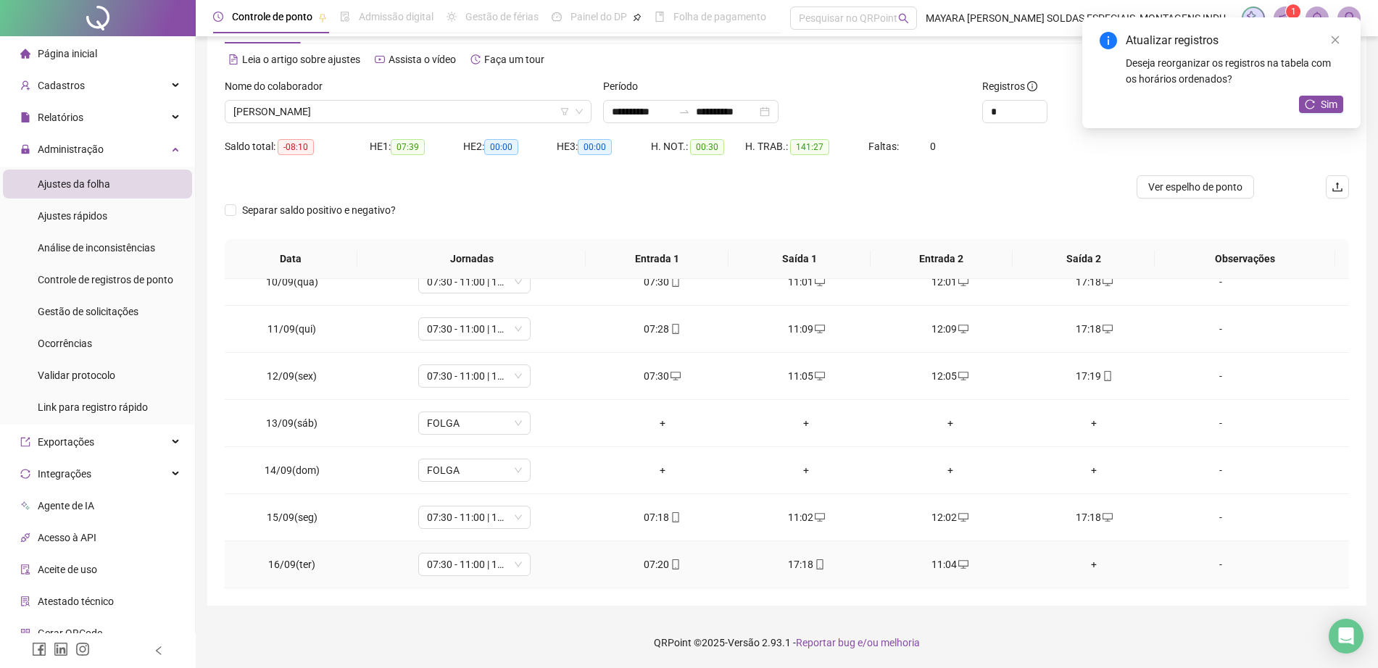
click at [1089, 563] on div "+" at bounding box center [1093, 565] width 121 height 16
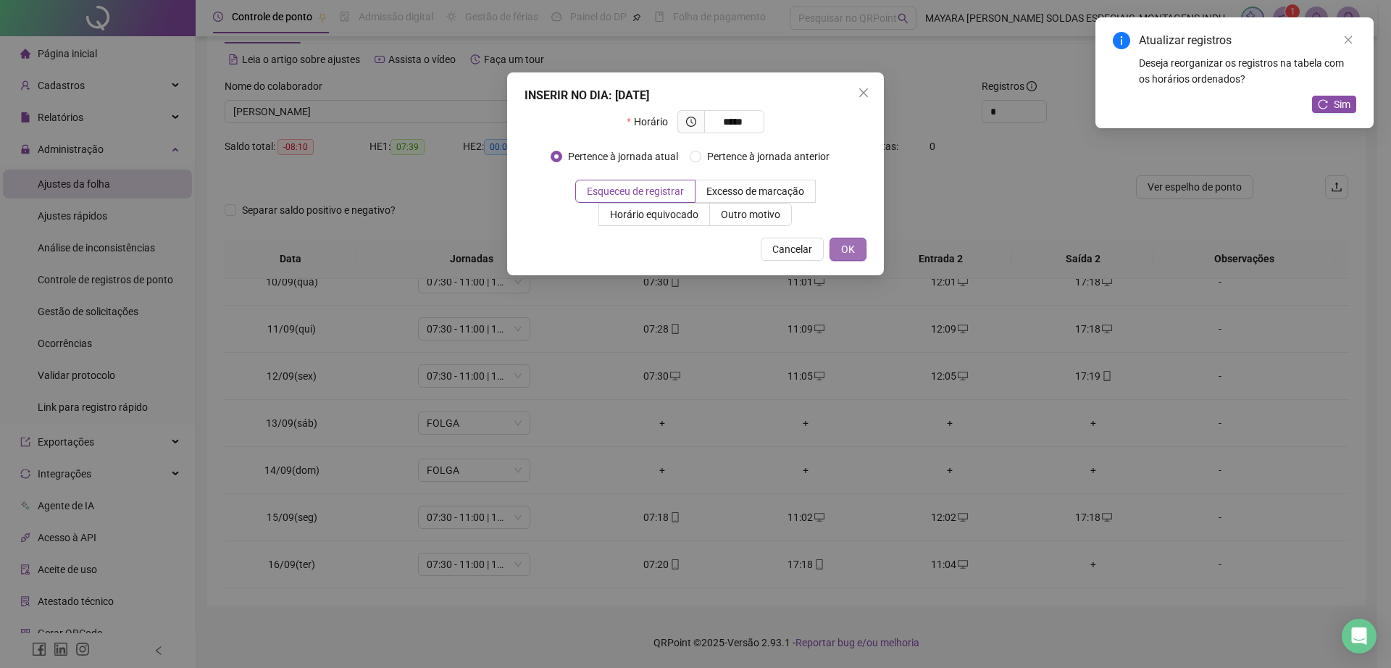
type input "*****"
click at [845, 241] on span "OK" at bounding box center [848, 249] width 14 height 16
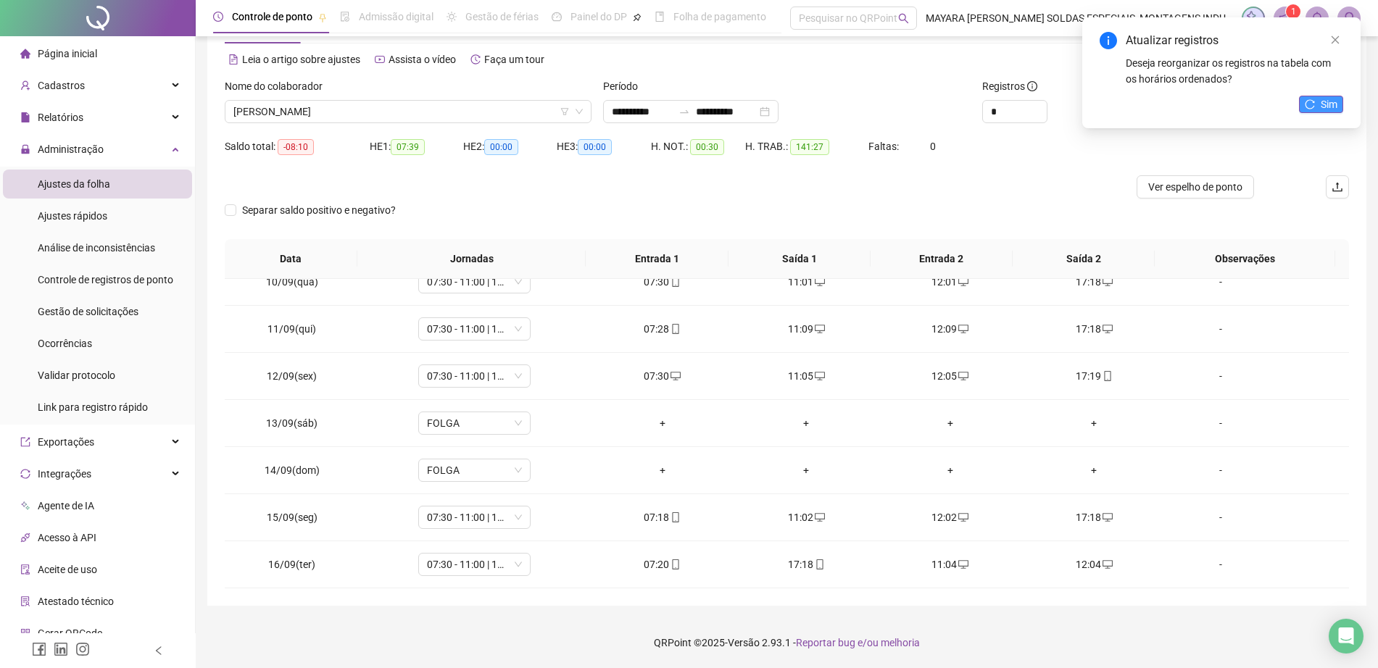
click at [1320, 106] on button "Sim" at bounding box center [1321, 104] width 44 height 17
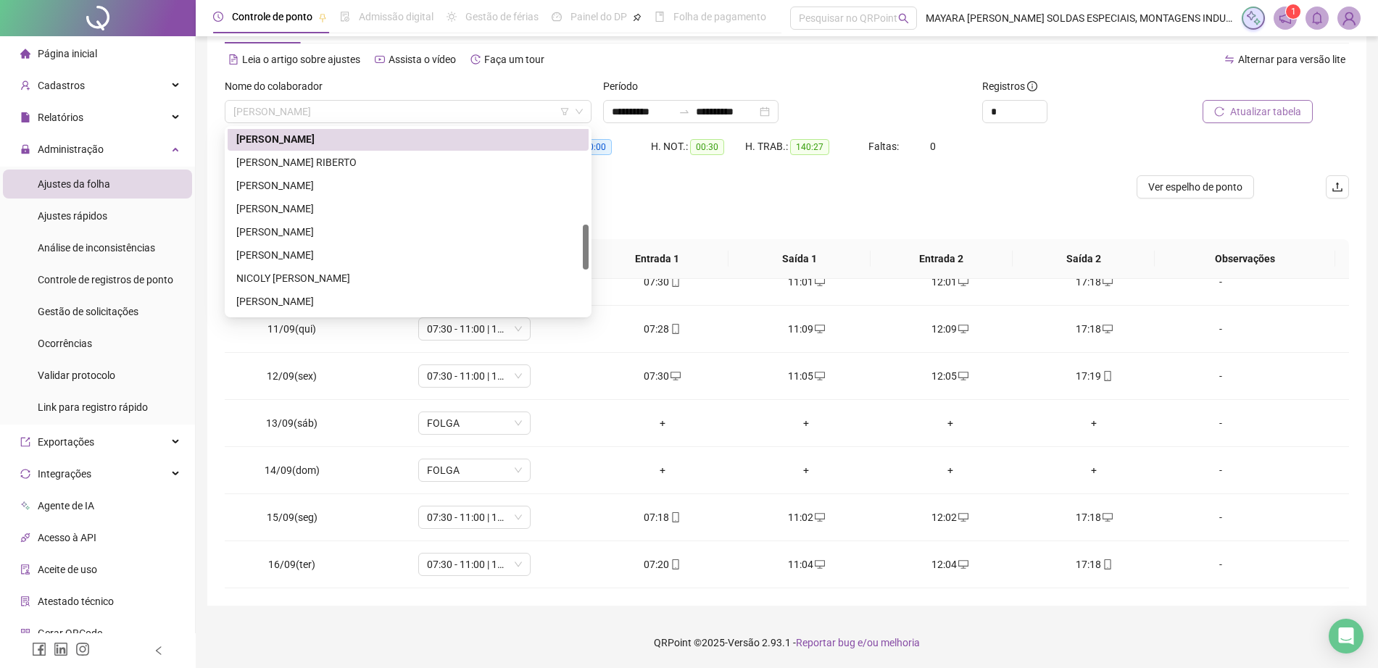
scroll to position [394, 0]
click at [451, 108] on span "[PERSON_NAME]" at bounding box center [407, 112] width 349 height 22
click at [409, 164] on div "[PERSON_NAME] RIBERTO" at bounding box center [407, 164] width 343 height 16
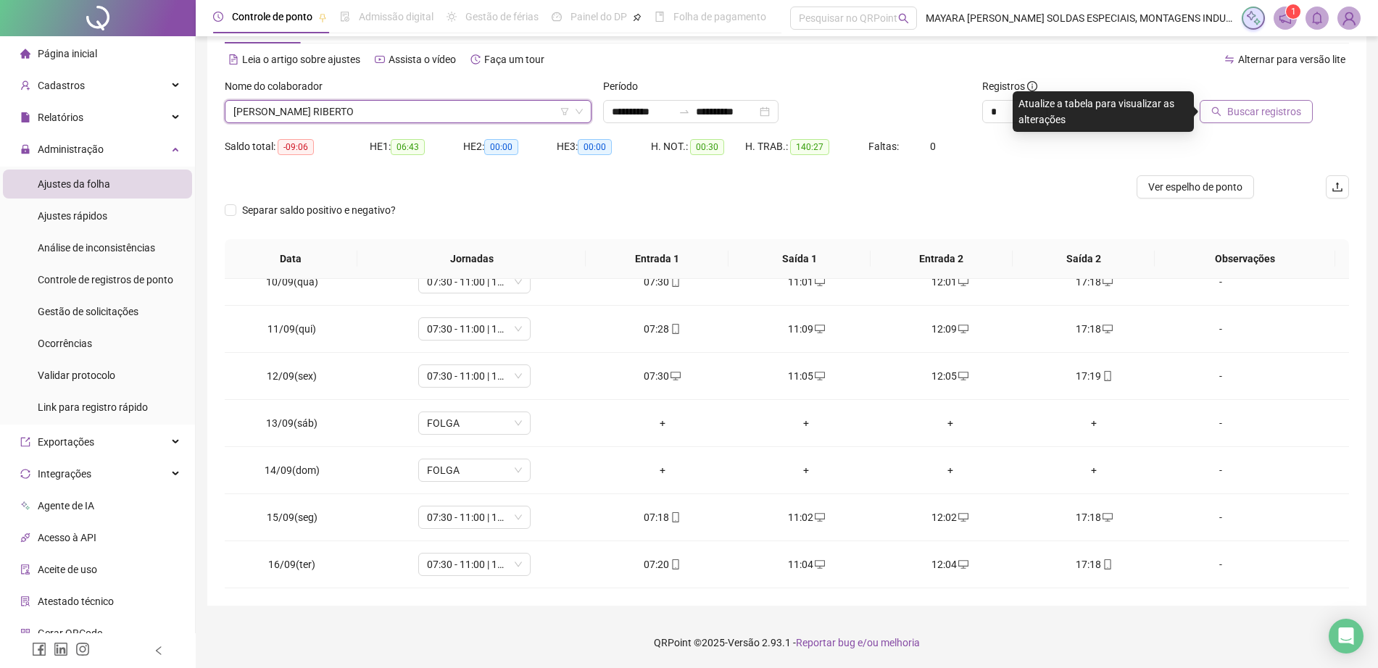
click at [1275, 108] on span "Buscar registros" at bounding box center [1264, 112] width 74 height 16
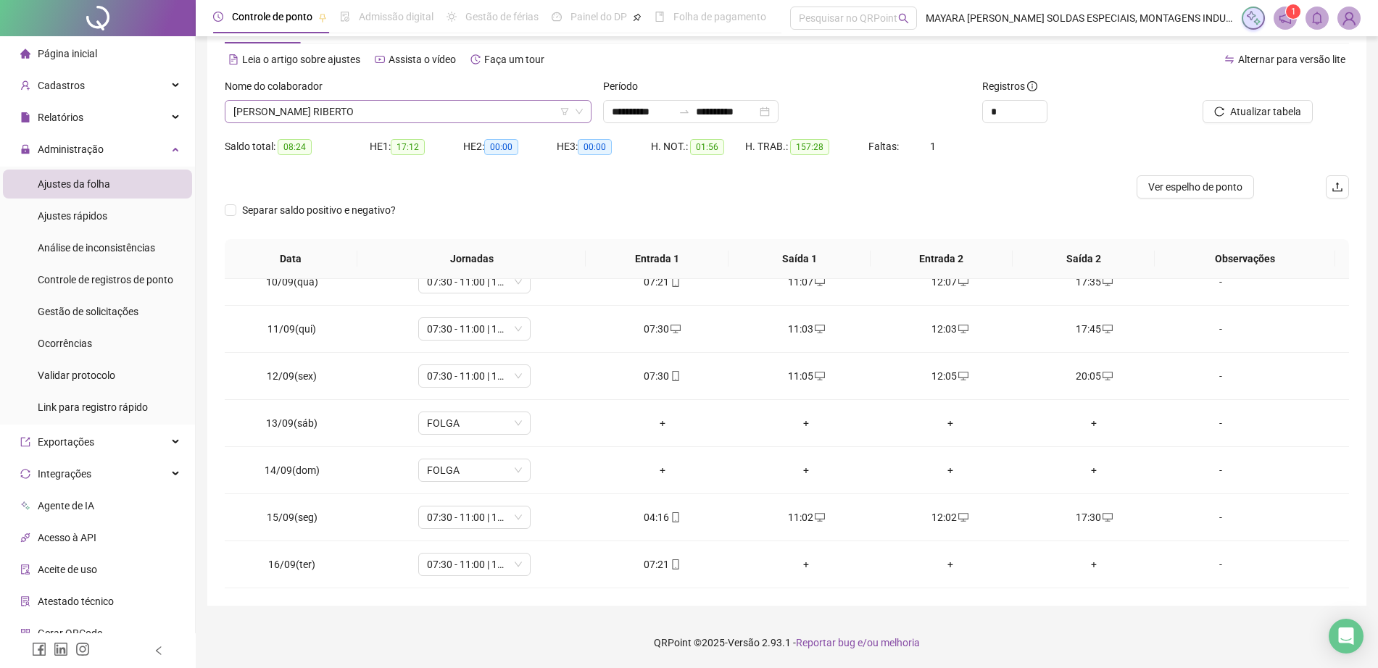
click at [395, 121] on span "[PERSON_NAME] RIBERTO" at bounding box center [407, 112] width 349 height 22
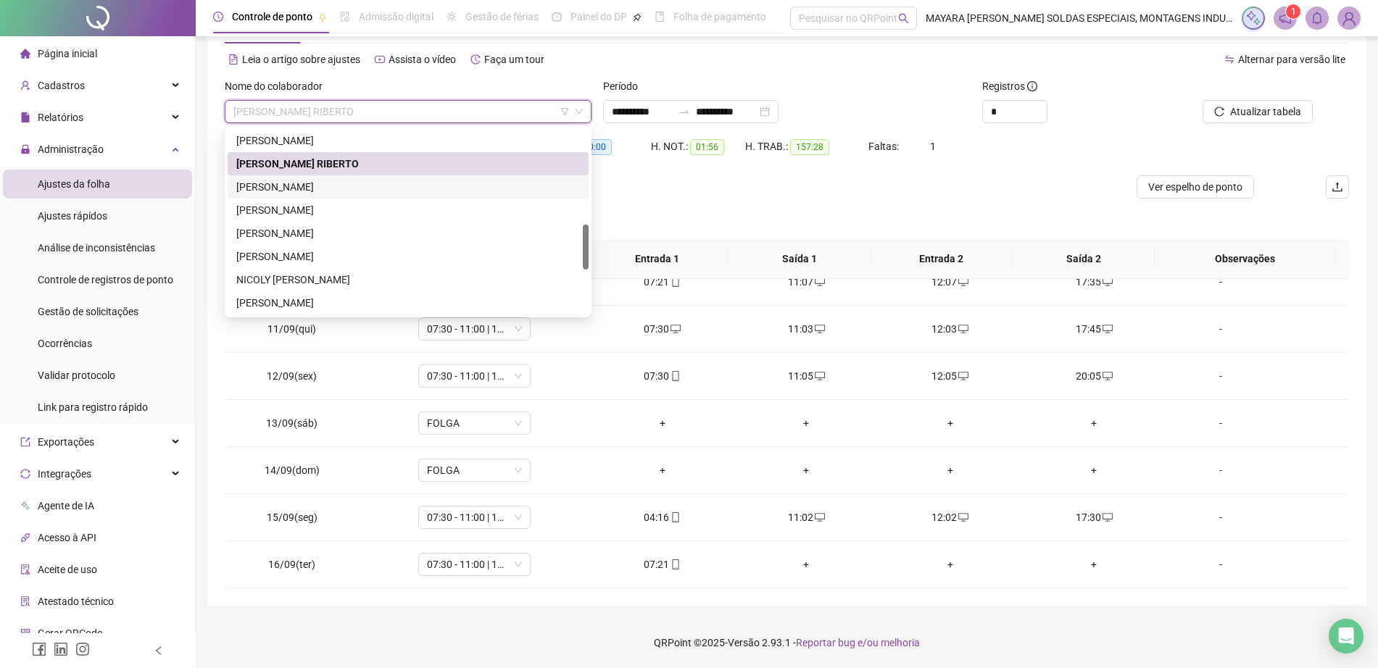
click at [412, 190] on div "[PERSON_NAME]" at bounding box center [407, 187] width 343 height 16
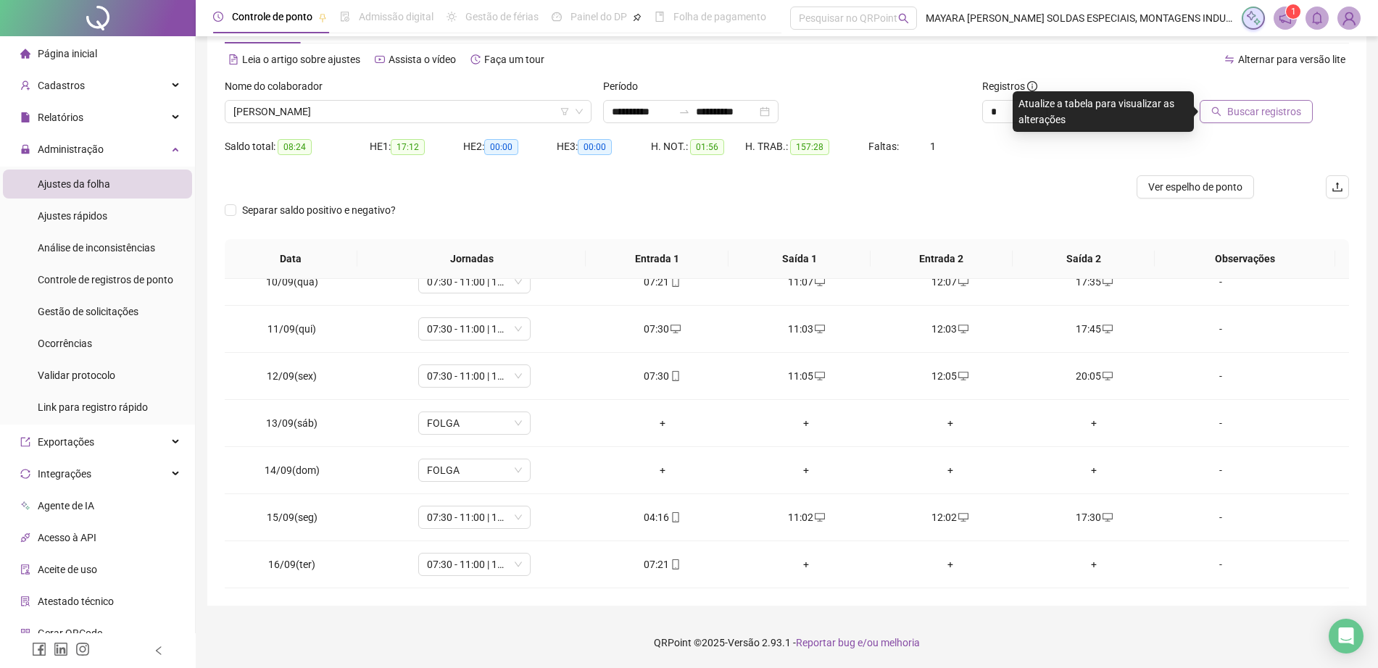
click at [1265, 108] on span "Buscar registros" at bounding box center [1264, 112] width 74 height 16
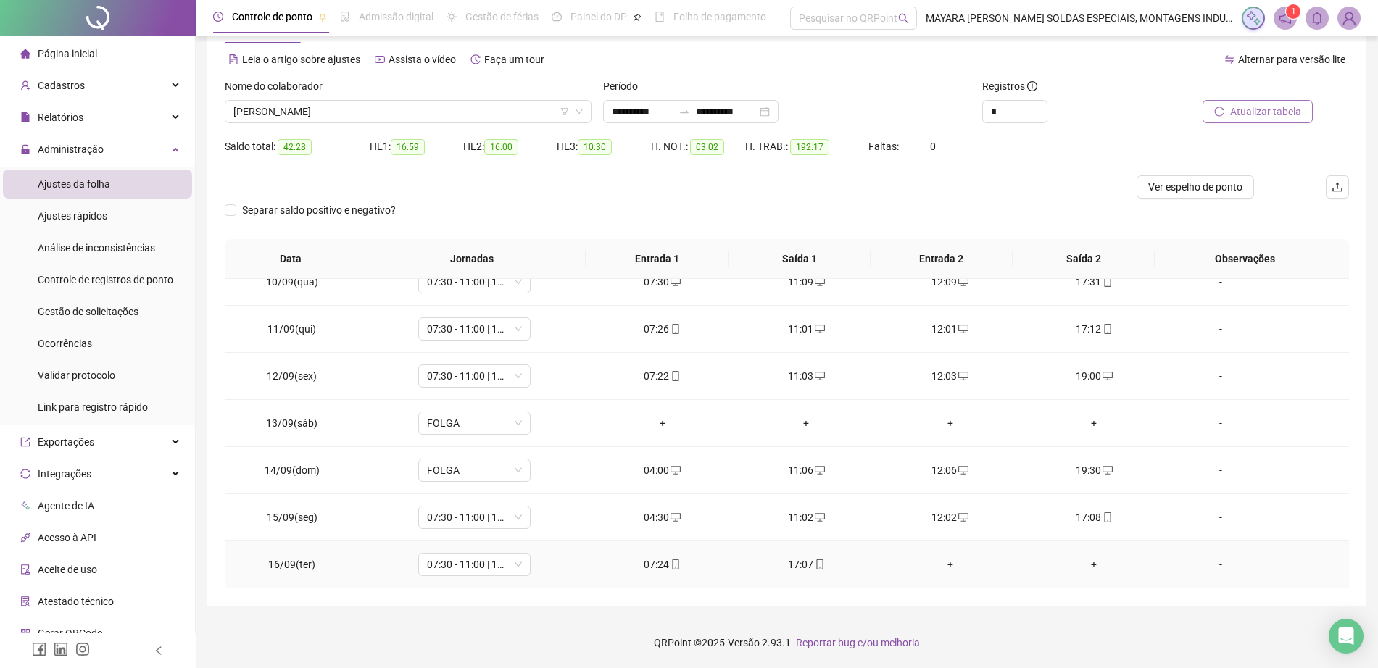
click at [932, 554] on td "+" at bounding box center [950, 564] width 144 height 47
click at [938, 567] on div "+" at bounding box center [950, 565] width 121 height 16
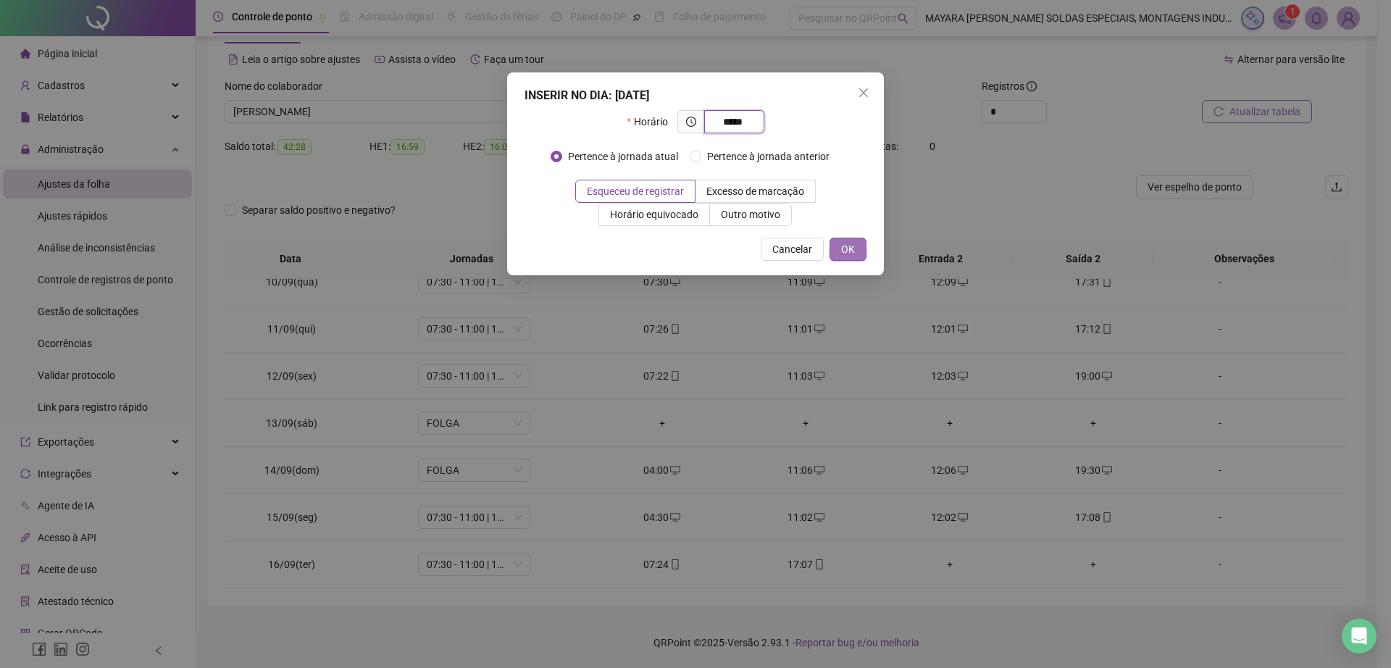
type input "*****"
click at [850, 249] on span "OK" at bounding box center [848, 249] width 14 height 16
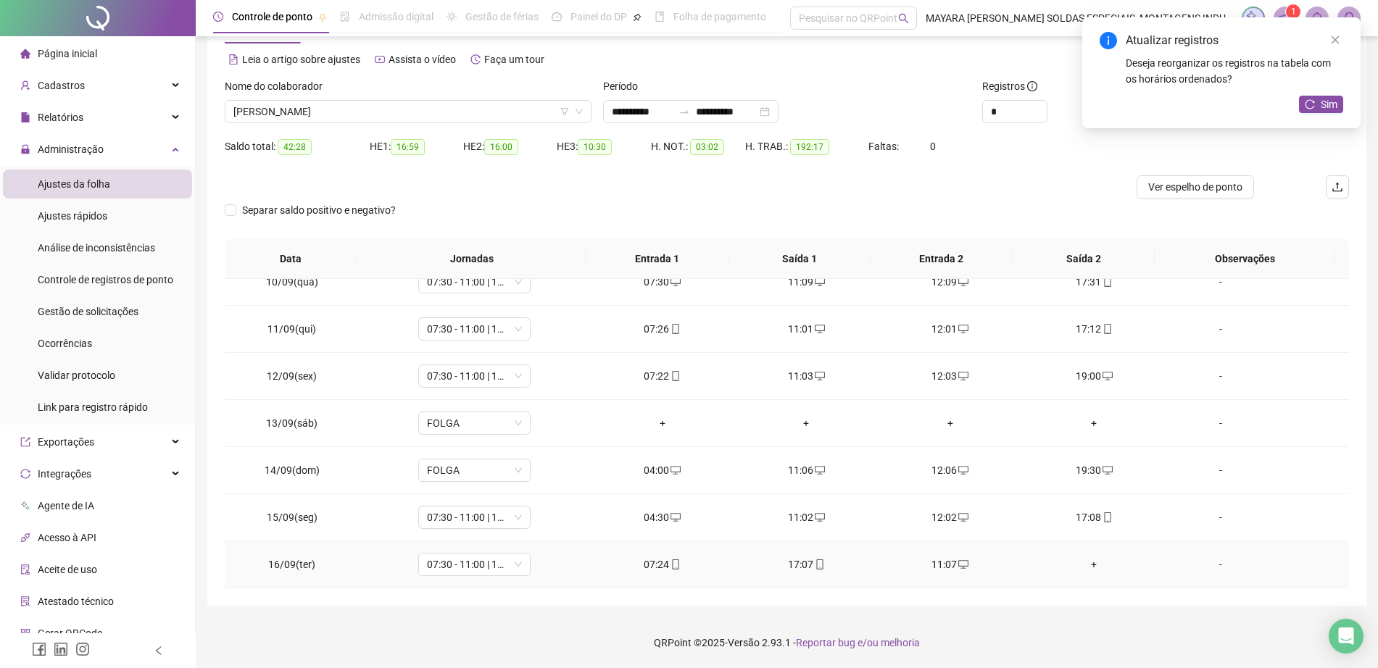
click at [1083, 564] on div "+" at bounding box center [1093, 565] width 121 height 16
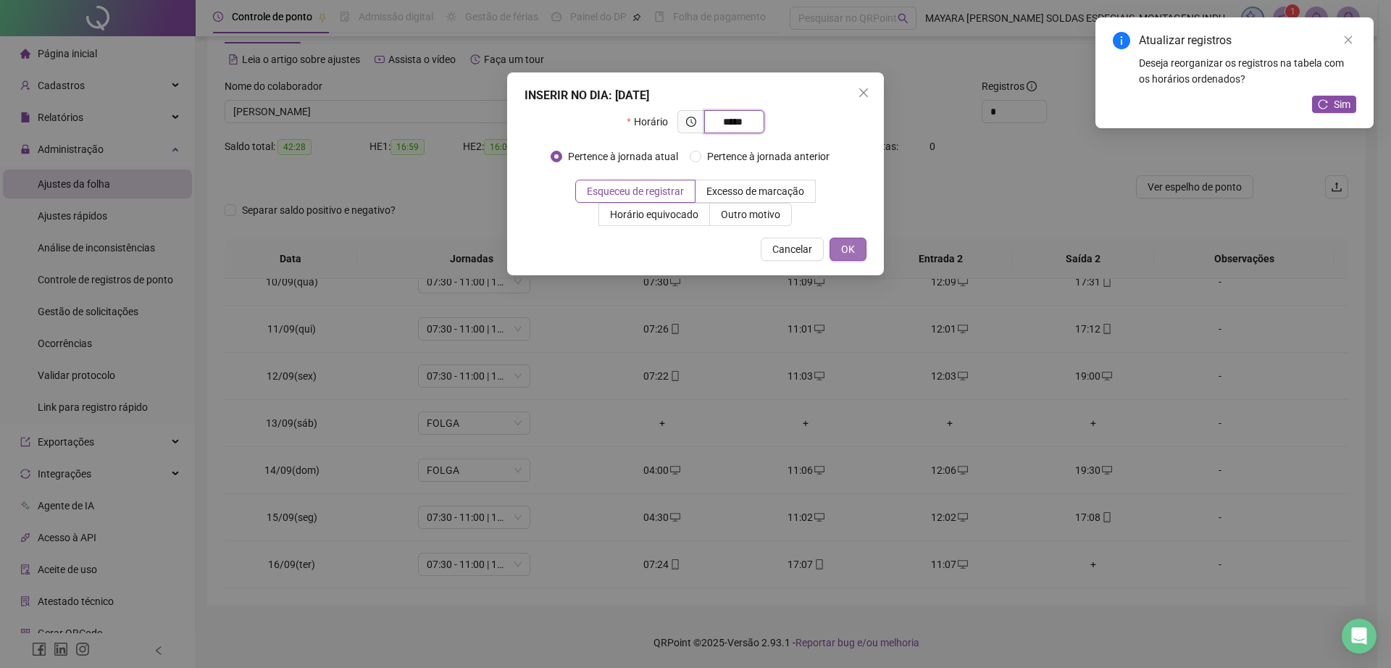
type input "*****"
click at [854, 246] on span "OK" at bounding box center [848, 249] width 14 height 16
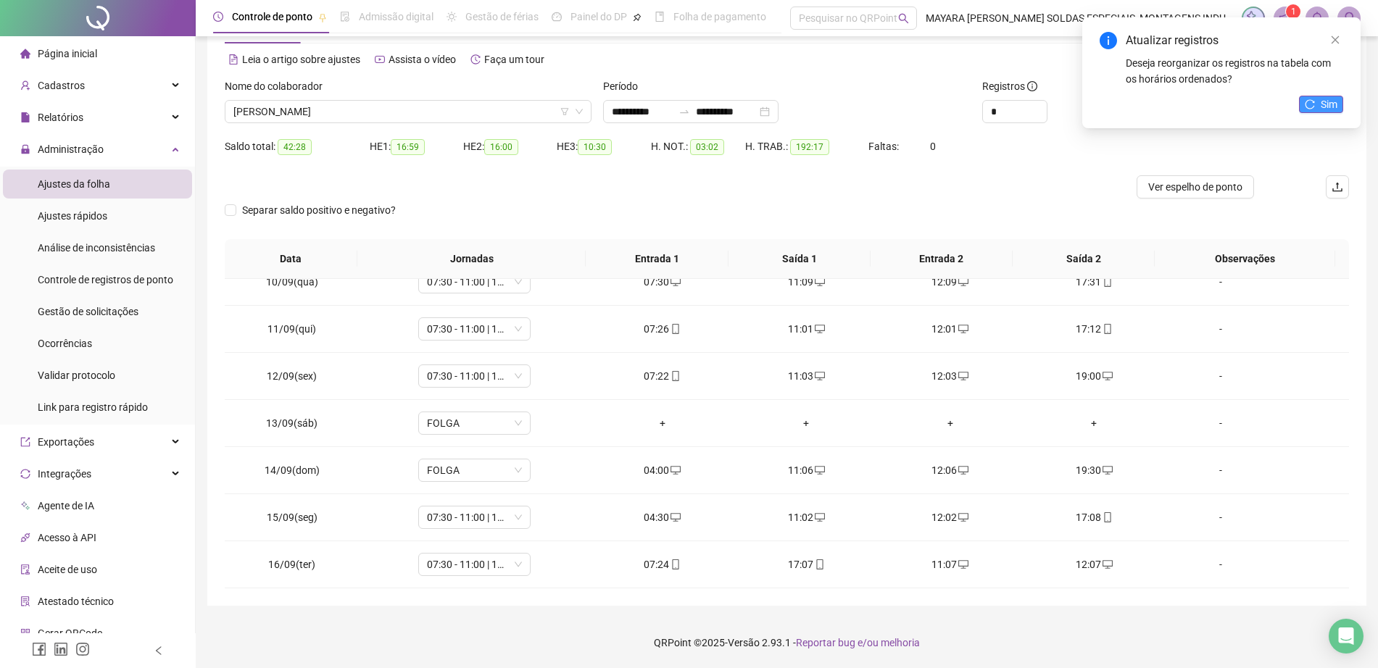
click at [1314, 112] on button "Sim" at bounding box center [1321, 104] width 44 height 17
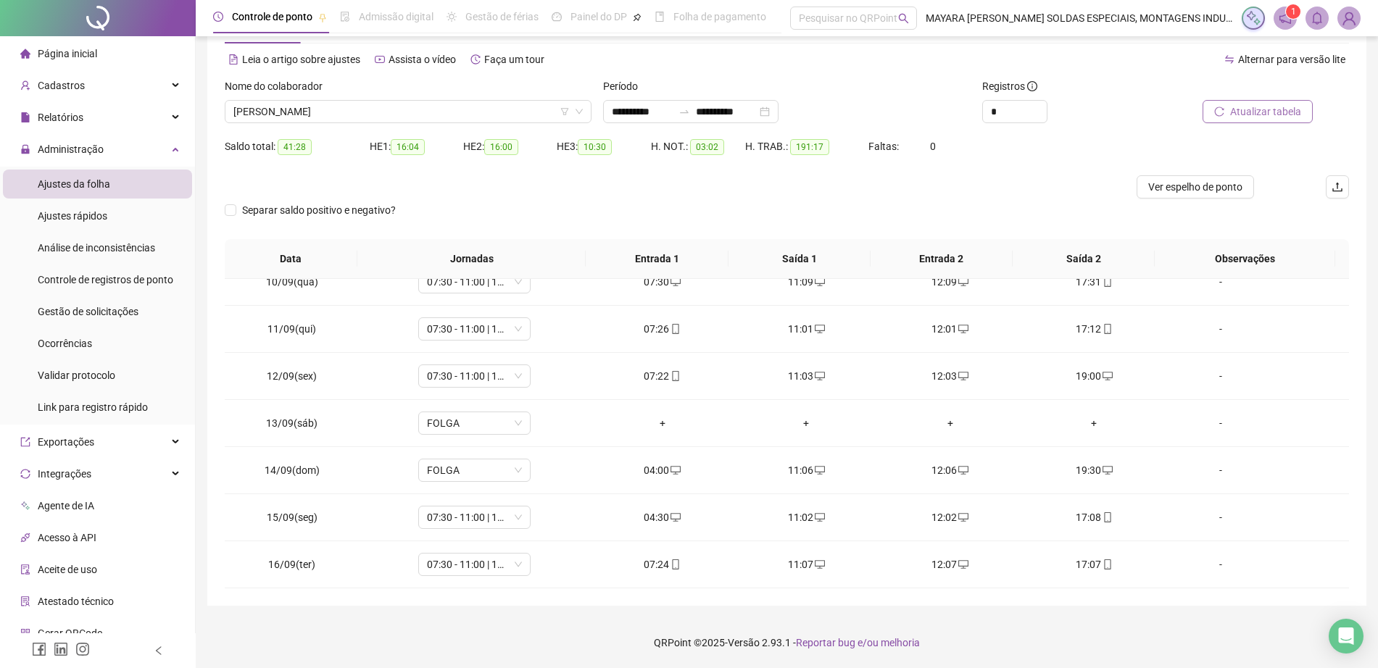
click at [404, 116] on span "[PERSON_NAME]" at bounding box center [407, 112] width 349 height 22
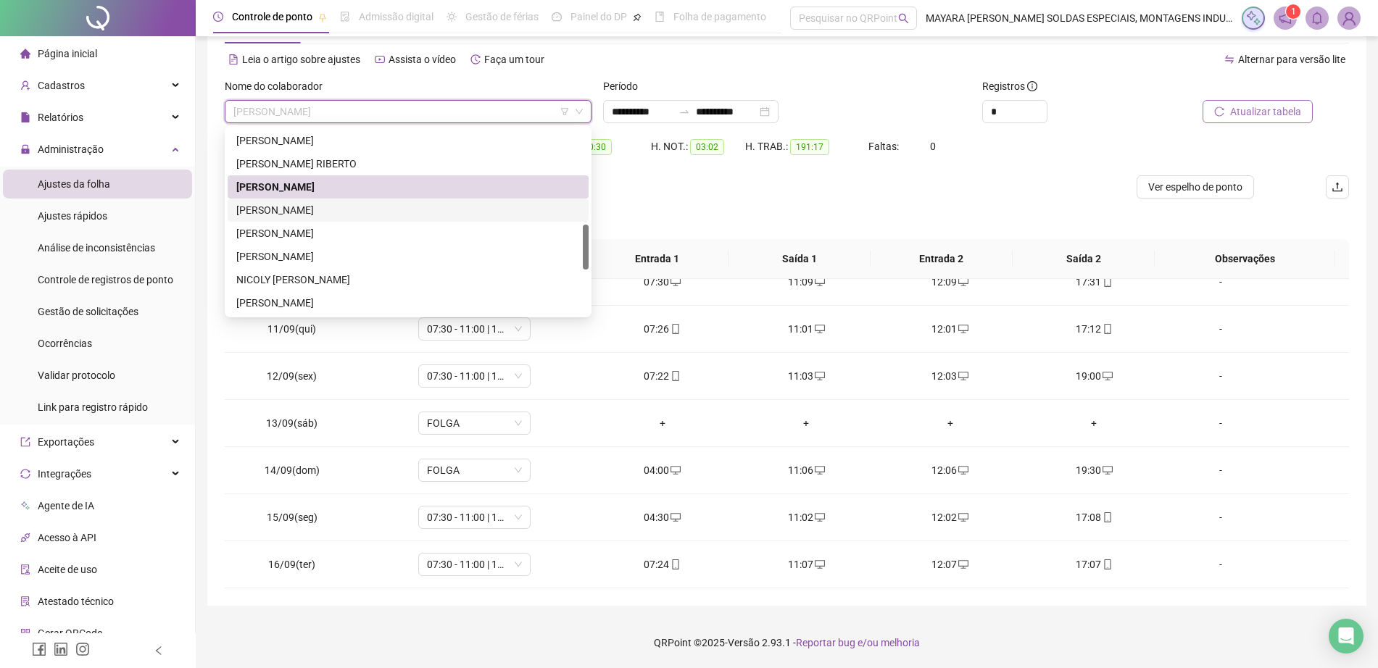
click at [382, 216] on div "[PERSON_NAME]" at bounding box center [407, 210] width 343 height 16
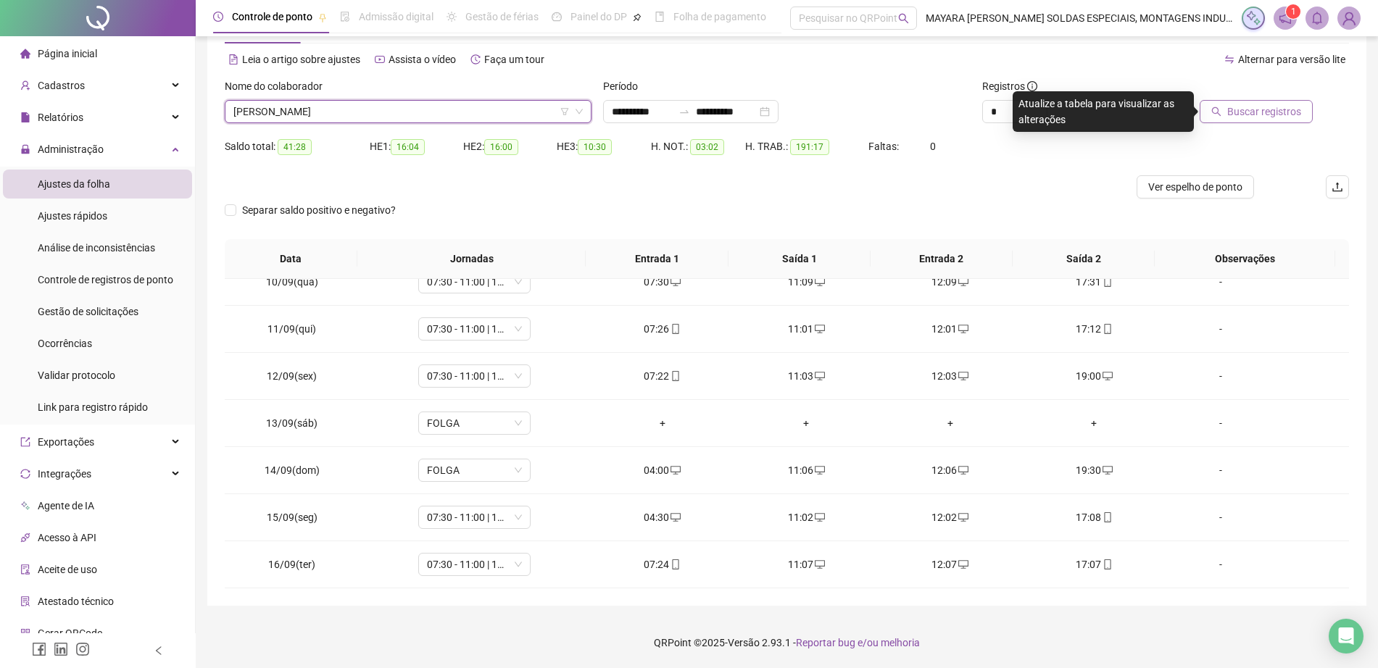
drag, startPoint x: 430, startPoint y: 109, endPoint x: 434, endPoint y: 99, distance: 11.0
click at [434, 100] on div "[PERSON_NAME]" at bounding box center [408, 111] width 367 height 23
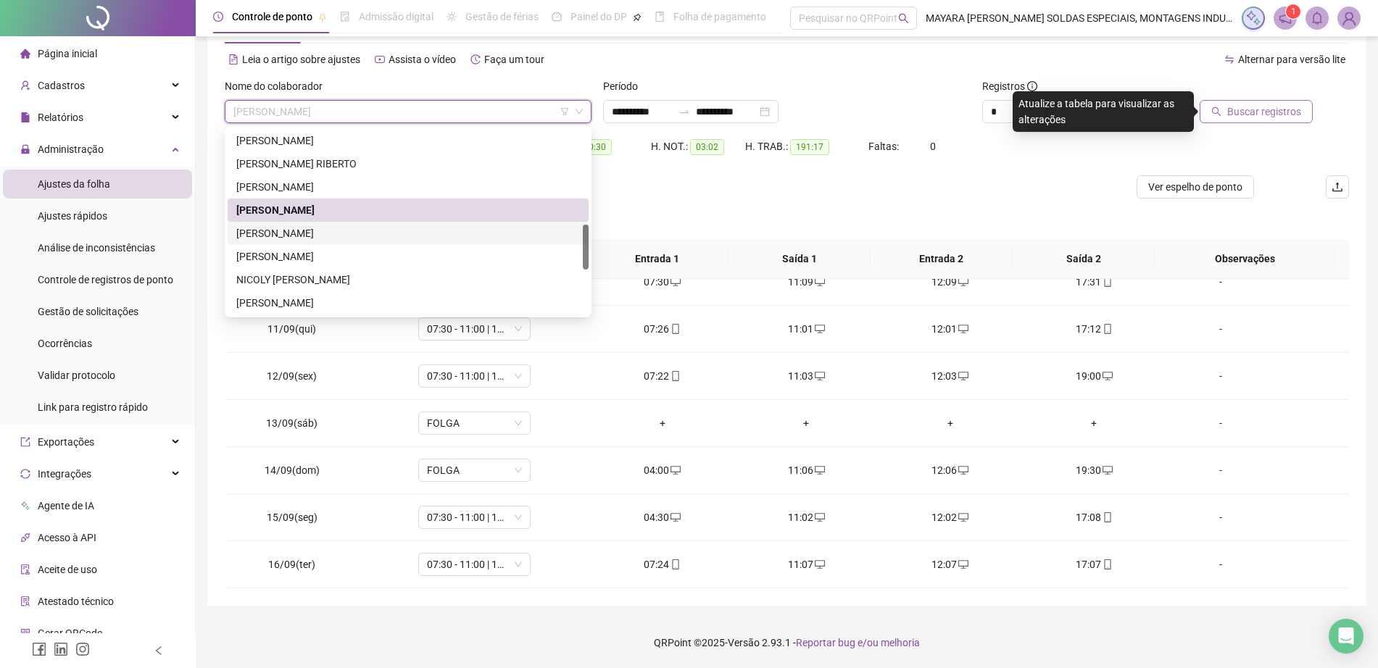
click at [424, 232] on div "[PERSON_NAME]" at bounding box center [407, 233] width 343 height 16
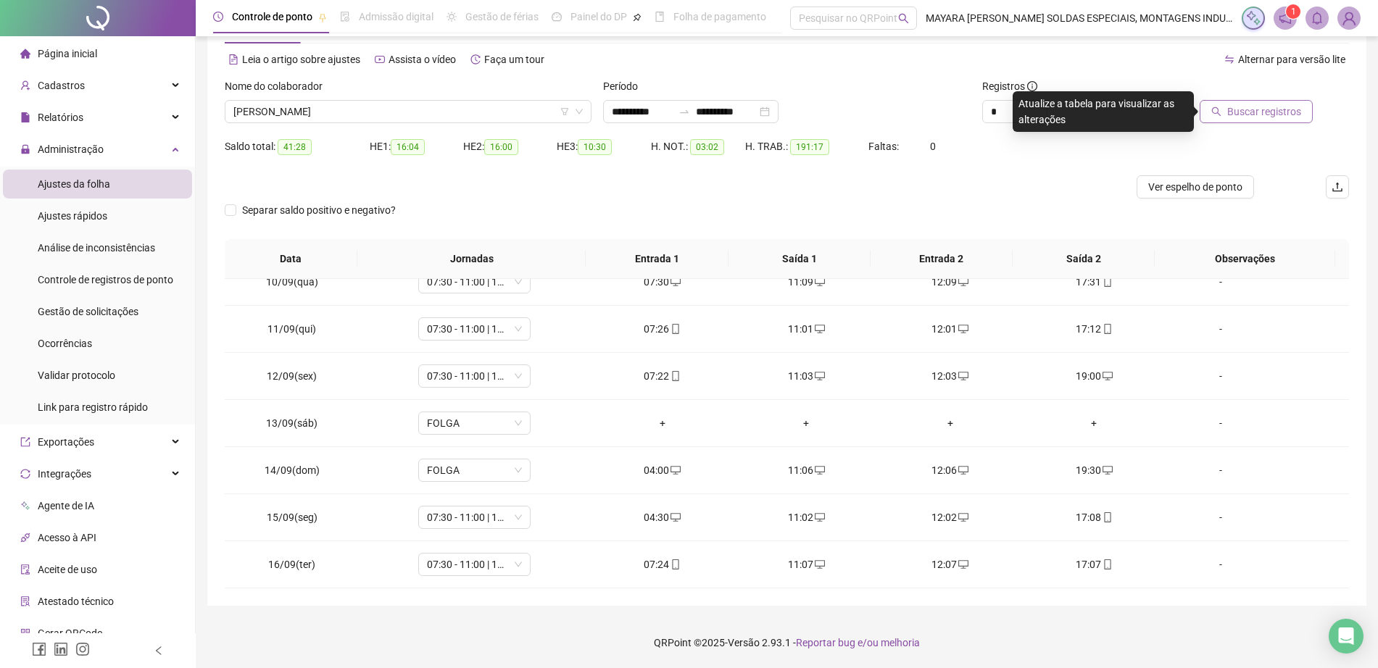
click at [1258, 107] on span "Buscar registros" at bounding box center [1264, 112] width 74 height 16
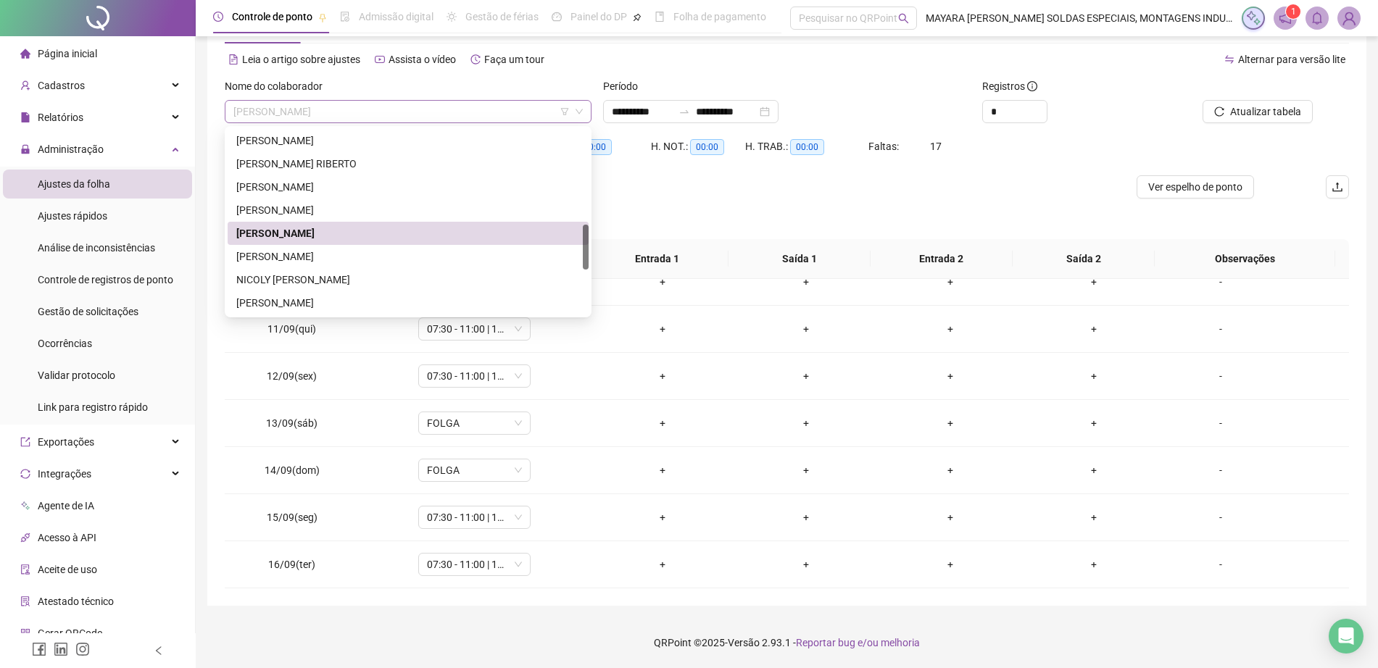
click at [343, 108] on span "[PERSON_NAME]" at bounding box center [407, 112] width 349 height 22
click at [354, 260] on div "[PERSON_NAME]" at bounding box center [407, 257] width 343 height 16
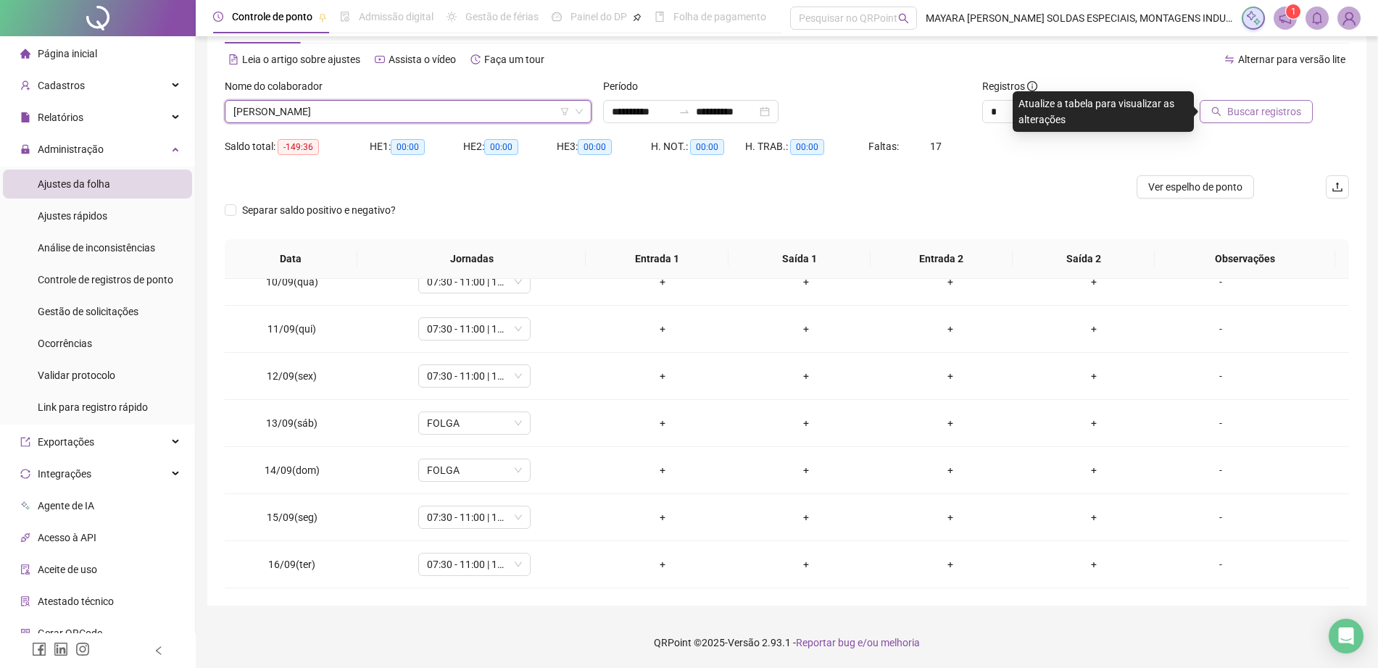
click at [1272, 112] on span "Buscar registros" at bounding box center [1264, 112] width 74 height 16
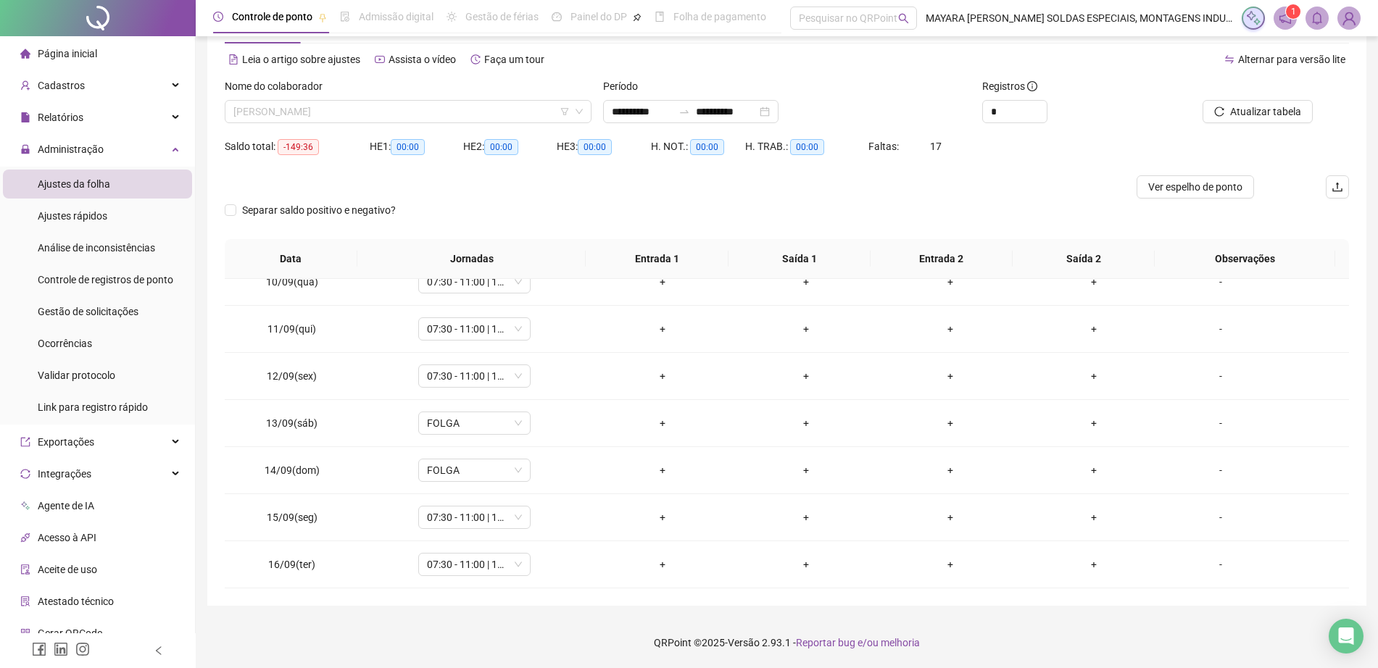
click at [449, 112] on span "[PERSON_NAME]" at bounding box center [407, 112] width 349 height 22
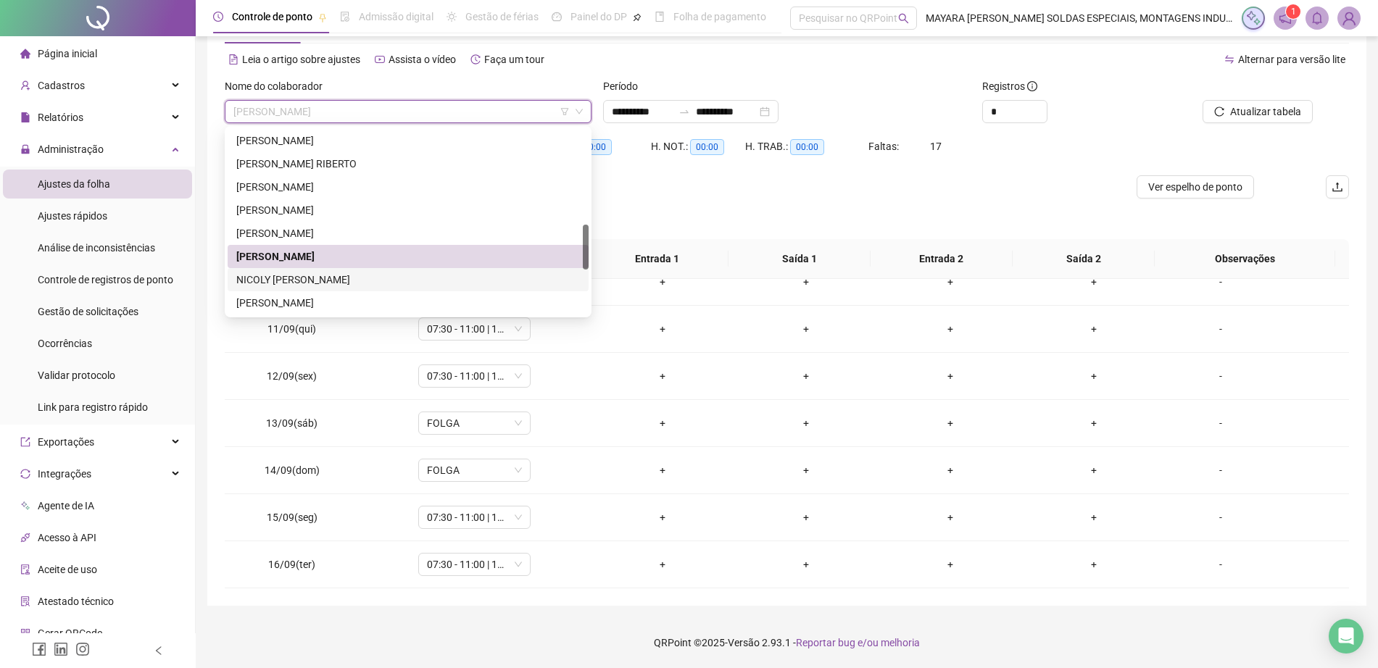
click at [356, 282] on div "NICOLY [PERSON_NAME]" at bounding box center [407, 280] width 343 height 16
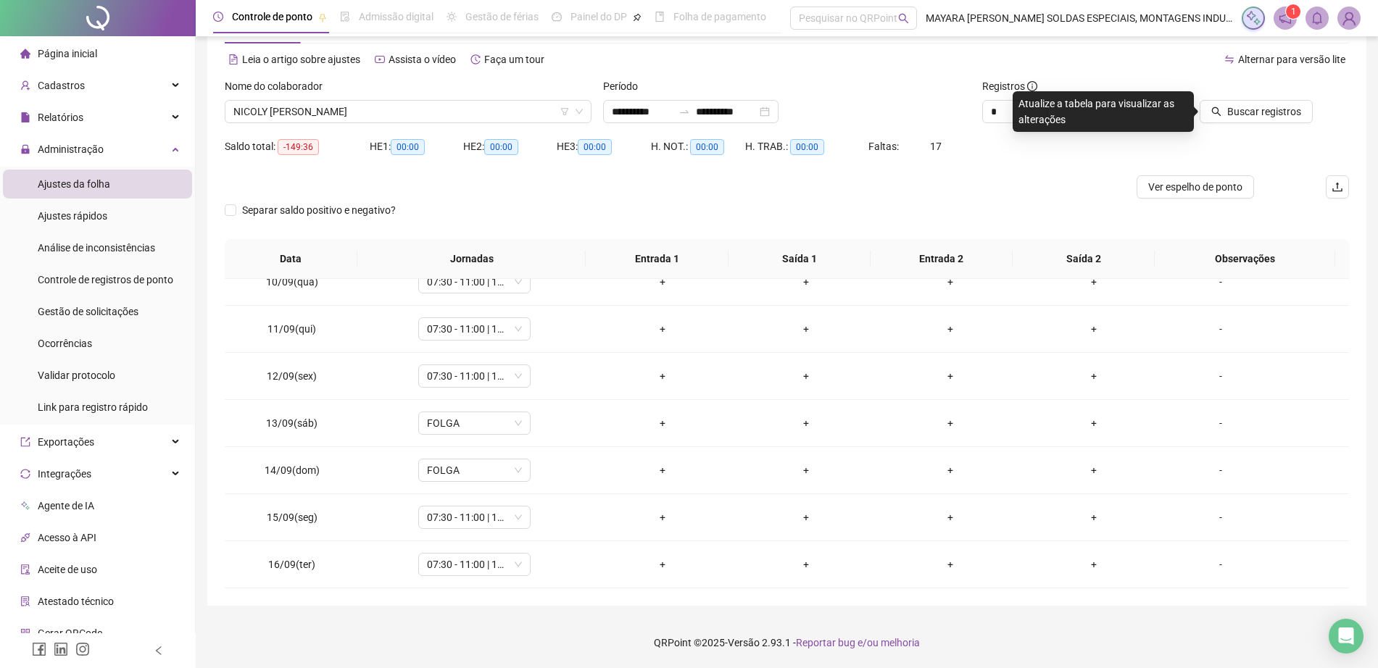
click at [1296, 97] on div at bounding box center [1241, 89] width 141 height 22
click at [1293, 112] on span "Buscar registros" at bounding box center [1264, 112] width 74 height 16
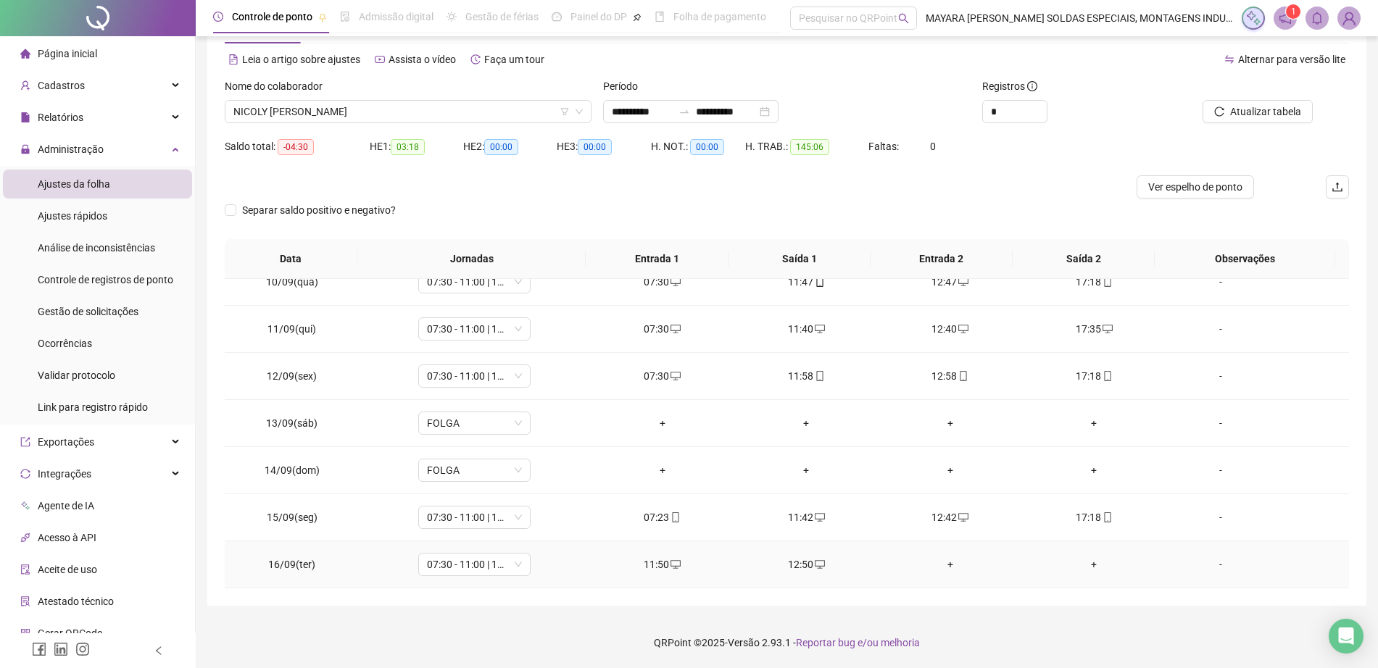
click at [941, 559] on div "+" at bounding box center [950, 565] width 121 height 16
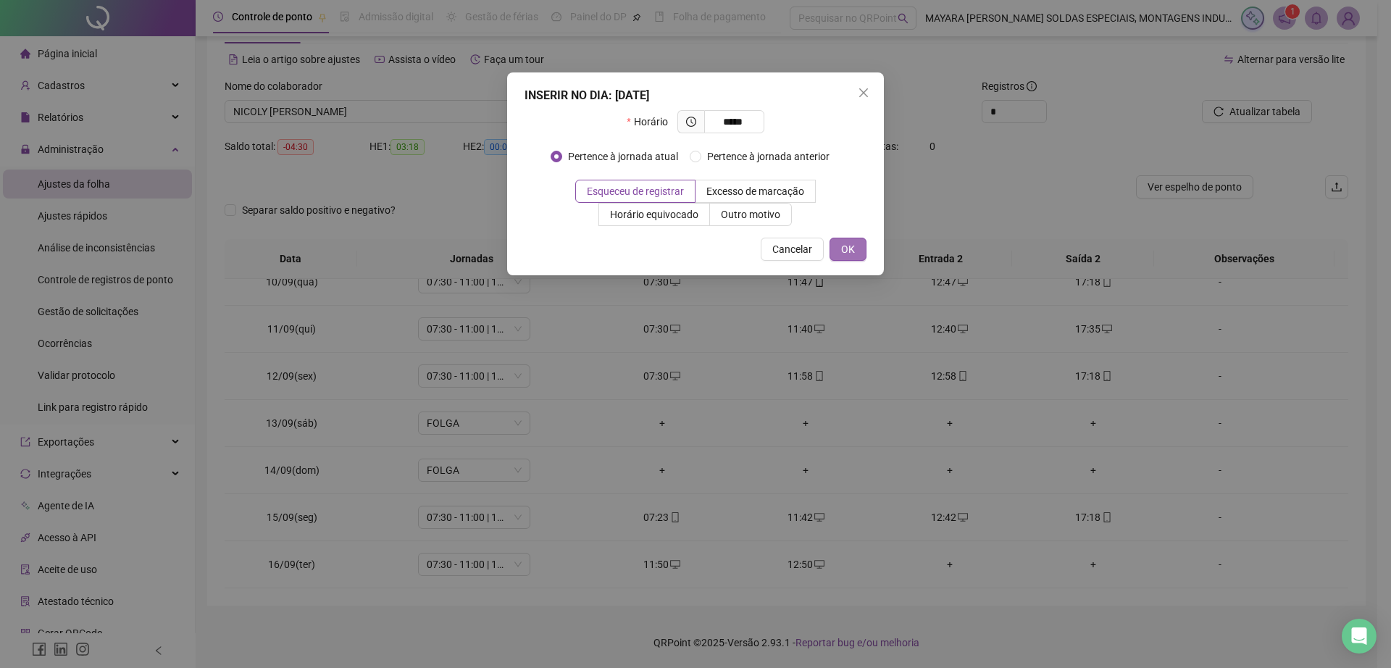
type input "*****"
click at [851, 242] on span "OK" at bounding box center [848, 249] width 14 height 16
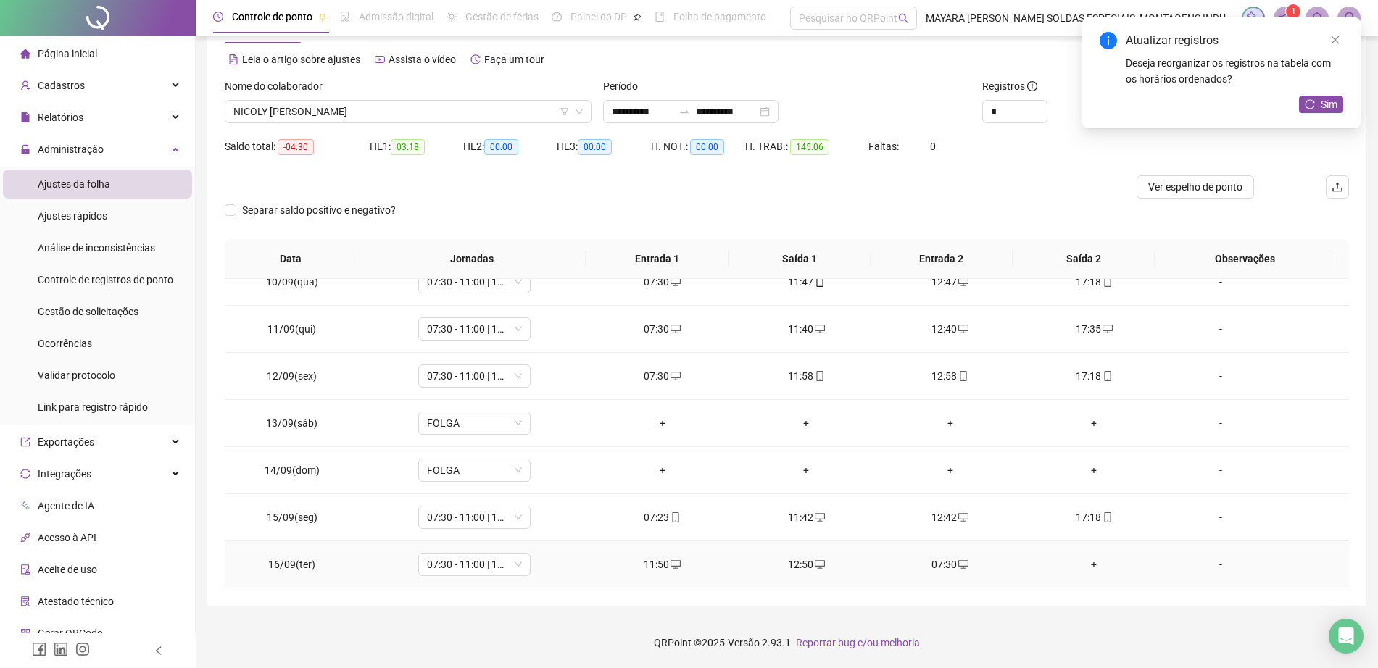
click at [1076, 558] on div "+" at bounding box center [1093, 565] width 121 height 16
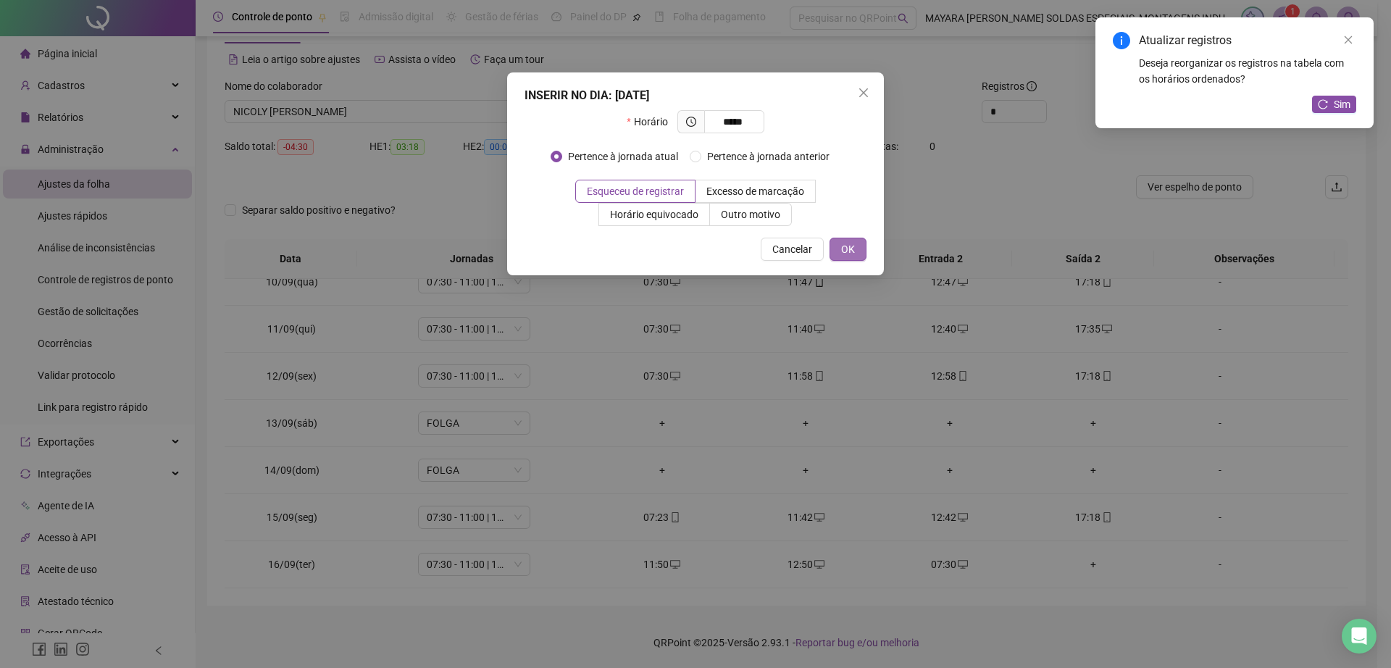
type input "*****"
click at [851, 255] on span "OK" at bounding box center [848, 249] width 14 height 16
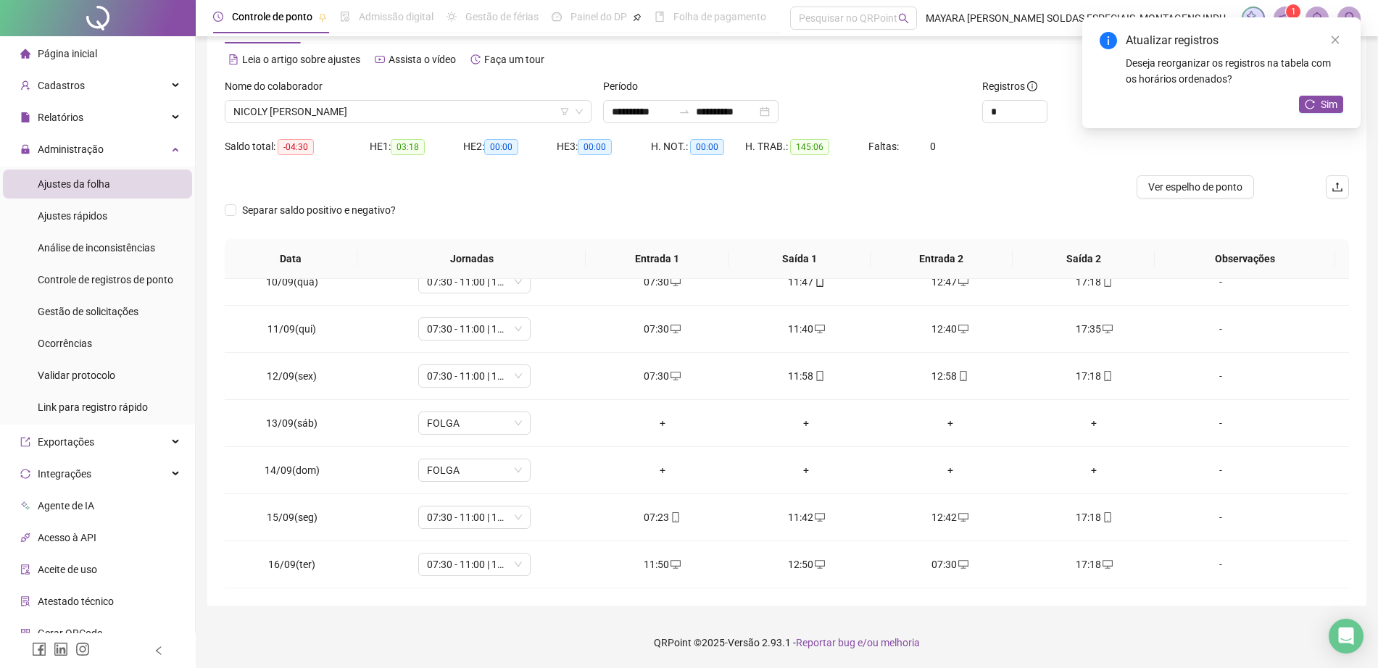
click at [1331, 108] on span "Sim" at bounding box center [1328, 104] width 17 height 16
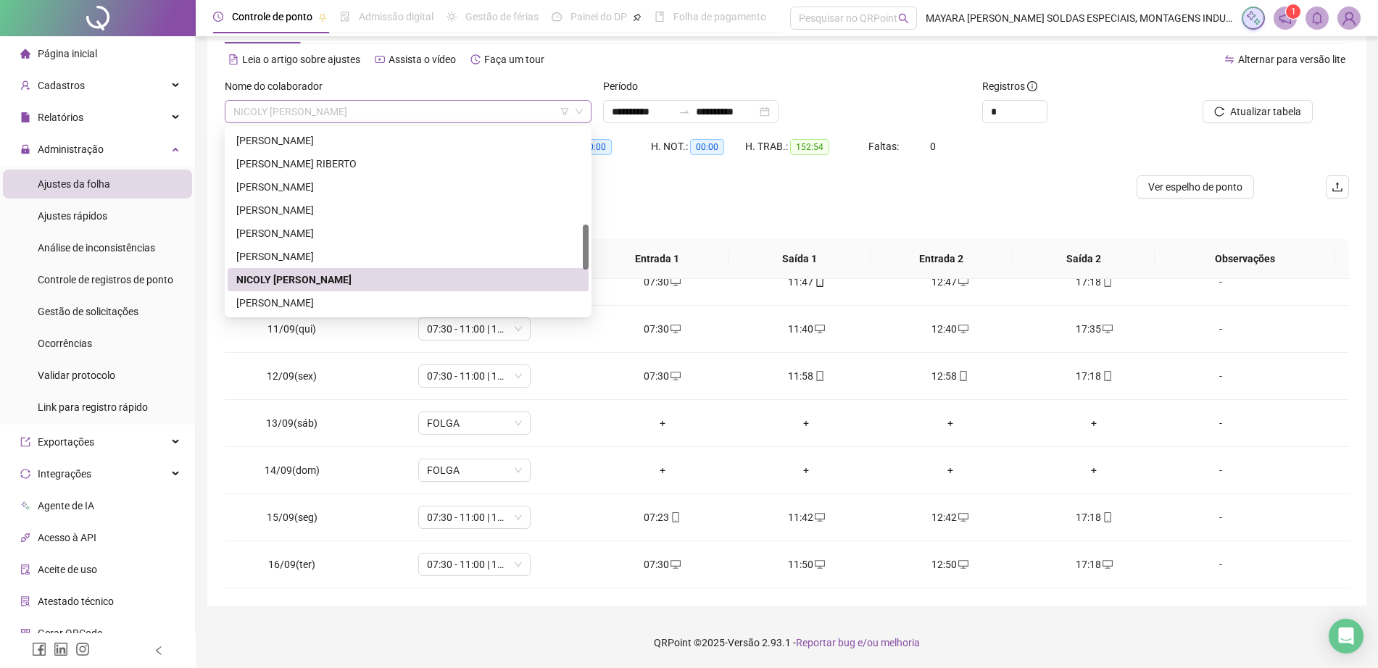
click at [413, 117] on span "NICOLY [PERSON_NAME]" at bounding box center [407, 112] width 349 height 22
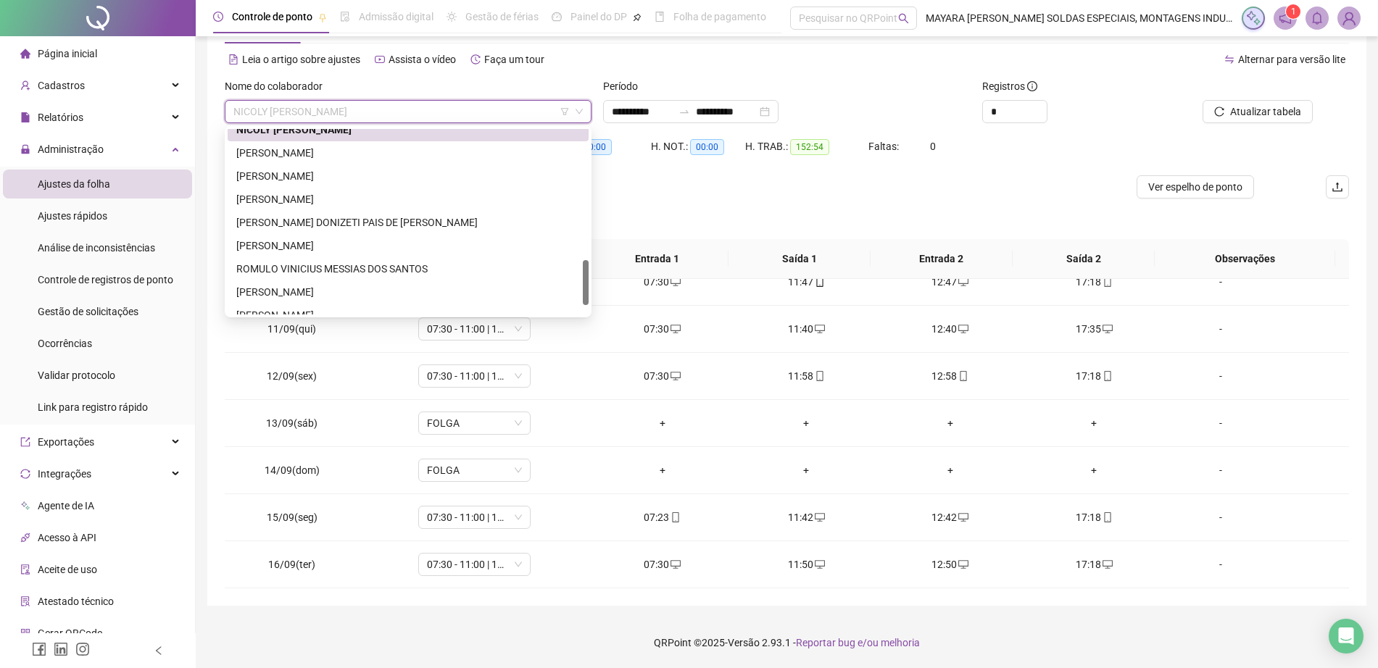
scroll to position [553, 0]
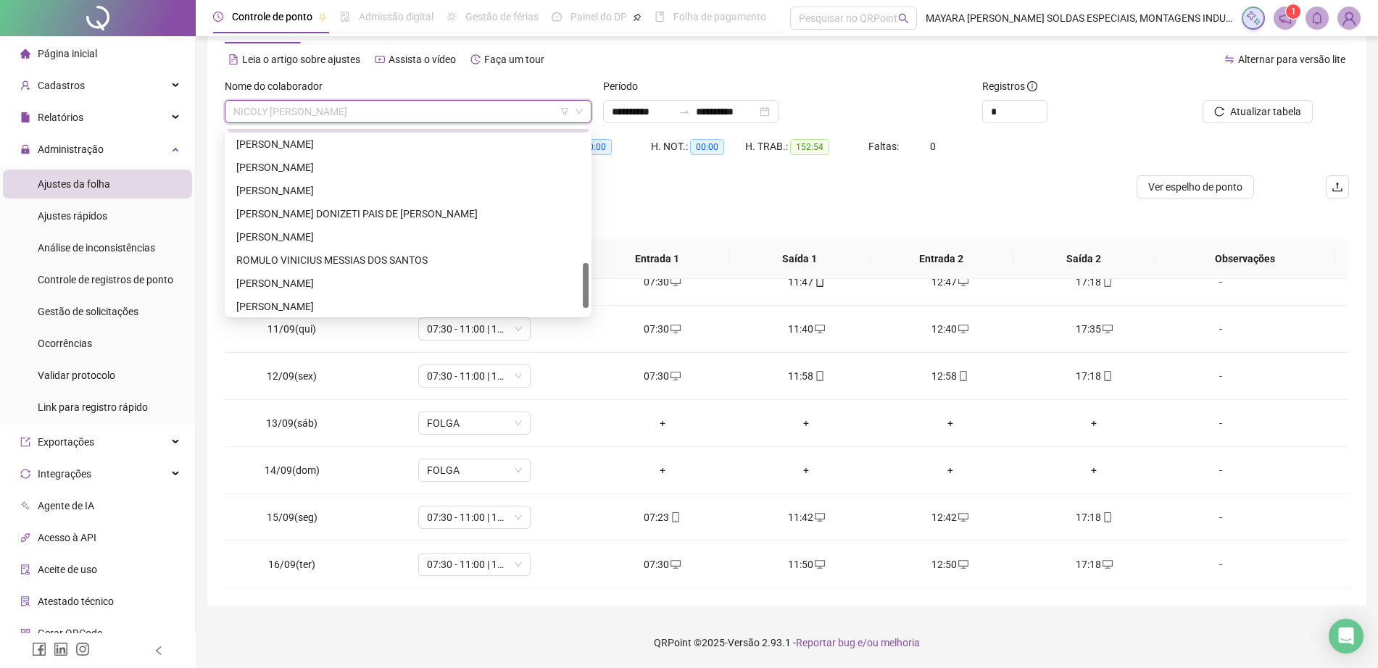
drag, startPoint x: 583, startPoint y: 246, endPoint x: 584, endPoint y: 284, distance: 38.4
click at [584, 284] on div at bounding box center [586, 285] width 6 height 45
click at [322, 142] on div "[PERSON_NAME]" at bounding box center [407, 144] width 343 height 16
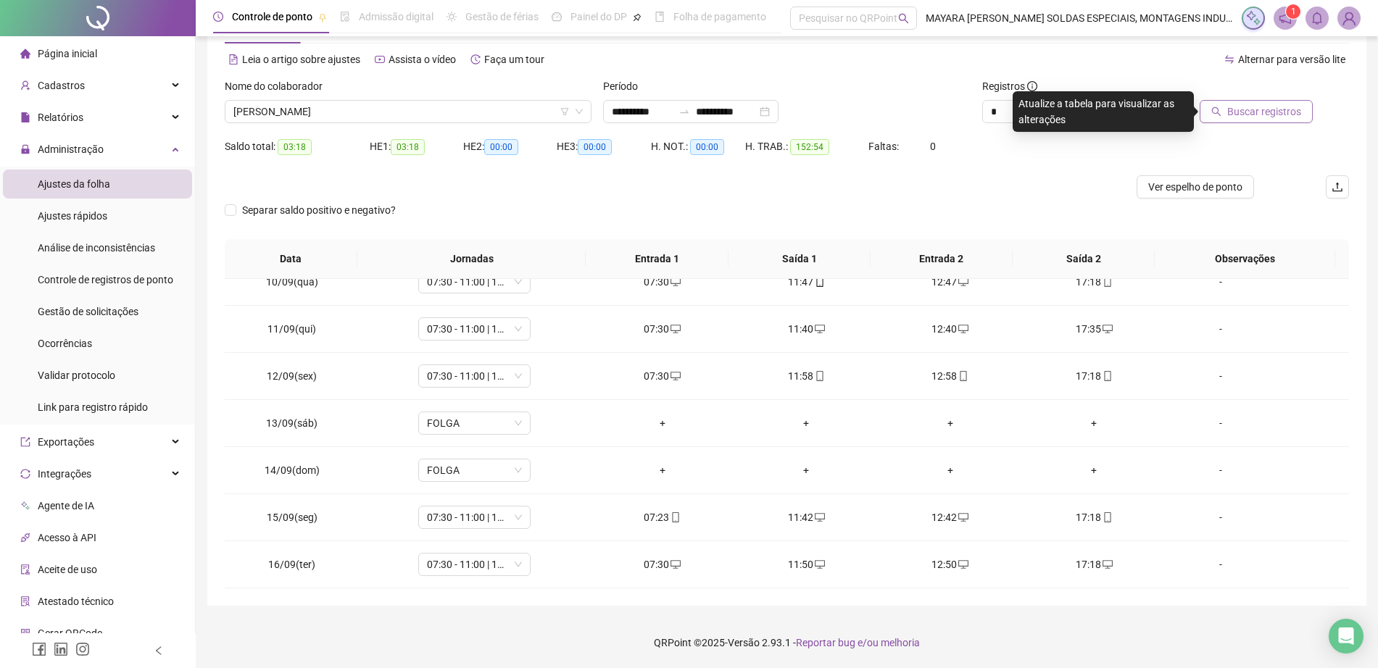
click at [1275, 121] on button "Buscar registros" at bounding box center [1255, 111] width 113 height 23
click at [942, 562] on div "+" at bounding box center [950, 565] width 121 height 16
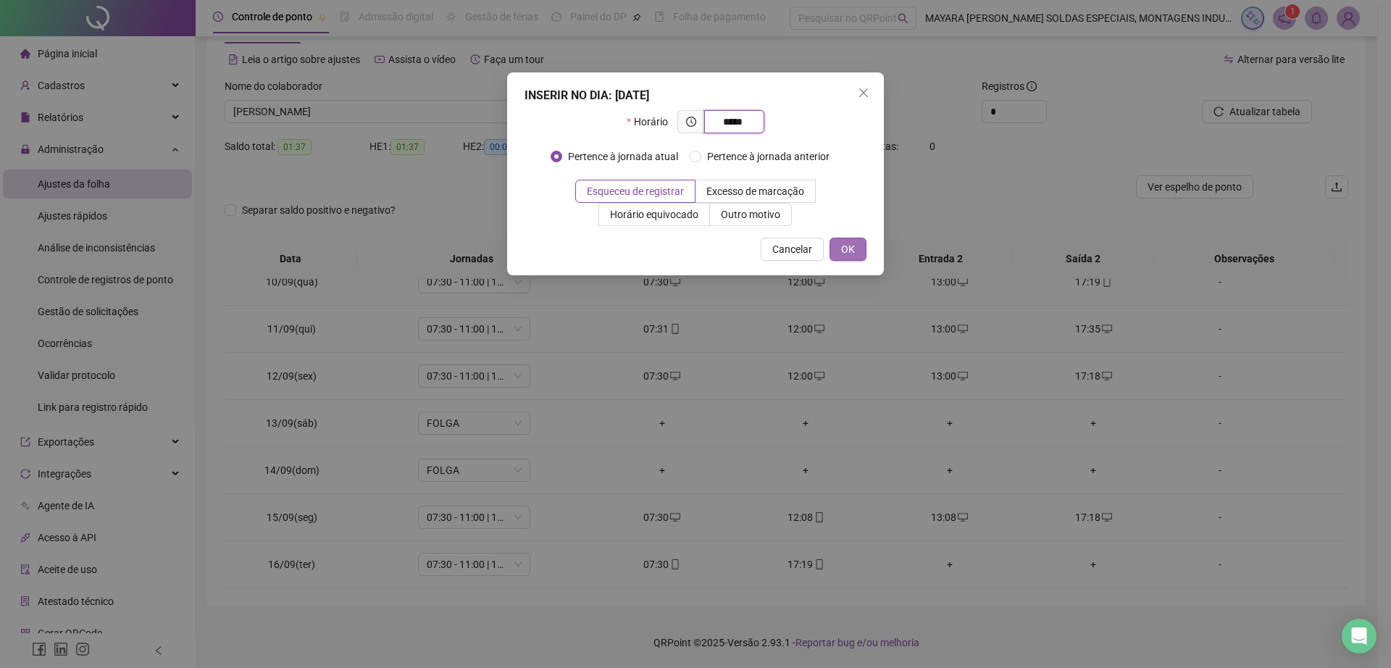
type input "*****"
click at [840, 254] on button "OK" at bounding box center [848, 249] width 37 height 23
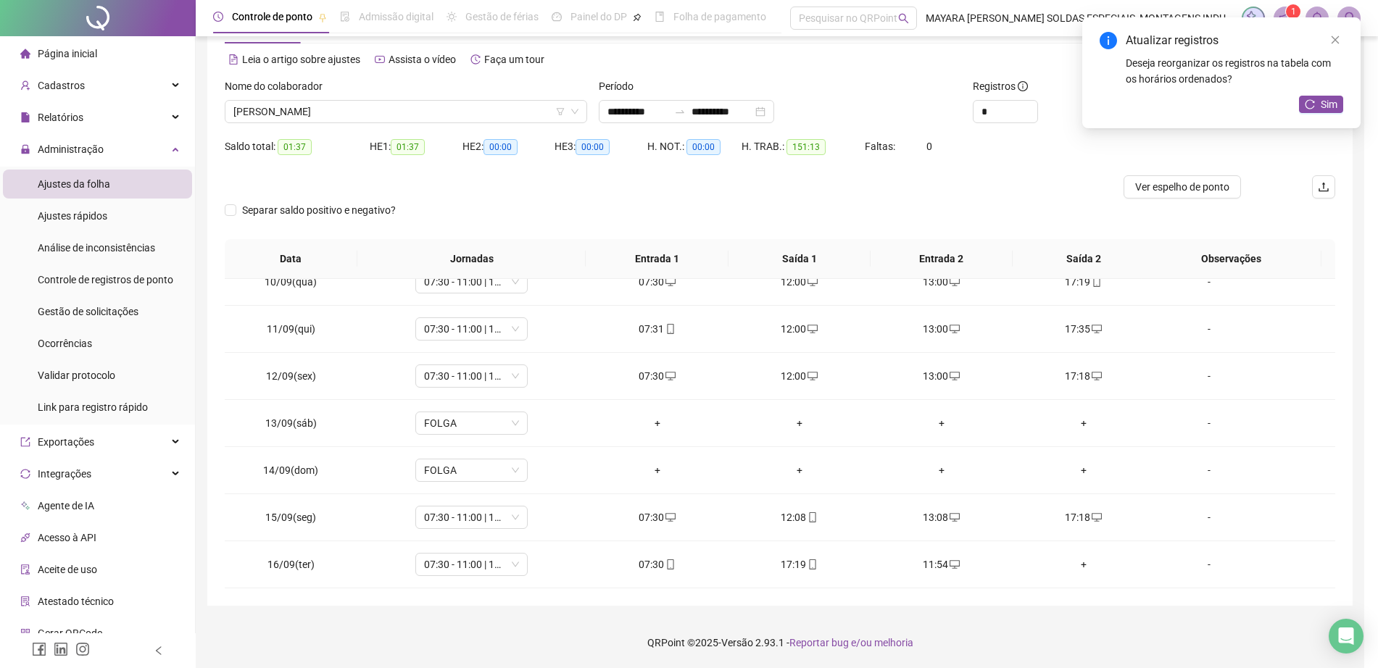
click at [1083, 570] on div "+" at bounding box center [1083, 565] width 119 height 16
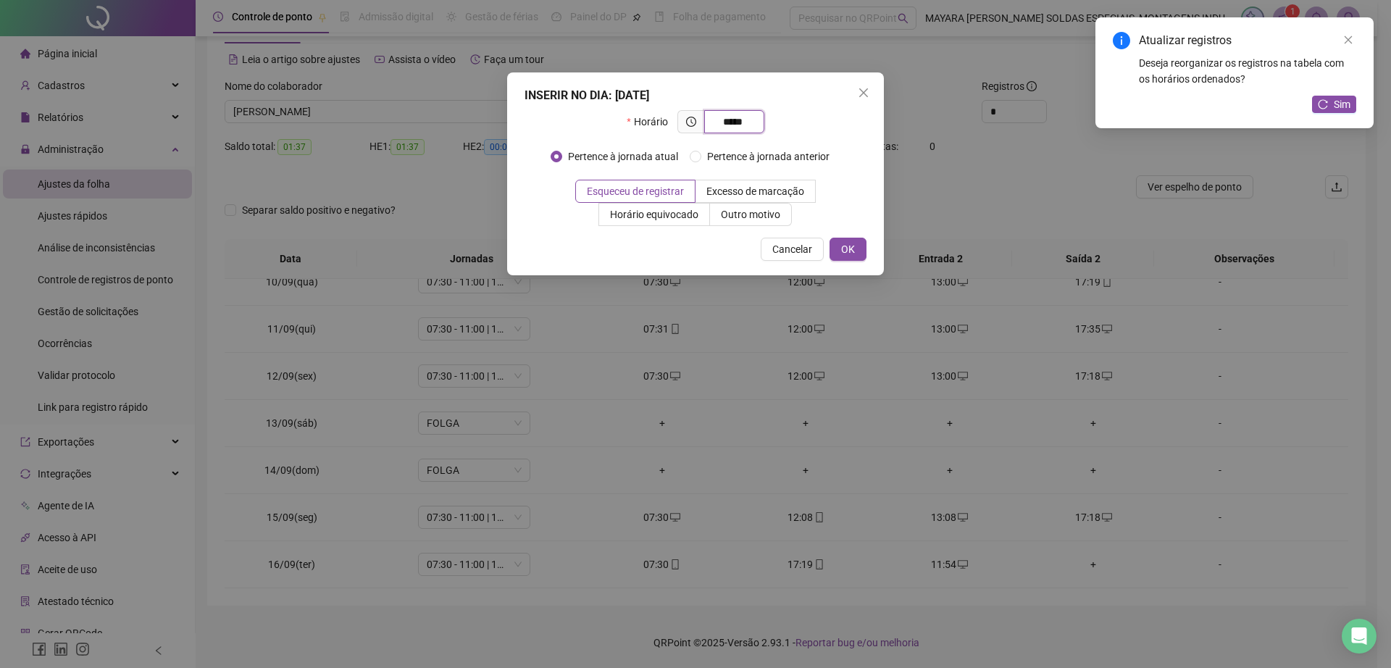
type input "*****"
click at [854, 261] on div "INSERIR NO DIA : [DATE] Horário ***** Pertence à jornada atual Pertence à jorna…" at bounding box center [695, 173] width 377 height 203
click at [848, 244] on span "OK" at bounding box center [848, 249] width 14 height 16
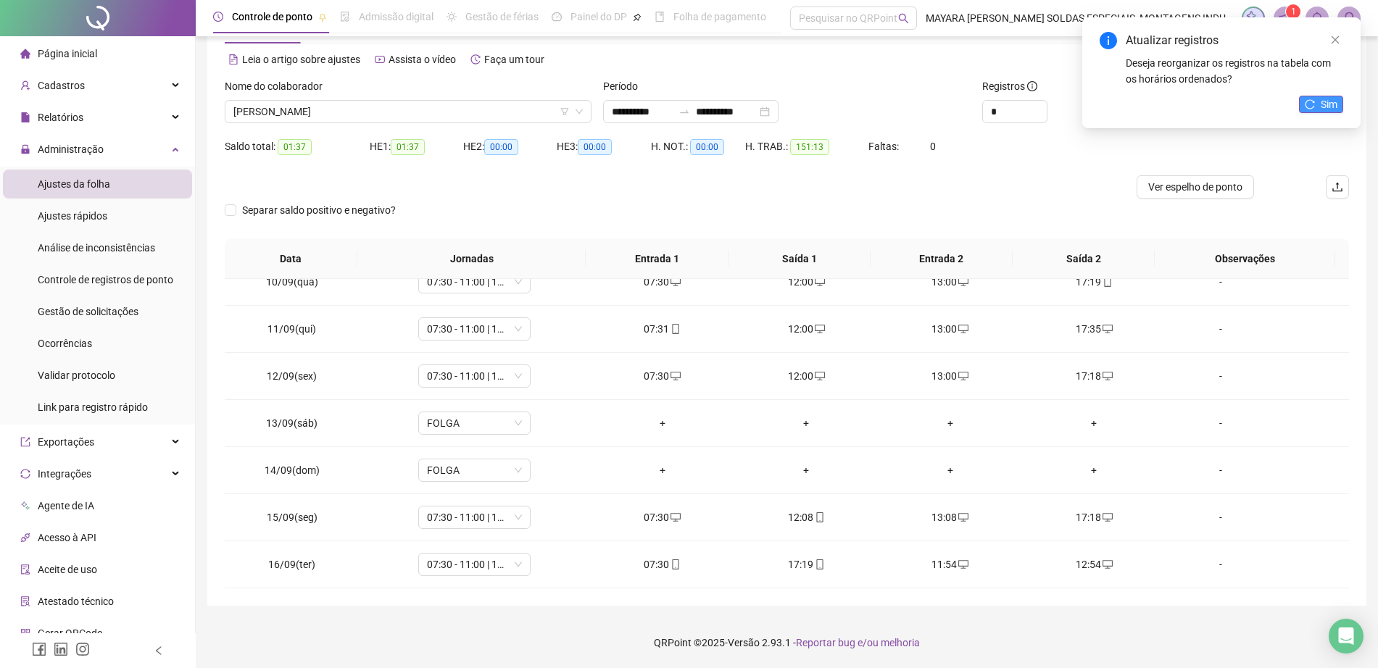
click at [1335, 108] on span "Sim" at bounding box center [1328, 104] width 17 height 16
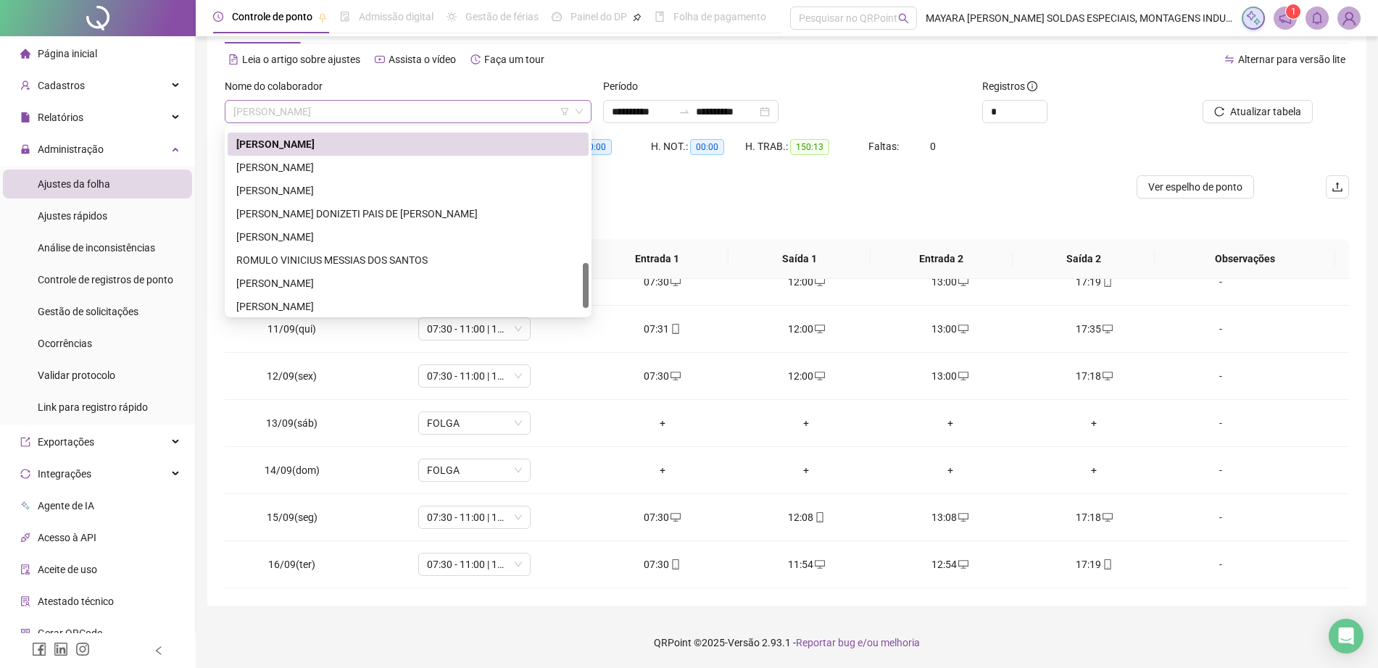
click at [417, 101] on span "[PERSON_NAME]" at bounding box center [407, 112] width 349 height 22
click at [398, 162] on div "[PERSON_NAME]" at bounding box center [407, 167] width 343 height 16
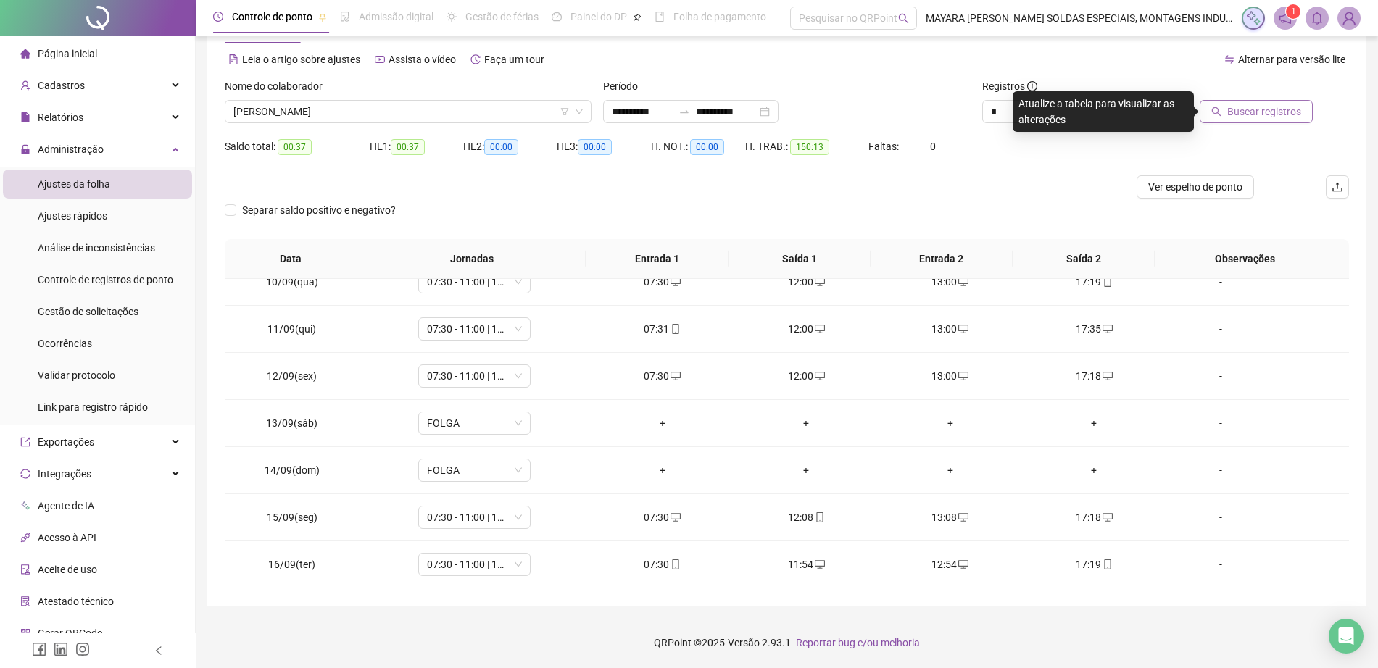
click at [1233, 117] on span "Buscar registros" at bounding box center [1264, 112] width 74 height 16
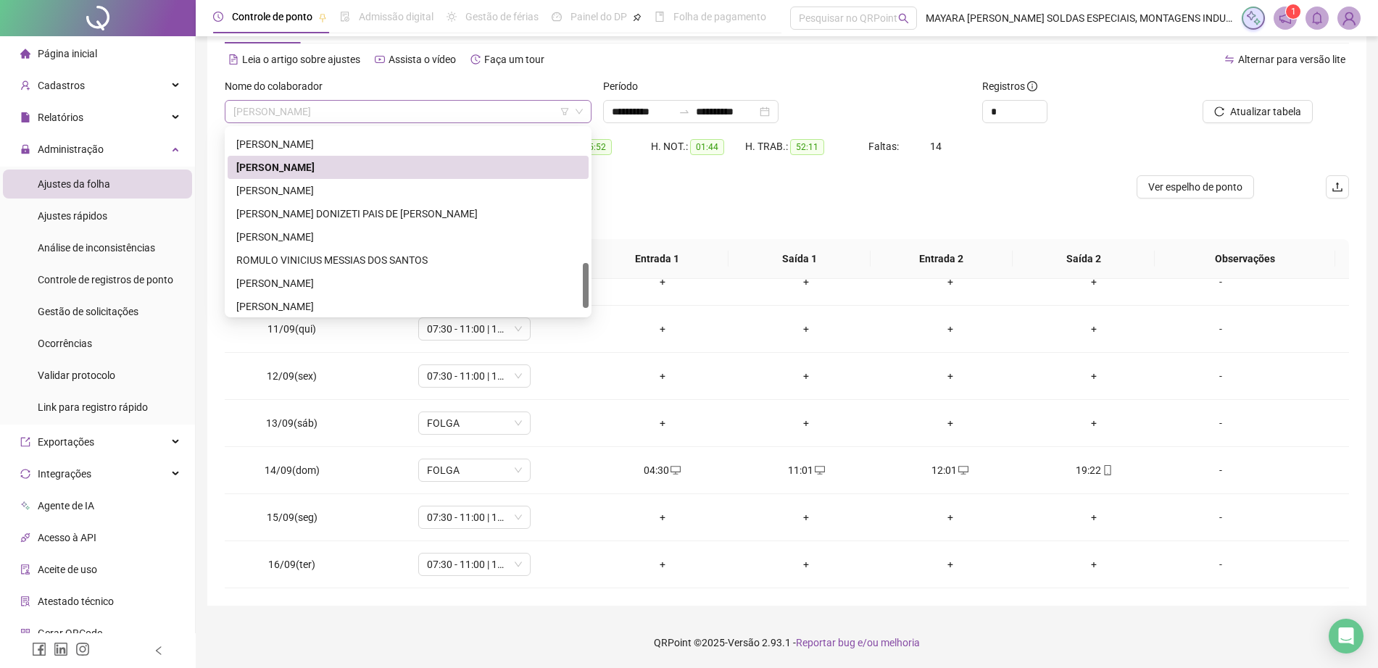
click at [426, 110] on span "[PERSON_NAME]" at bounding box center [407, 112] width 349 height 22
click at [422, 193] on div "[PERSON_NAME]" at bounding box center [407, 191] width 343 height 16
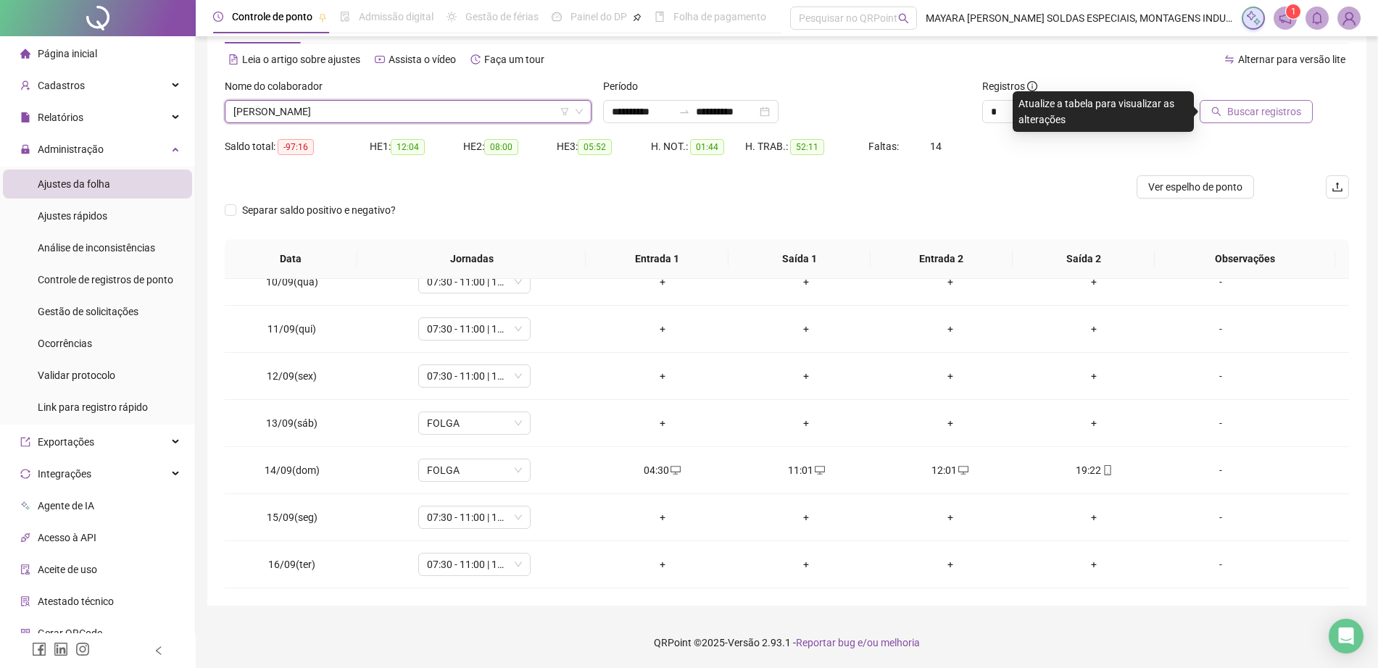
click at [1307, 109] on button "Buscar registros" at bounding box center [1255, 111] width 113 height 23
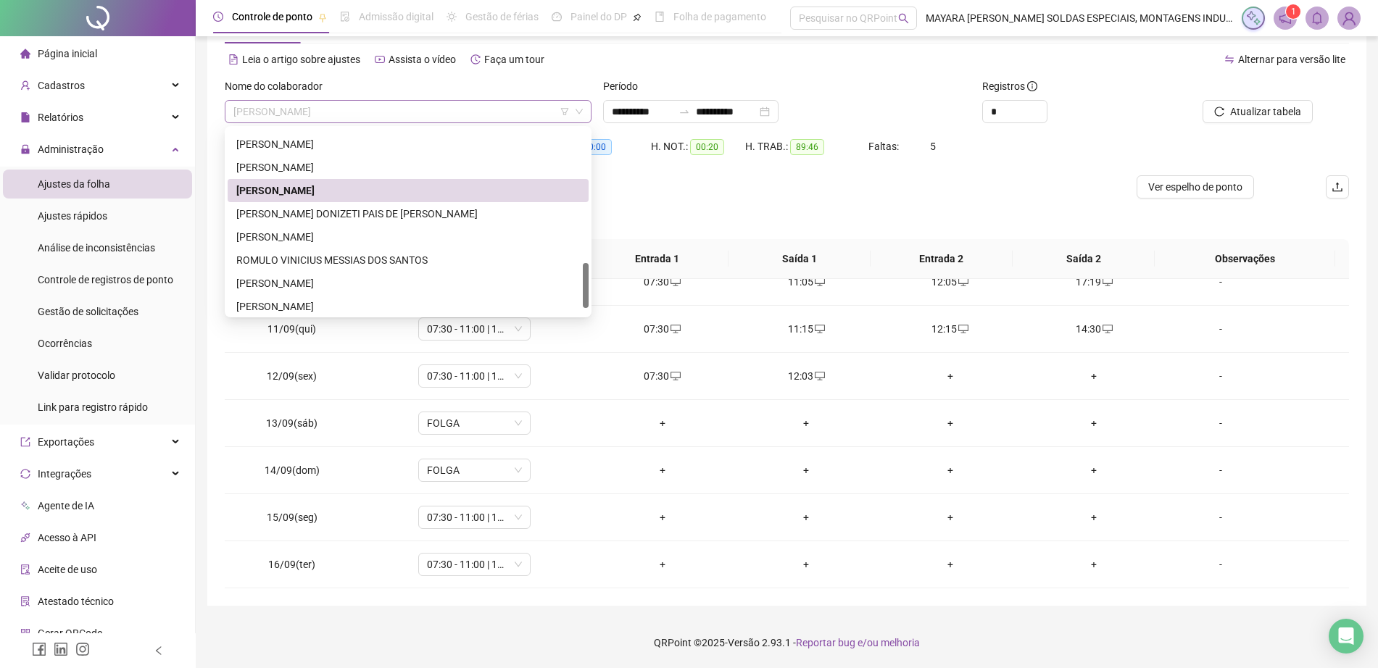
click at [372, 108] on span "[PERSON_NAME]" at bounding box center [407, 112] width 349 height 22
click at [396, 218] on div "[PERSON_NAME] DONIZETI PAIS DE [PERSON_NAME]" at bounding box center [407, 214] width 343 height 16
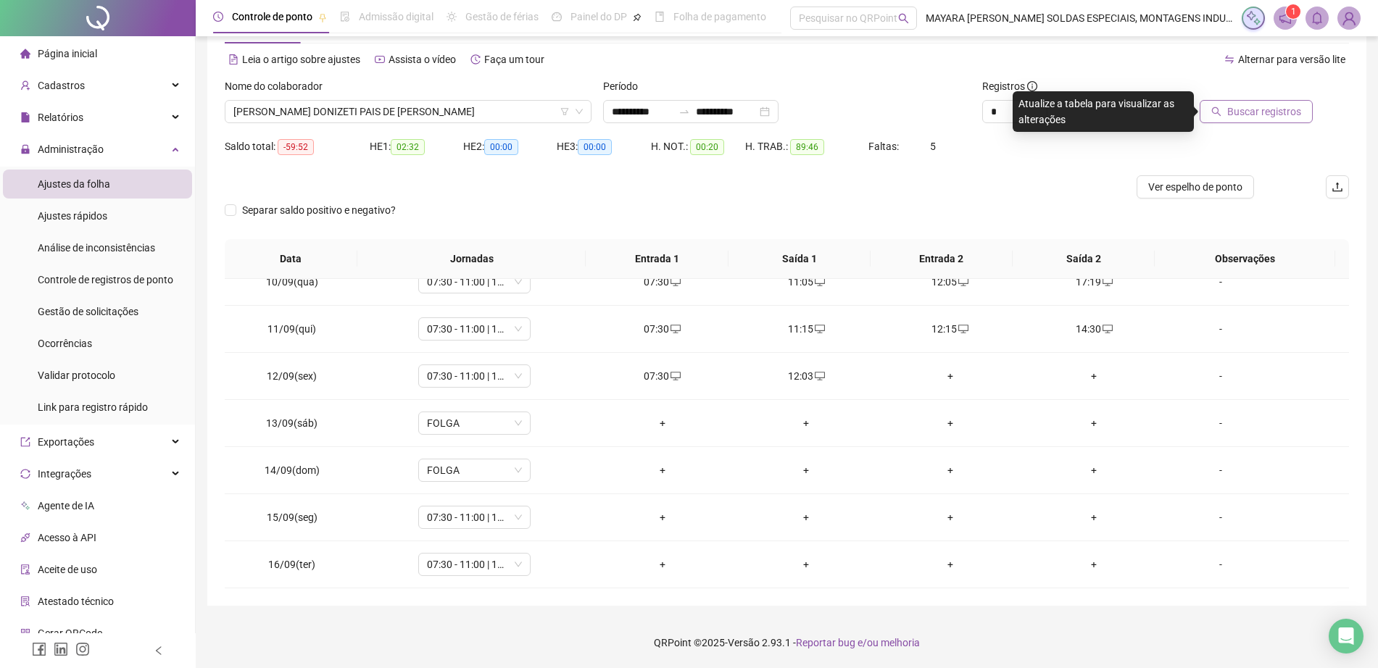
click at [1234, 111] on span "Buscar registros" at bounding box center [1264, 112] width 74 height 16
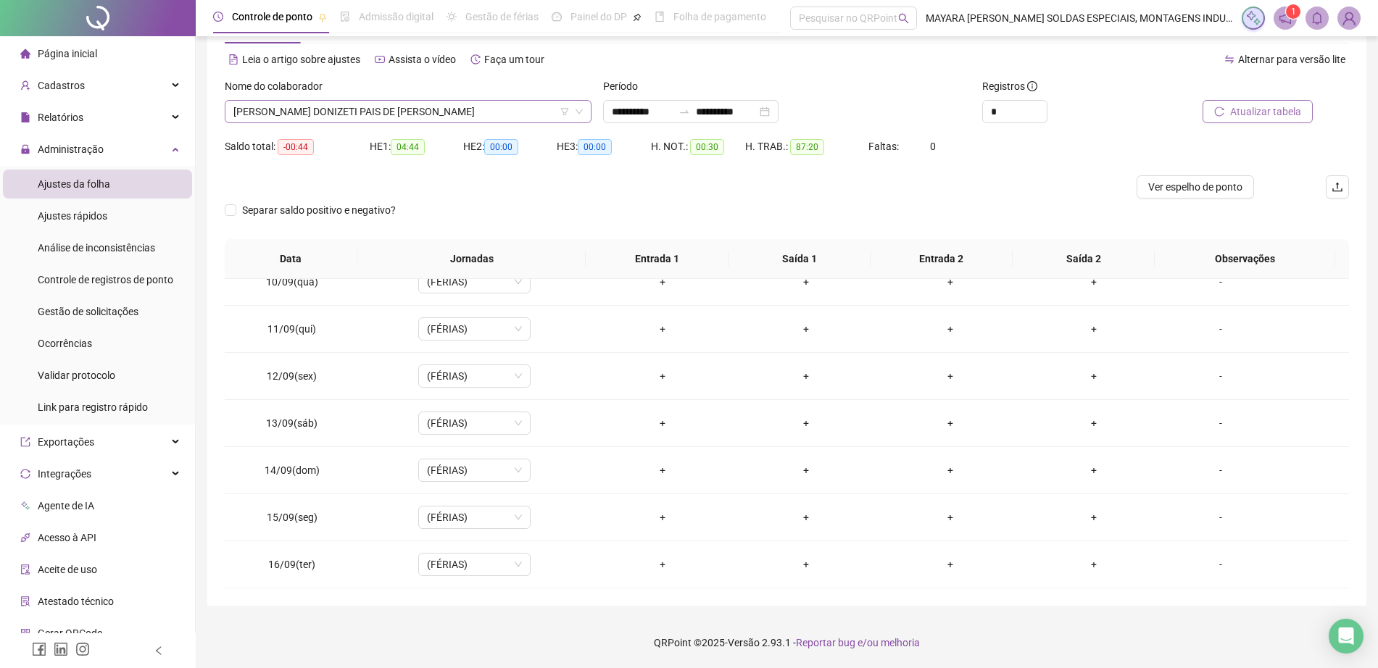
click at [407, 116] on span "[PERSON_NAME] DONIZETI PAIS DE [PERSON_NAME]" at bounding box center [407, 112] width 349 height 22
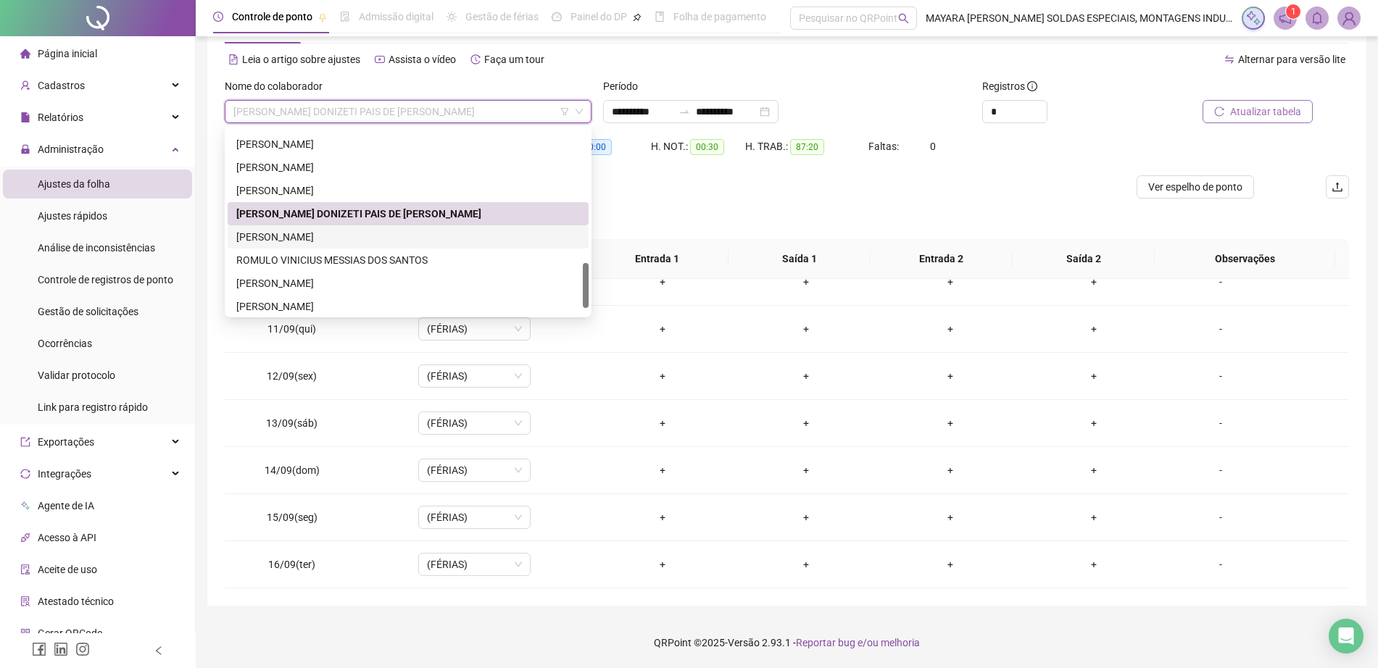
click at [424, 241] on div "[PERSON_NAME]" at bounding box center [407, 237] width 343 height 16
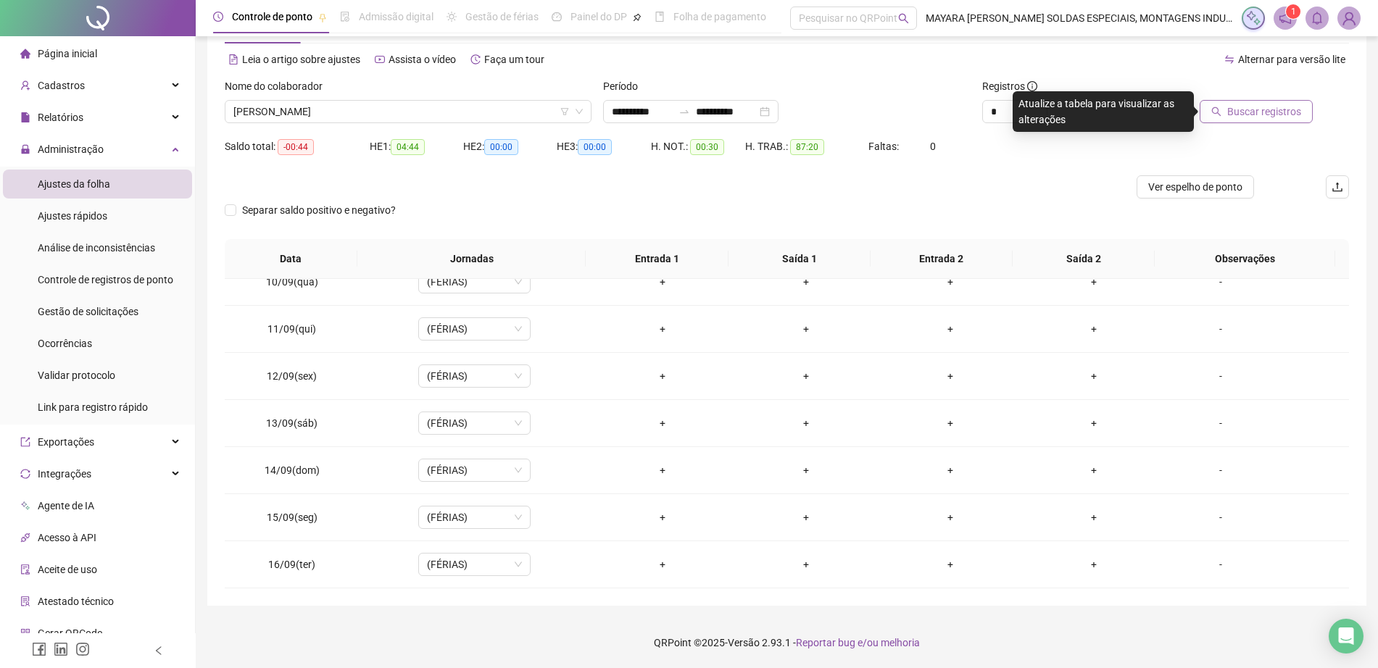
click at [1247, 116] on span "Buscar registros" at bounding box center [1264, 112] width 74 height 16
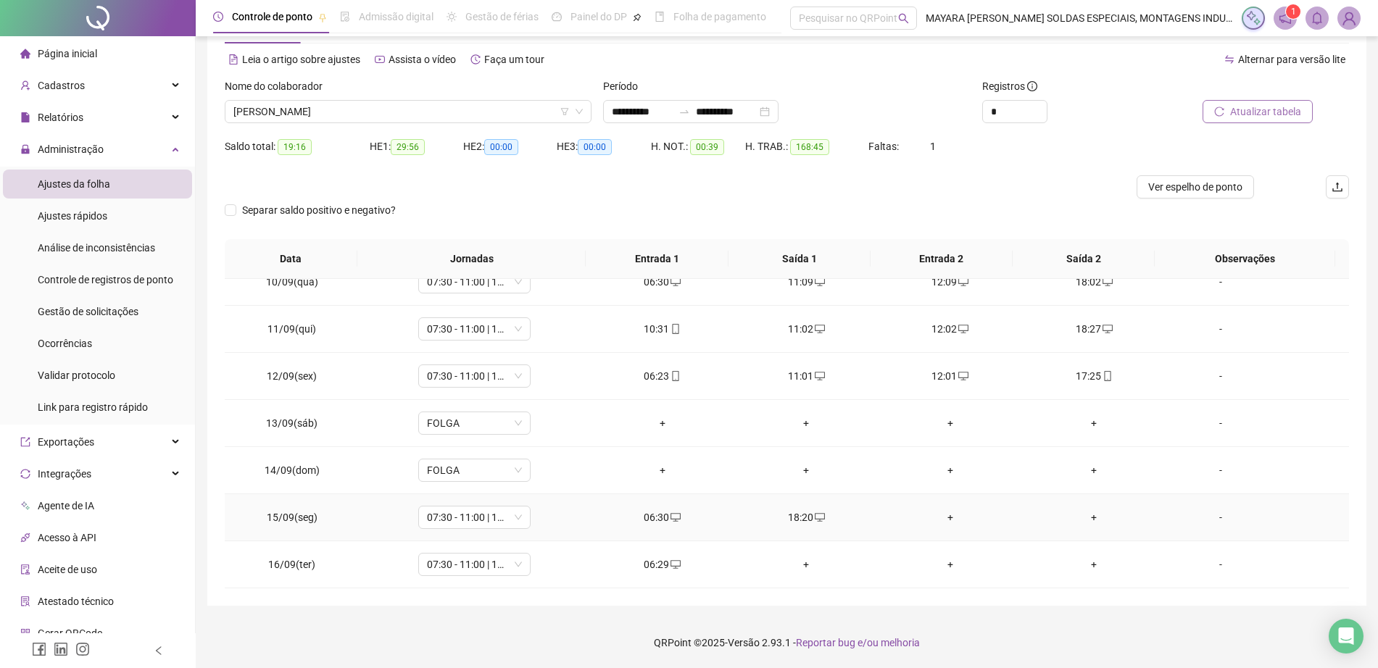
click at [948, 509] on div "+" at bounding box center [950, 517] width 121 height 16
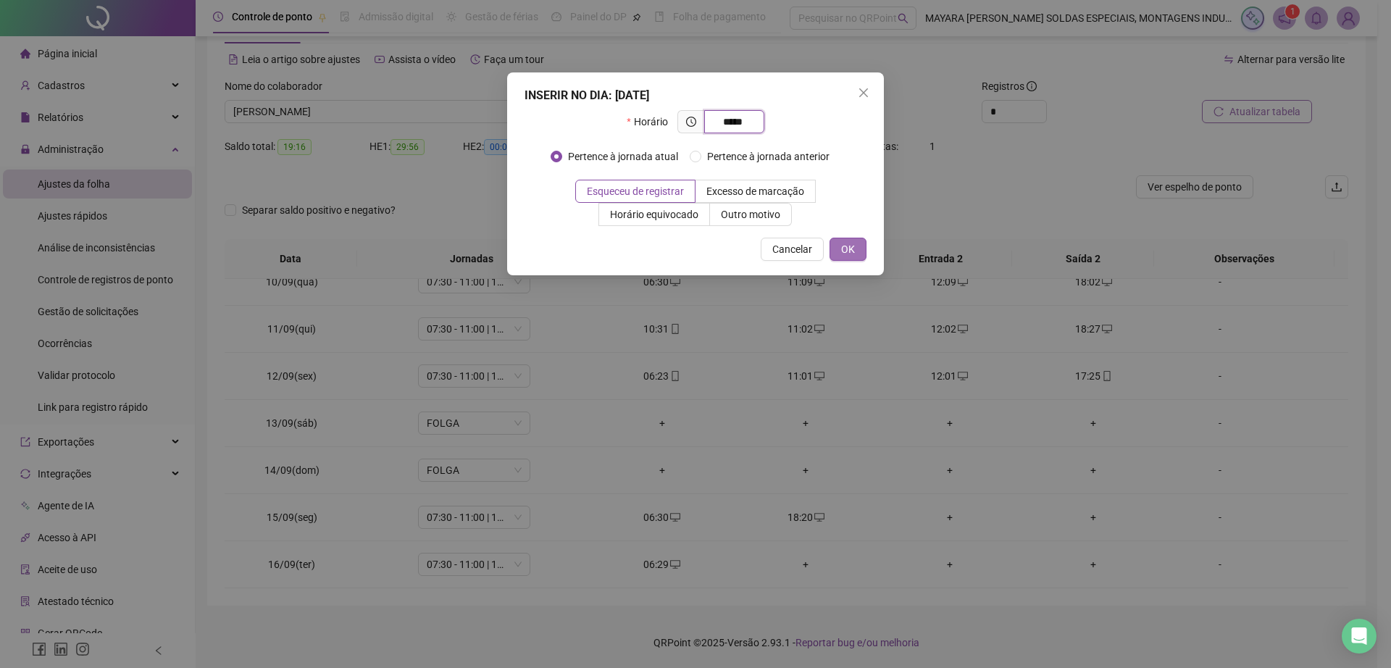
type input "*****"
click at [850, 241] on span "OK" at bounding box center [848, 249] width 14 height 16
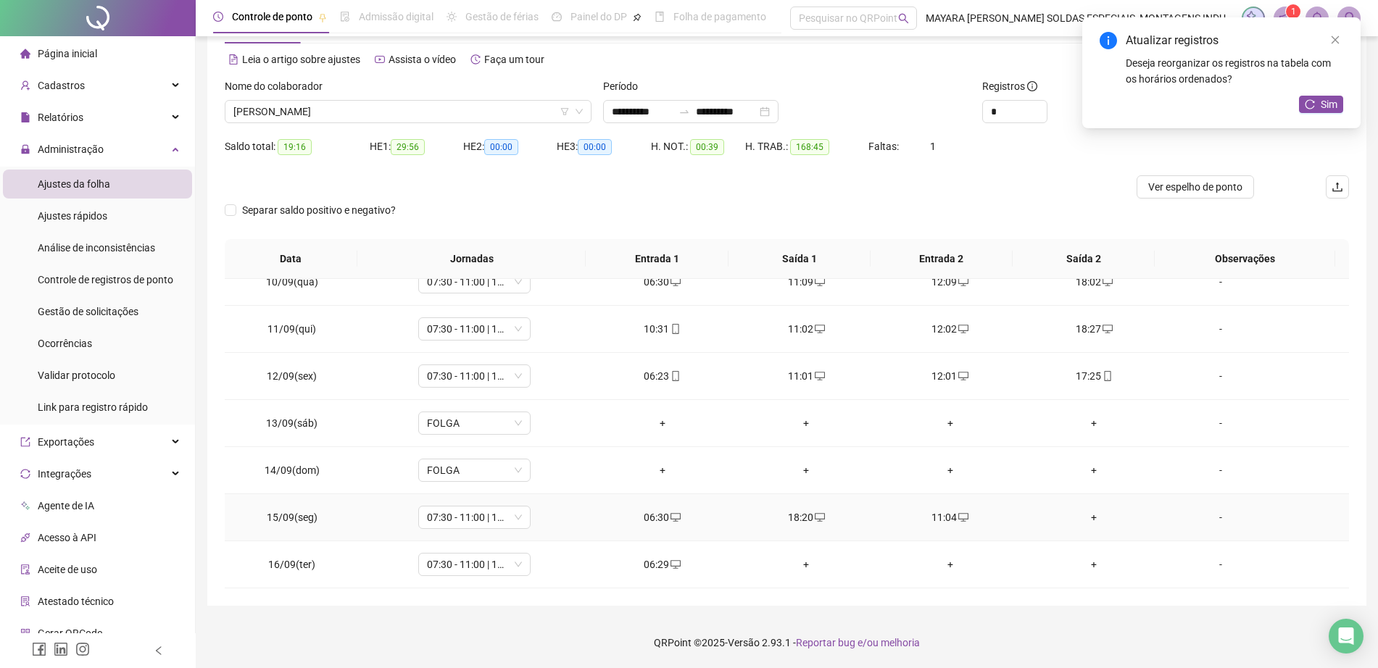
click at [1081, 513] on div "+" at bounding box center [1093, 517] width 121 height 16
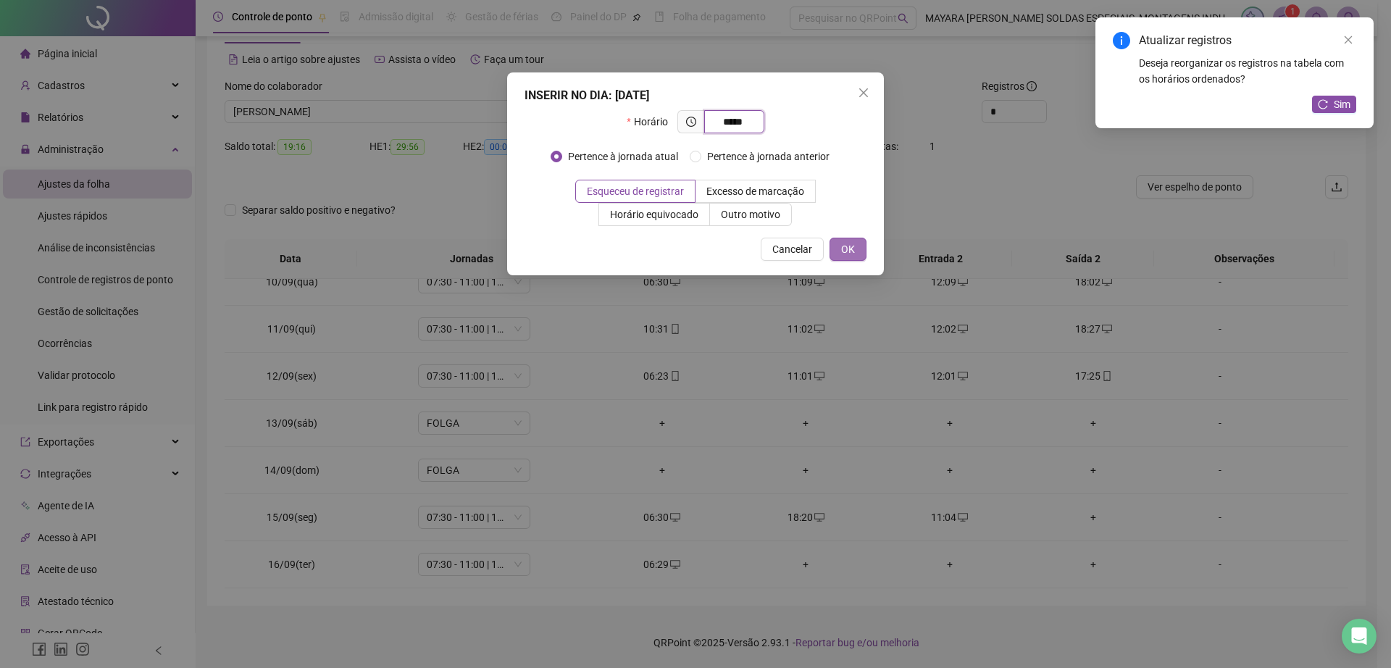
type input "*****"
click at [844, 251] on span "OK" at bounding box center [848, 249] width 14 height 16
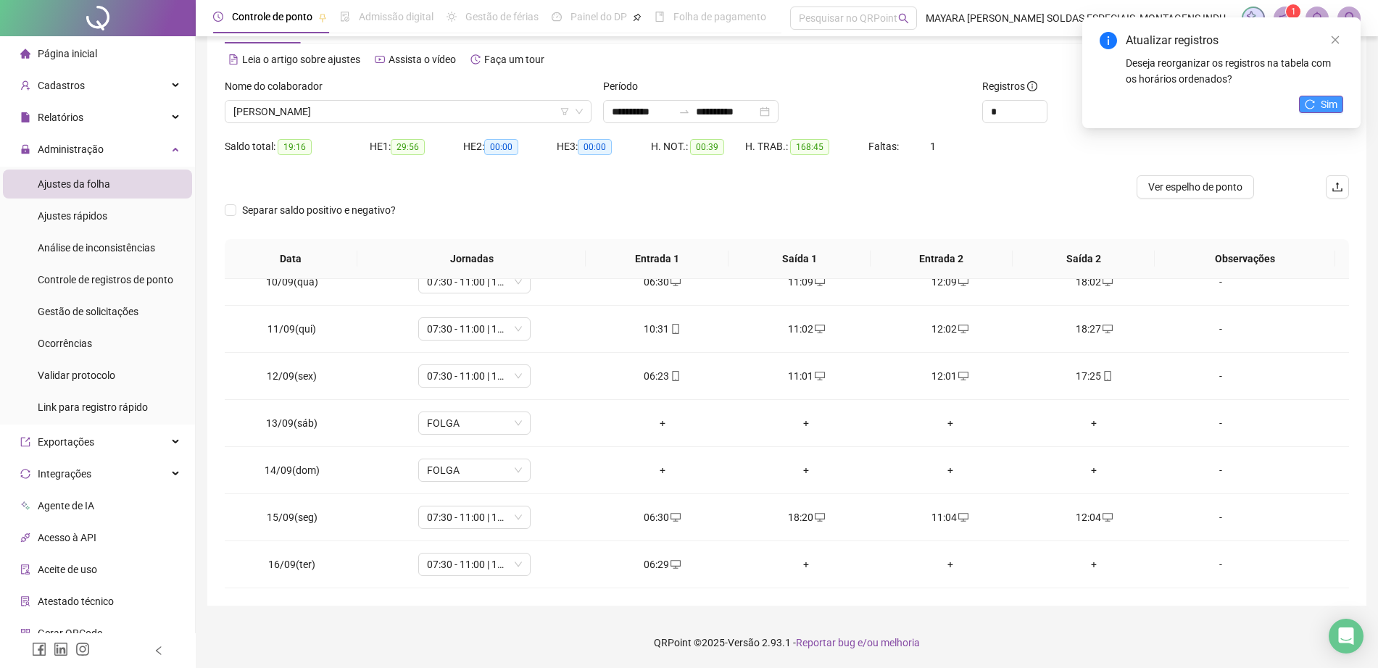
click at [1326, 104] on span "Sim" at bounding box center [1328, 104] width 17 height 16
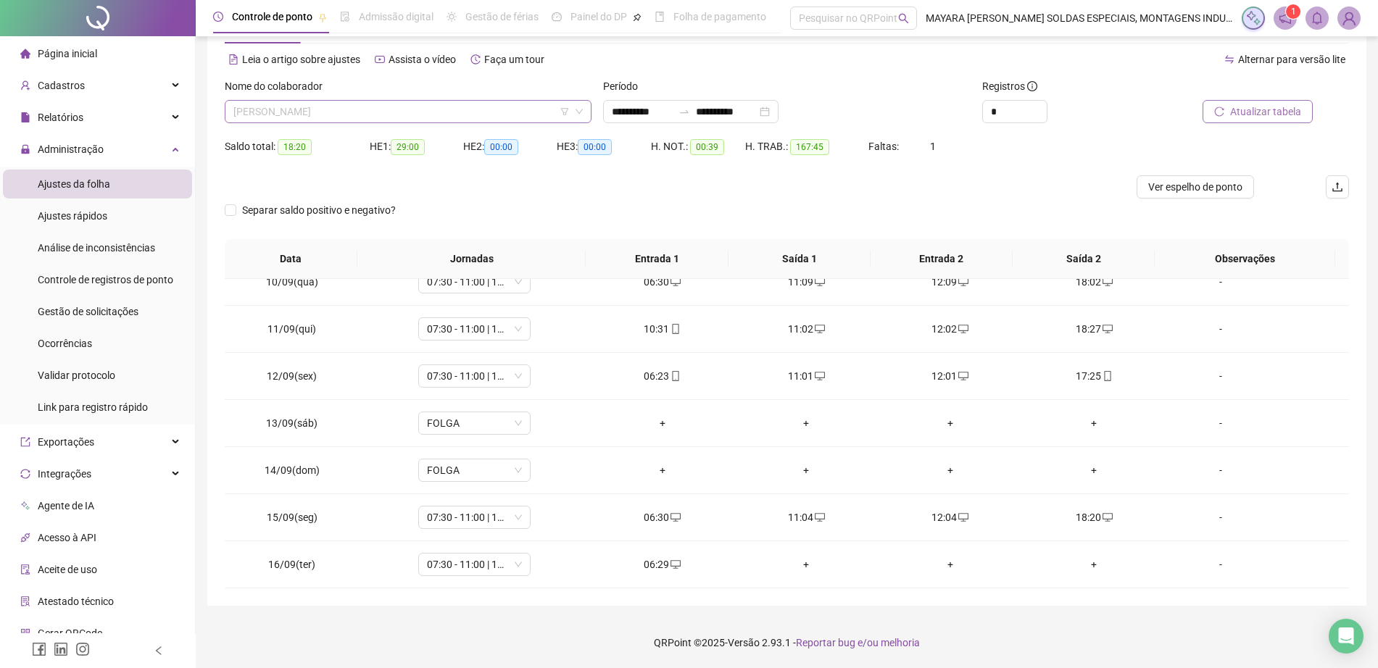
click at [417, 104] on span "[PERSON_NAME]" at bounding box center [407, 112] width 349 height 22
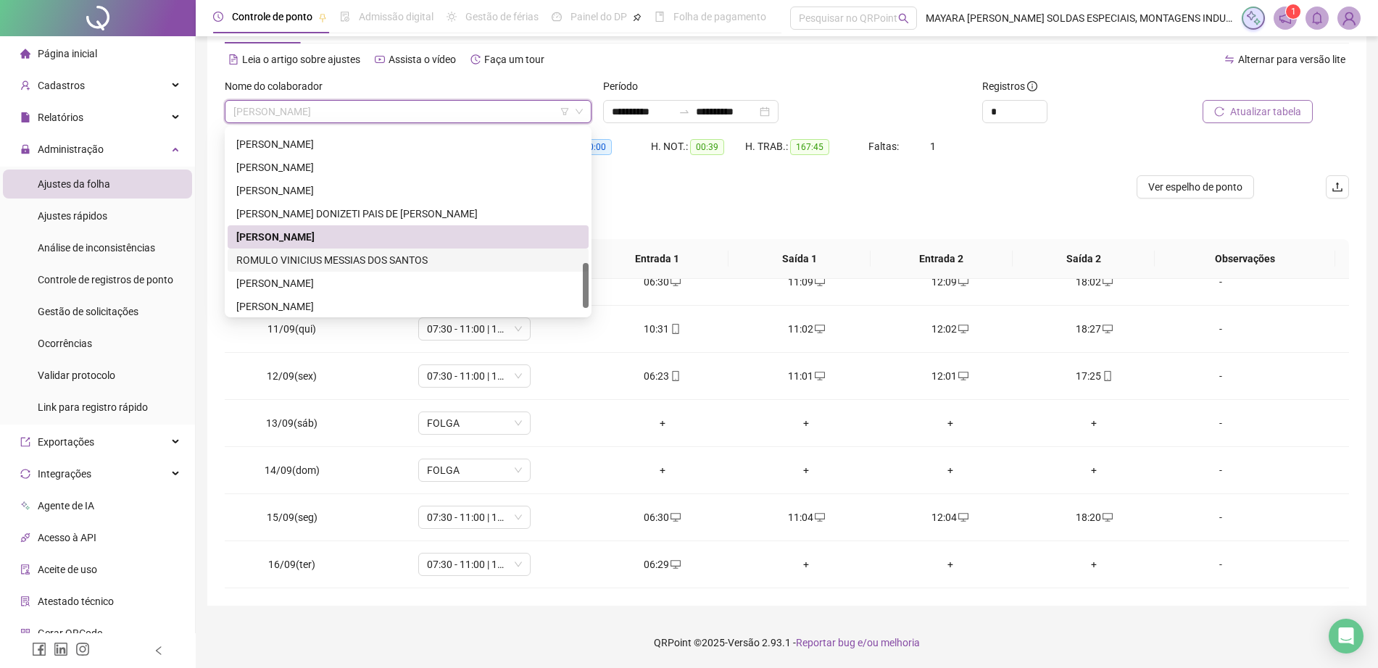
click at [381, 259] on div "ROMULO VINICIUS MESSIAS DOS SANTOS" at bounding box center [407, 260] width 343 height 16
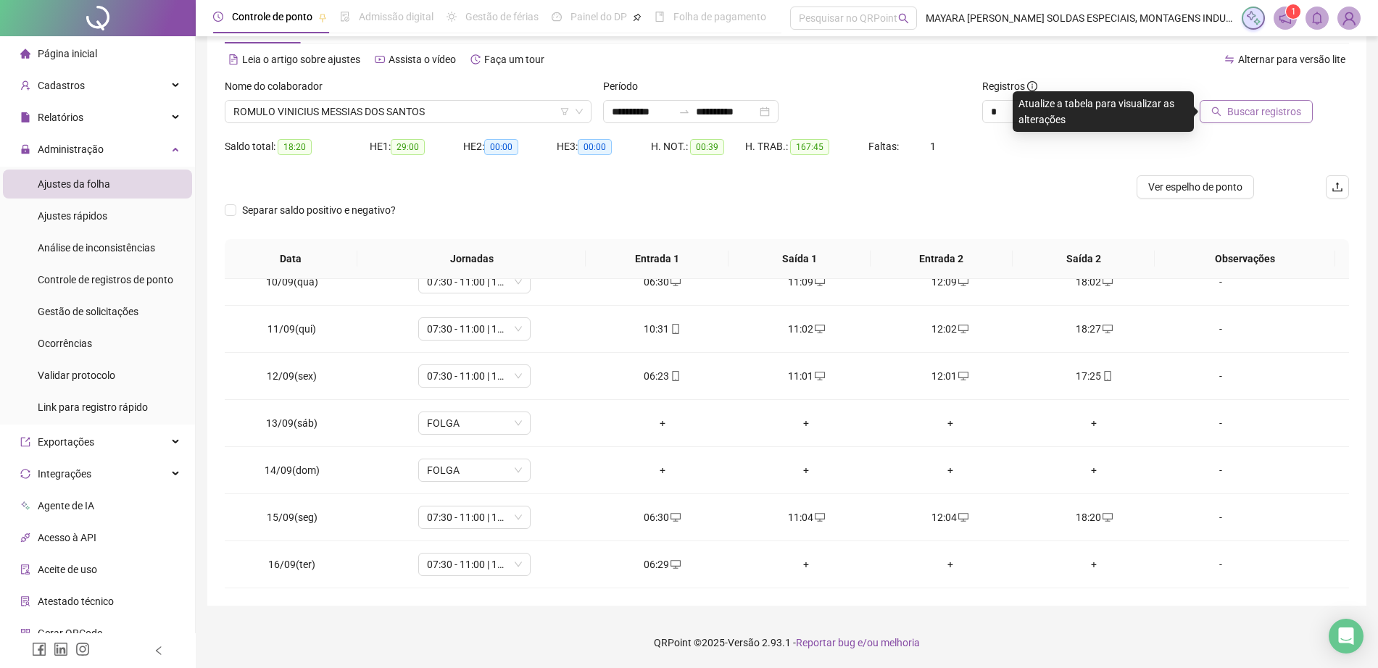
click at [1272, 109] on span "Buscar registros" at bounding box center [1264, 112] width 74 height 16
click at [937, 522] on div "+" at bounding box center [950, 517] width 121 height 16
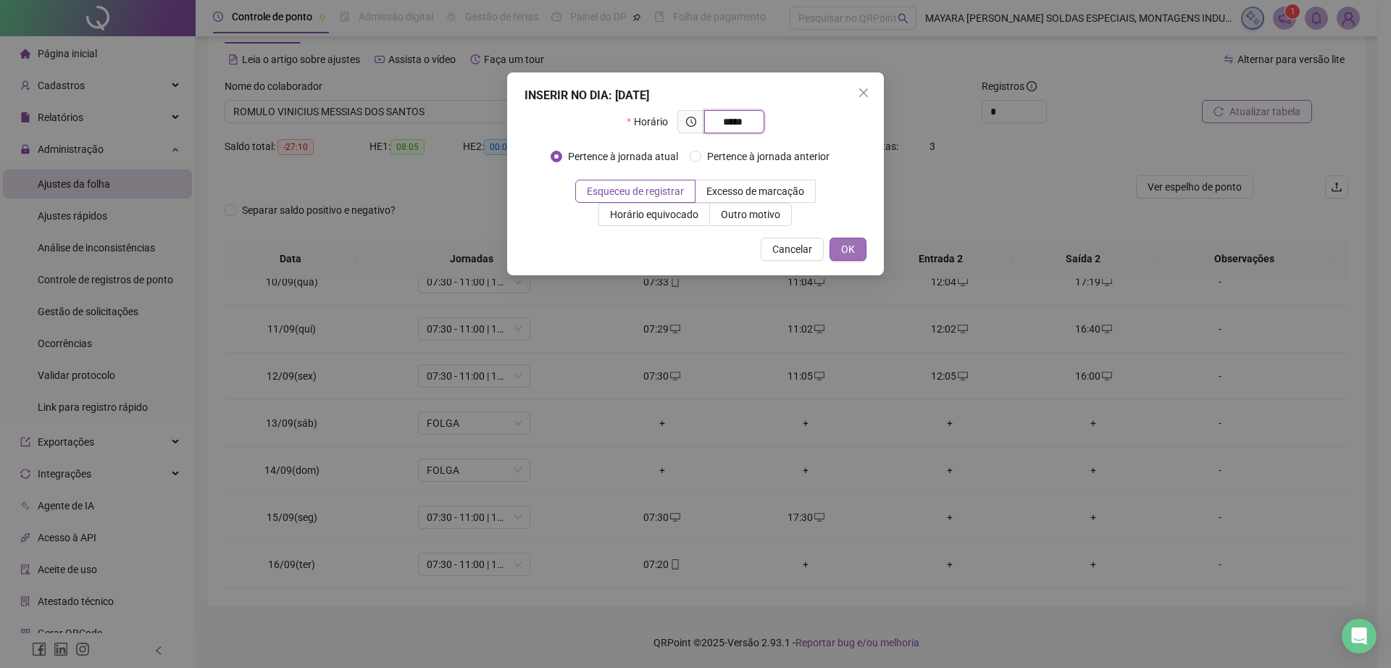
type input "*****"
click at [845, 251] on span "OK" at bounding box center [848, 249] width 14 height 16
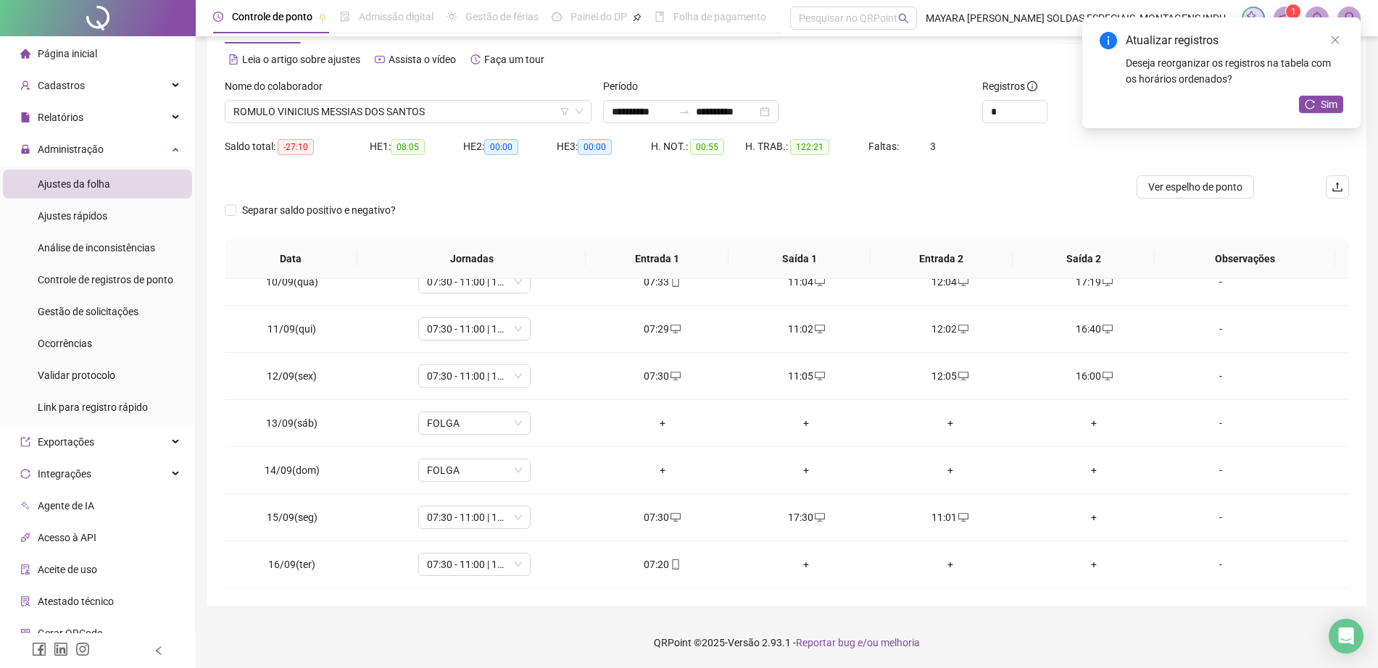
click at [1083, 514] on div "+" at bounding box center [1093, 517] width 121 height 16
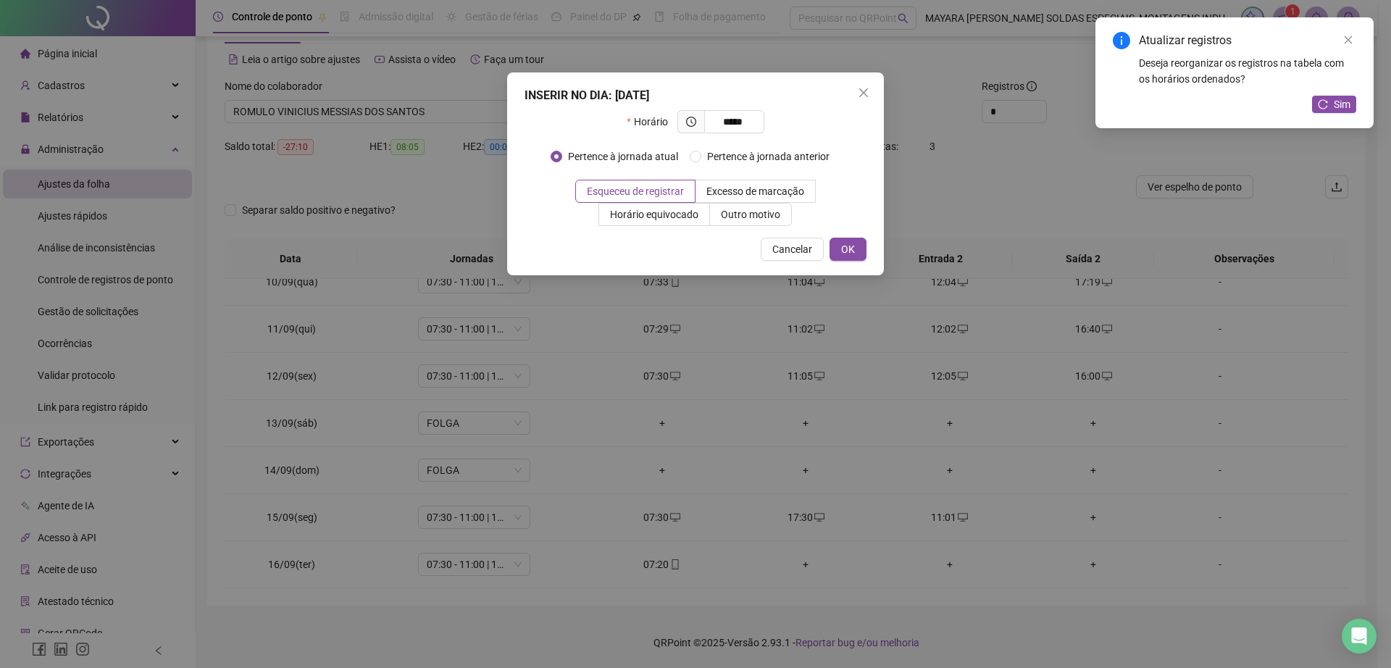
type input "*****"
drag, startPoint x: 829, startPoint y: 241, endPoint x: 835, endPoint y: 247, distance: 8.2
click at [833, 243] on div "Cancelar OK" at bounding box center [696, 249] width 342 height 23
click at [838, 251] on button "OK" at bounding box center [848, 249] width 37 height 23
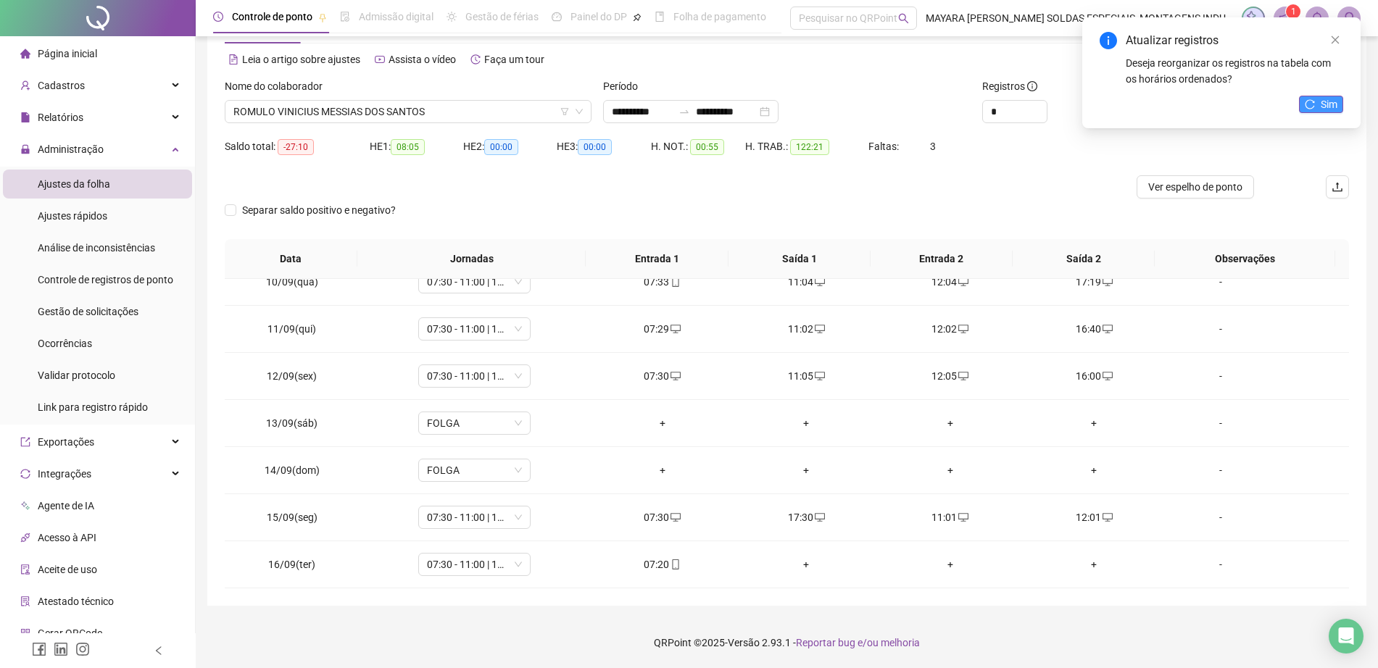
click at [1317, 106] on button "Sim" at bounding box center [1321, 104] width 44 height 17
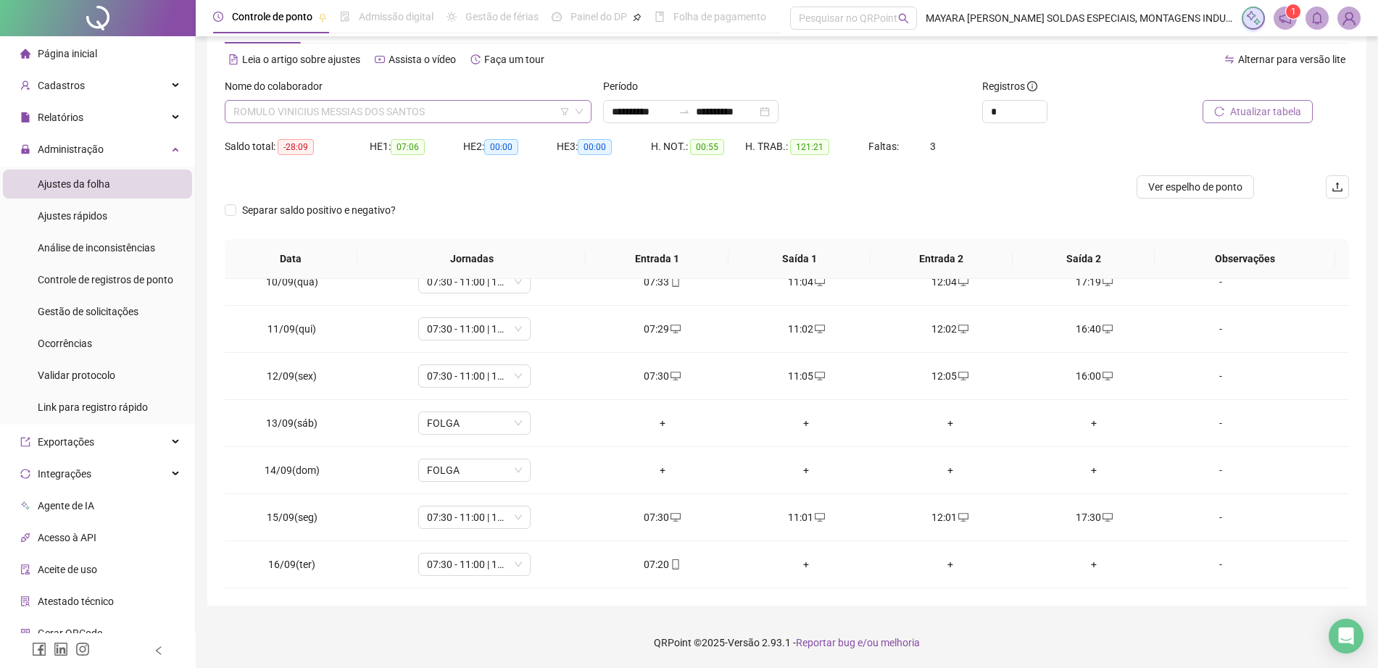
click at [467, 114] on span "ROMULO VINICIUS MESSIAS DOS SANTOS" at bounding box center [407, 112] width 349 height 22
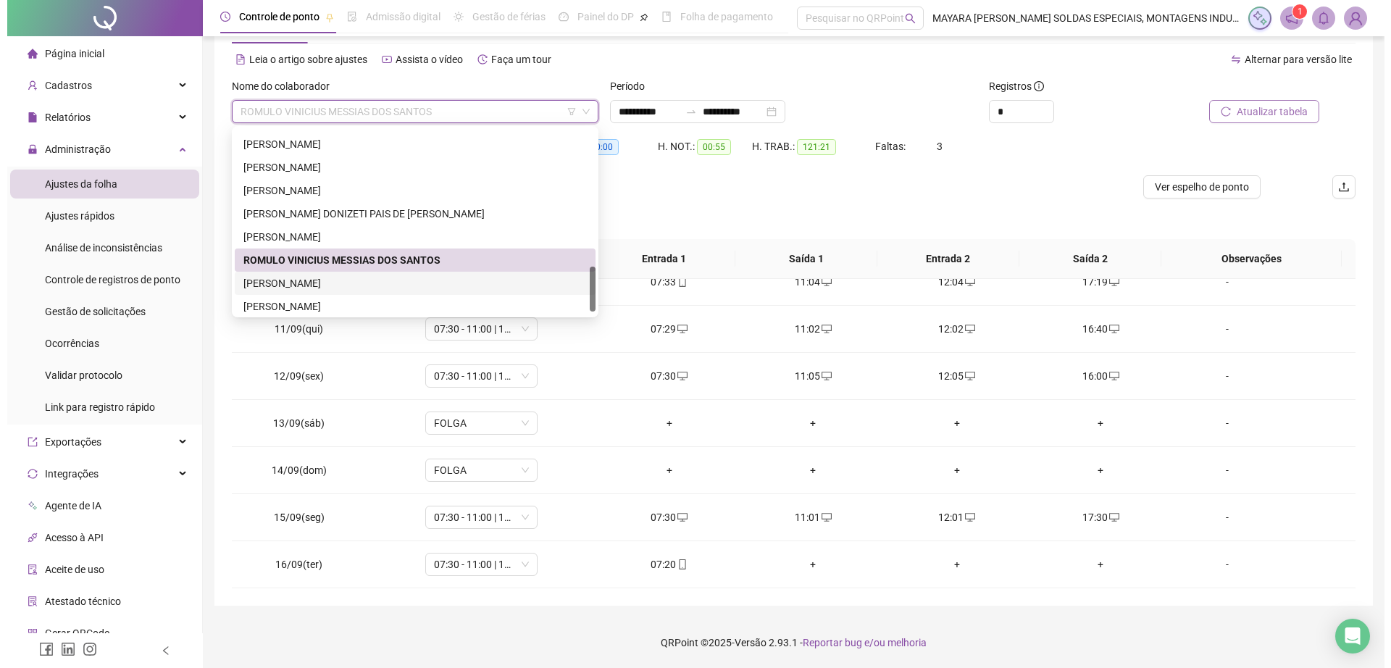
scroll to position [580, 0]
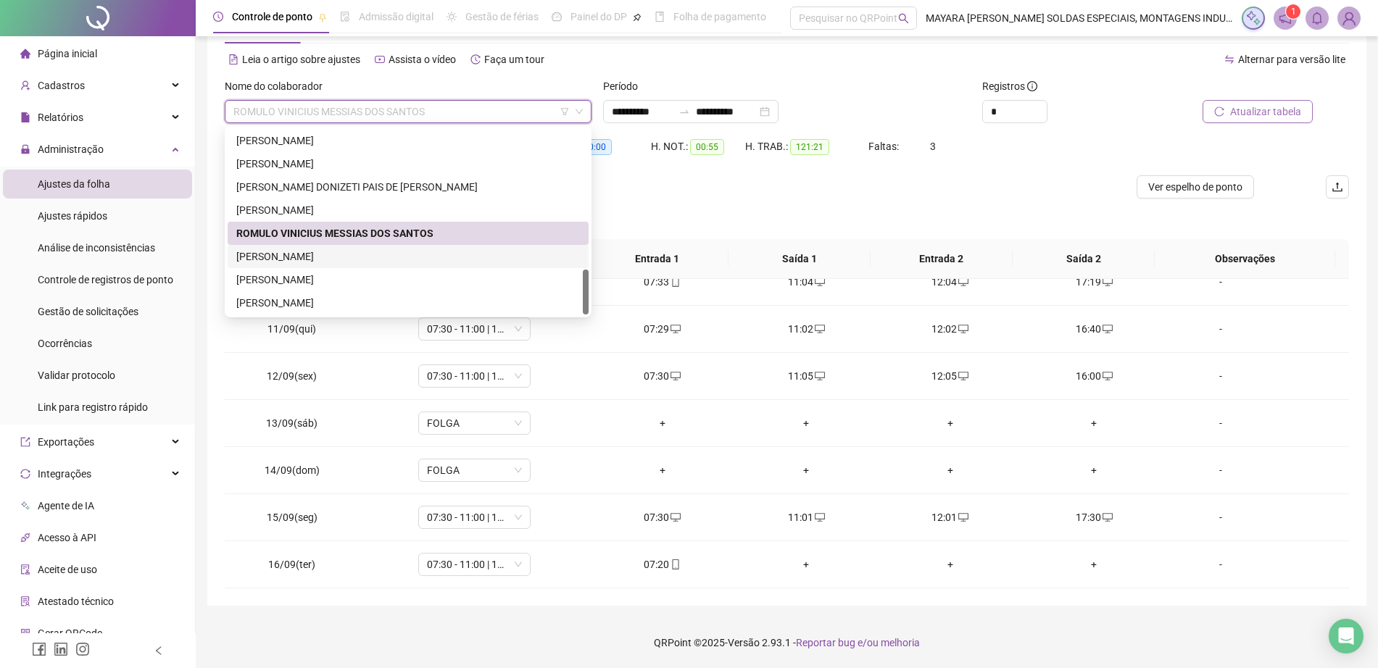
drag, startPoint x: 585, startPoint y: 280, endPoint x: 586, endPoint y: 310, distance: 30.5
click at [588, 315] on div "267469 247092 232547 [PERSON_NAME] [PERSON_NAME] DONIZETI PAIS DE CAMARGO [PERS…" at bounding box center [408, 221] width 367 height 191
click at [514, 251] on div "[PERSON_NAME]" at bounding box center [407, 257] width 343 height 16
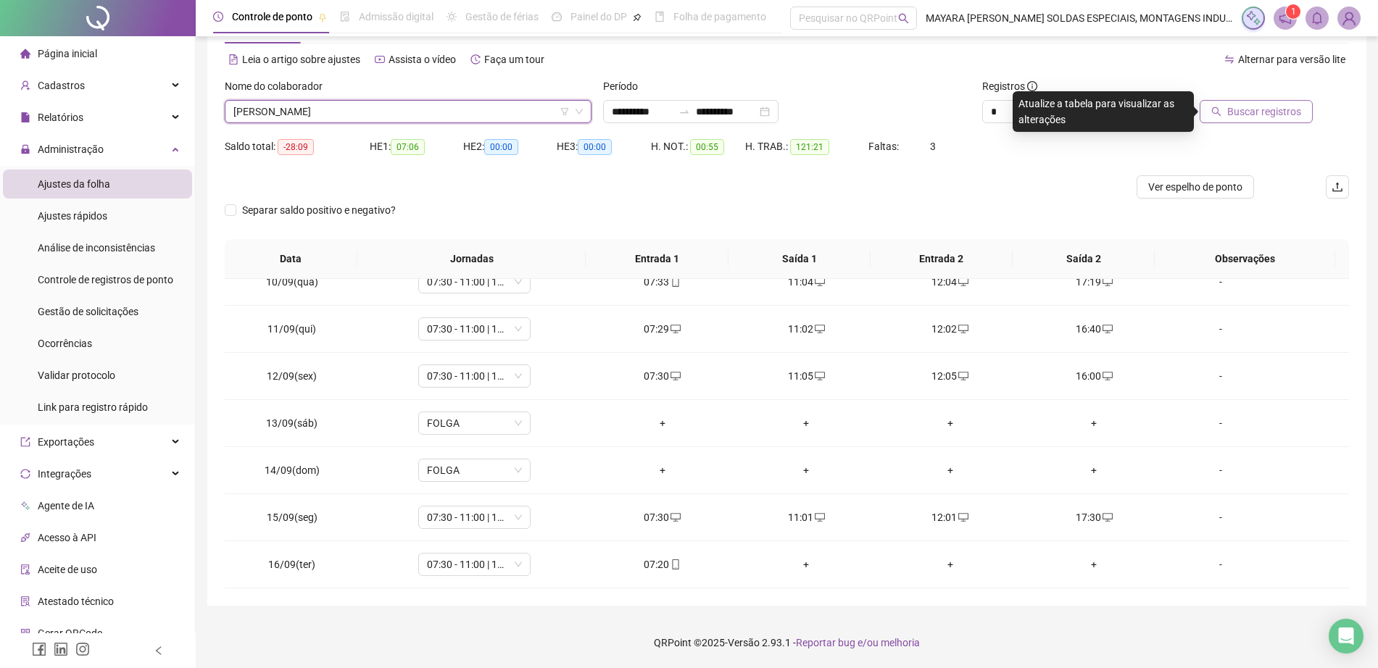
click at [1287, 115] on span "Buscar registros" at bounding box center [1264, 112] width 74 height 16
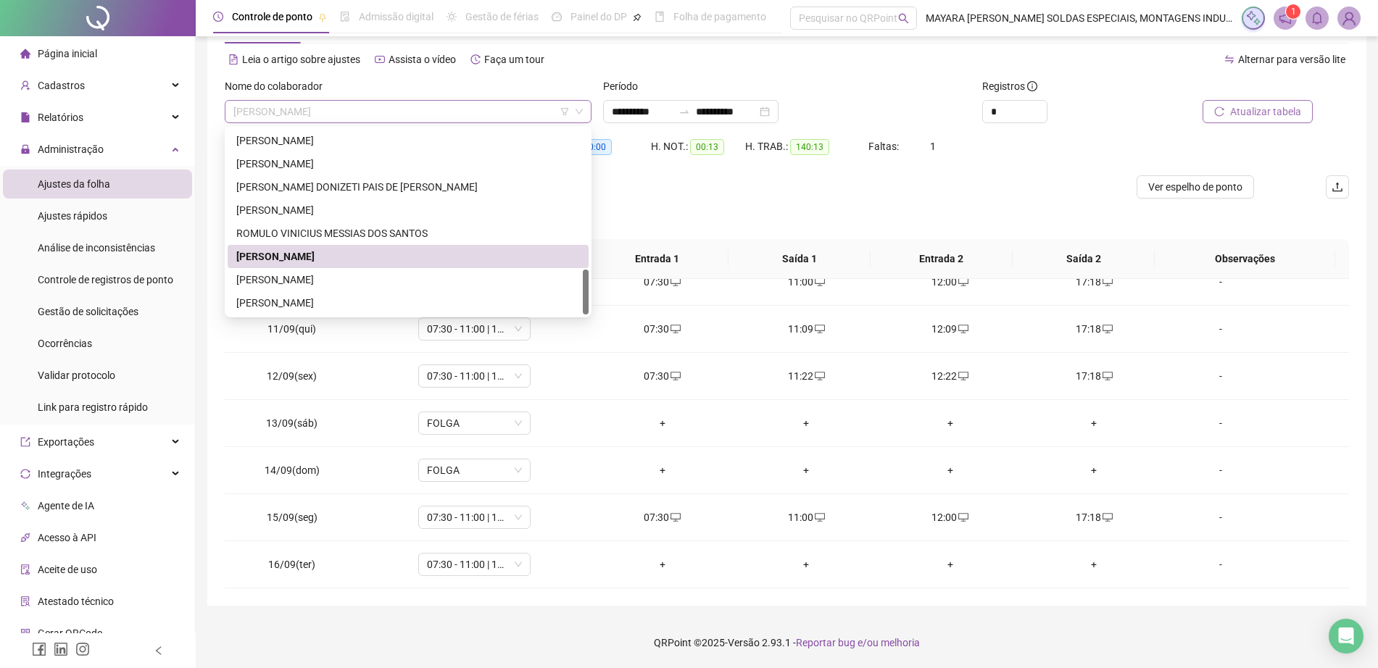
click at [485, 103] on span "[PERSON_NAME]" at bounding box center [407, 112] width 349 height 22
click at [391, 282] on div "[PERSON_NAME]" at bounding box center [407, 280] width 343 height 16
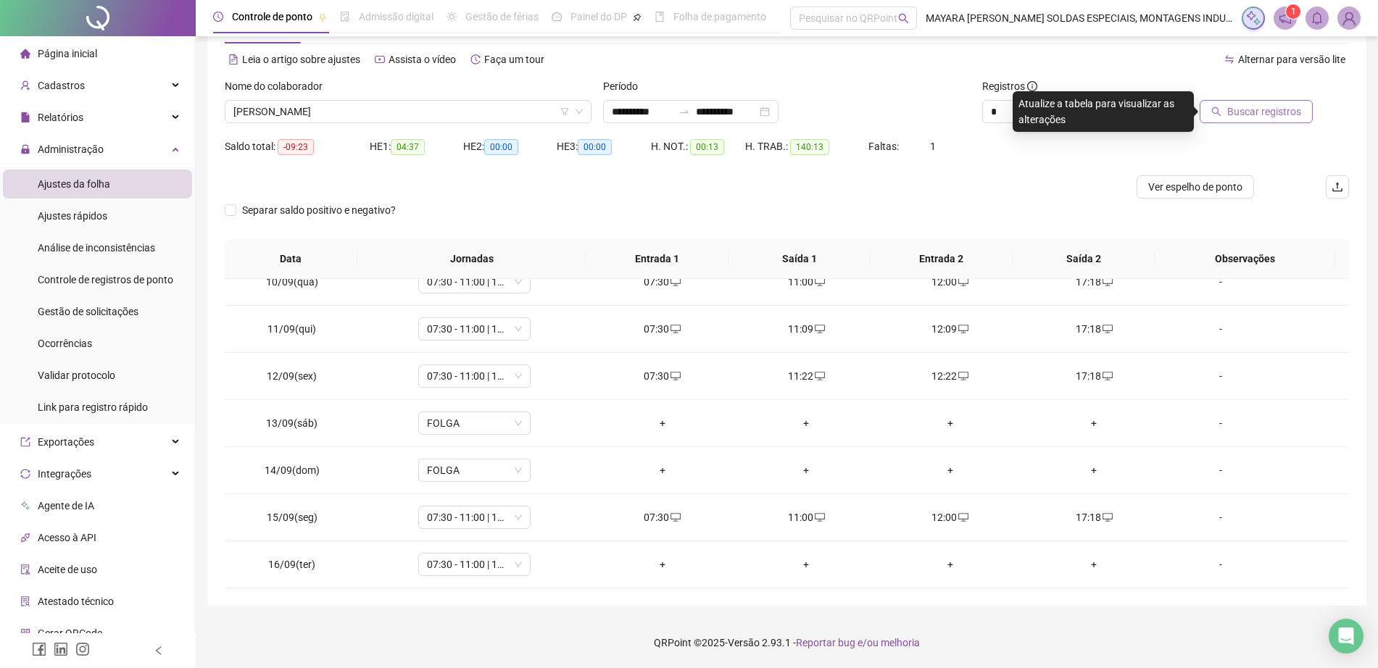
click at [1299, 99] on div at bounding box center [1241, 89] width 141 height 22
click at [1282, 111] on span "Buscar registros" at bounding box center [1264, 112] width 74 height 16
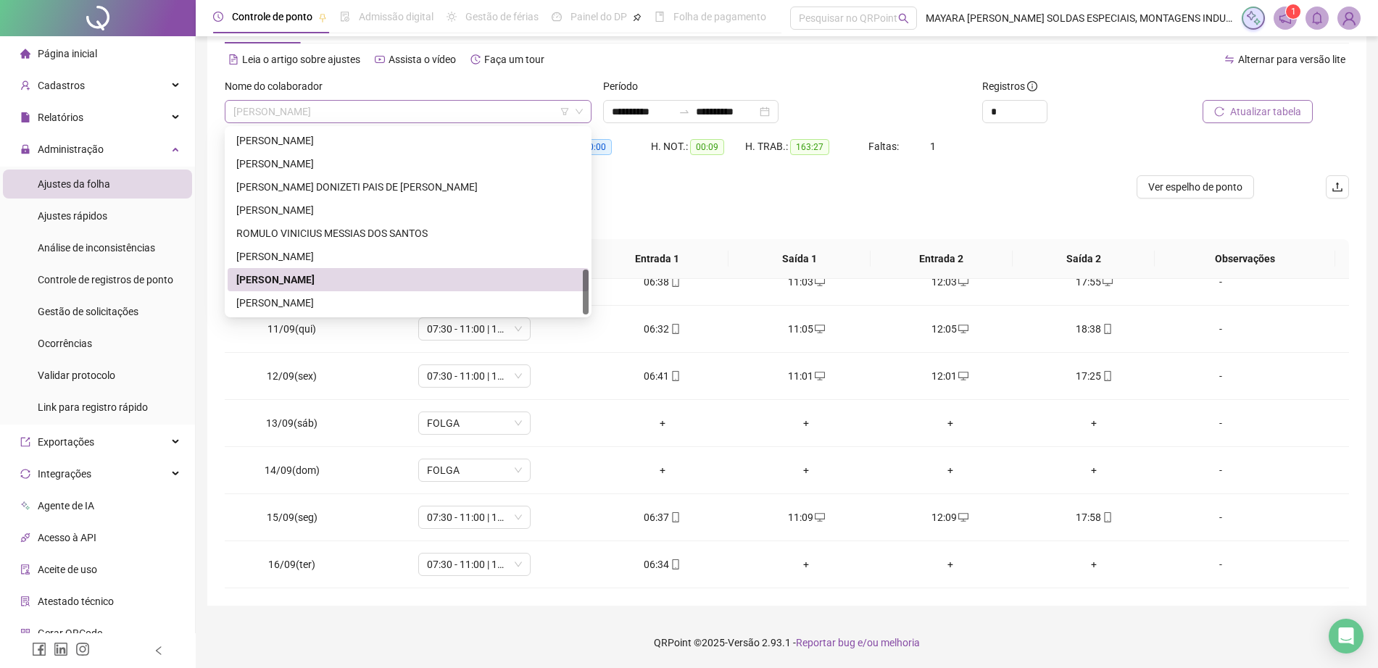
click at [384, 117] on span "[PERSON_NAME]" at bounding box center [407, 112] width 349 height 22
click at [370, 301] on div "[PERSON_NAME]" at bounding box center [407, 303] width 343 height 16
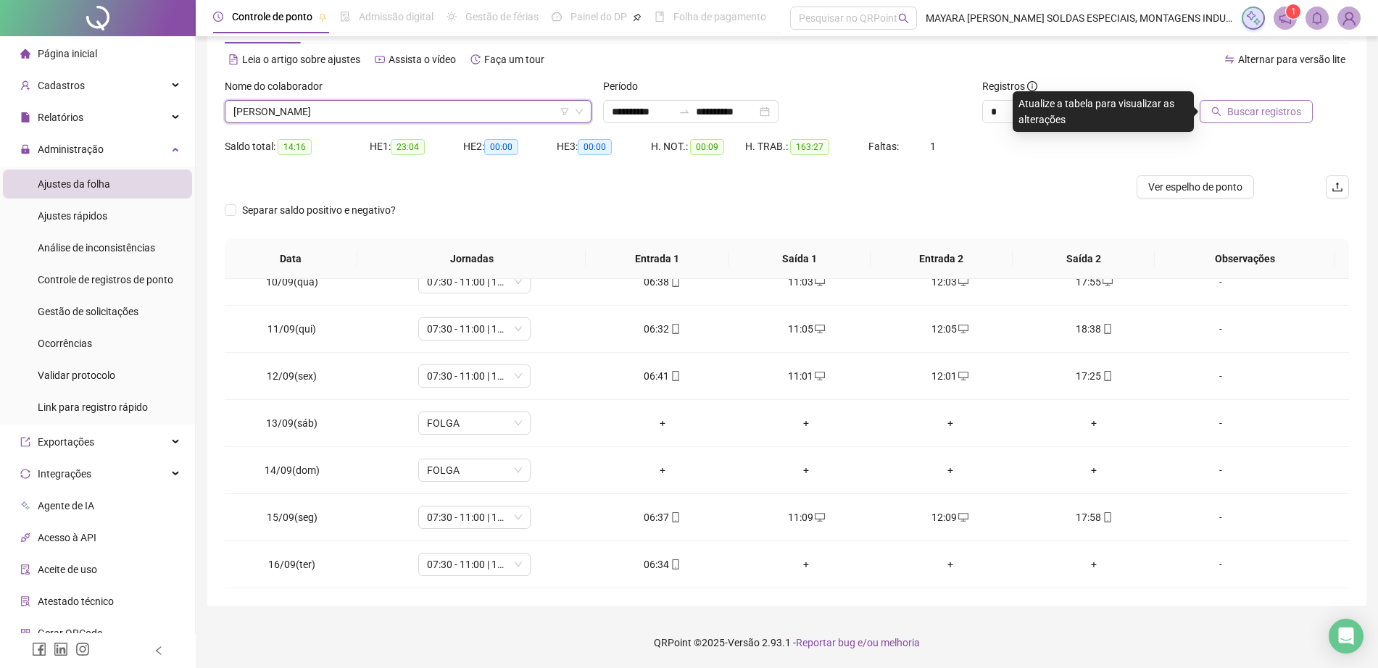
click at [1264, 104] on span "Buscar registros" at bounding box center [1264, 112] width 74 height 16
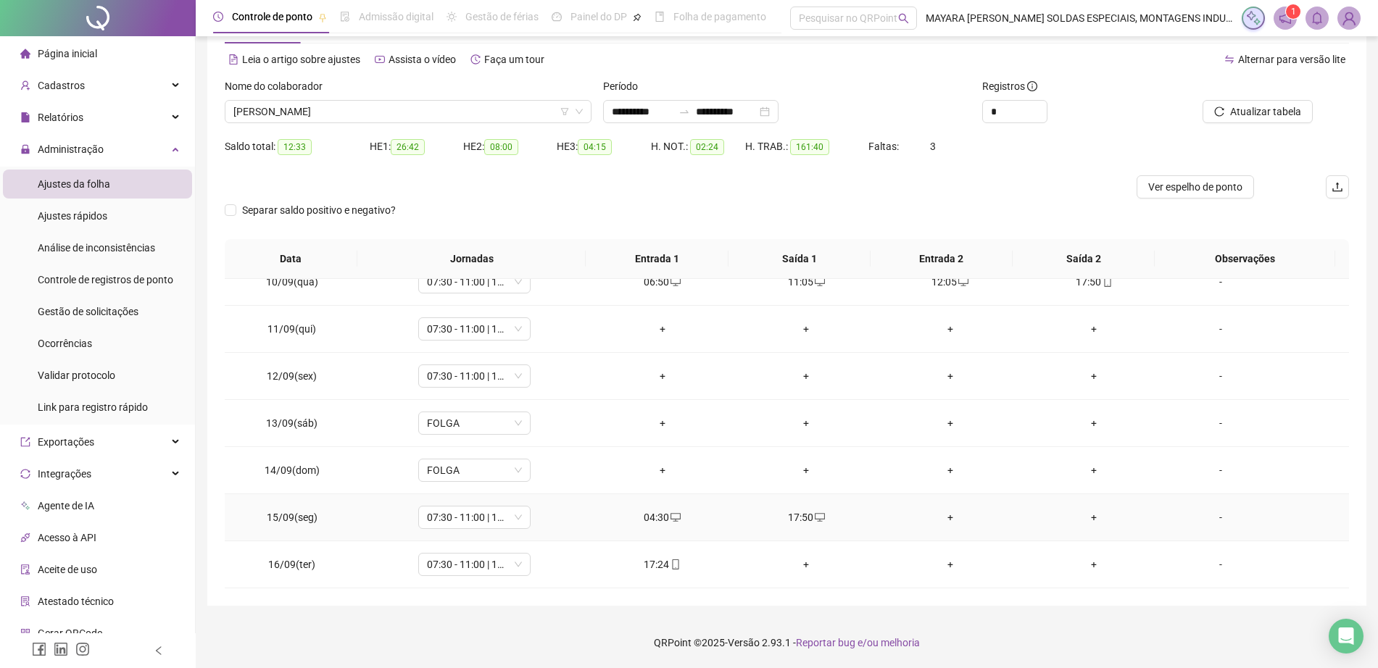
click at [934, 514] on div "+" at bounding box center [950, 517] width 121 height 16
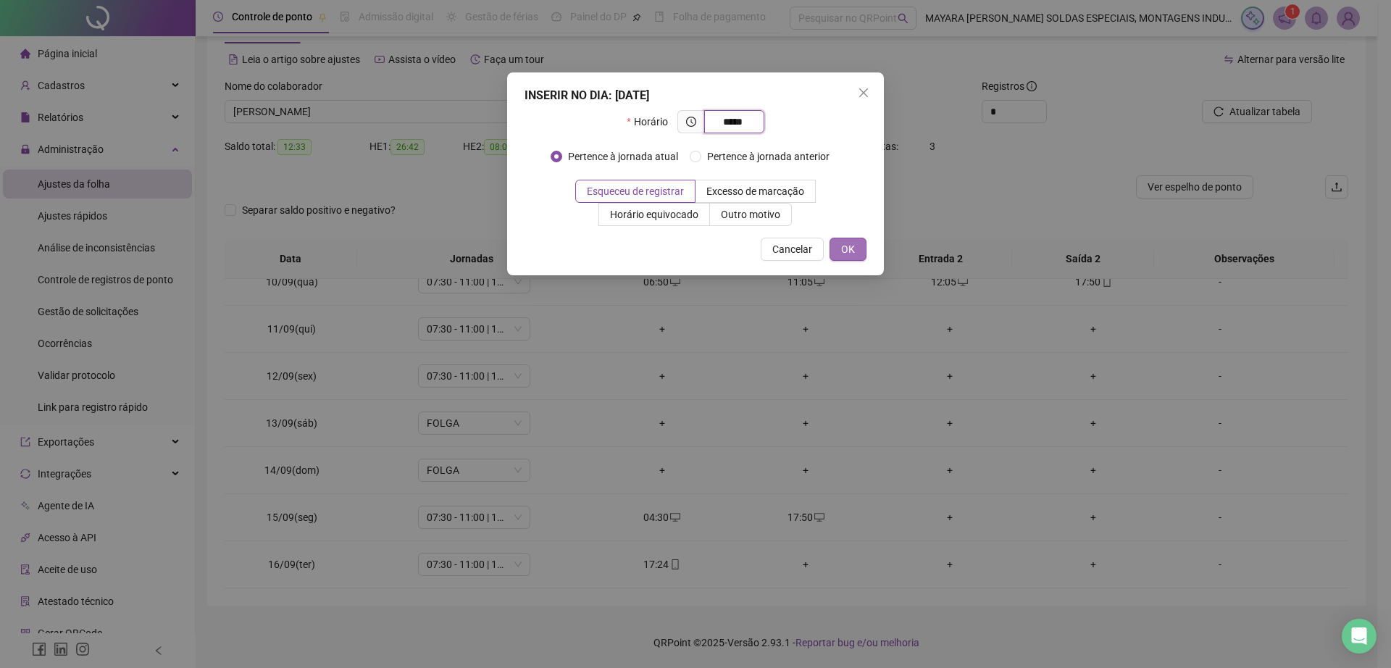
type input "*****"
click at [843, 251] on span "OK" at bounding box center [848, 249] width 14 height 16
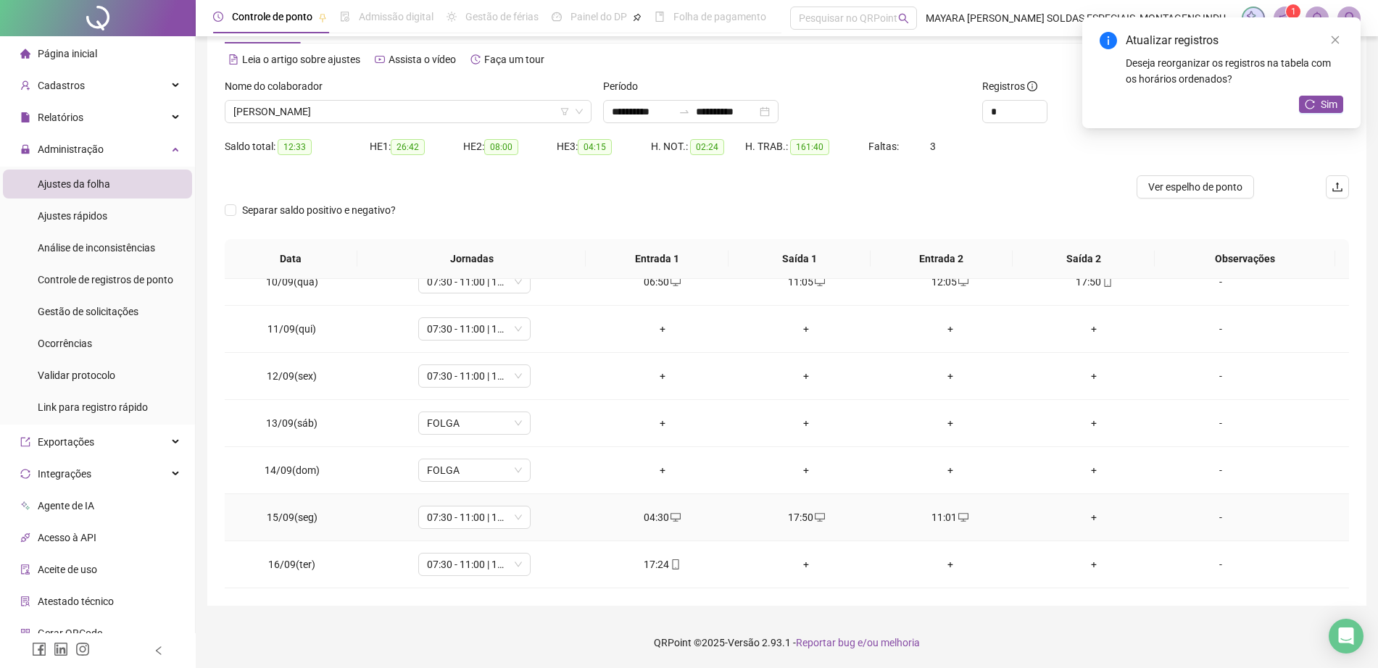
click at [1078, 522] on div "+" at bounding box center [1093, 517] width 121 height 16
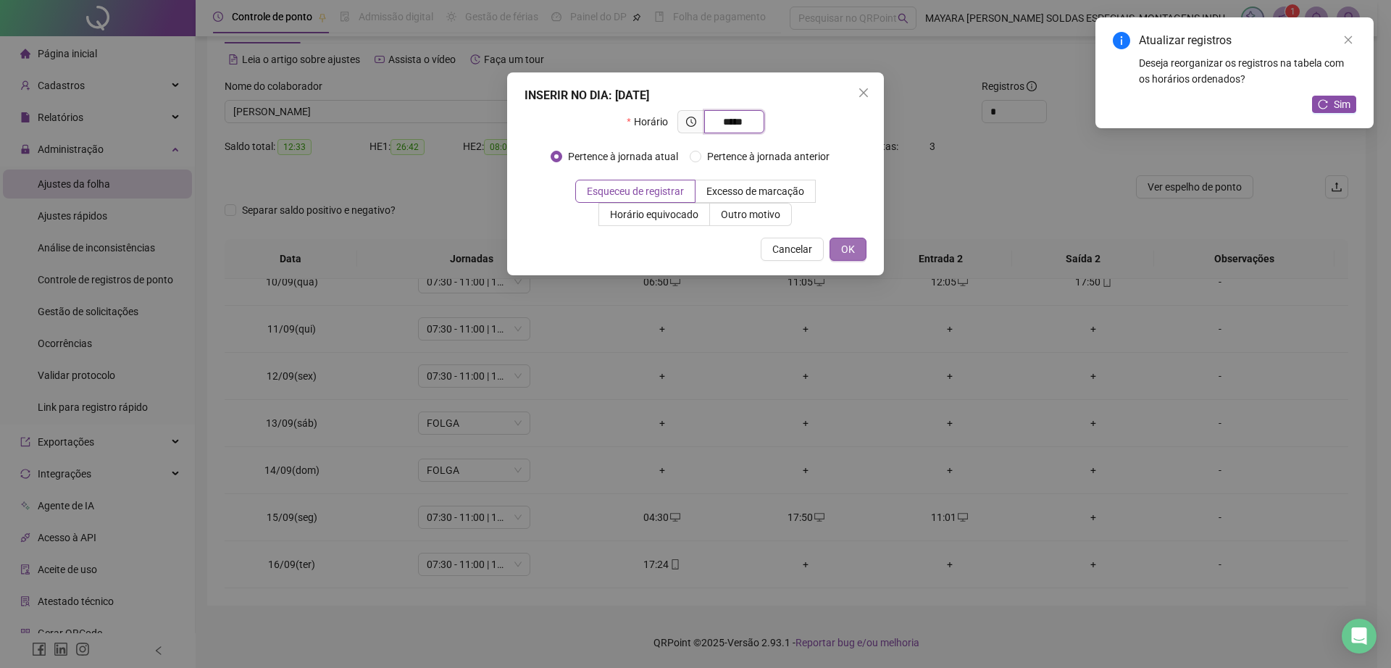
type input "*****"
click at [844, 249] on span "OK" at bounding box center [848, 249] width 14 height 16
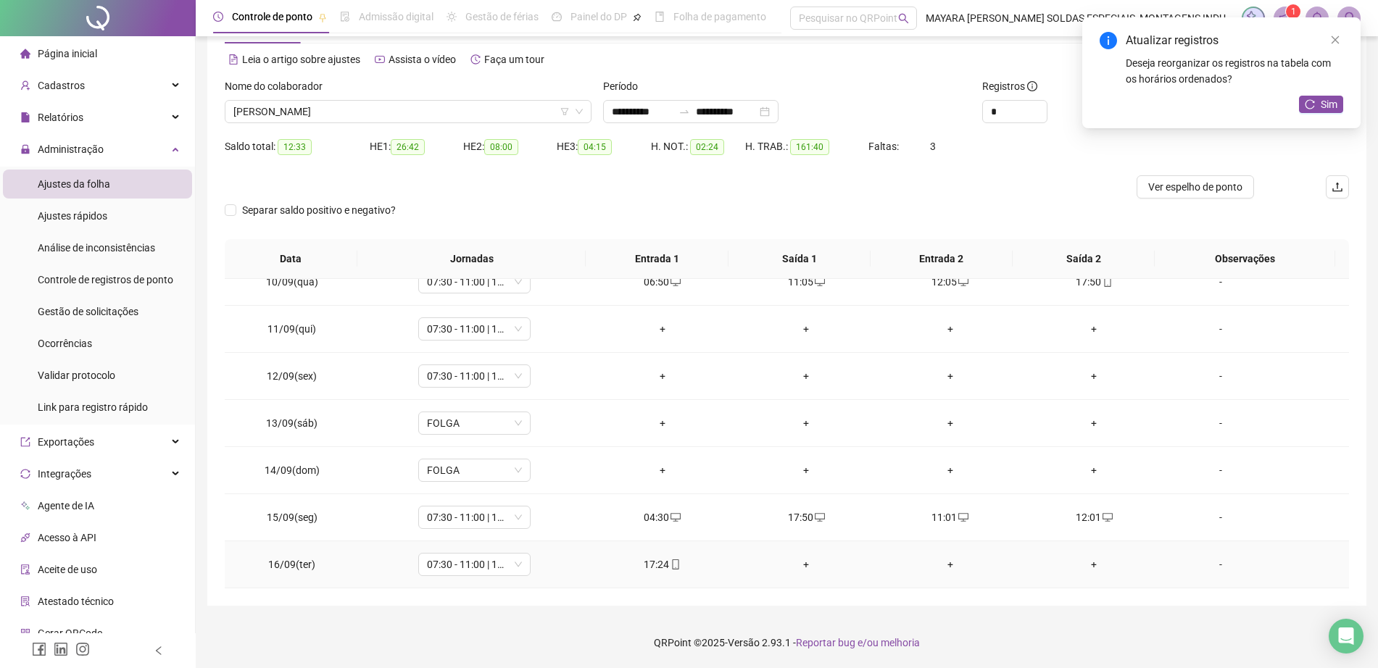
click at [799, 565] on div "+" at bounding box center [806, 565] width 121 height 16
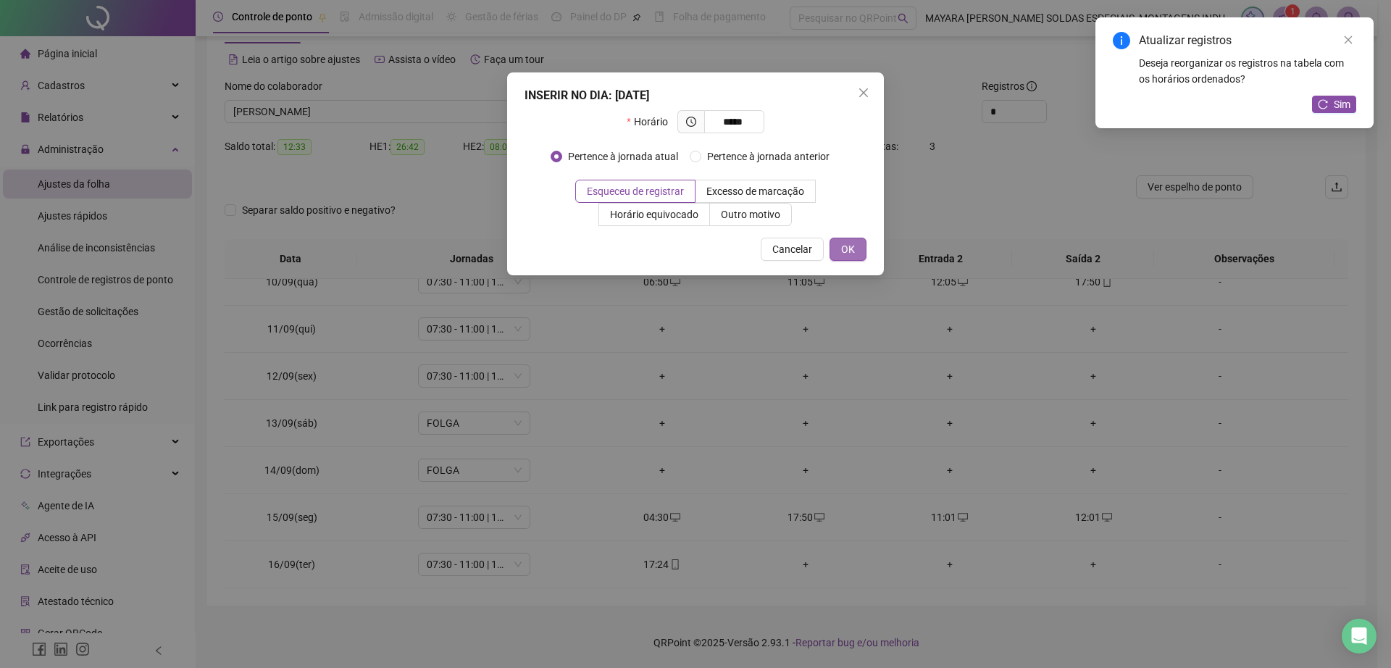
type input "*****"
click at [847, 249] on span "OK" at bounding box center [848, 249] width 14 height 16
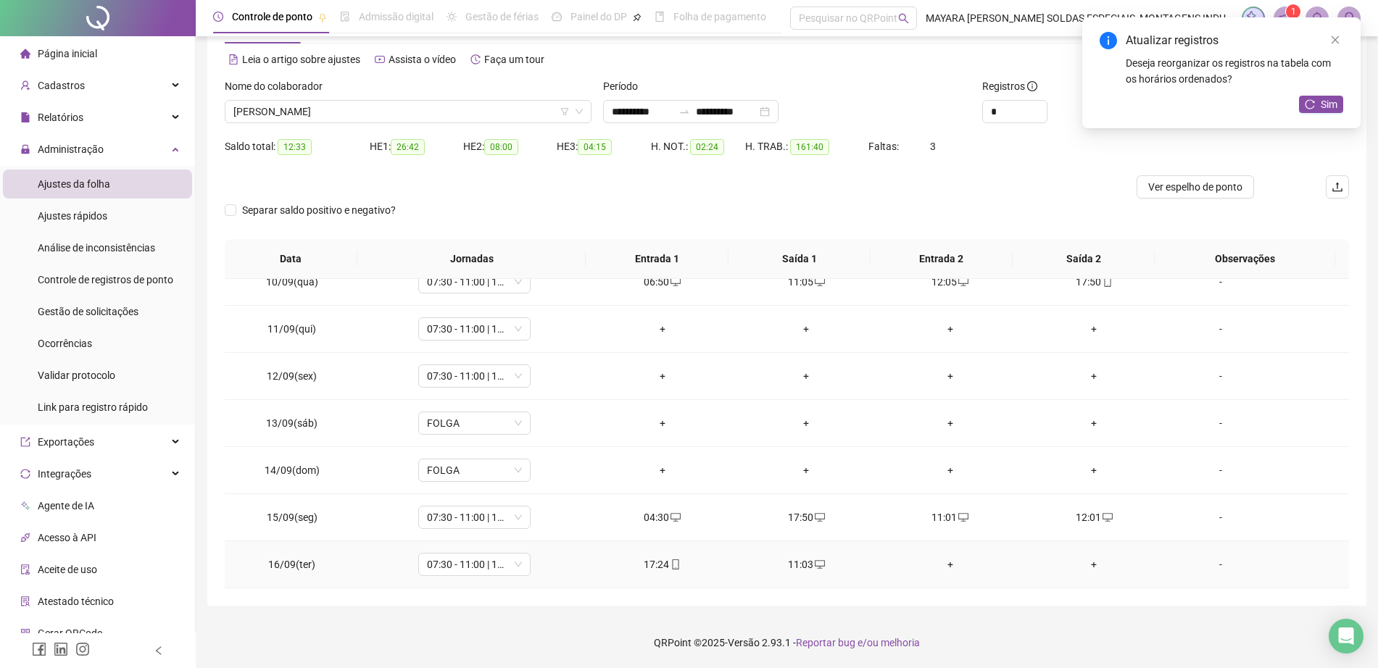
click at [946, 567] on div "+" at bounding box center [950, 565] width 121 height 16
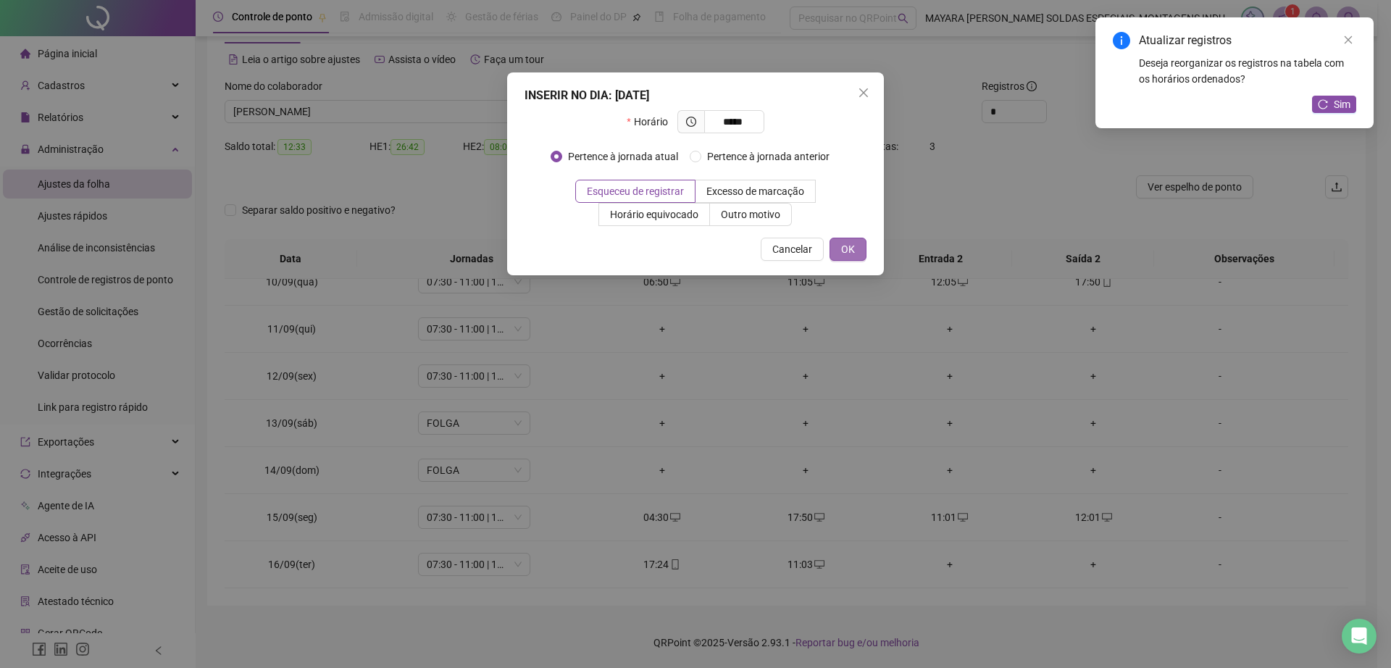
type input "*****"
click at [849, 255] on span "OK" at bounding box center [848, 249] width 14 height 16
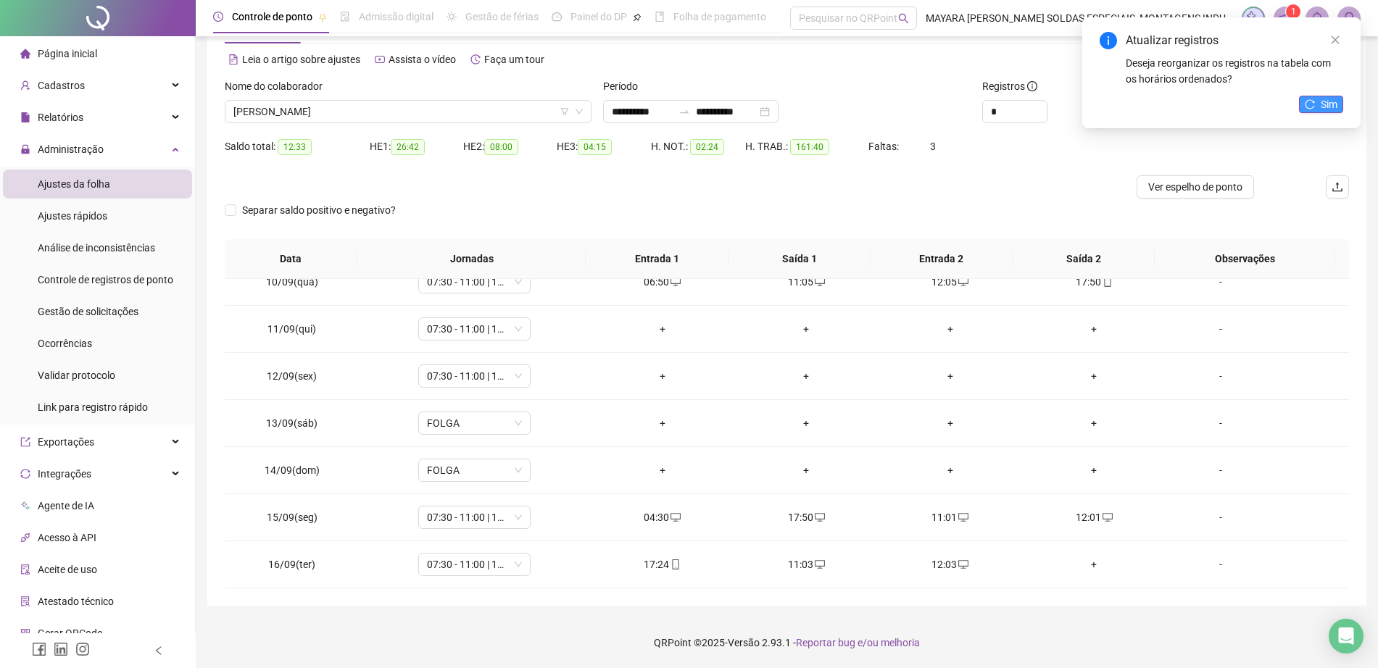
click at [1333, 96] on span "Sim" at bounding box center [1328, 104] width 17 height 16
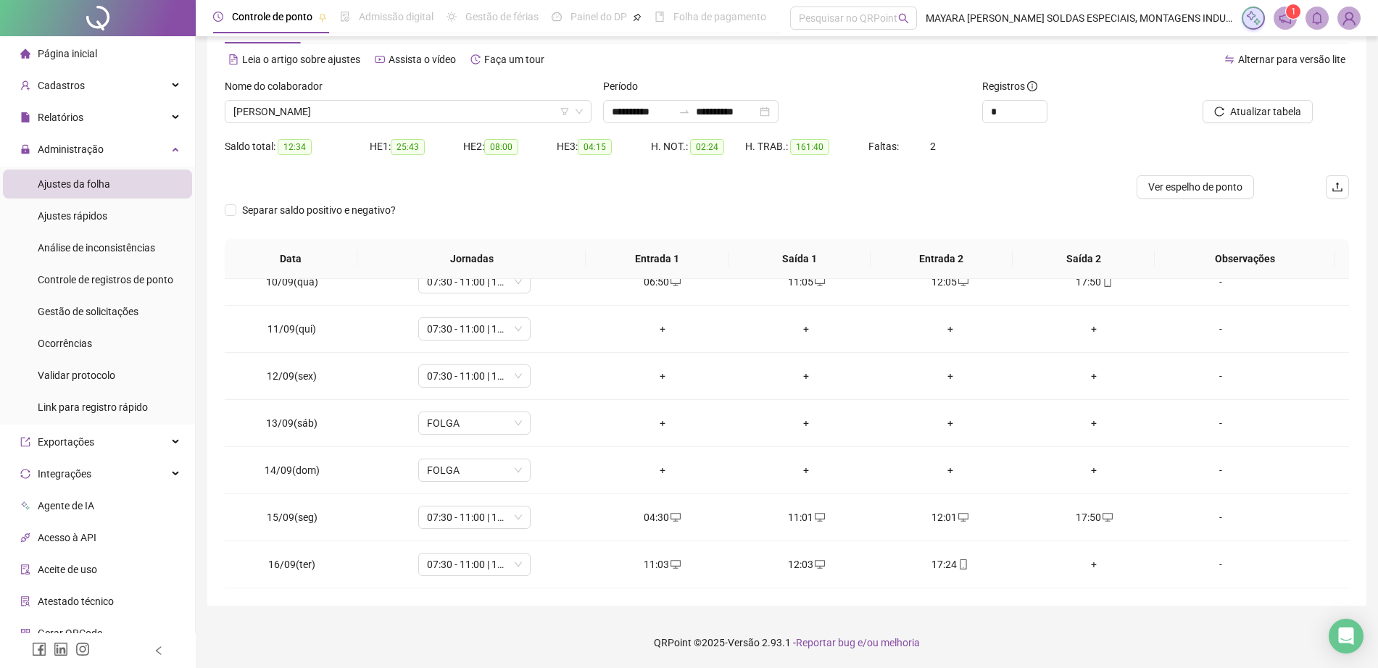
click at [1344, 21] on img at bounding box center [1349, 18] width 22 height 22
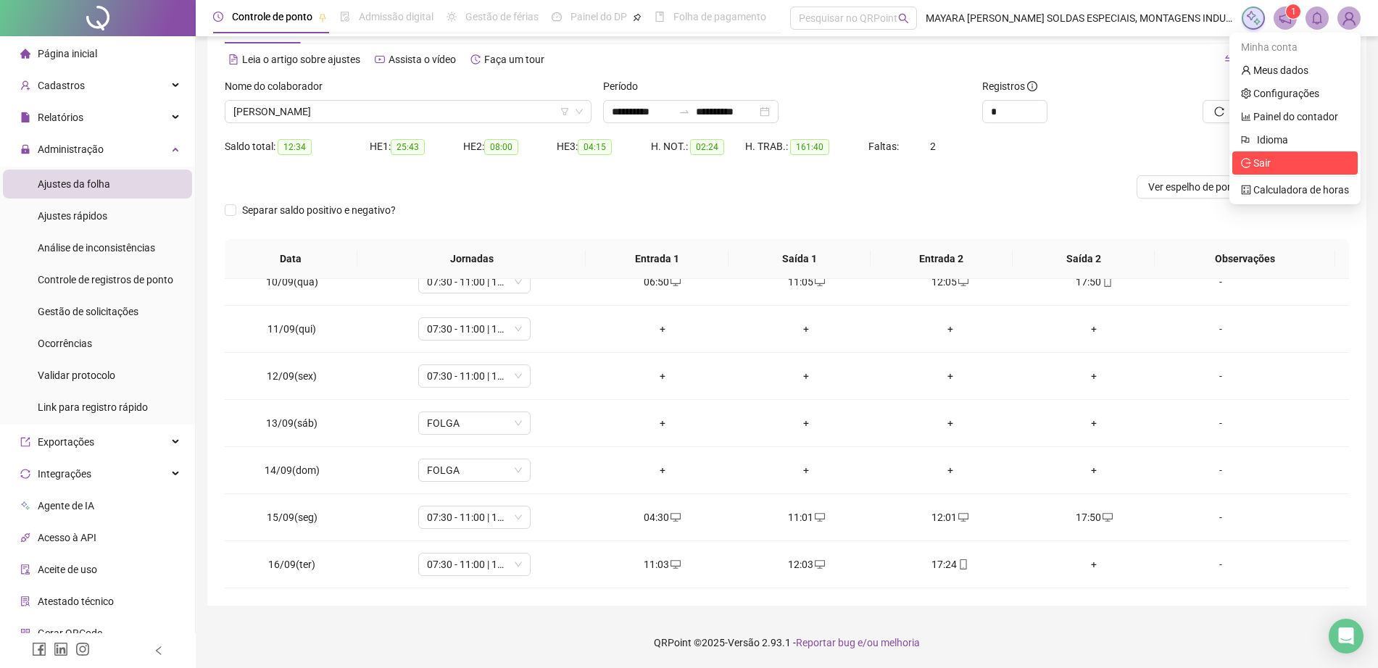
click at [1270, 174] on li "Sair" at bounding box center [1294, 162] width 125 height 23
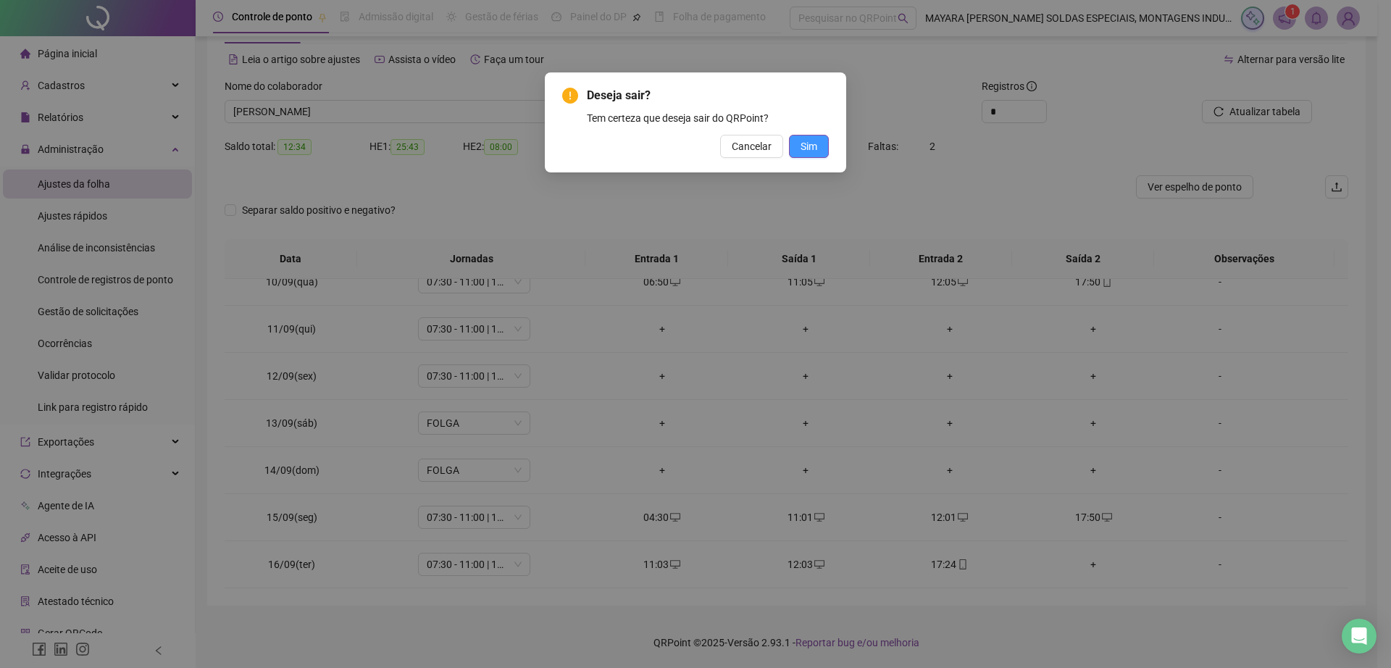
click at [807, 143] on span "Sim" at bounding box center [809, 146] width 17 height 16
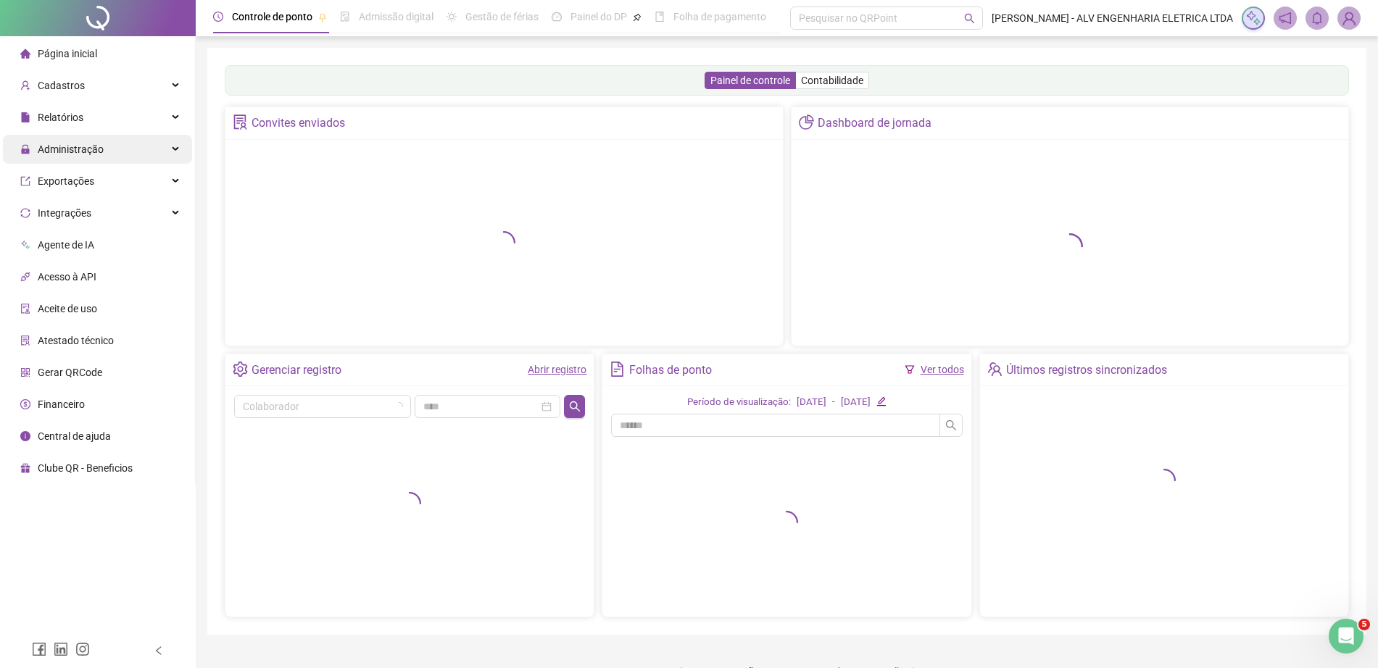
click at [136, 148] on div "Administração" at bounding box center [97, 149] width 189 height 29
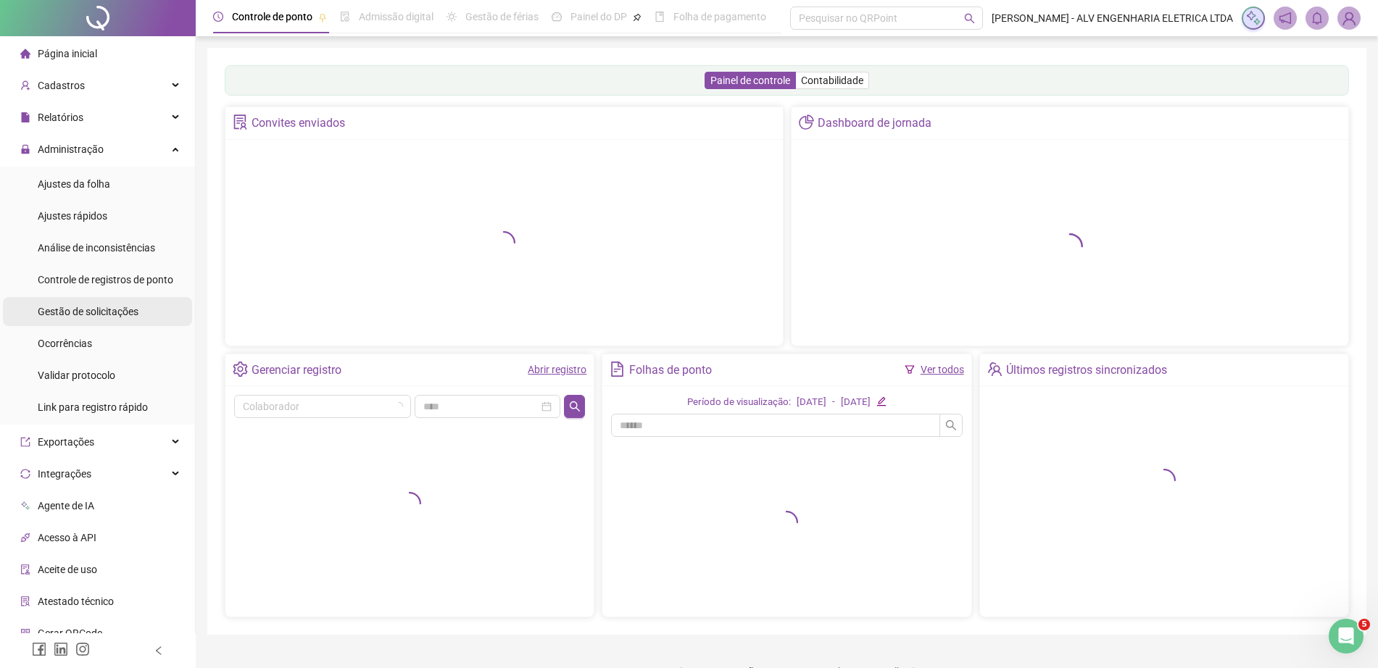
click at [112, 317] on span "Gestão de solicitações" at bounding box center [88, 312] width 101 height 12
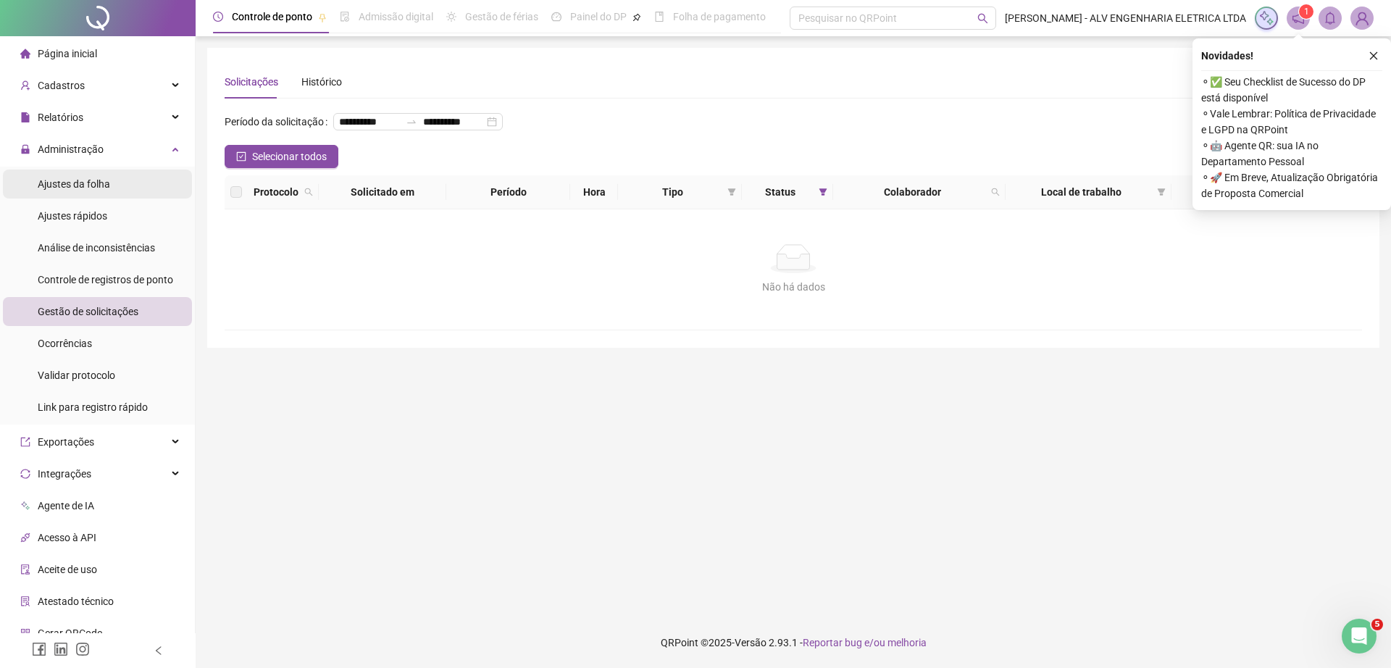
click at [58, 178] on span "Ajustes da folha" at bounding box center [74, 184] width 72 height 12
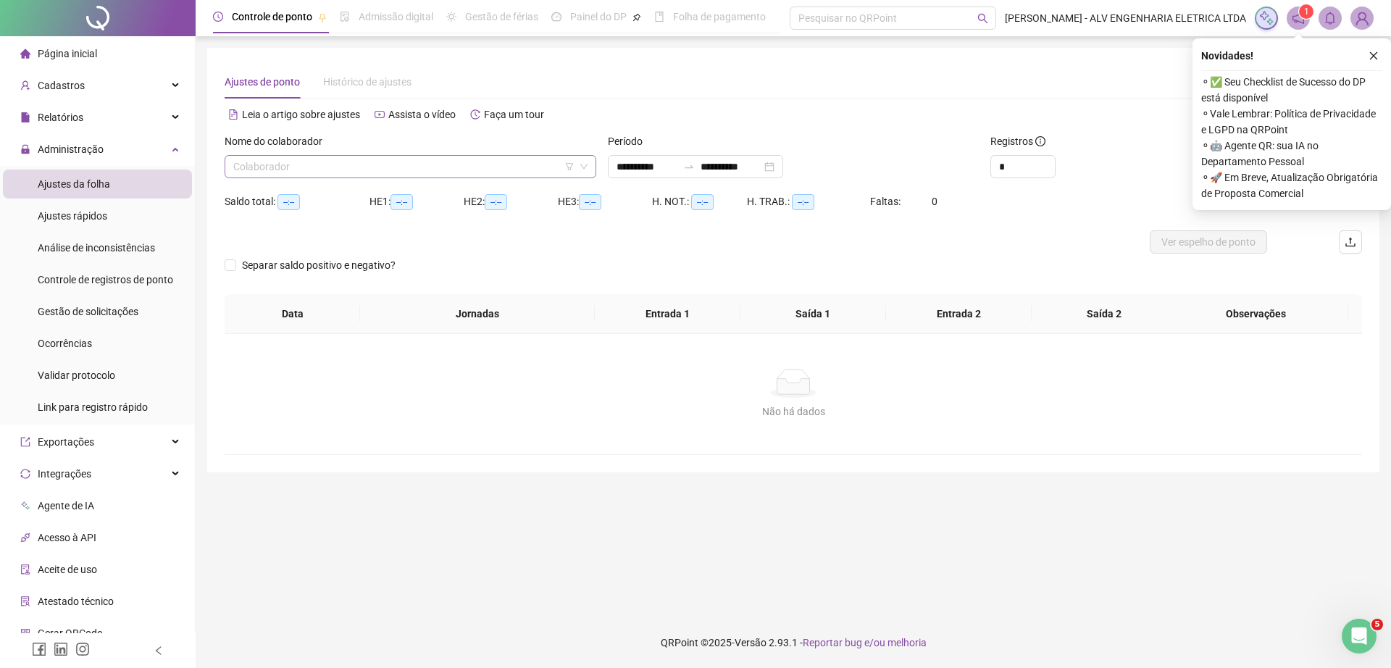
click at [373, 167] on input "search" at bounding box center [403, 167] width 341 height 22
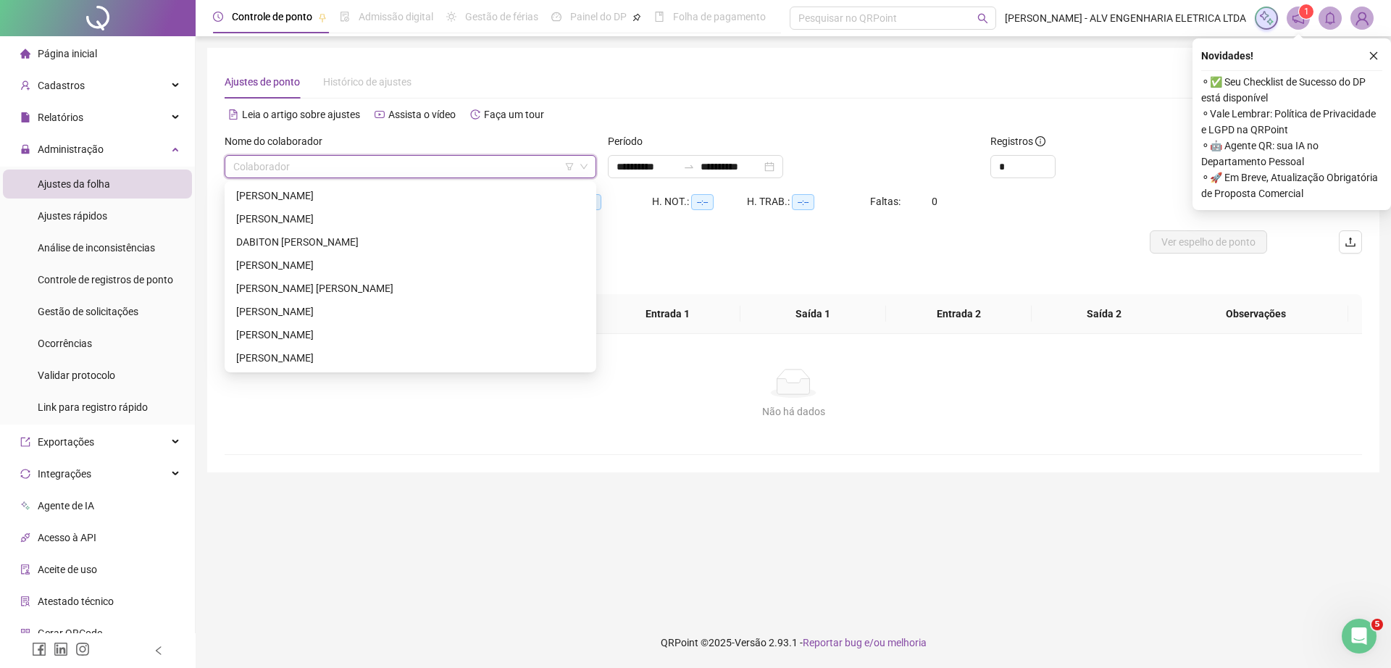
type input "**********"
click at [370, 196] on div "ANTHONY RAUL DOS SANTOS RAMOS" at bounding box center [410, 196] width 349 height 16
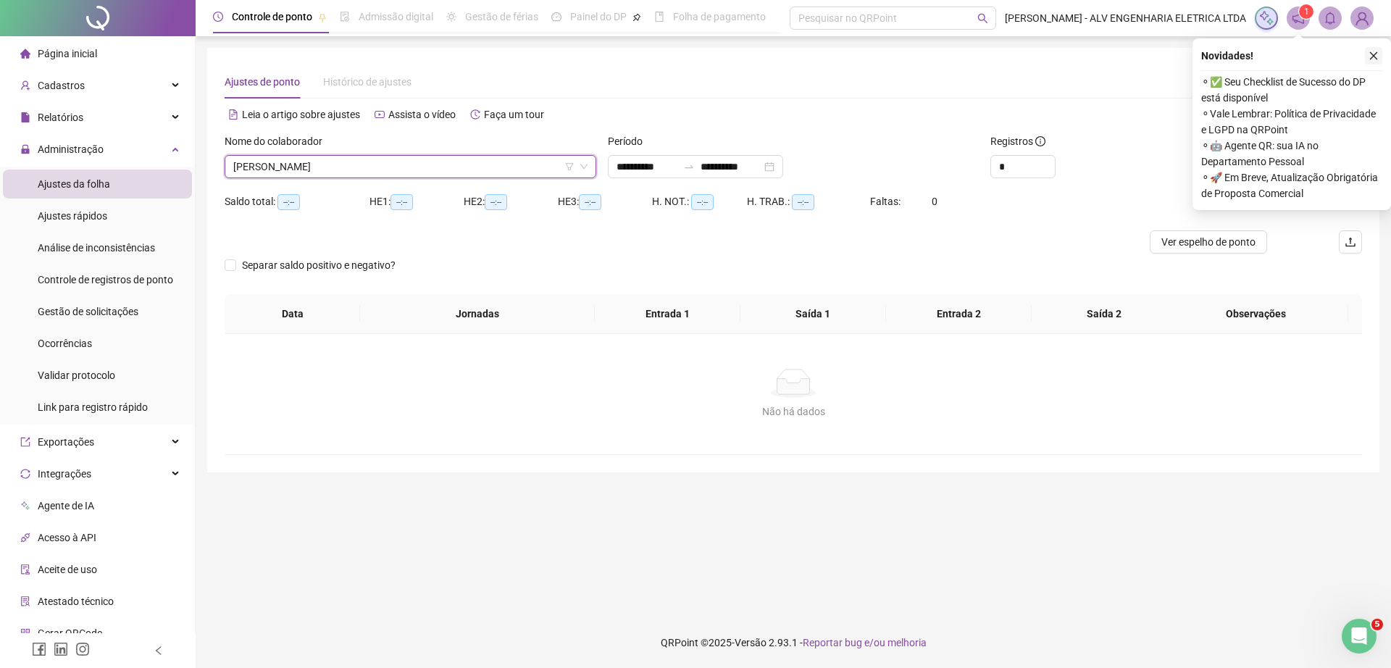
click at [1373, 47] on button "button" at bounding box center [1373, 55] width 17 height 17
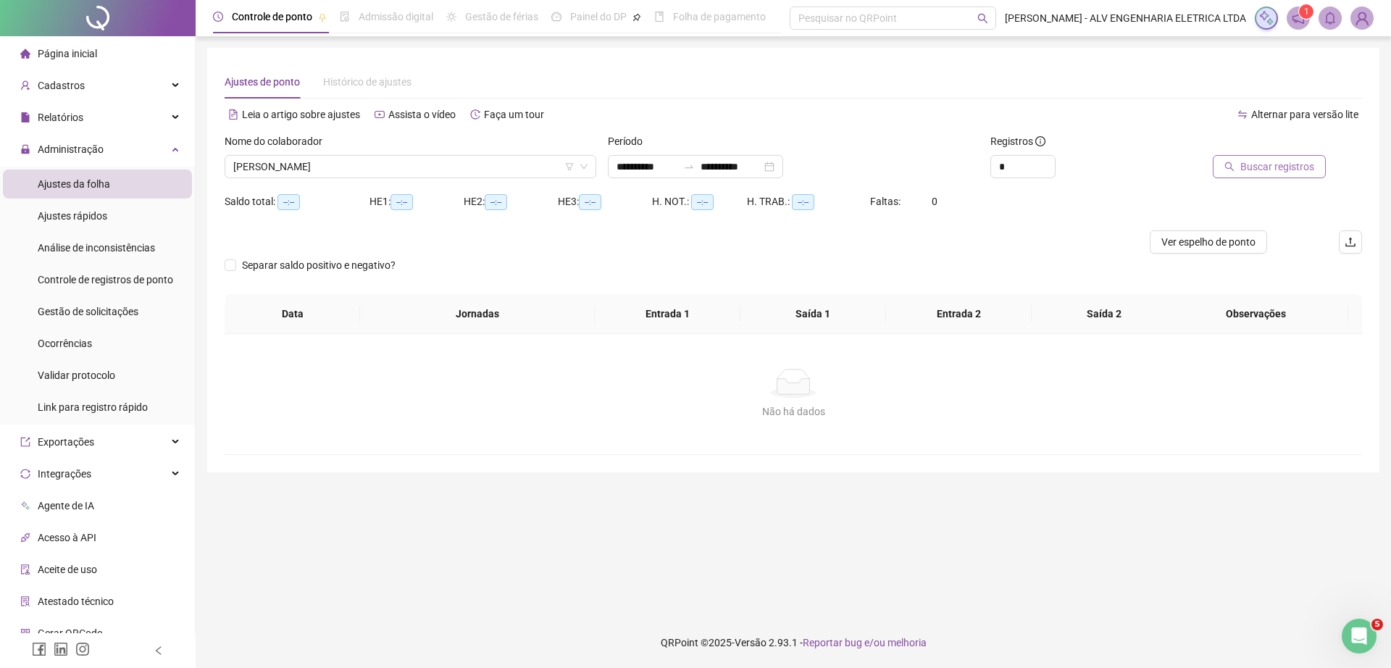
click at [1285, 160] on span "Buscar registros" at bounding box center [1278, 167] width 74 height 16
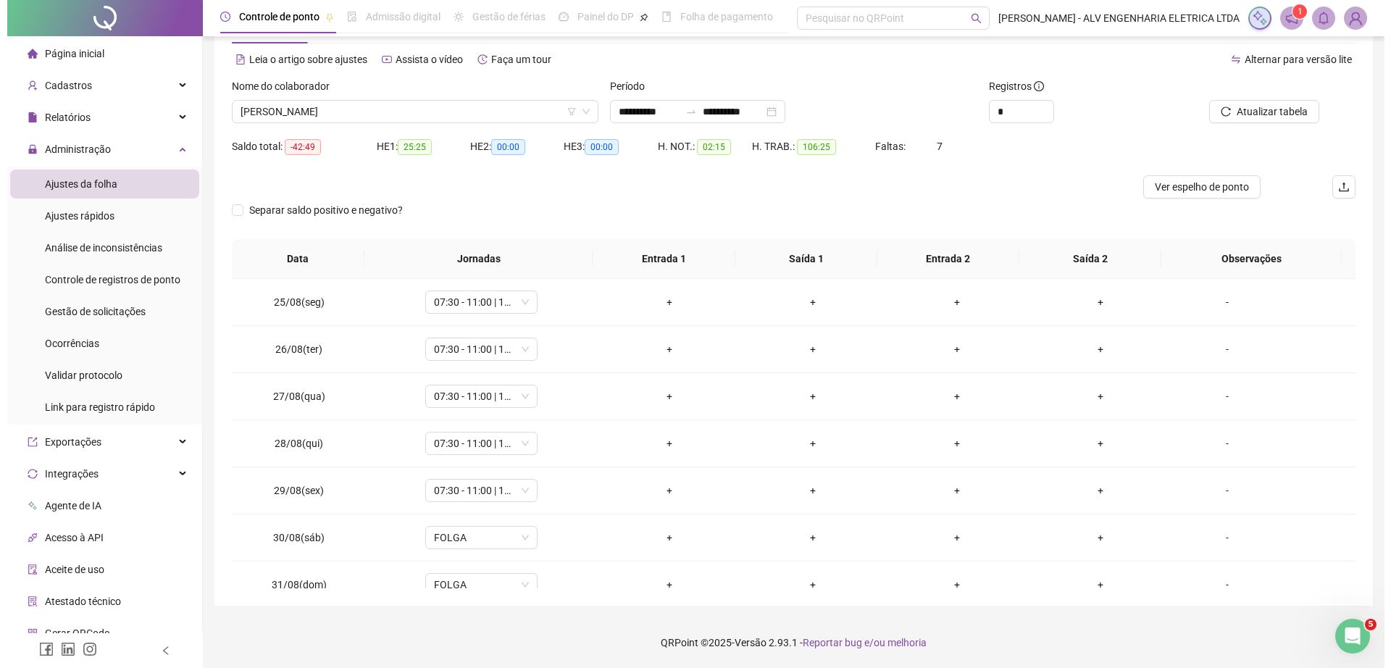
scroll to position [774, 0]
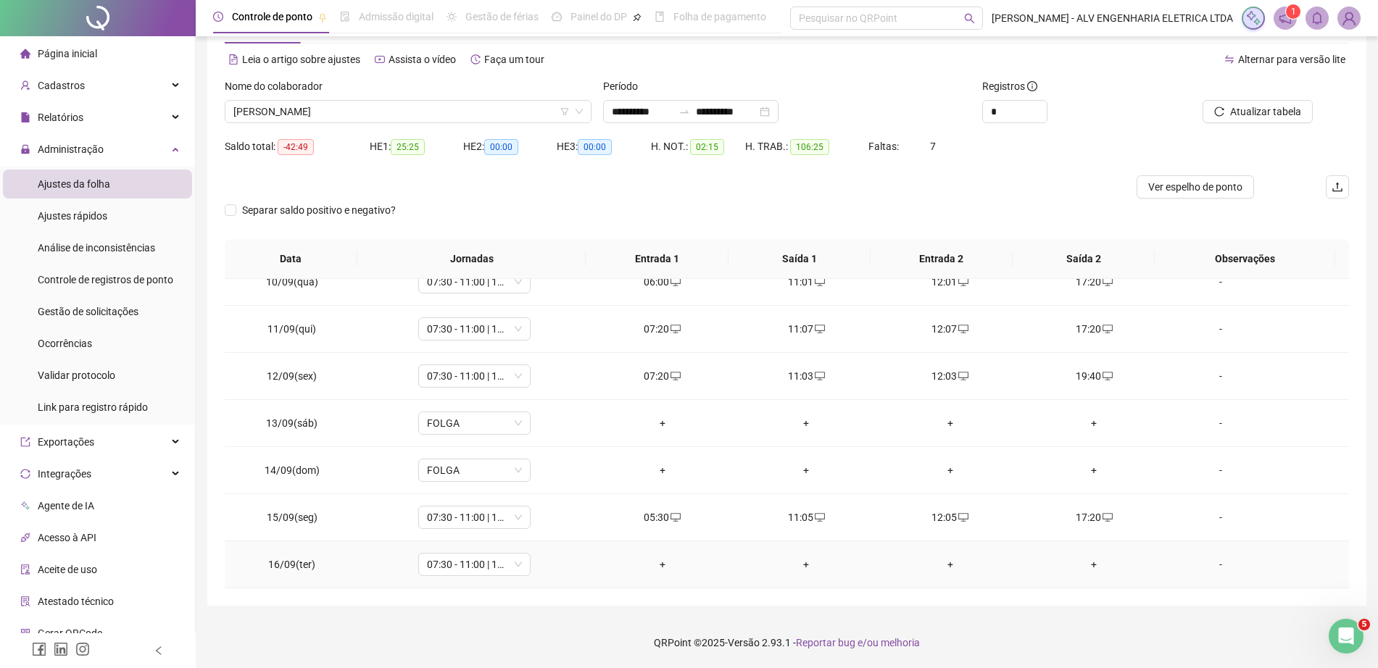
click at [648, 558] on div "+" at bounding box center [662, 565] width 121 height 16
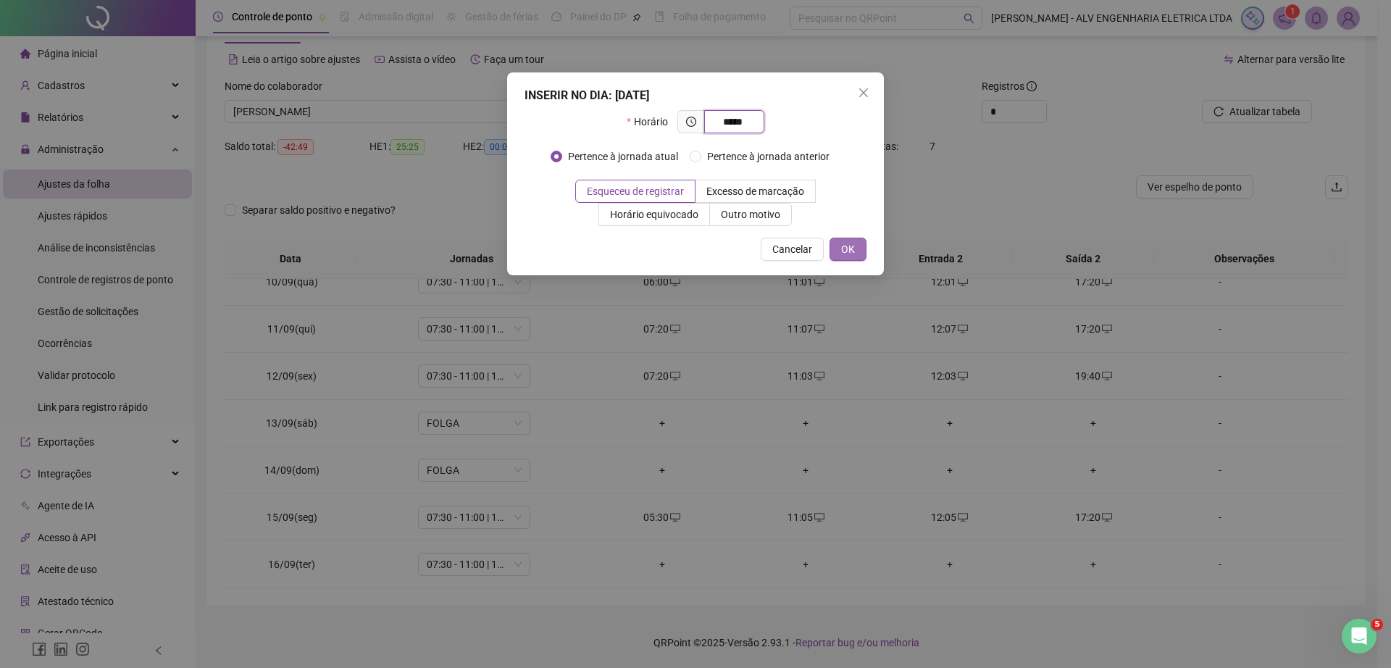
type input "*****"
click at [857, 252] on button "OK" at bounding box center [848, 249] width 37 height 23
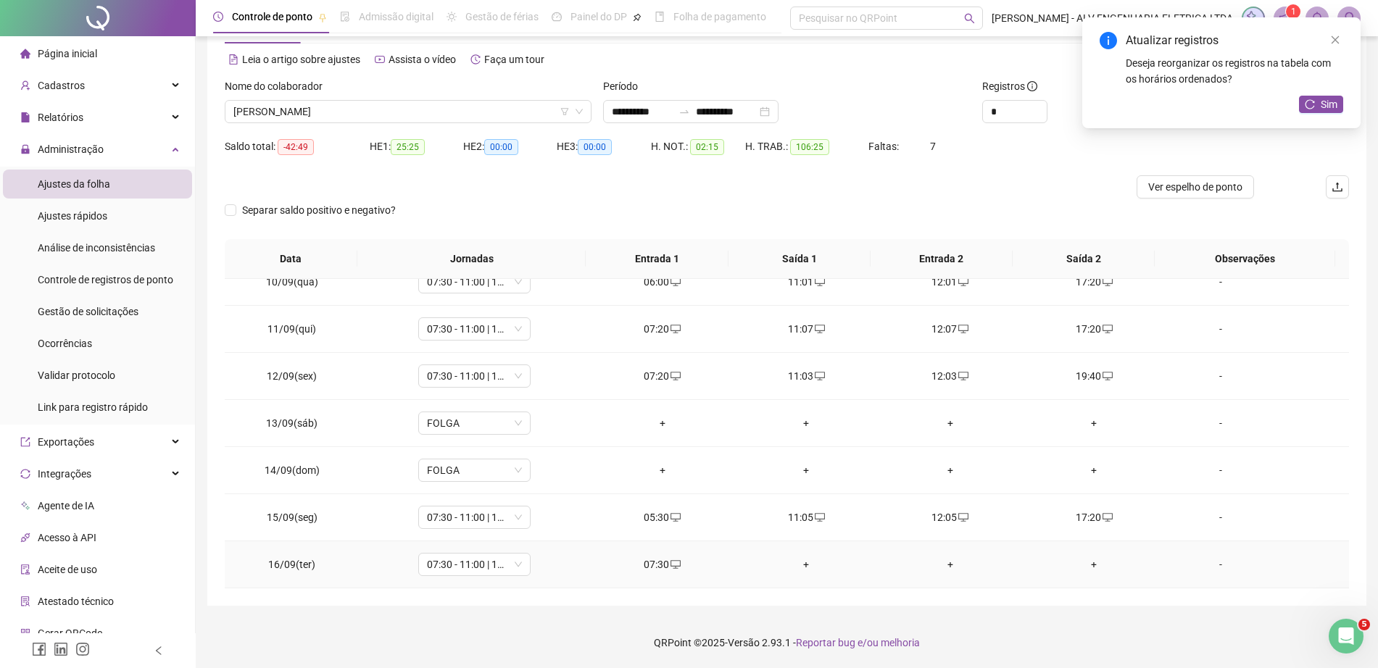
click at [1081, 560] on div "+" at bounding box center [1093, 565] width 121 height 16
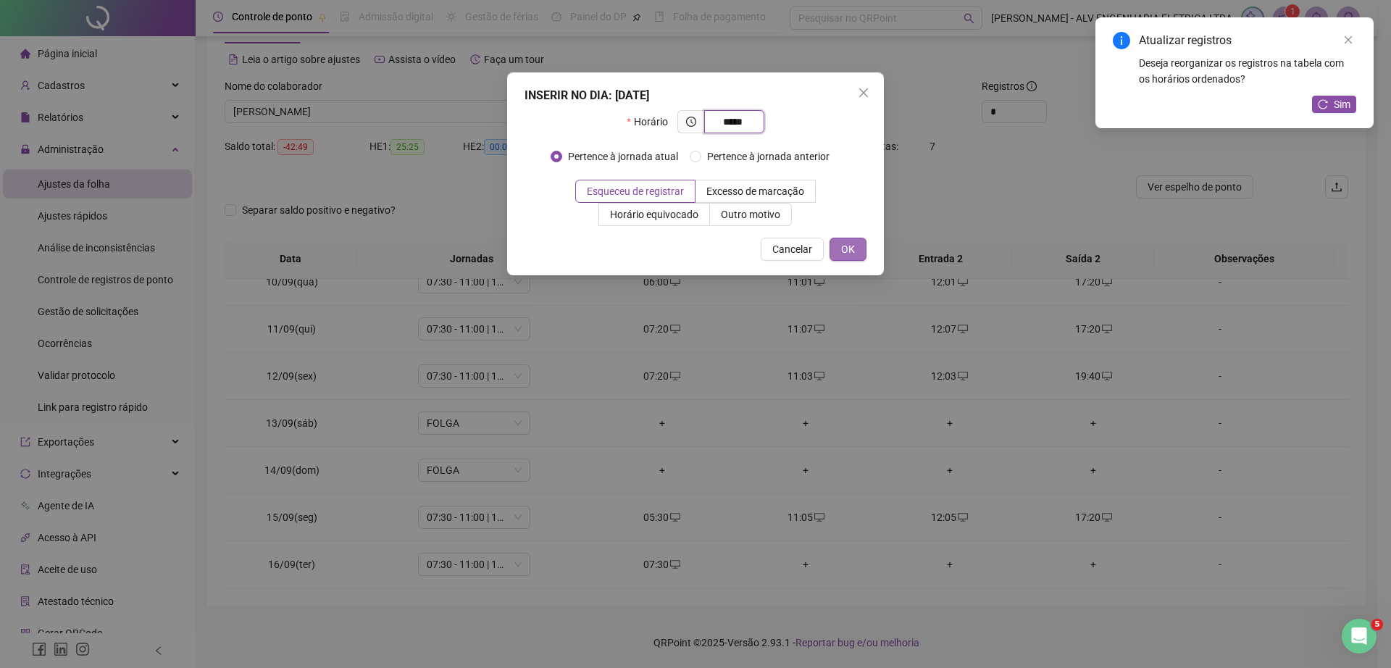
type input "*****"
click at [853, 246] on span "OK" at bounding box center [848, 249] width 14 height 16
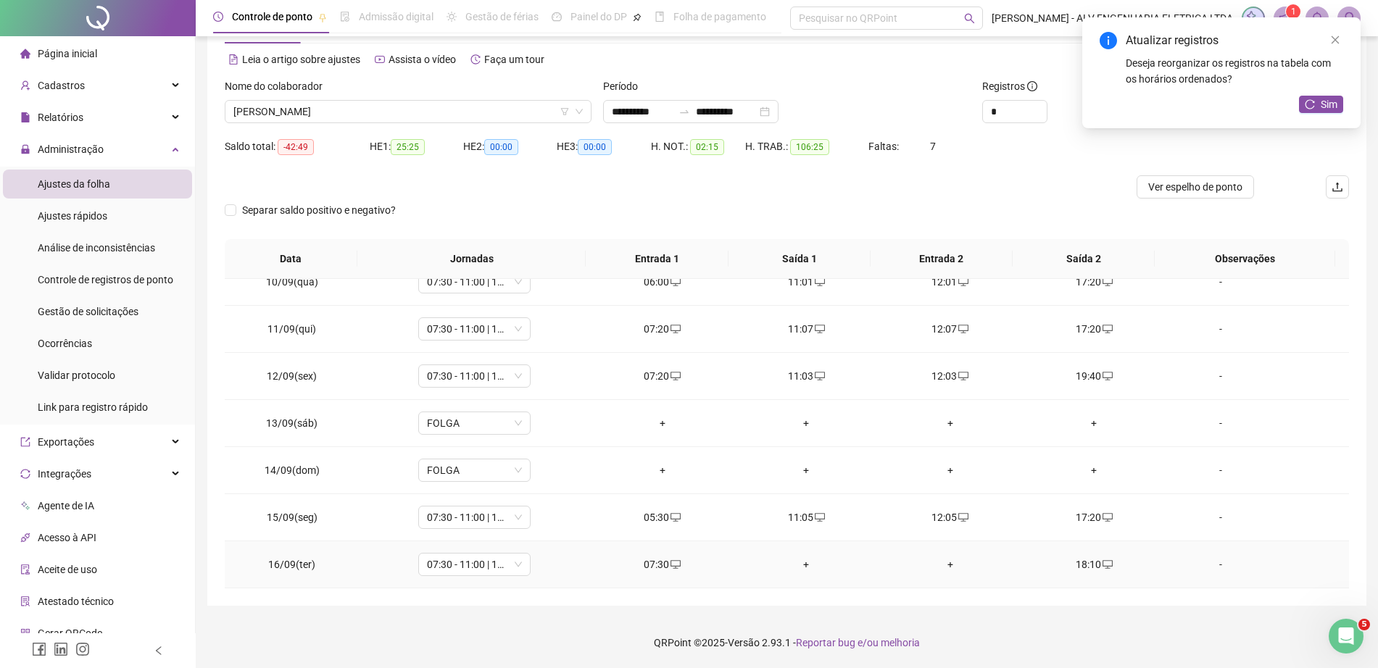
click at [799, 554] on td "+" at bounding box center [806, 564] width 144 height 47
click at [800, 565] on div "+" at bounding box center [806, 565] width 121 height 16
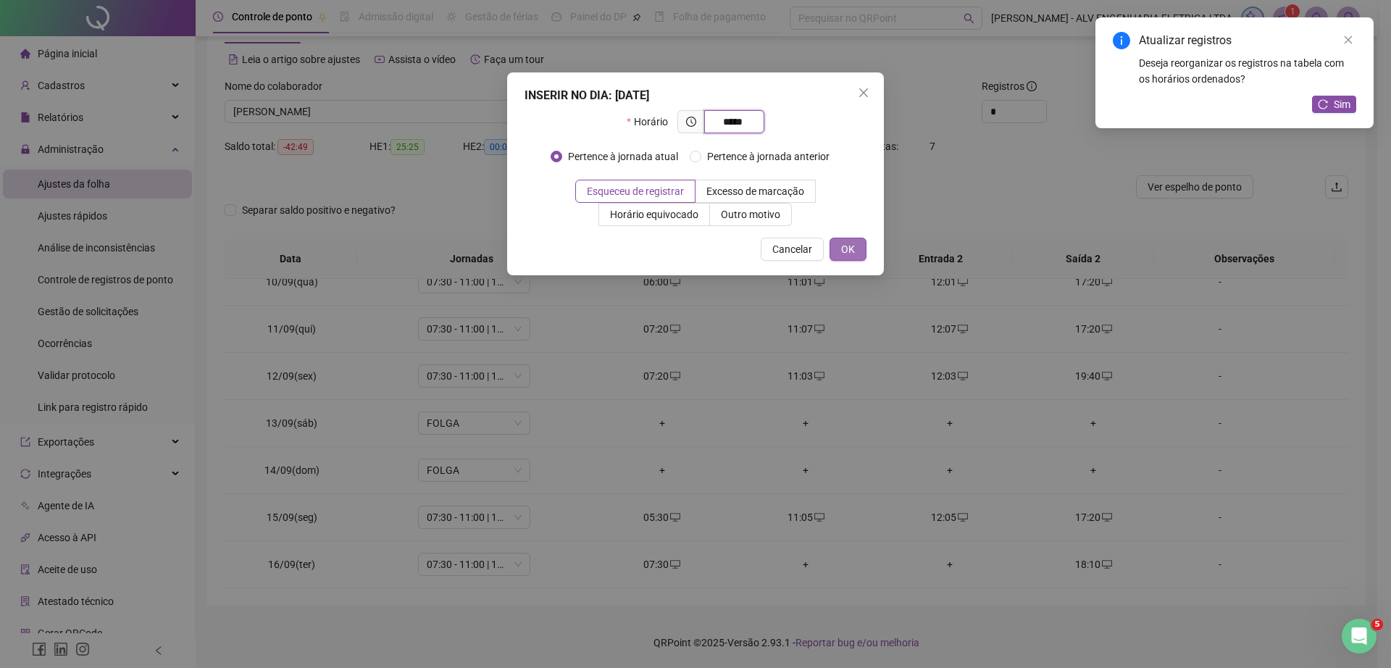
type input "*****"
click at [840, 240] on button "OK" at bounding box center [848, 249] width 37 height 23
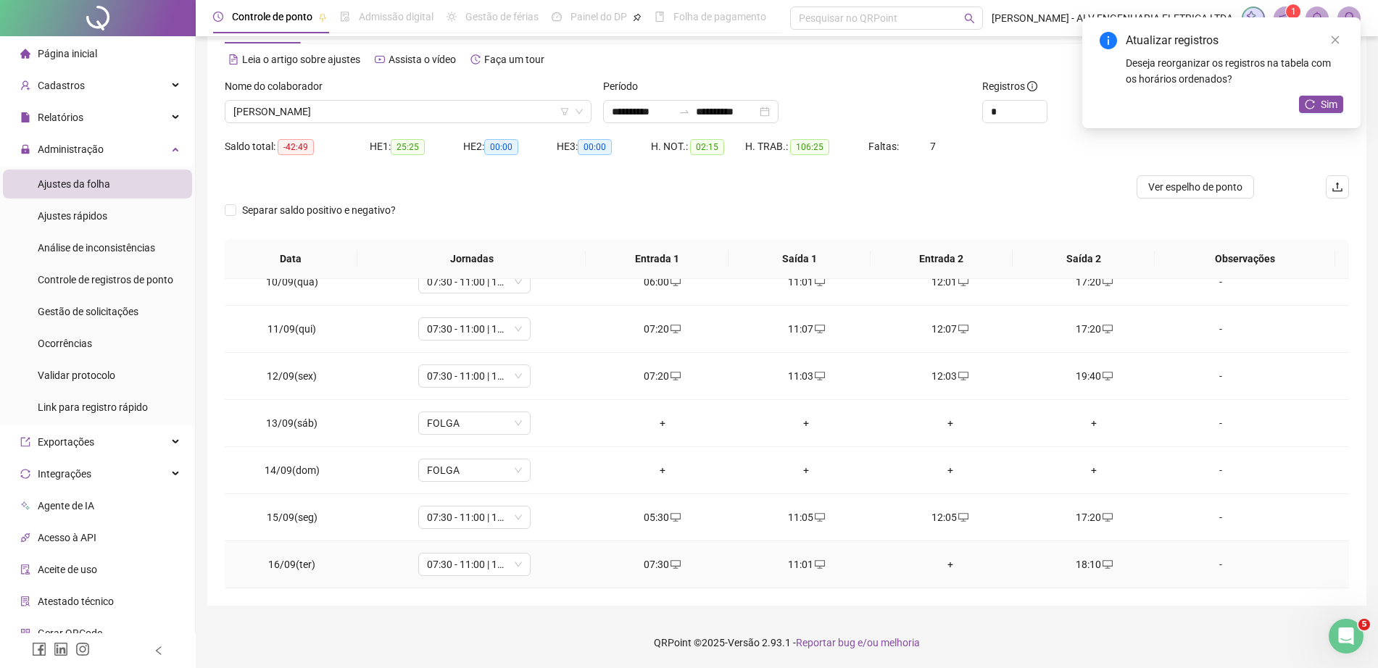
click at [943, 559] on div "+" at bounding box center [950, 565] width 121 height 16
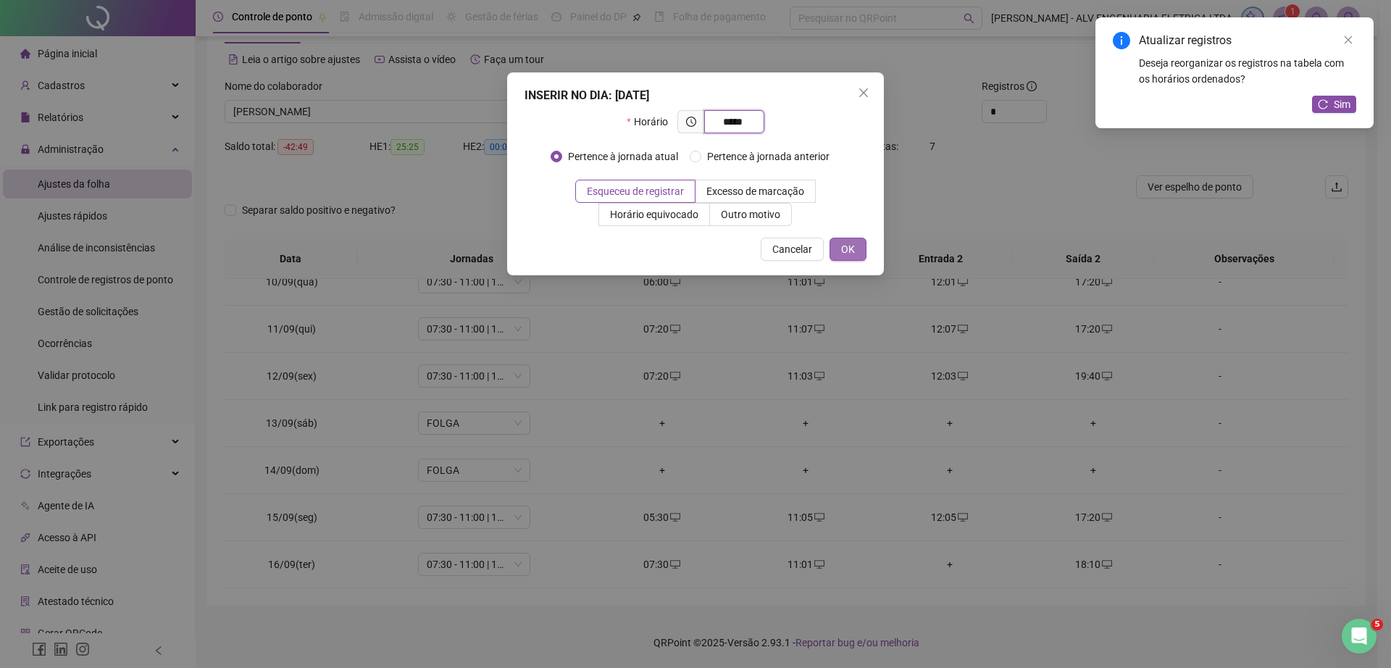
type input "*****"
click at [841, 259] on button "OK" at bounding box center [848, 249] width 37 height 23
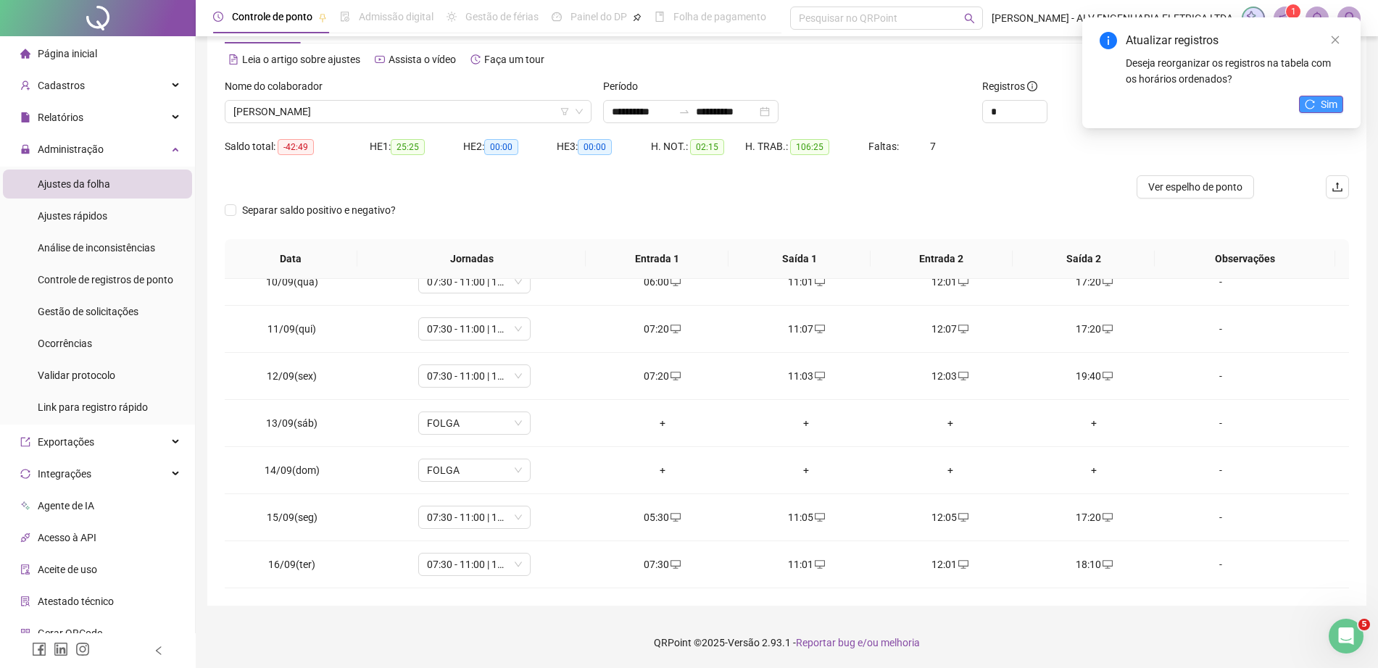
click at [1330, 107] on span "Sim" at bounding box center [1328, 104] width 17 height 16
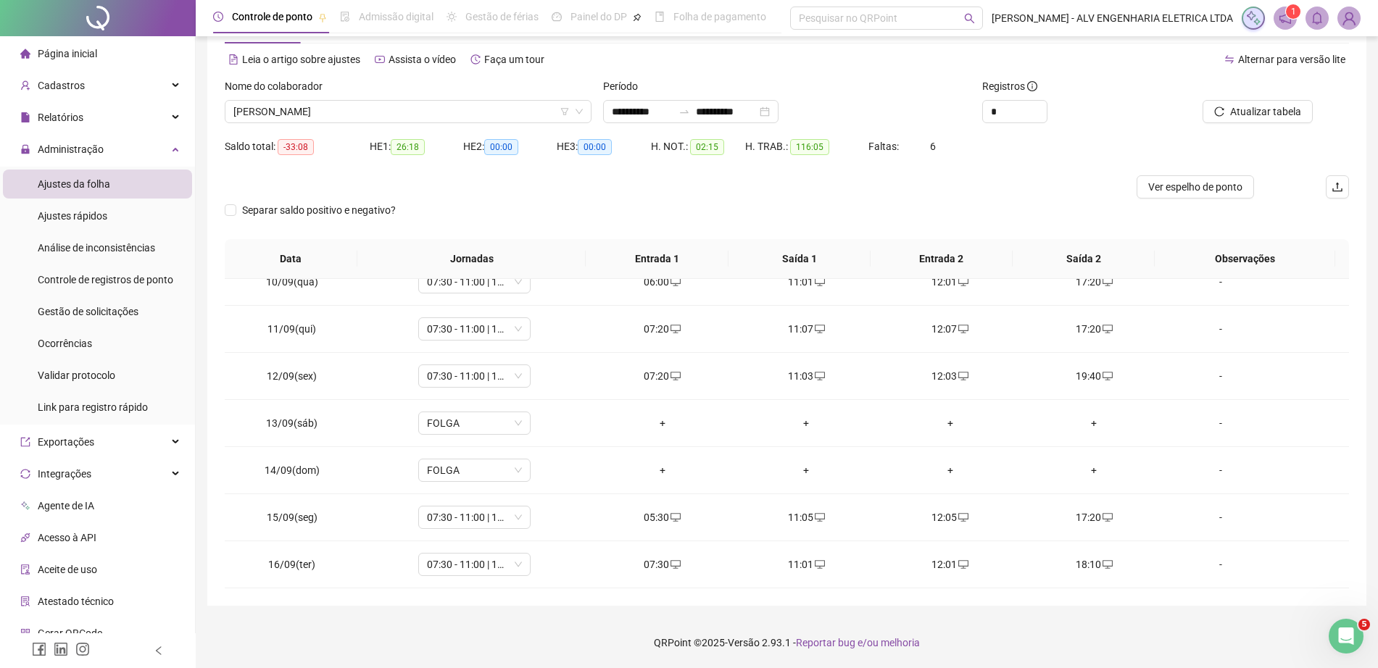
click at [1346, 24] on img at bounding box center [1349, 18] width 22 height 22
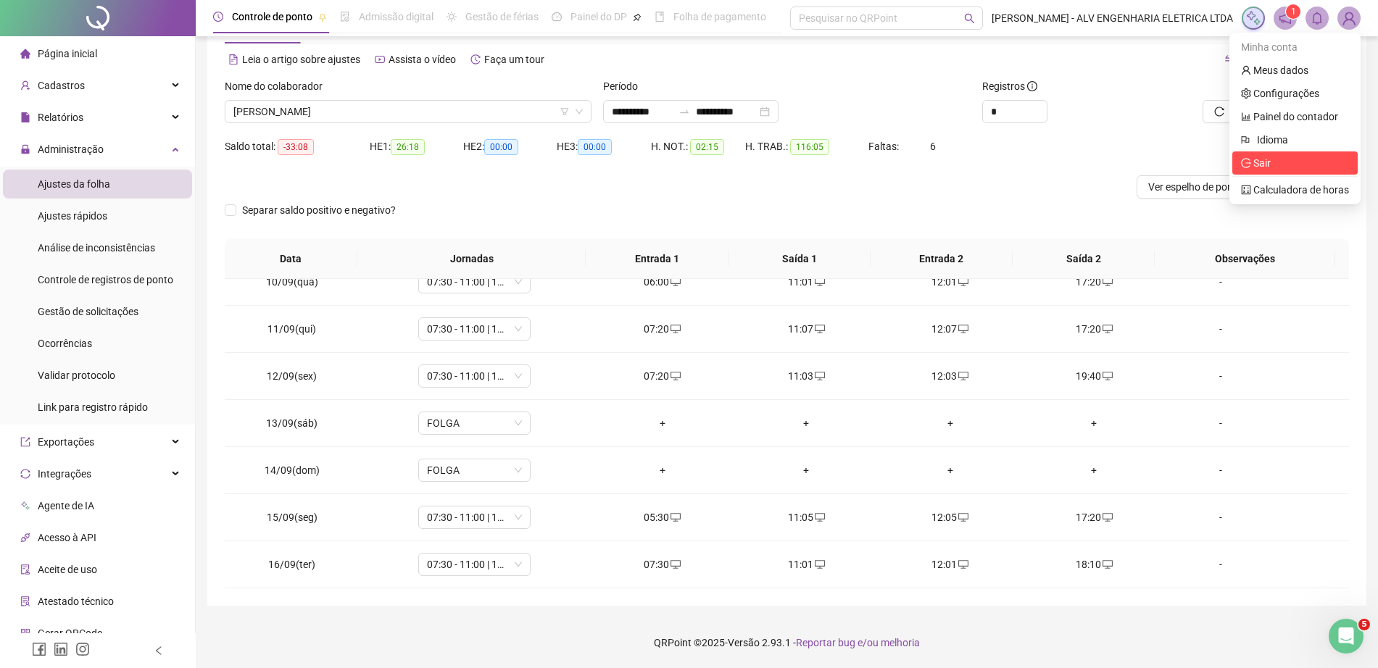
click at [1286, 162] on span "Sair" at bounding box center [1295, 163] width 108 height 16
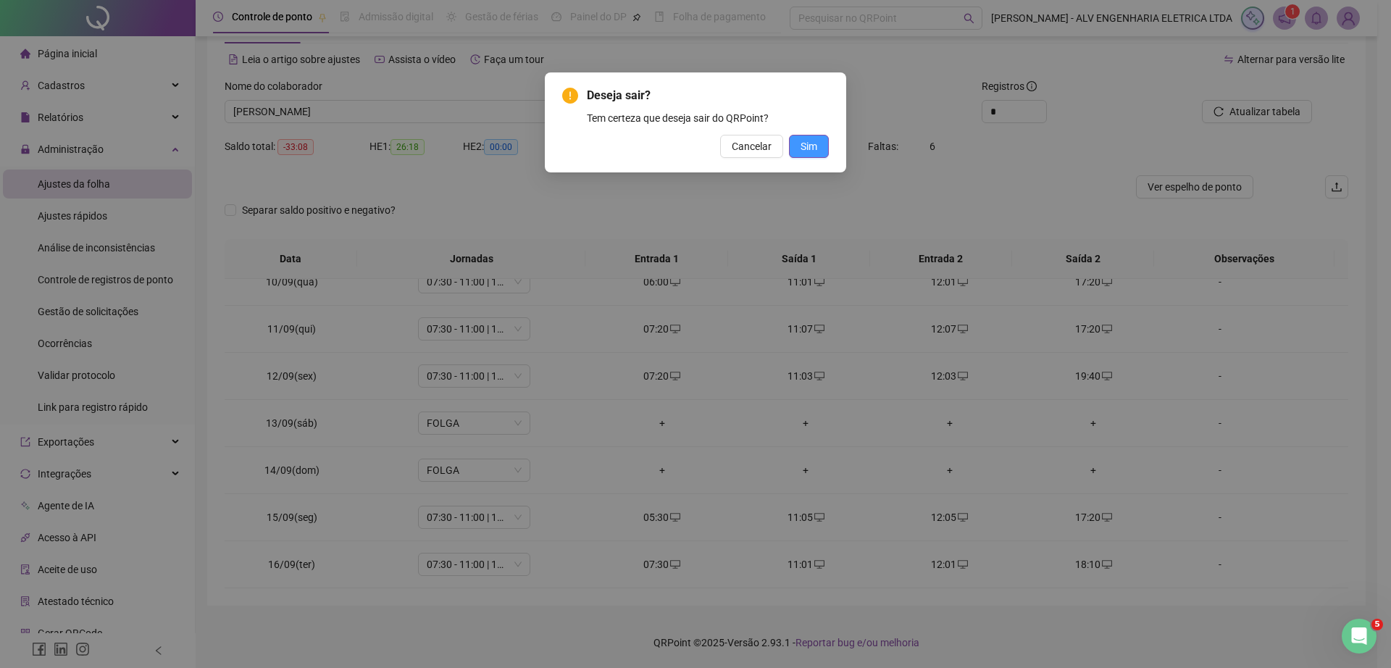
click at [818, 138] on button "Sim" at bounding box center [809, 146] width 40 height 23
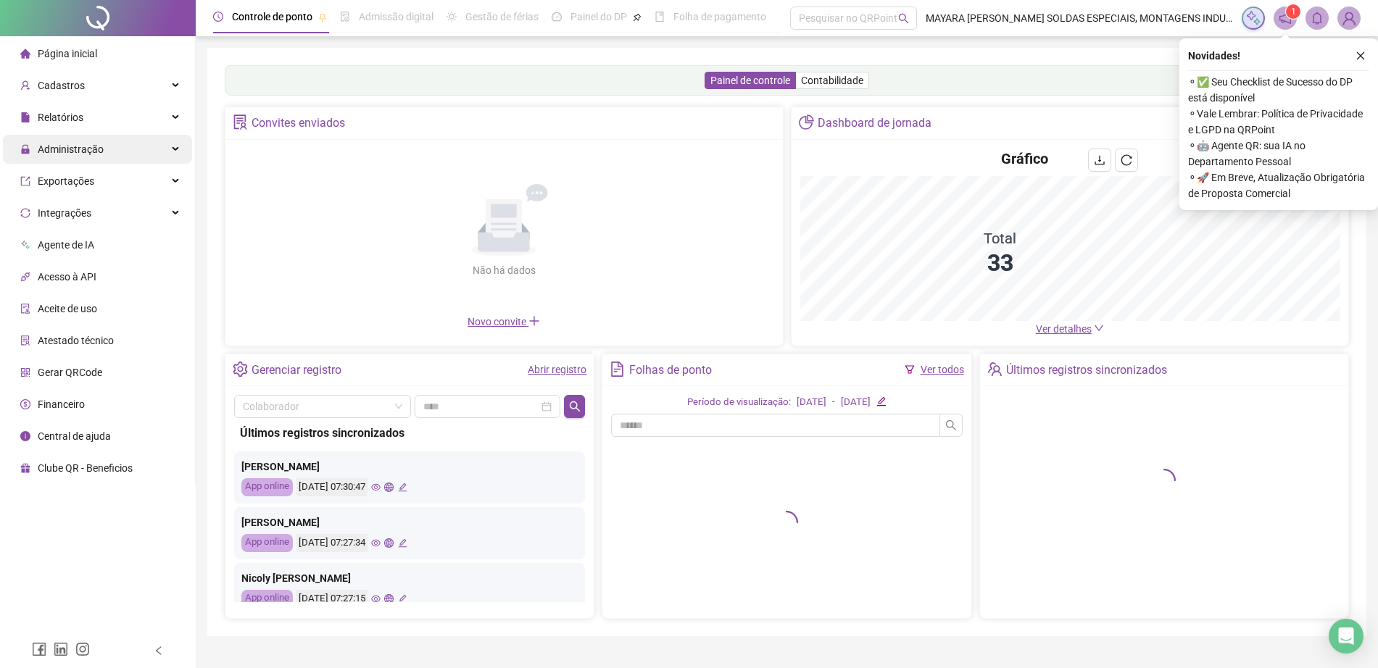
click at [112, 151] on div "Administração" at bounding box center [97, 149] width 189 height 29
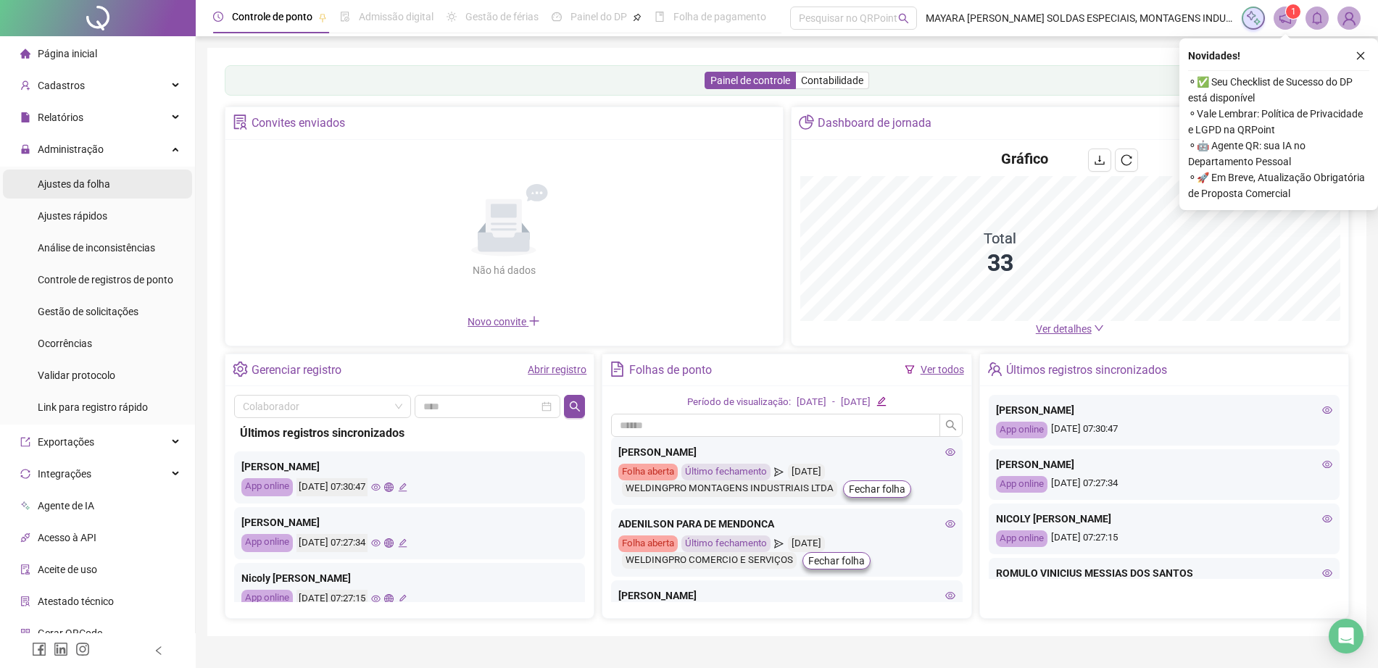
click at [117, 189] on li "Ajustes da folha" at bounding box center [97, 184] width 189 height 29
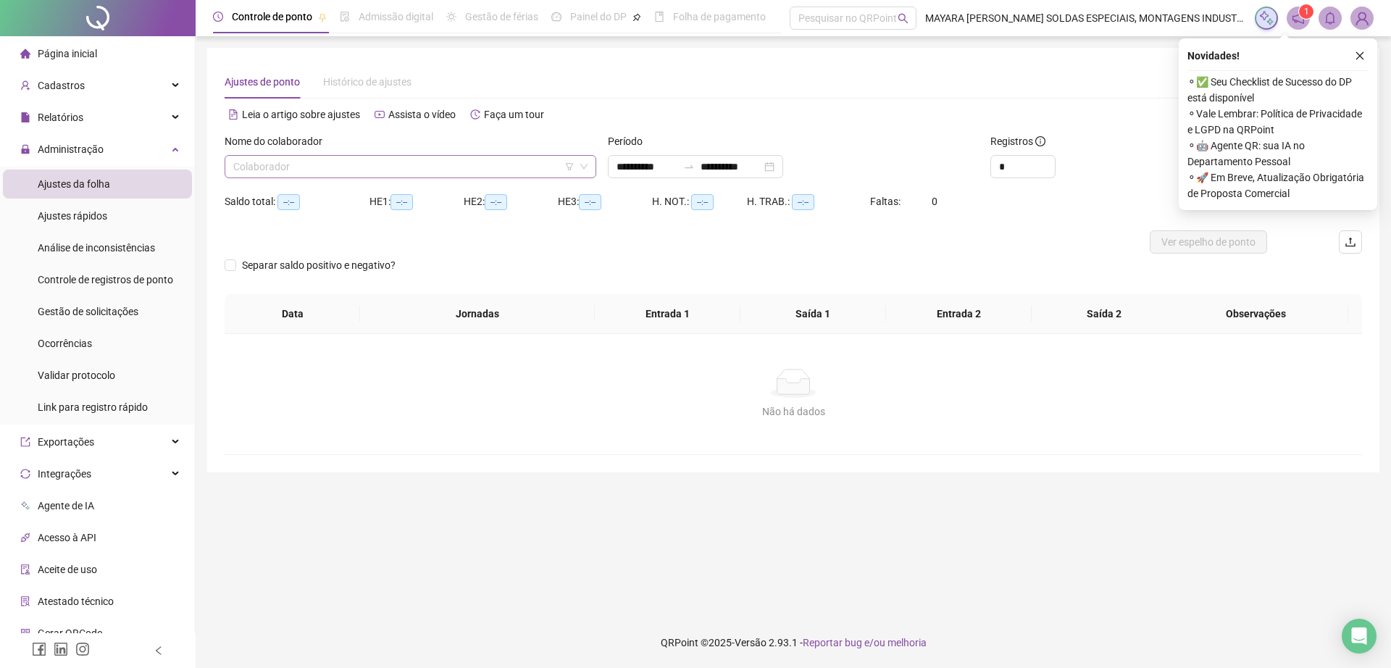
type input "**********"
click at [338, 172] on input "search" at bounding box center [403, 167] width 341 height 22
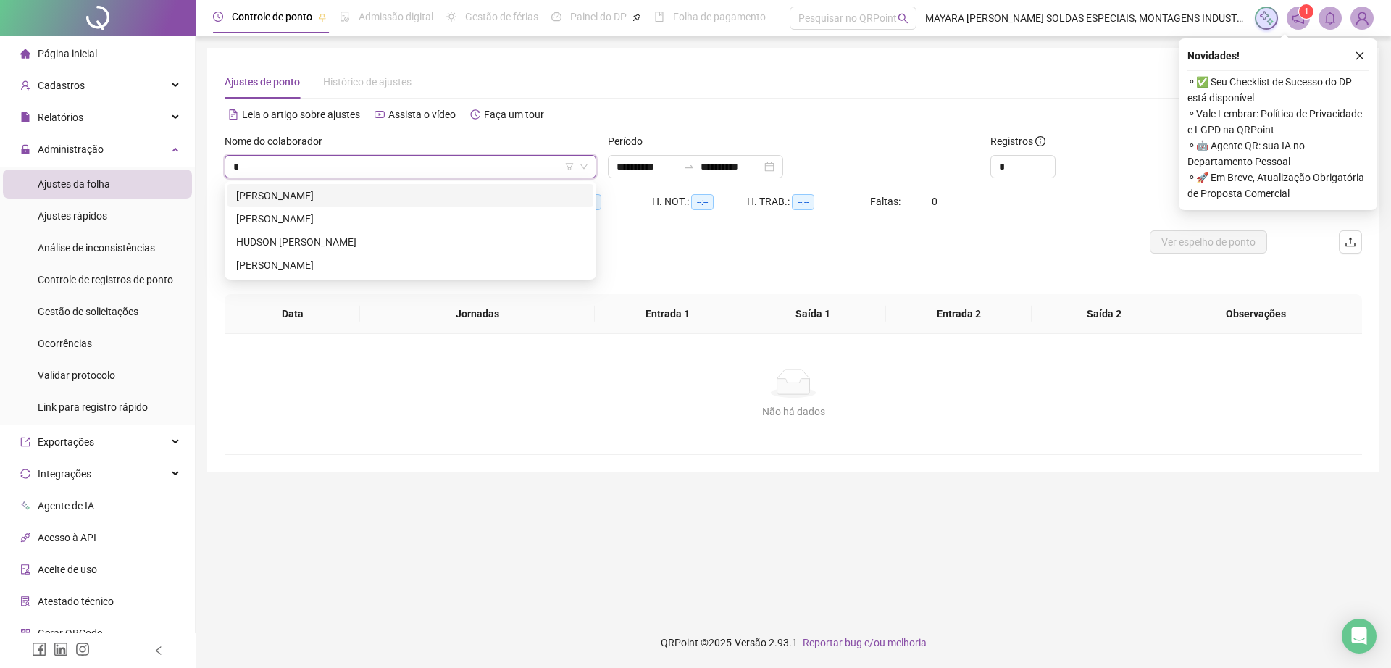
type input "**"
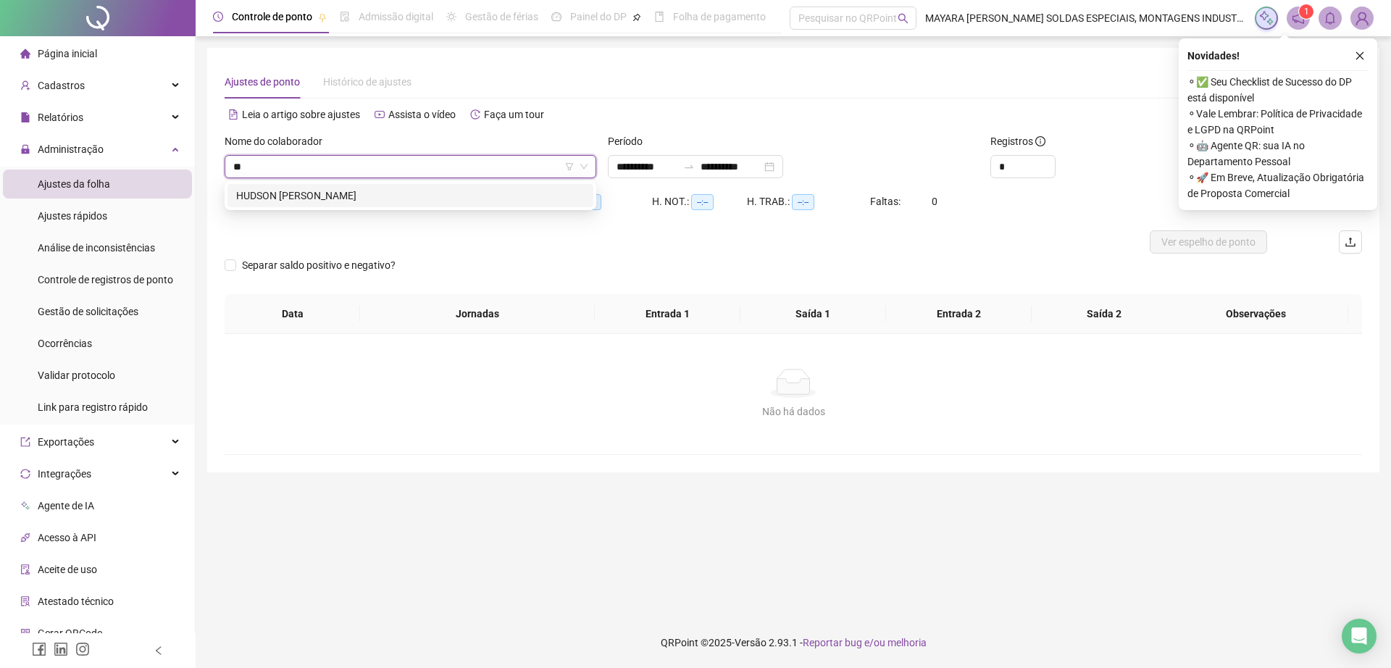
click at [462, 191] on div "HUDSON [PERSON_NAME]" at bounding box center [410, 196] width 349 height 16
click at [1366, 48] on button "button" at bounding box center [1359, 55] width 17 height 17
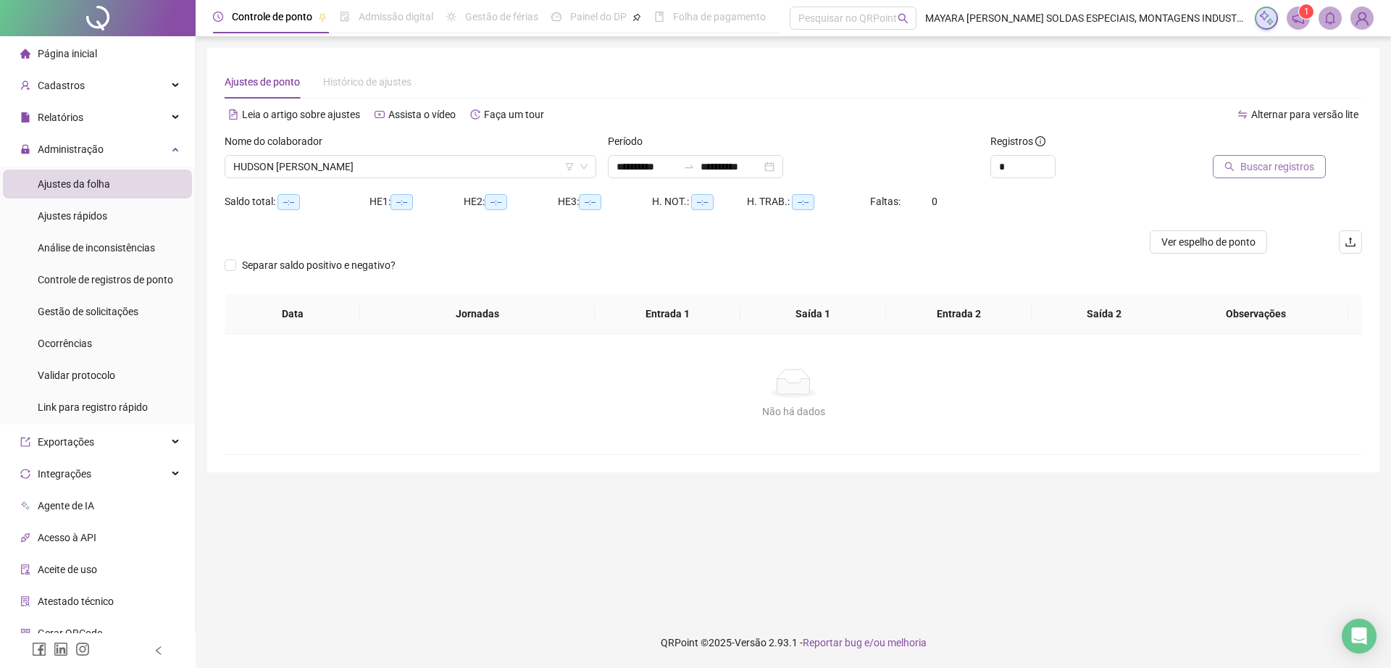
click at [1299, 159] on span "Buscar registros" at bounding box center [1278, 167] width 74 height 16
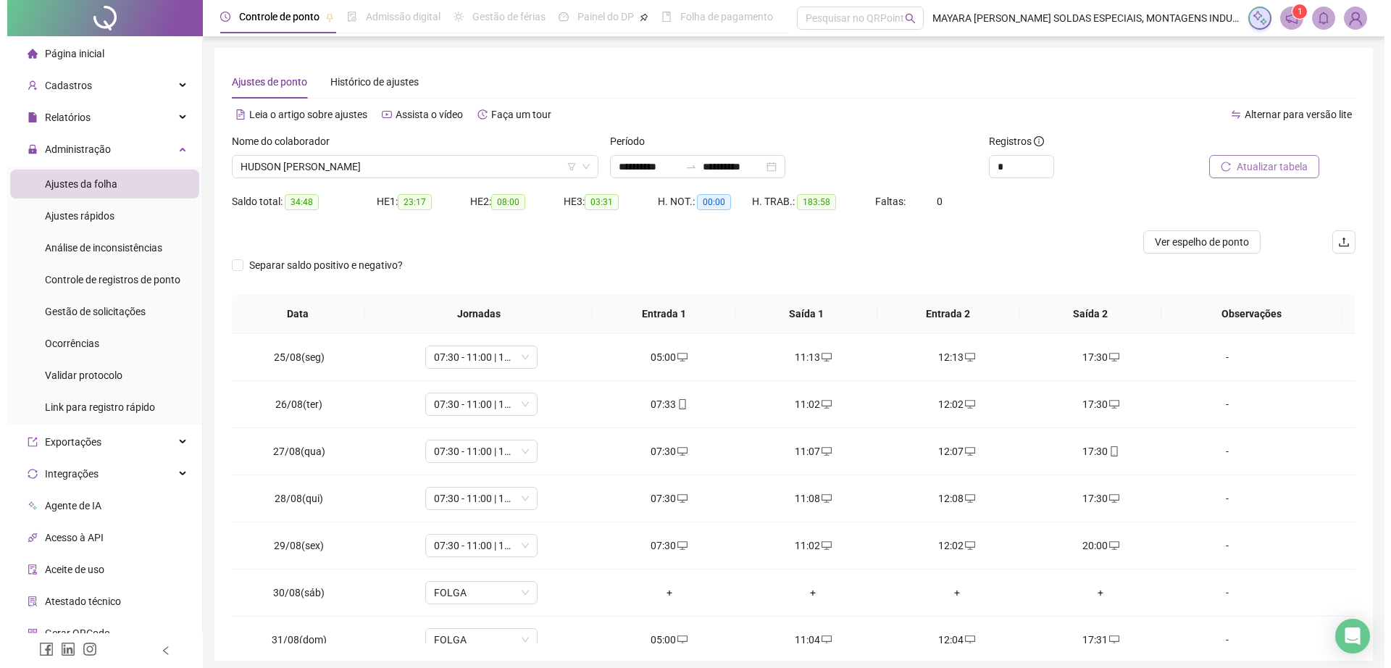
scroll to position [774, 0]
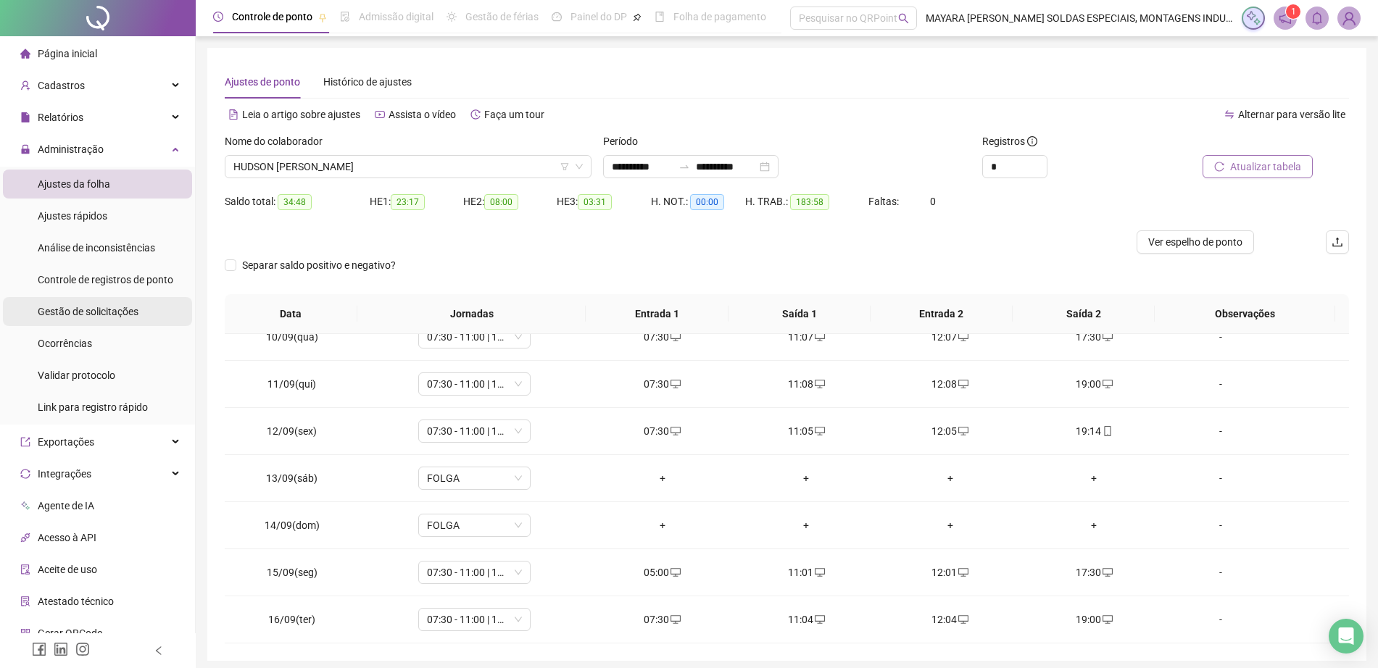
click at [101, 316] on span "Gestão de solicitações" at bounding box center [88, 312] width 101 height 12
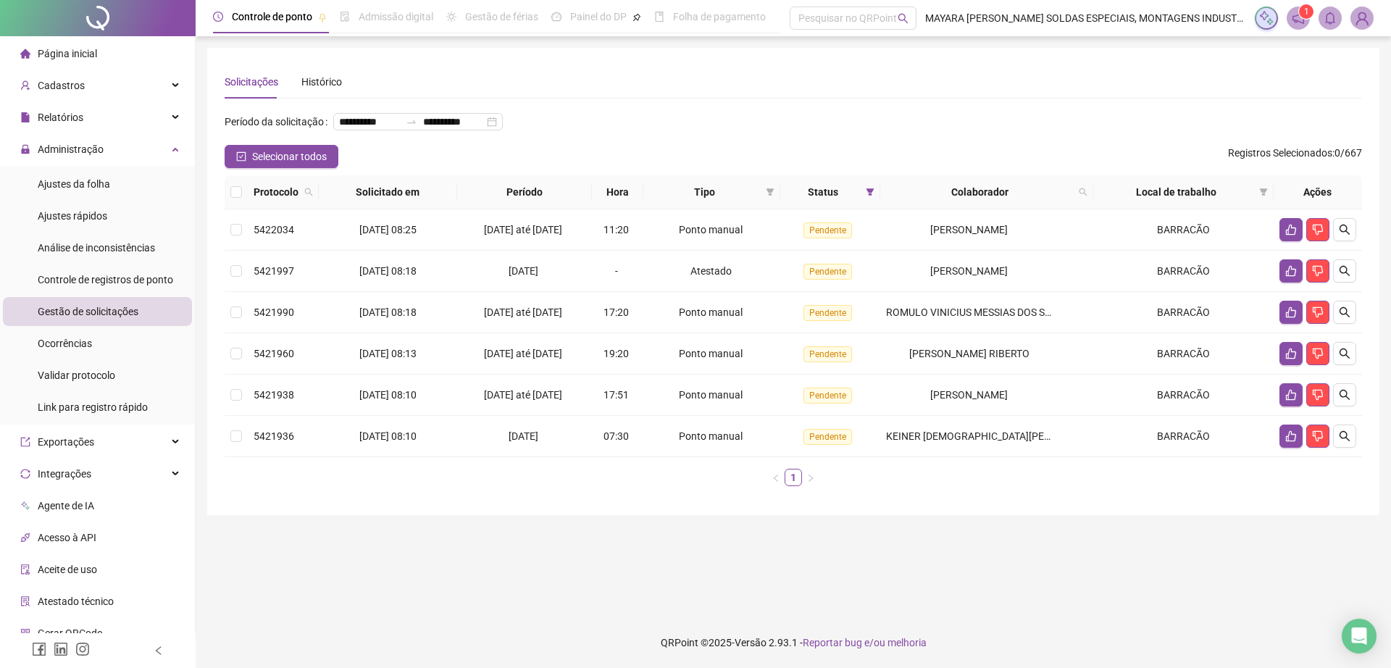
click at [245, 209] on th at bounding box center [236, 192] width 23 height 34
click at [1289, 236] on icon "like" at bounding box center [1291, 230] width 10 height 11
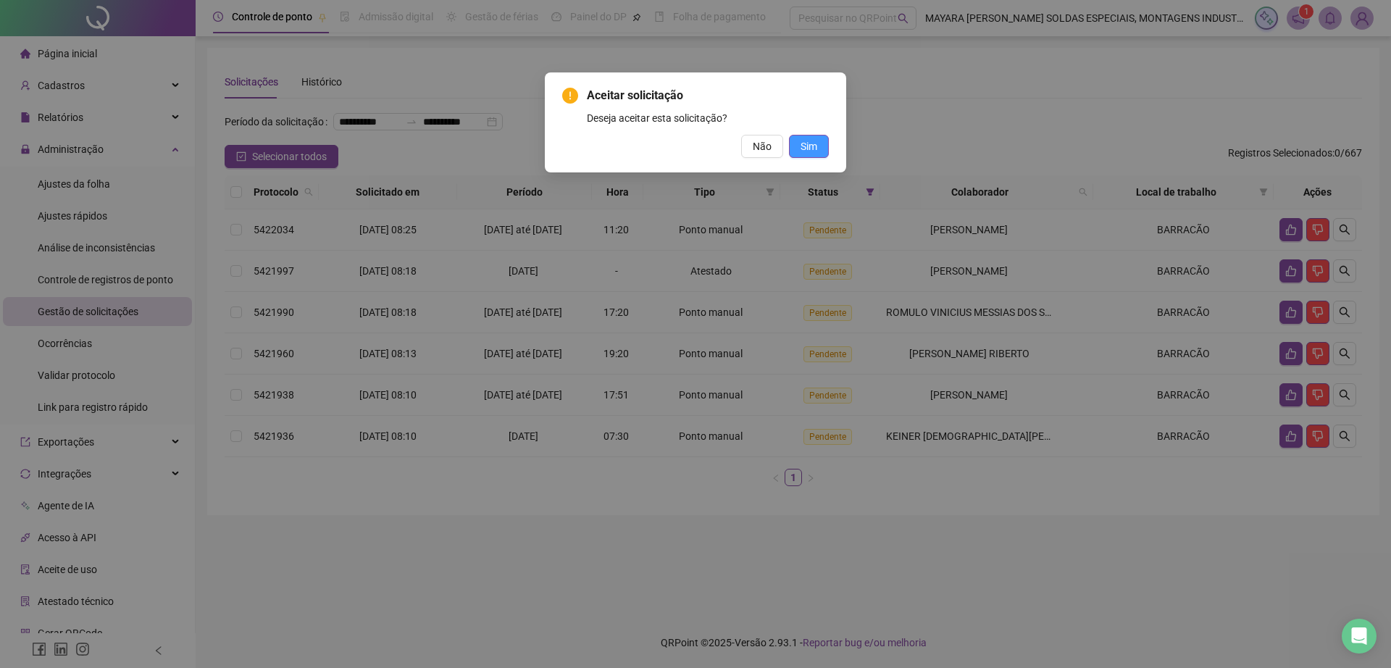
click at [809, 147] on span "Sim" at bounding box center [809, 146] width 17 height 16
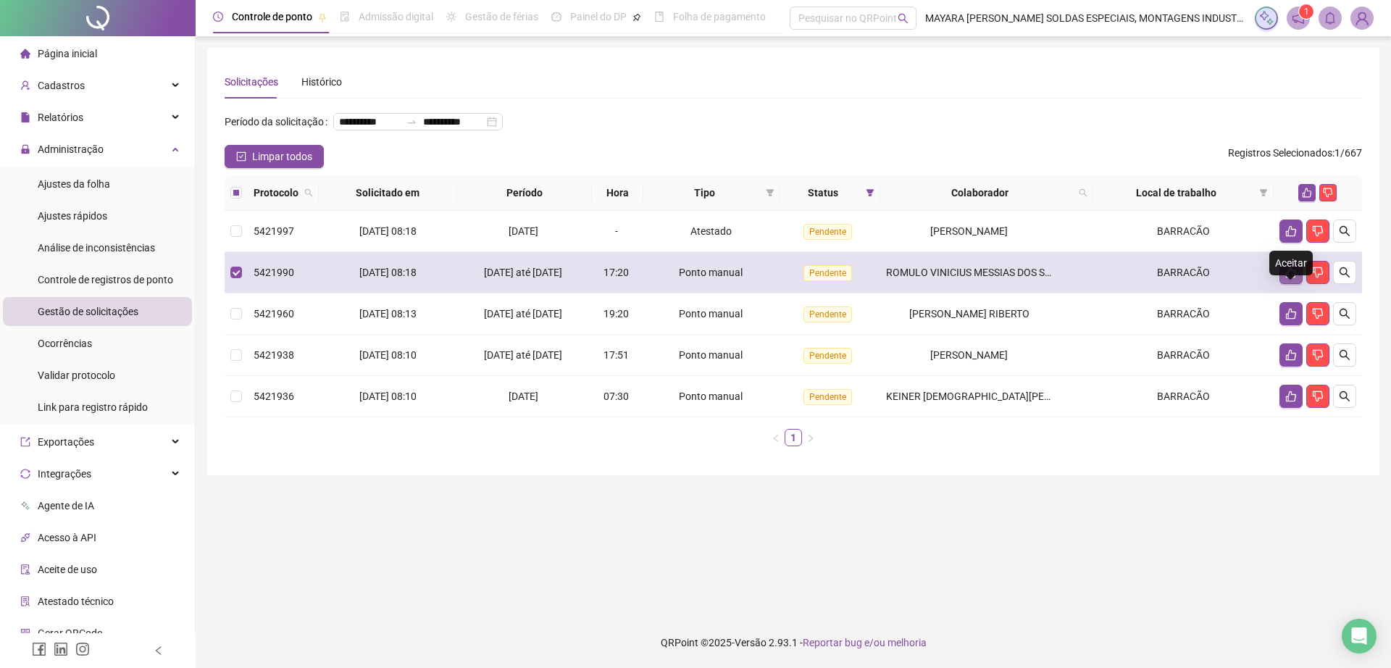
click at [1296, 278] on icon "like" at bounding box center [1291, 273] width 12 height 12
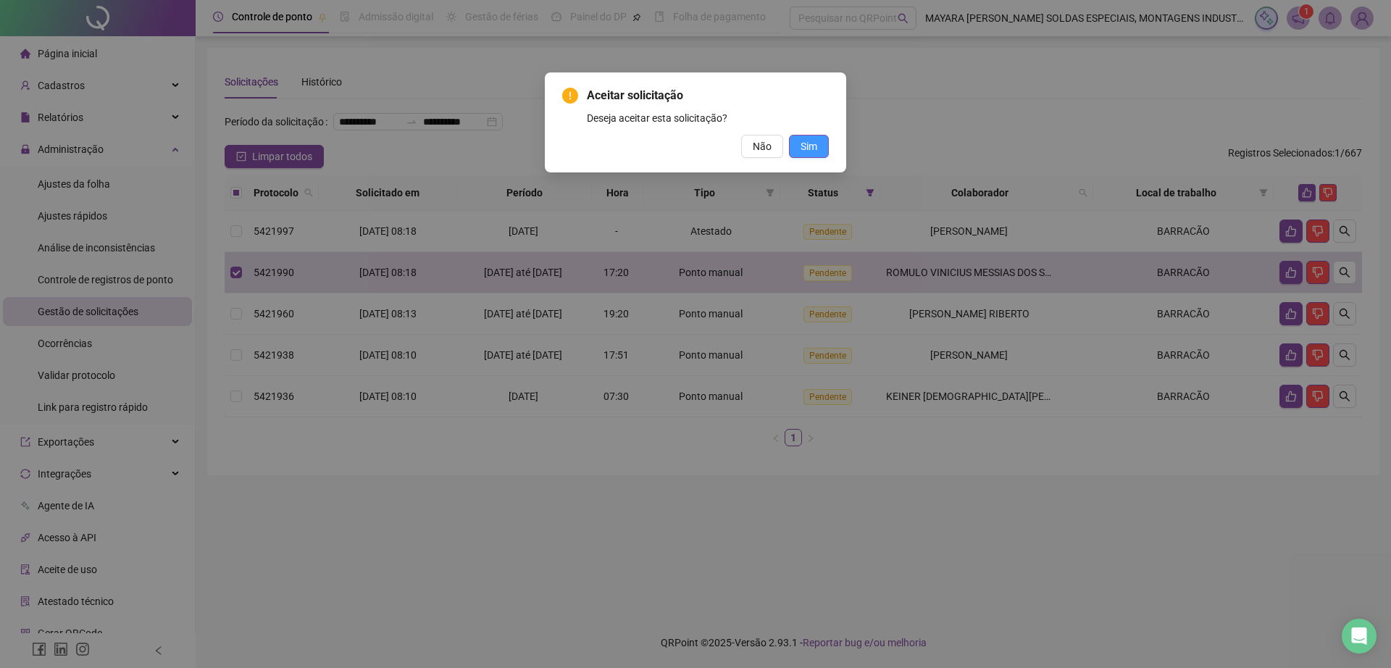
click at [802, 144] on span "Sim" at bounding box center [809, 146] width 17 height 16
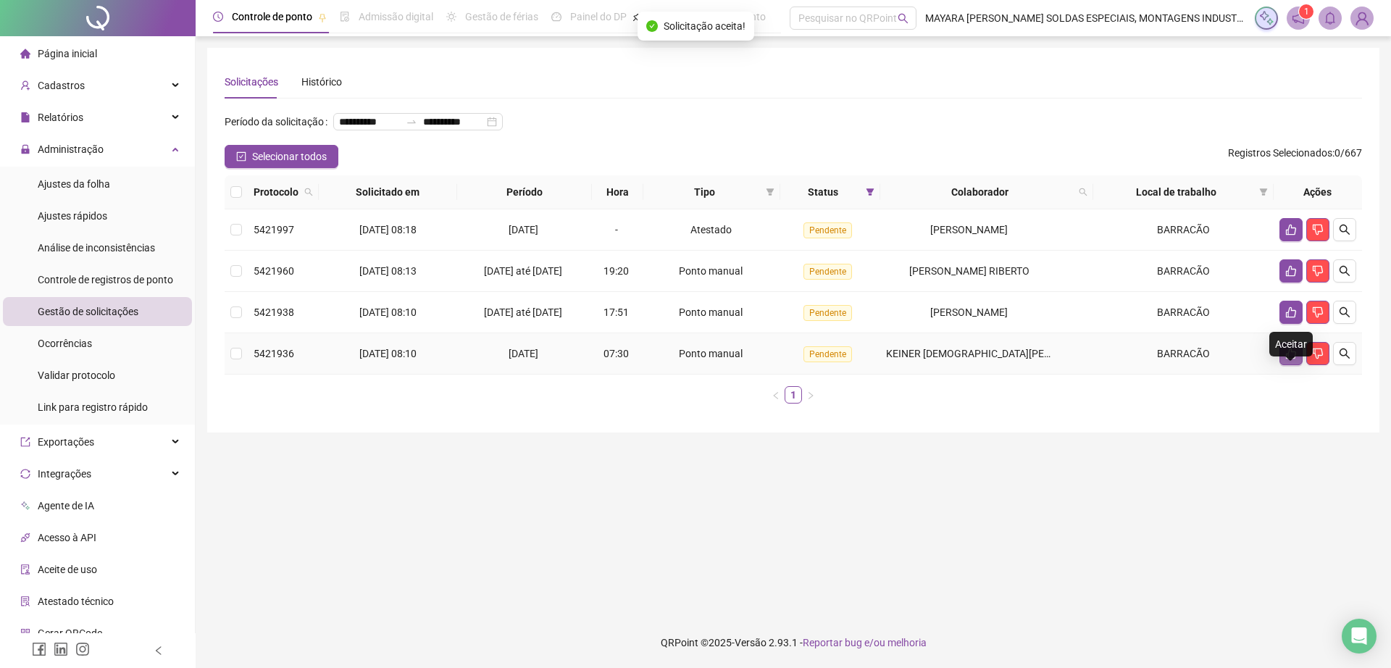
click at [1285, 365] on button "button" at bounding box center [1291, 353] width 23 height 23
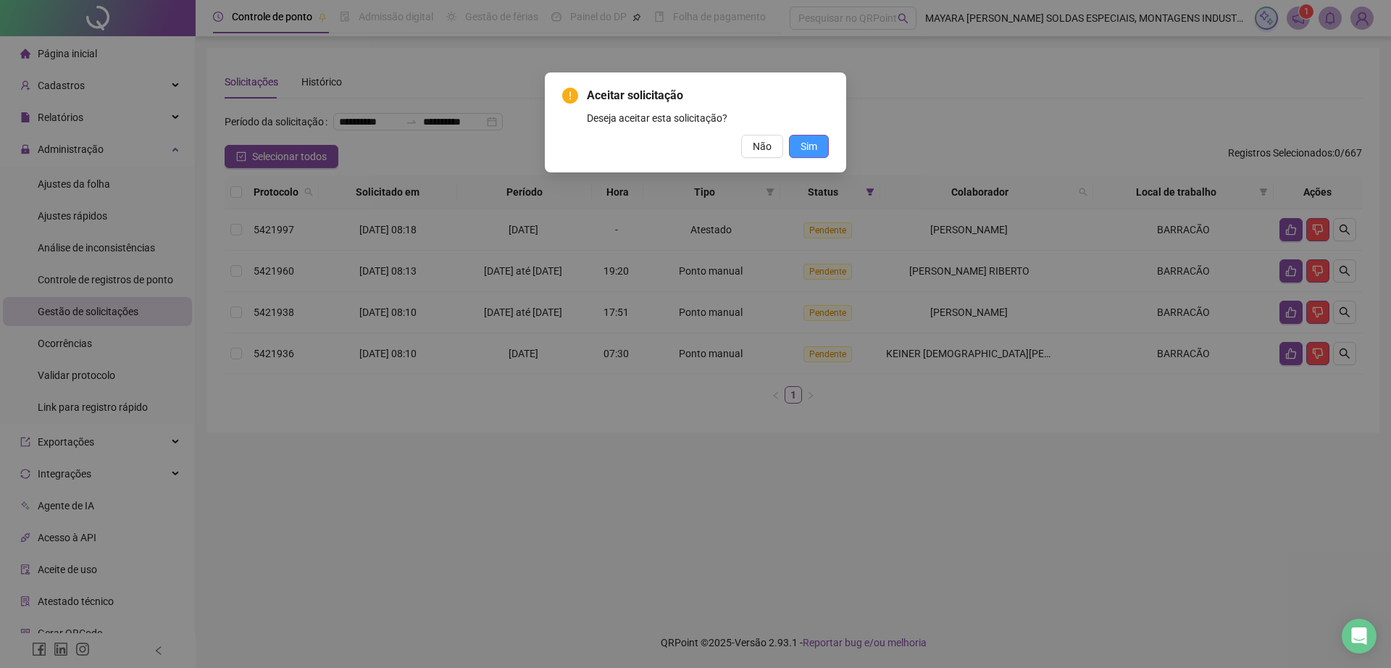
click at [810, 151] on span "Sim" at bounding box center [809, 146] width 17 height 16
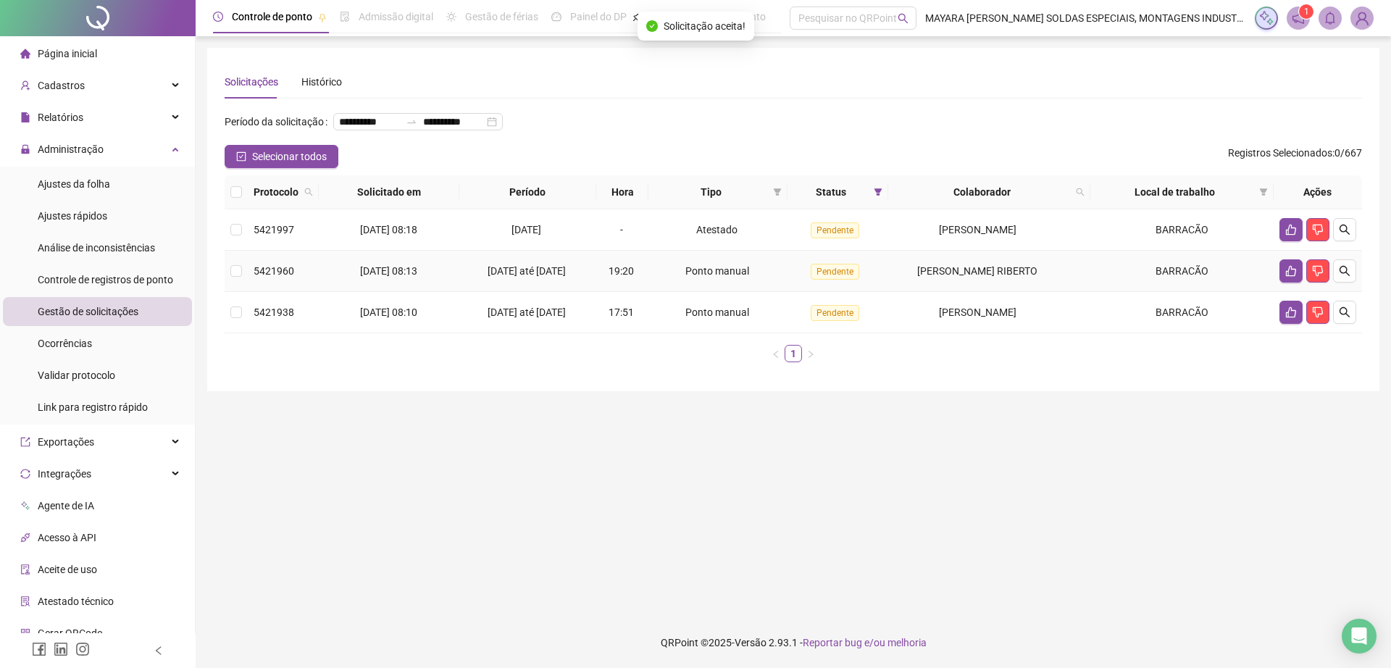
click at [1278, 292] on td at bounding box center [1318, 271] width 88 height 41
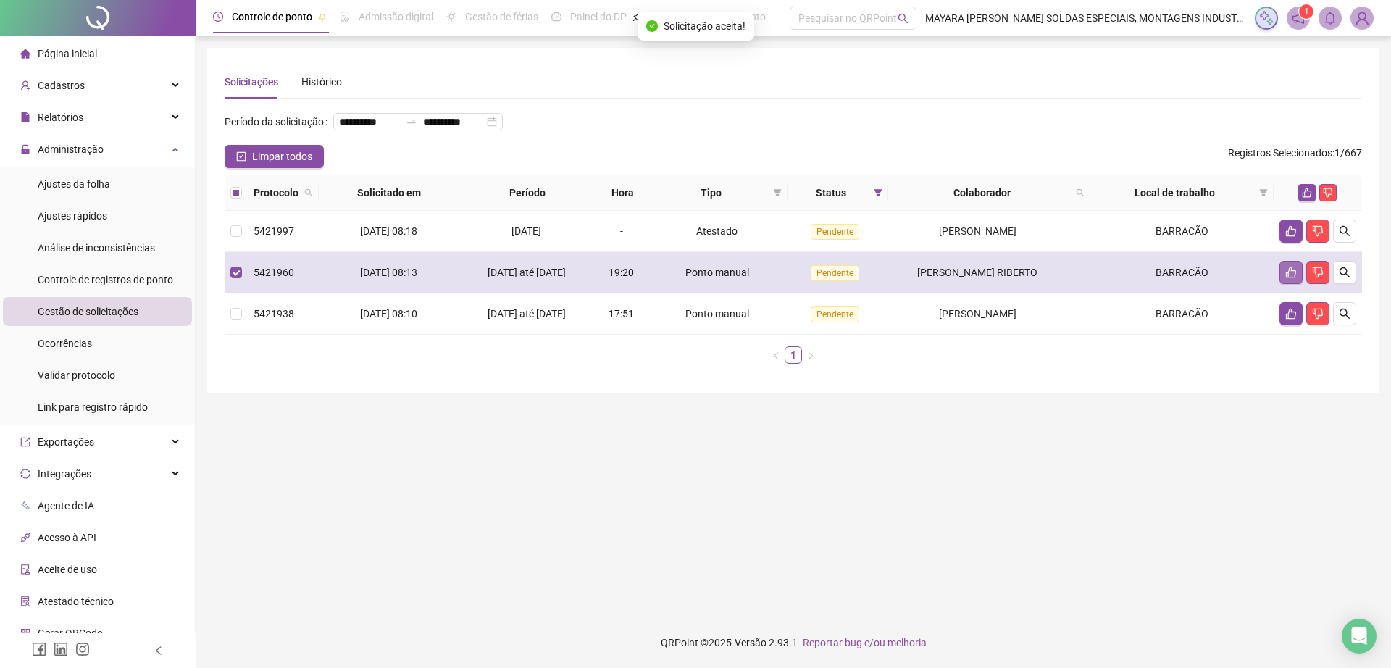
click at [1287, 278] on icon "like" at bounding box center [1291, 272] width 10 height 11
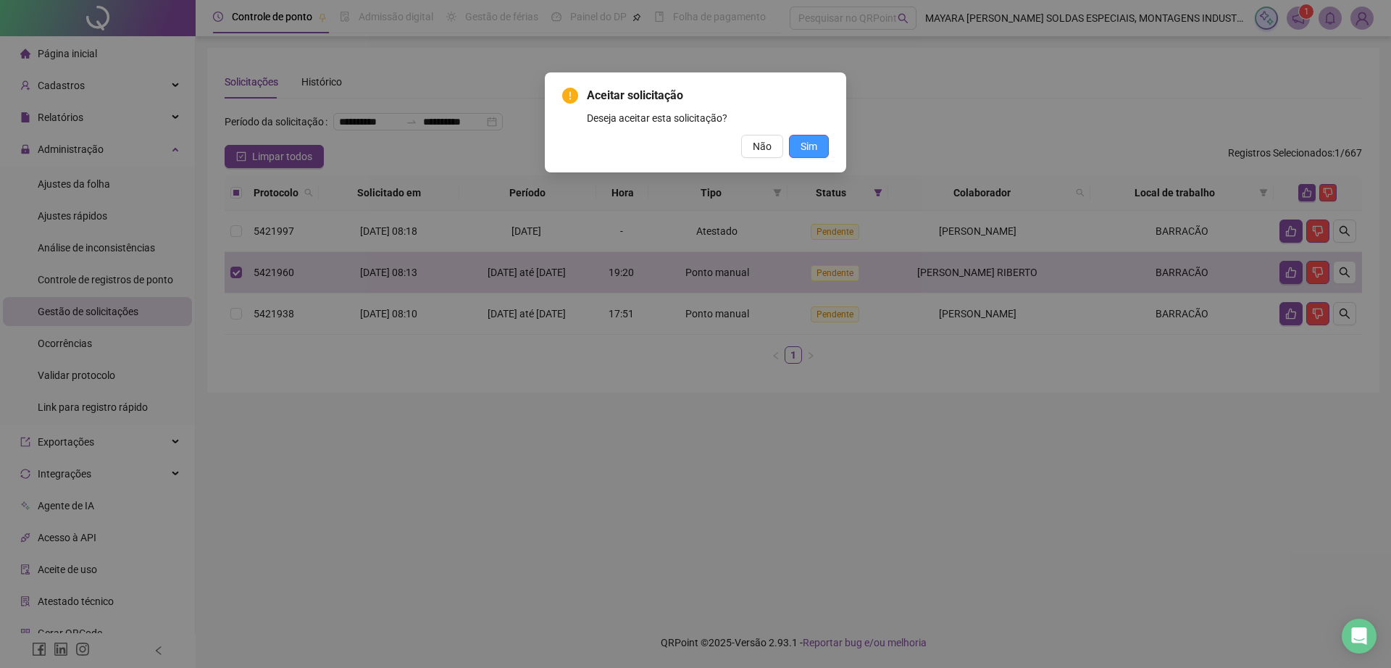
click at [808, 138] on span "Sim" at bounding box center [809, 146] width 17 height 16
click at [805, 142] on span "Sim" at bounding box center [809, 146] width 17 height 16
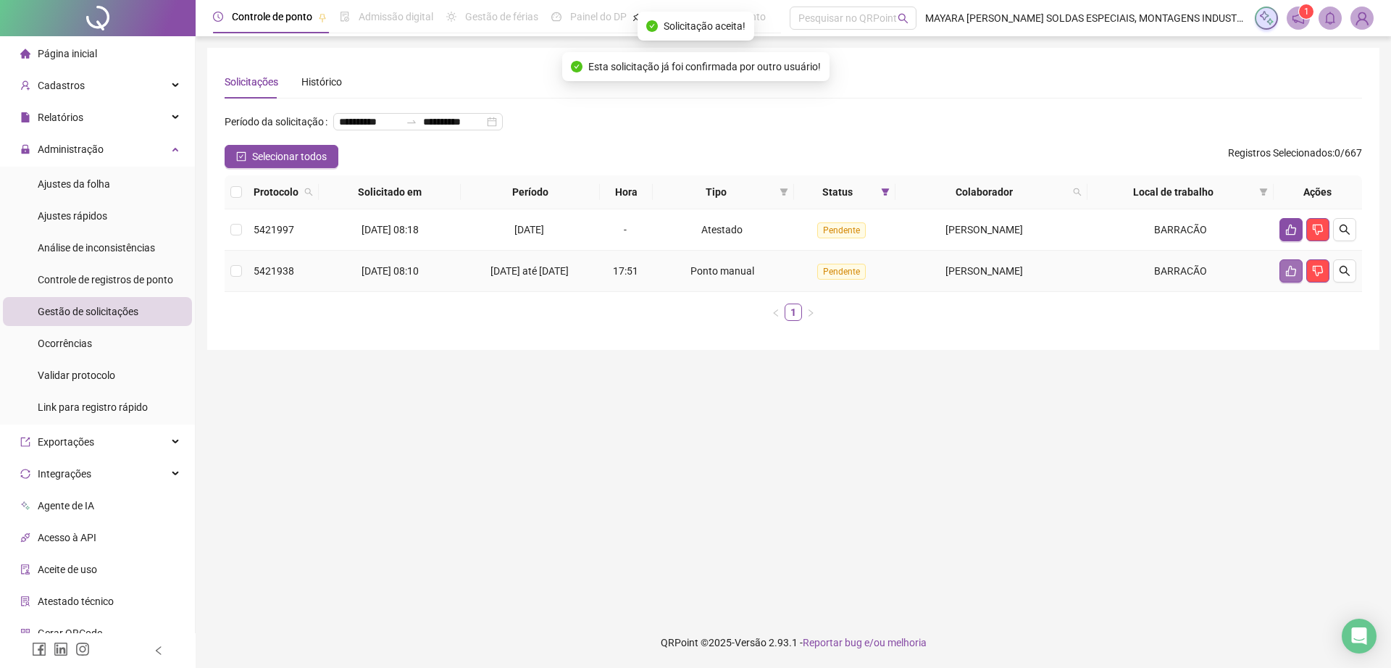
click at [1289, 283] on button "button" at bounding box center [1291, 270] width 23 height 23
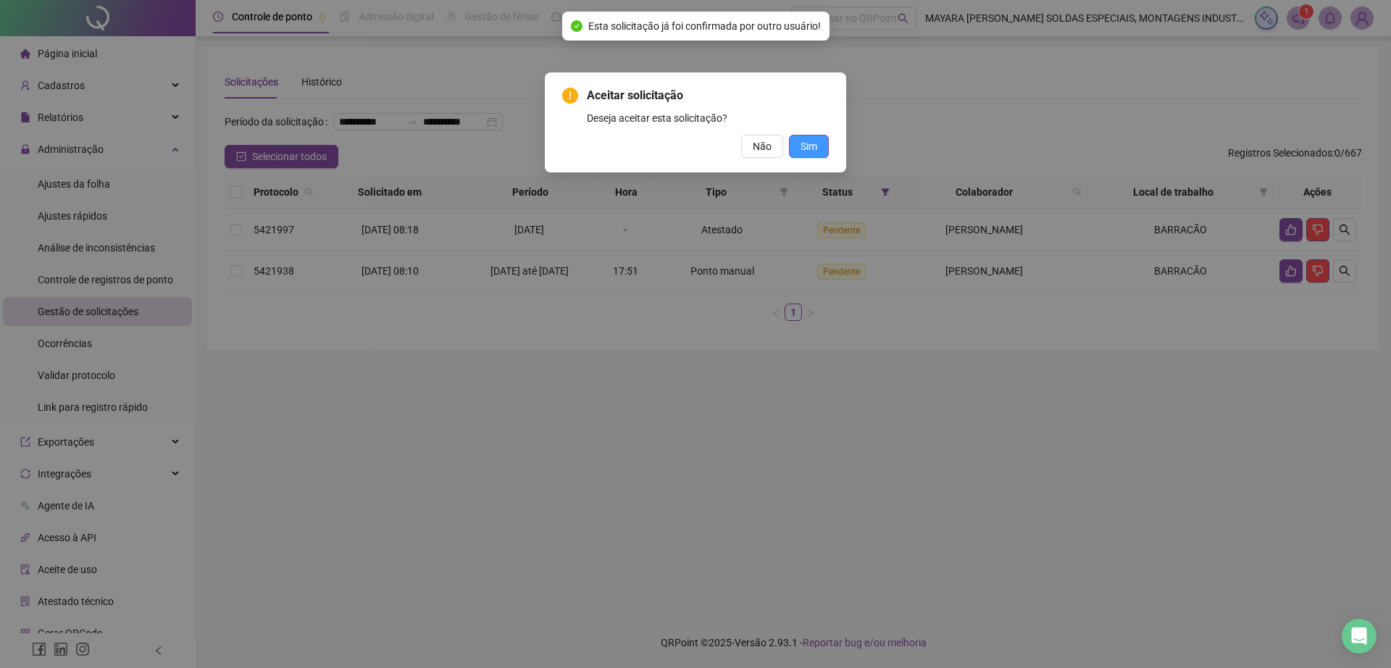
click at [793, 142] on div "Não Sim" at bounding box center [695, 146] width 267 height 23
click at [792, 141] on button "Sim" at bounding box center [809, 146] width 40 height 23
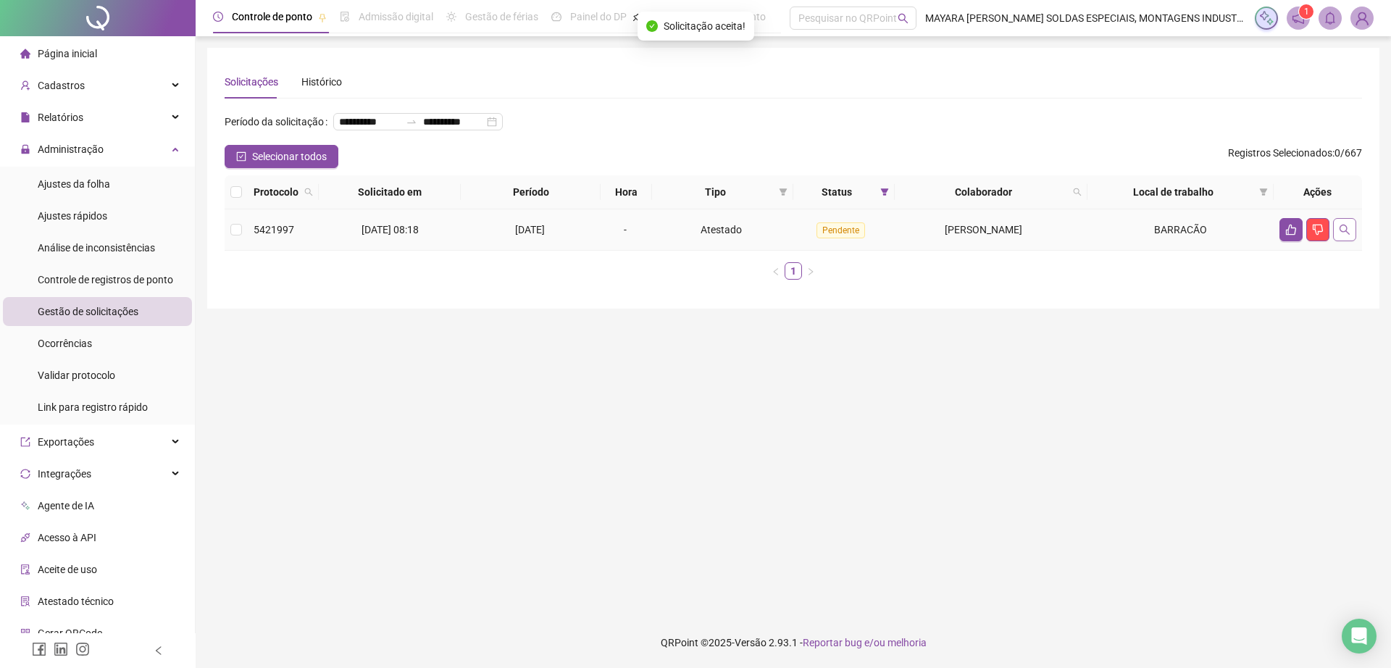
click at [1342, 236] on icon "search" at bounding box center [1345, 230] width 12 height 12
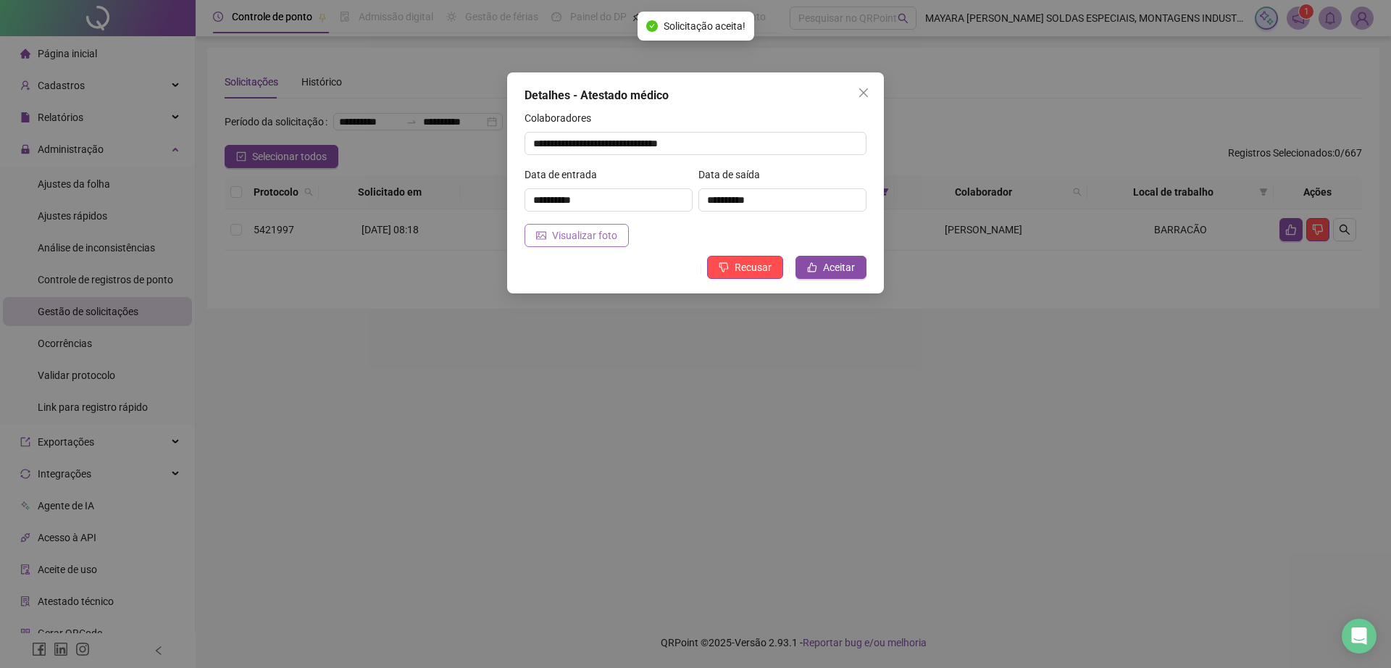
click at [578, 238] on span "Visualizar foto" at bounding box center [584, 236] width 65 height 16
click at [843, 268] on span "Aceitar" at bounding box center [839, 267] width 32 height 16
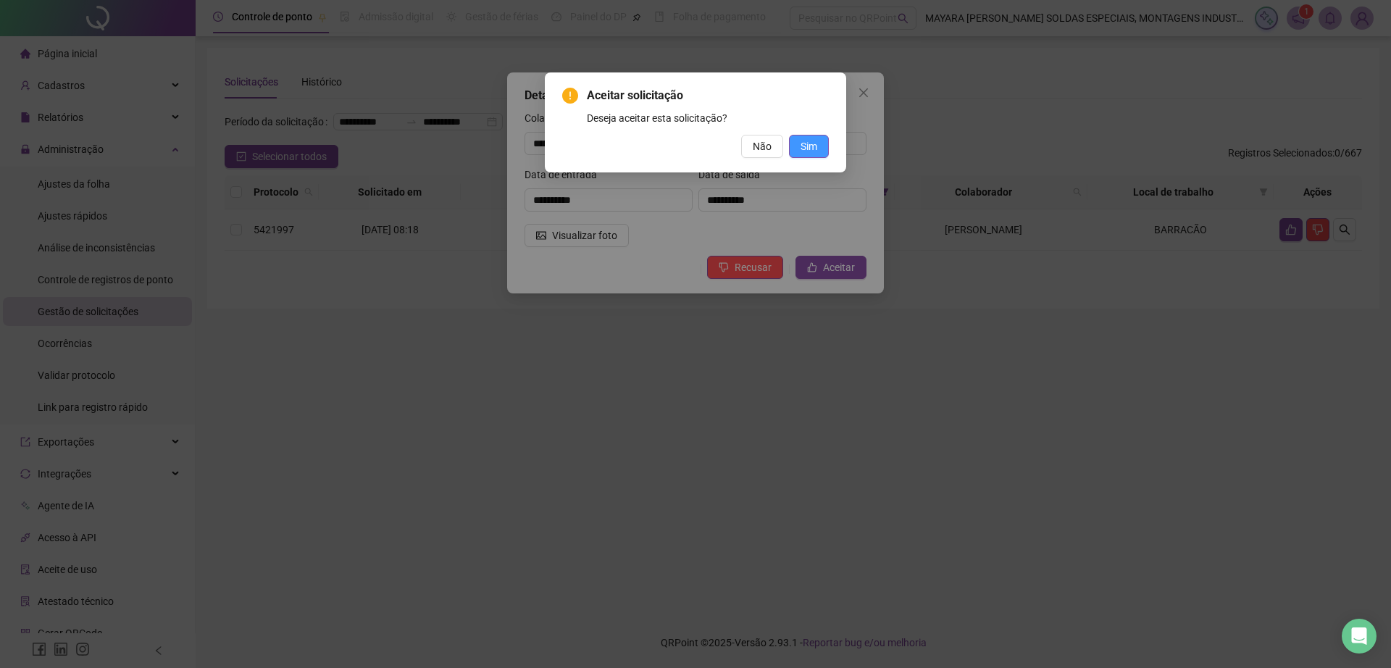
click at [806, 141] on span "Sim" at bounding box center [809, 146] width 17 height 16
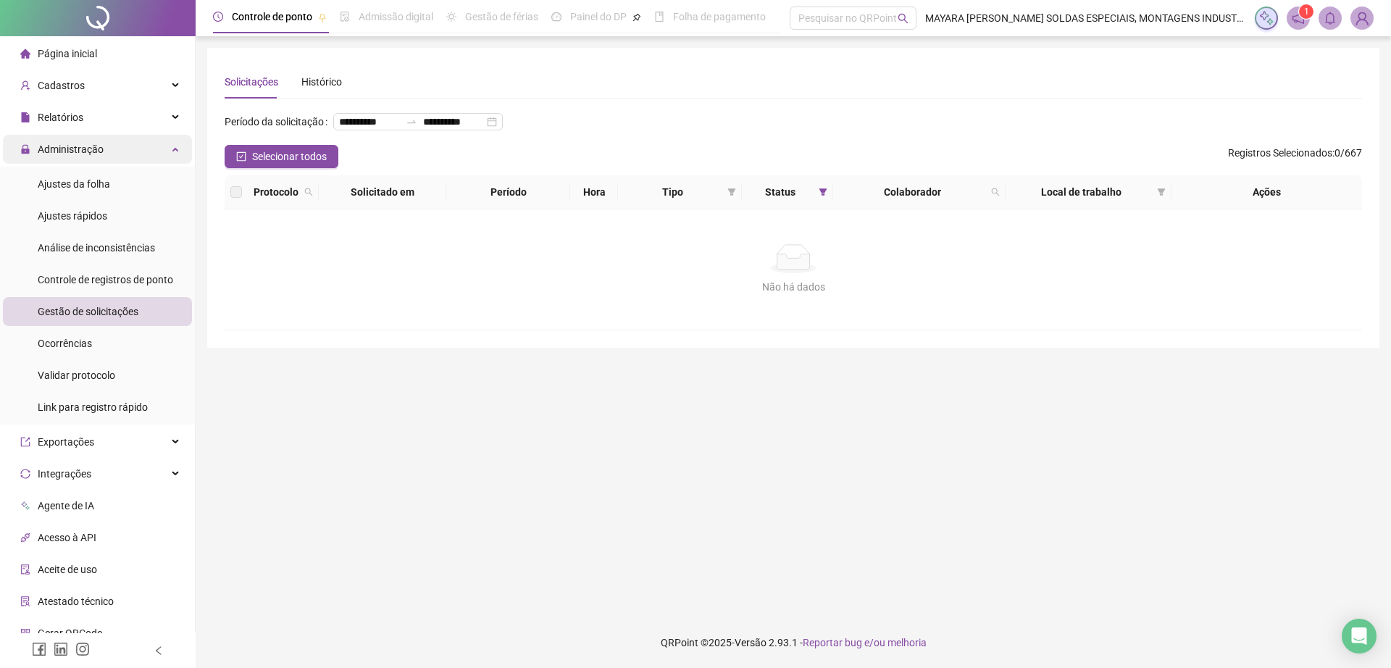
click at [138, 138] on div "Administração" at bounding box center [97, 149] width 189 height 29
